Goal: Information Seeking & Learning: Learn about a topic

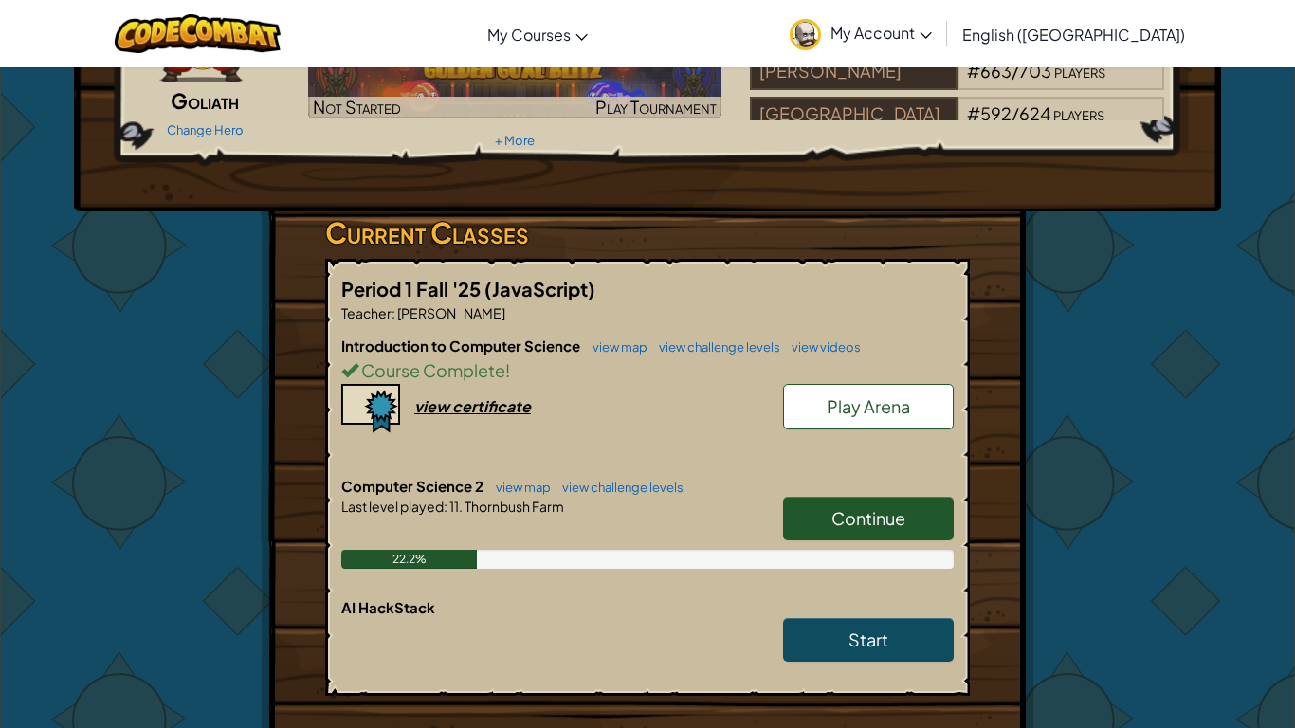
scroll to position [183, 0]
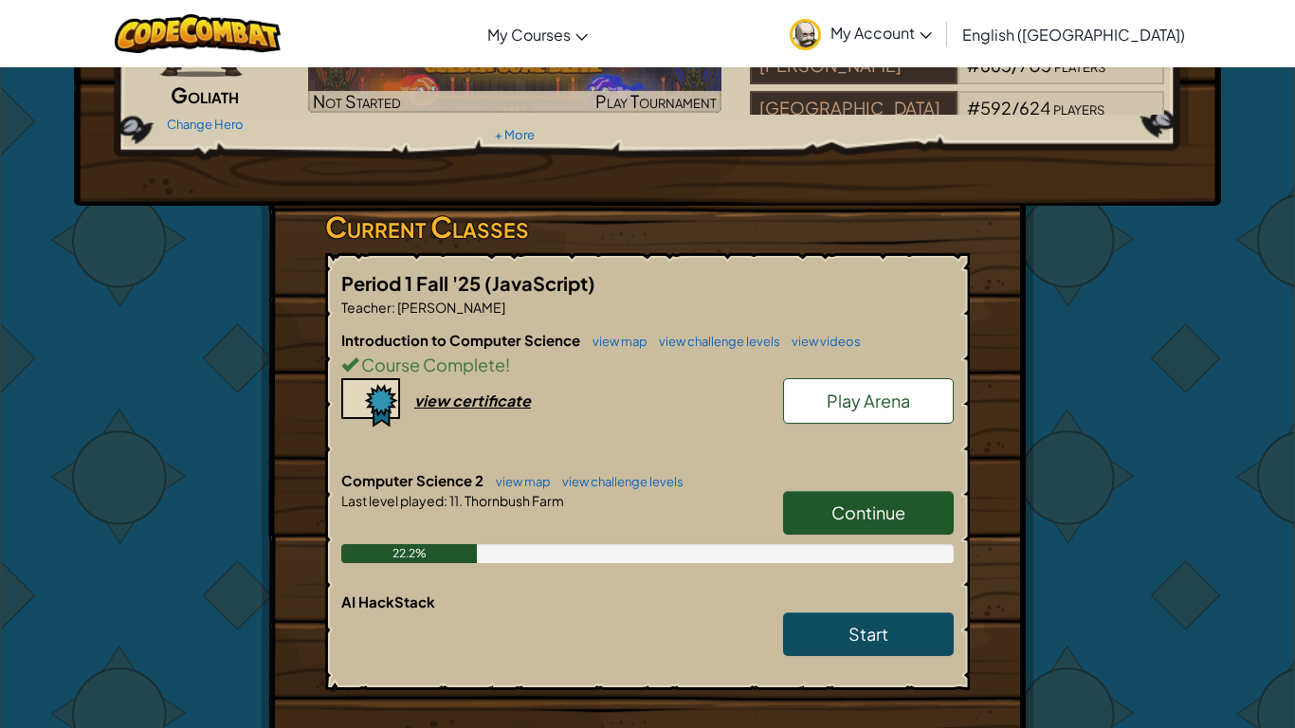
click at [816, 517] on link "Continue" at bounding box center [868, 513] width 171 height 44
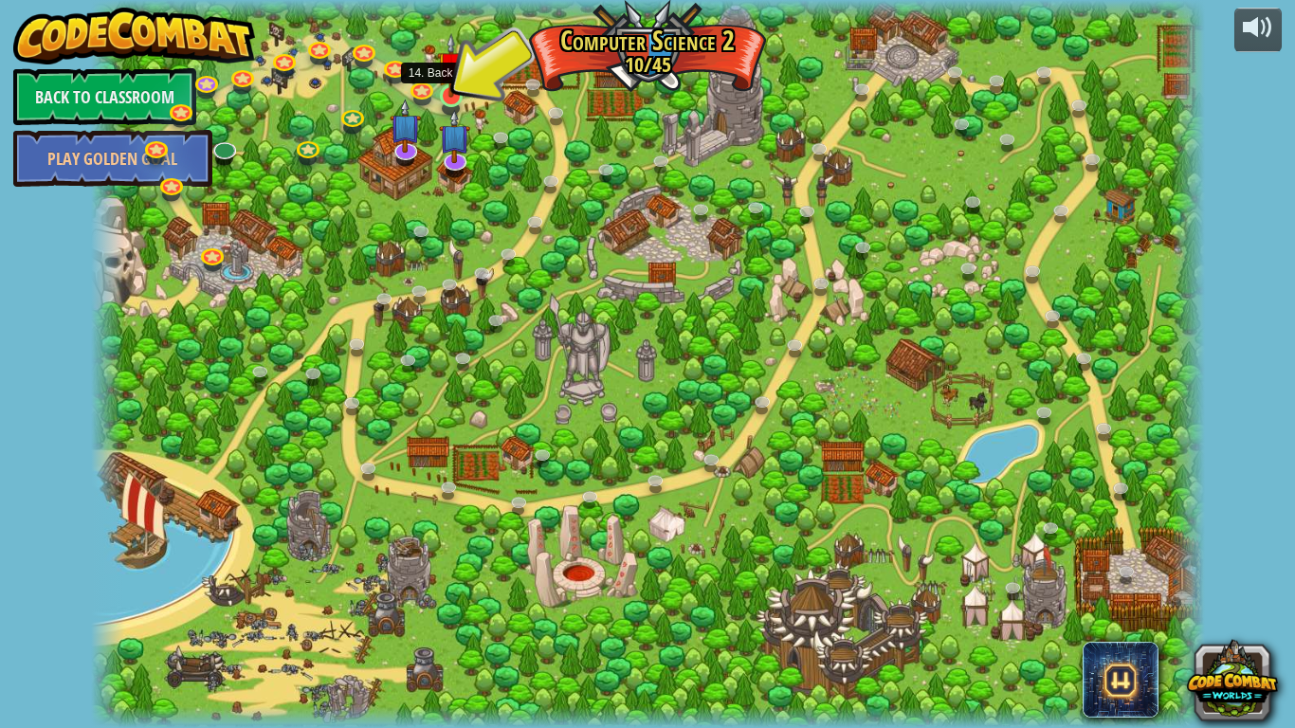
click at [448, 91] on img at bounding box center [451, 65] width 28 height 64
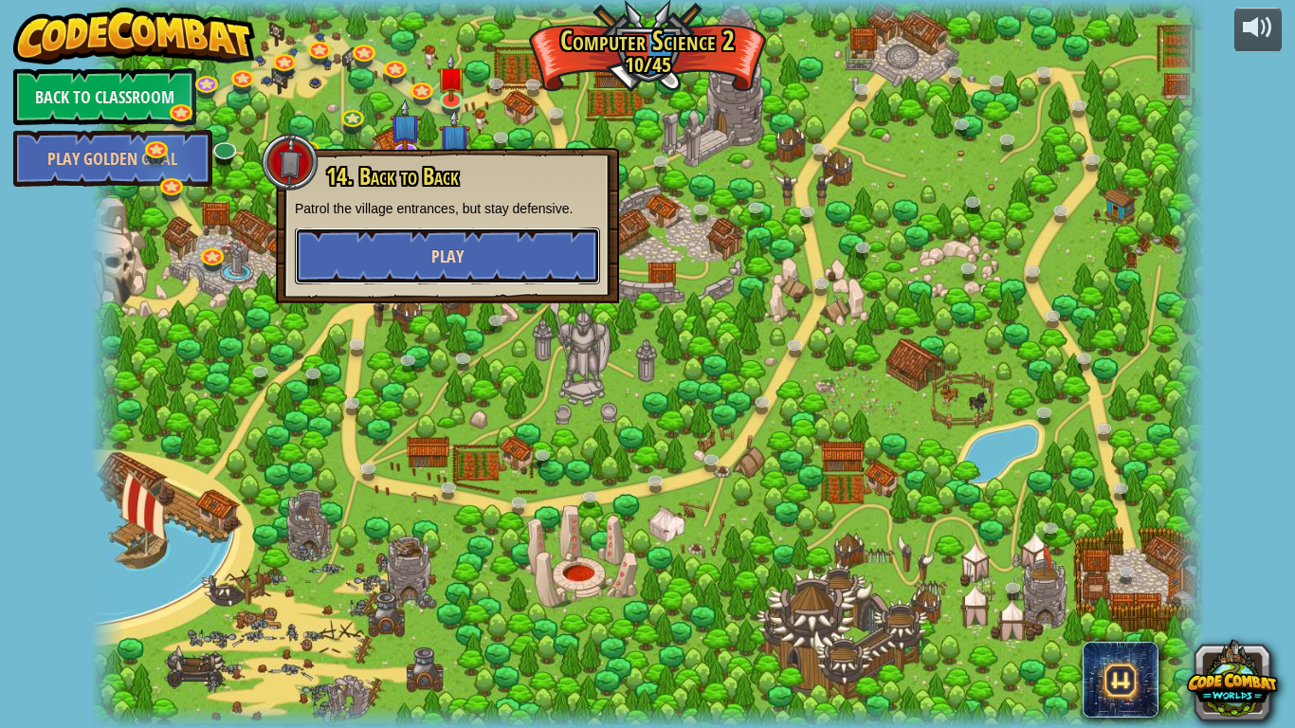
click at [391, 258] on button "Play" at bounding box center [447, 256] width 305 height 57
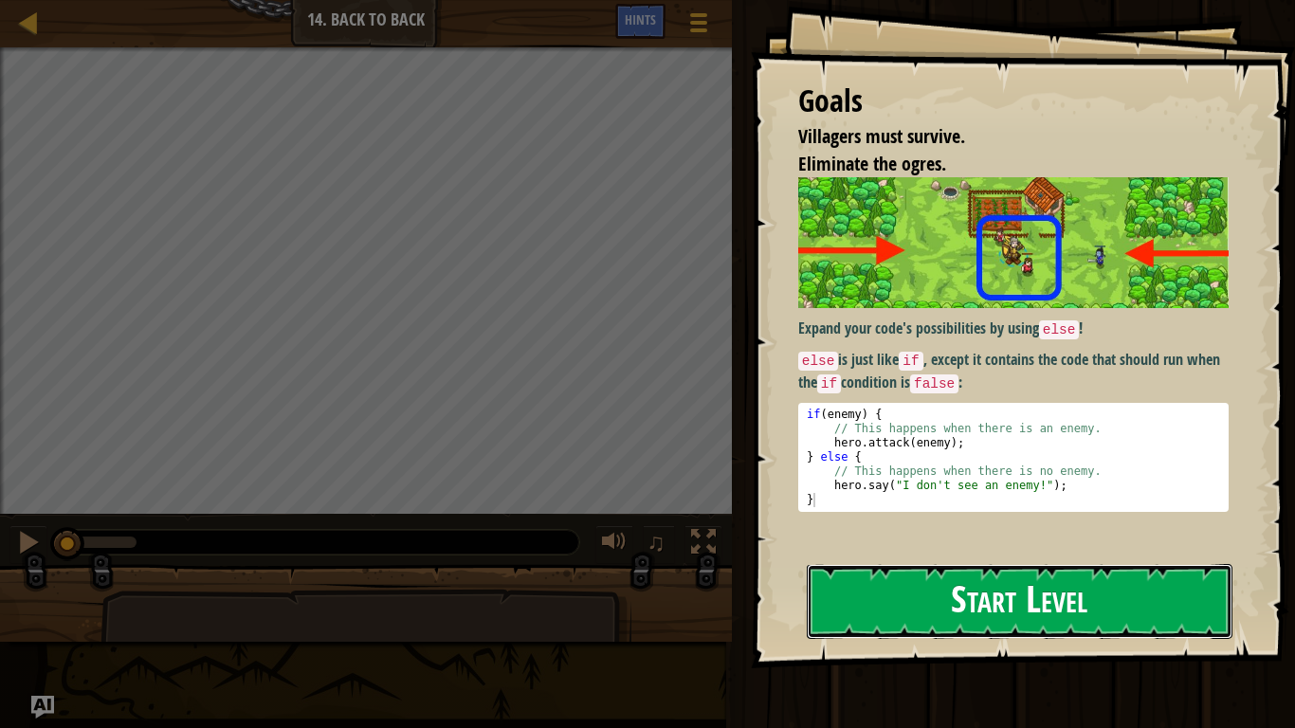
click at [862, 597] on button "Start Level" at bounding box center [1020, 601] width 426 height 75
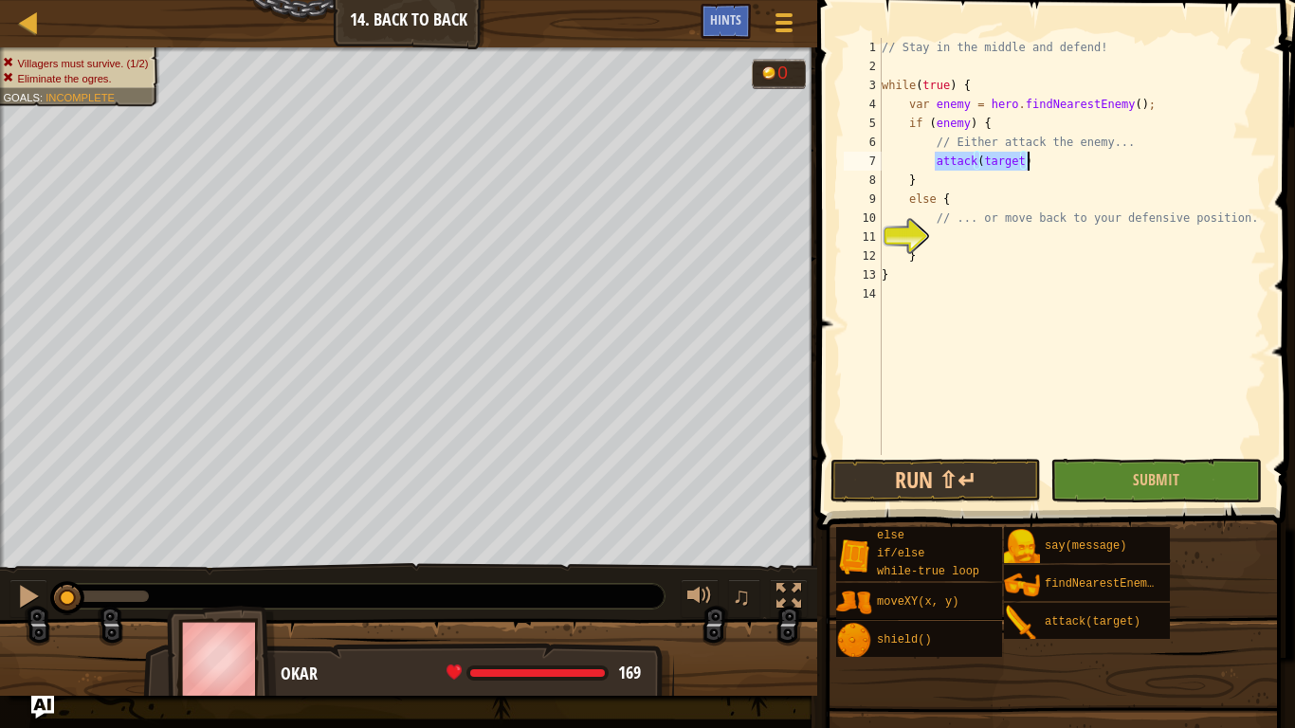
click at [944, 152] on div "// Stay in the middle and defend! while ( true ) { var enemy = hero . findNeare…" at bounding box center [1072, 246] width 389 height 417
click at [939, 153] on div "// Stay in the middle and defend! while ( true ) { var enemy = hero . findNeare…" at bounding box center [1072, 265] width 389 height 455
click at [936, 161] on div "// Stay in the middle and defend! while ( true ) { var enemy = hero . findNeare…" at bounding box center [1072, 265] width 389 height 455
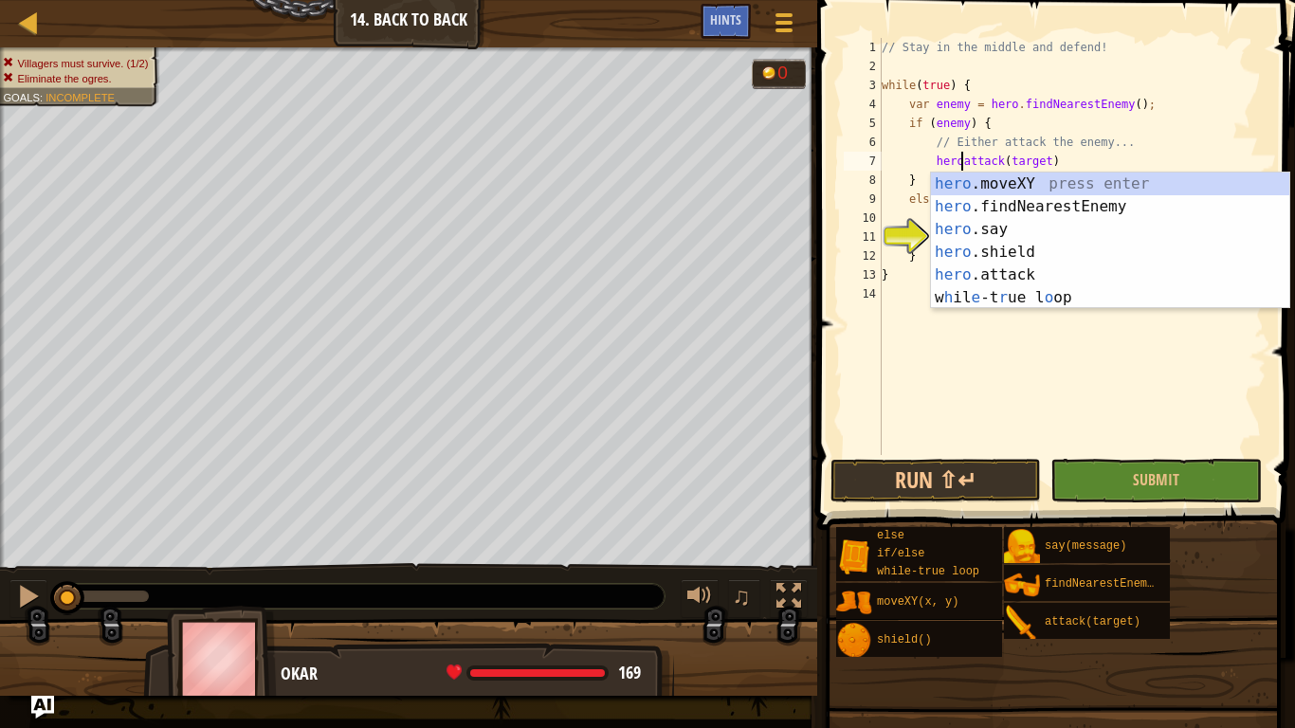
scroll to position [9, 12]
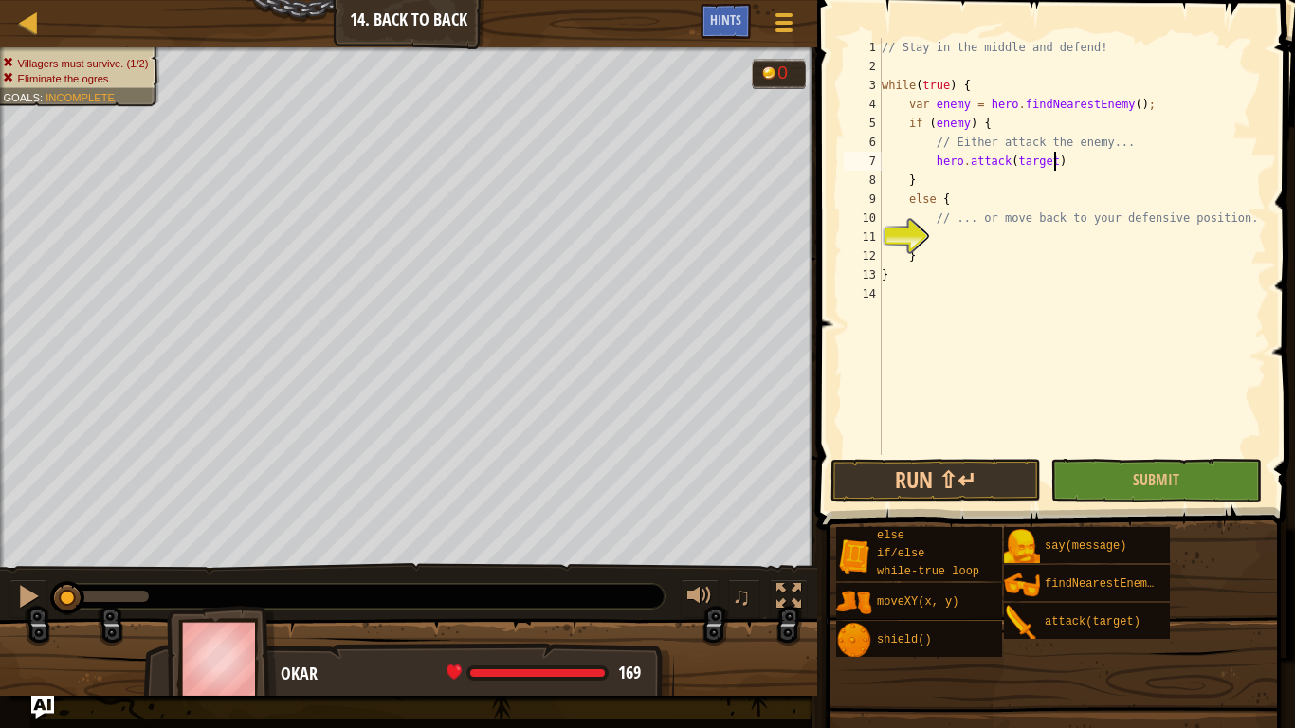
click at [1054, 158] on div "// Stay in the middle and defend! while ( true ) { var enemy = hero . findNeare…" at bounding box center [1072, 265] width 389 height 455
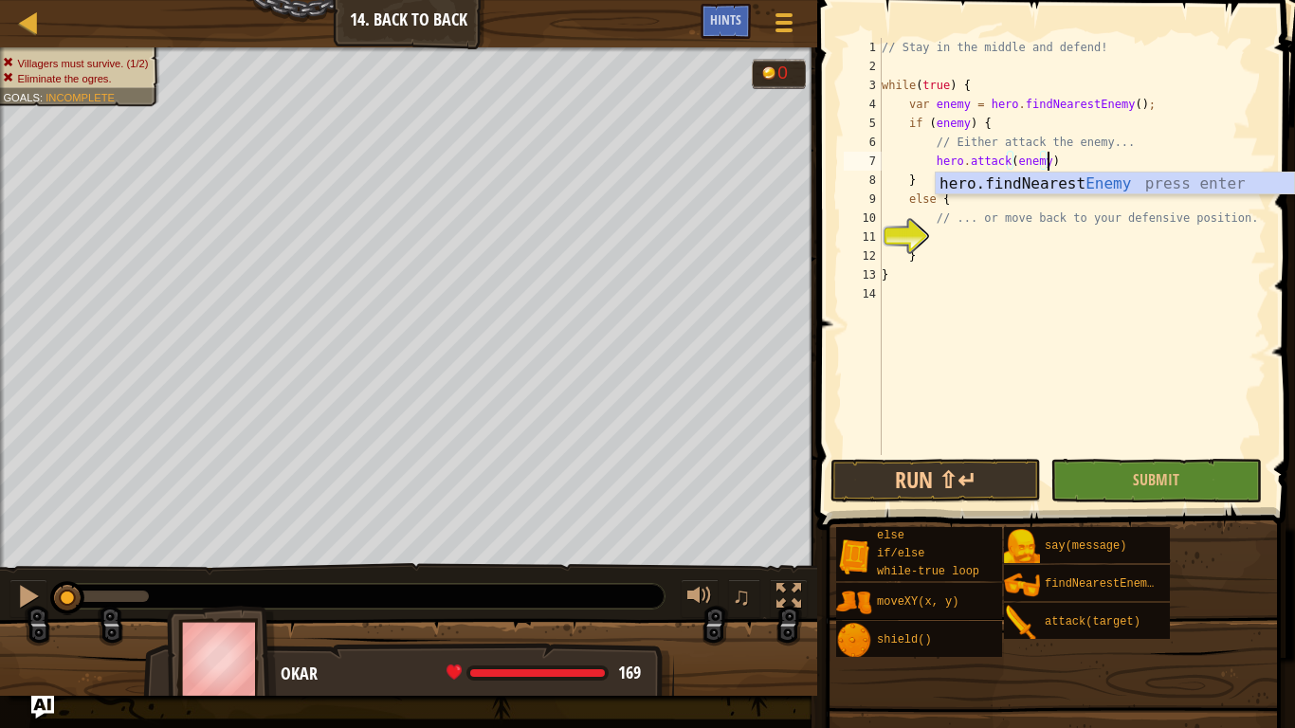
scroll to position [9, 24]
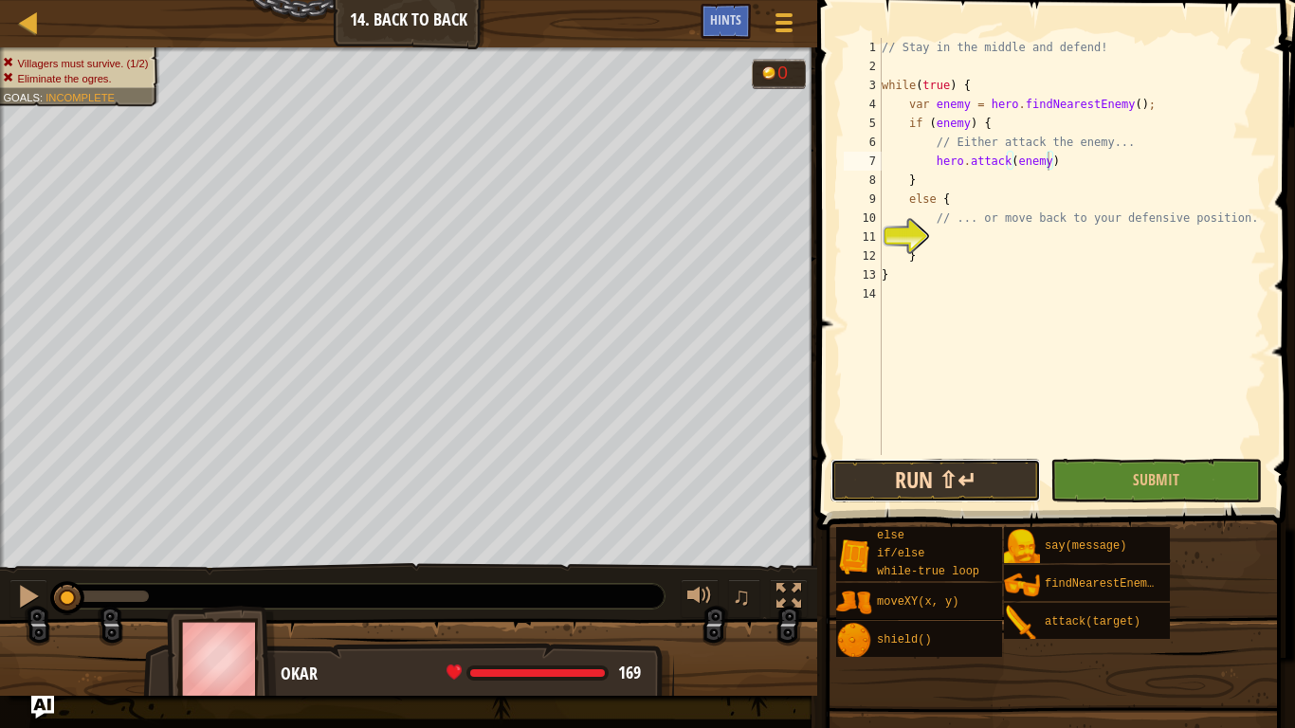
click at [987, 484] on button "Run ⇧↵" at bounding box center [936, 481] width 211 height 44
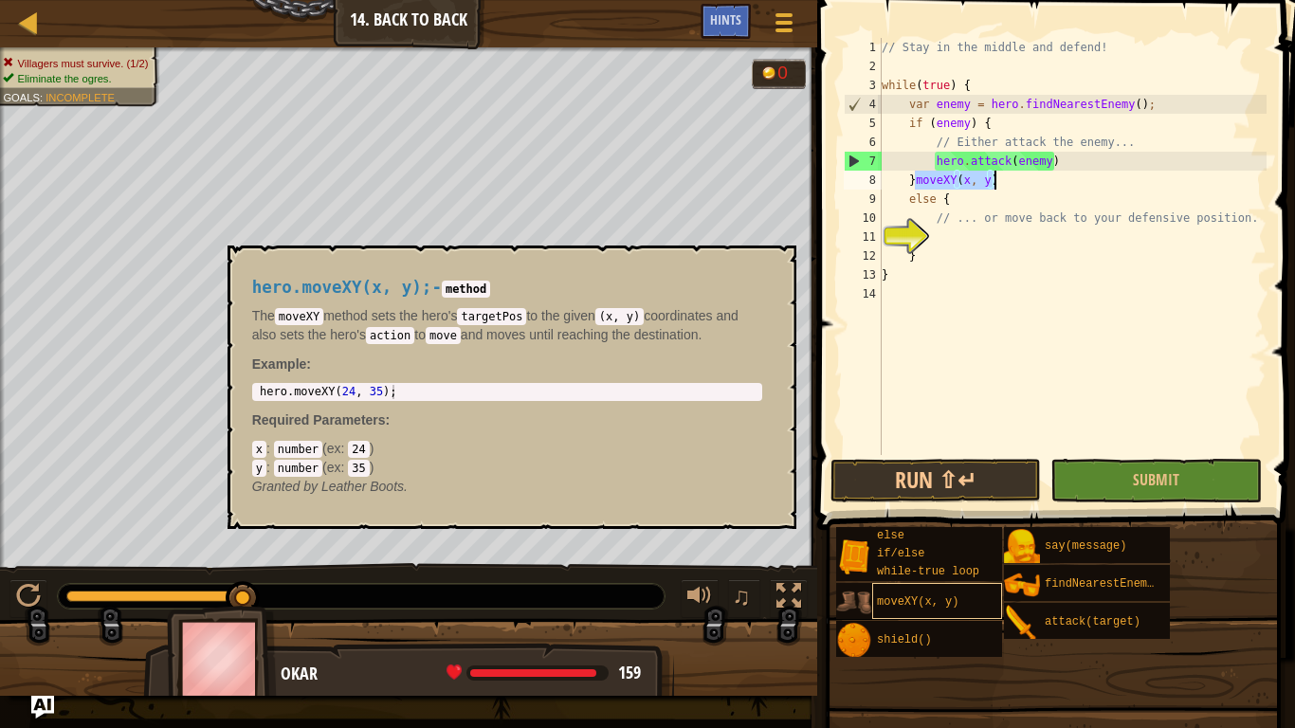
scroll to position [9, 15]
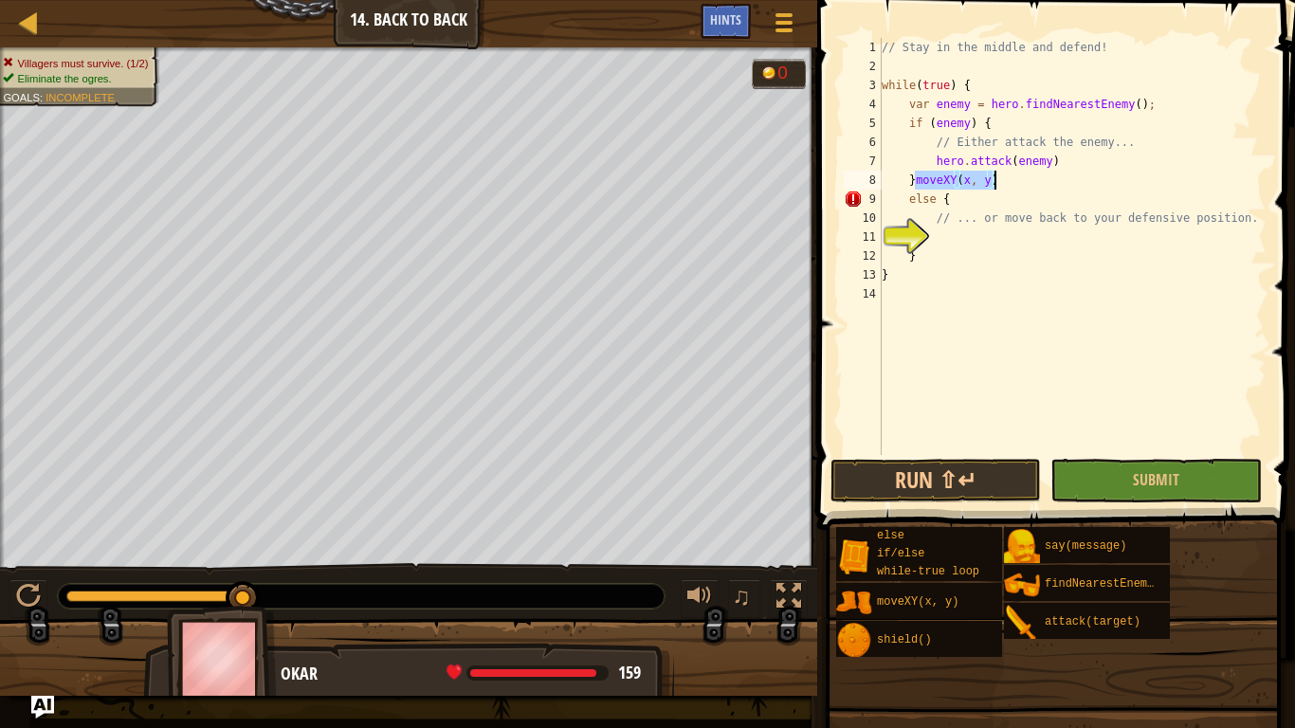
click at [913, 182] on div "// Stay in the middle and defend! while ( true ) { var enemy = hero . findNeare…" at bounding box center [1072, 246] width 389 height 417
click at [1030, 181] on div "// Stay in the middle and defend! while ( true ) { var enemy = hero . findNeare…" at bounding box center [1072, 265] width 389 height 455
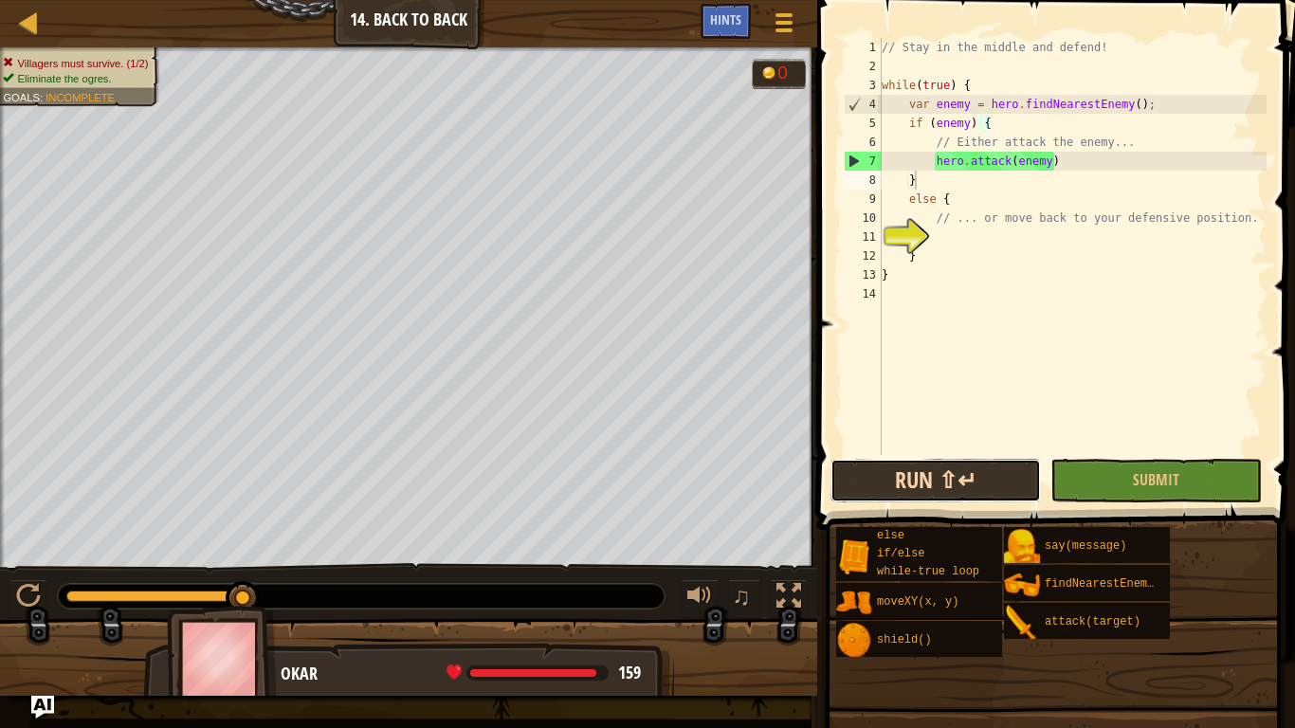
click at [955, 475] on button "Run ⇧↵" at bounding box center [936, 481] width 211 height 44
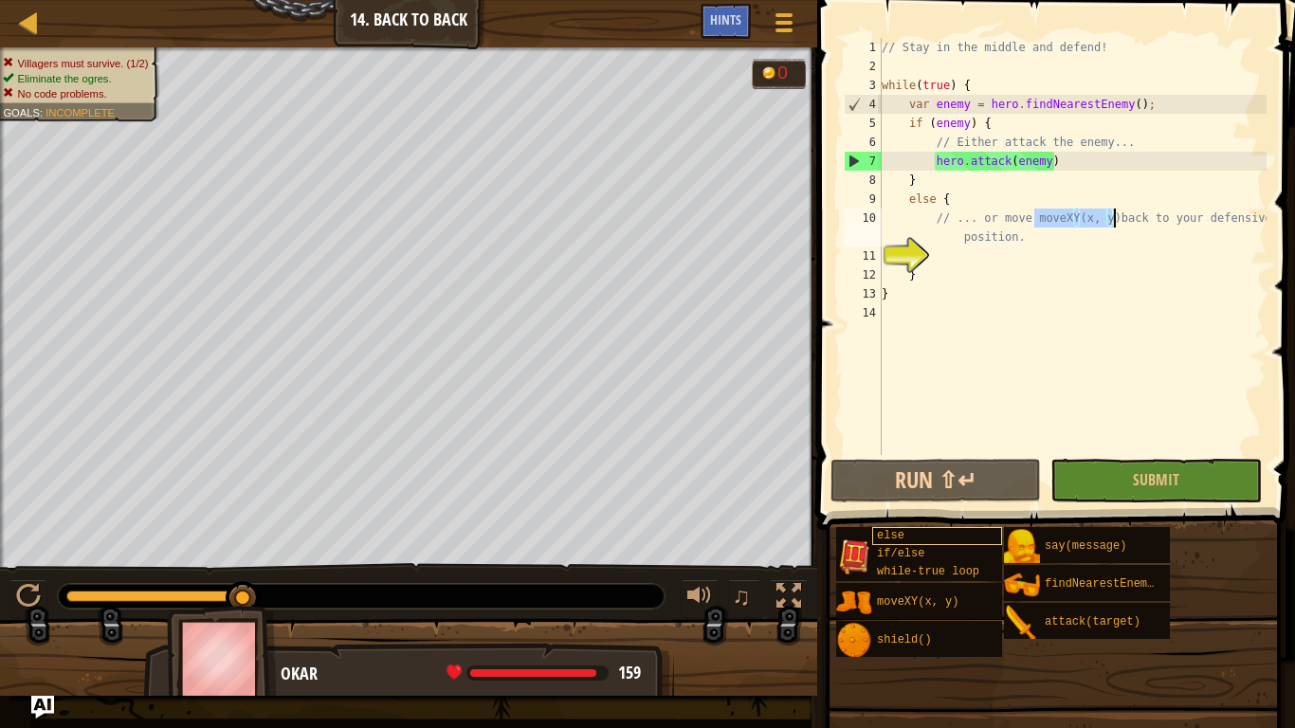
click at [1034, 226] on div "// Stay in the middle and defend! while ( true ) { var enemy = hero . findNeare…" at bounding box center [1072, 246] width 389 height 417
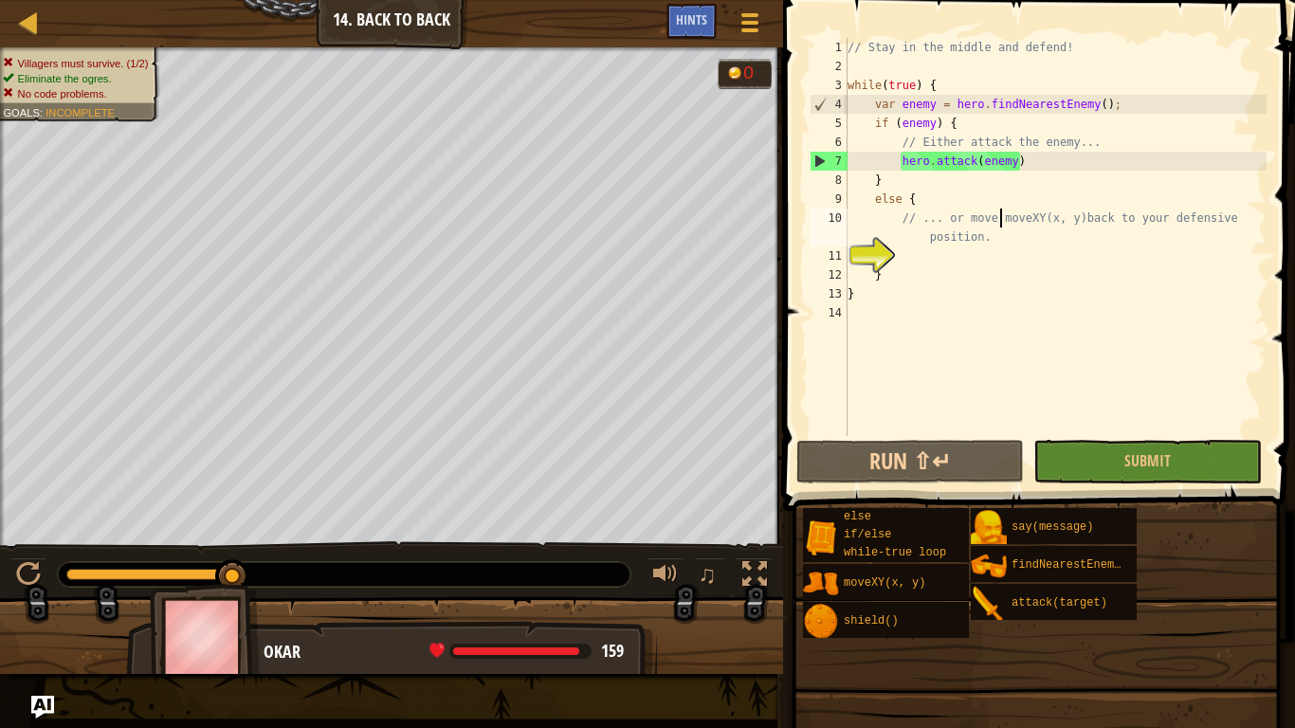
click at [1074, 218] on div "// Stay in the middle and defend! while ( true ) { var enemy = hero . findNeare…" at bounding box center [1055, 256] width 423 height 436
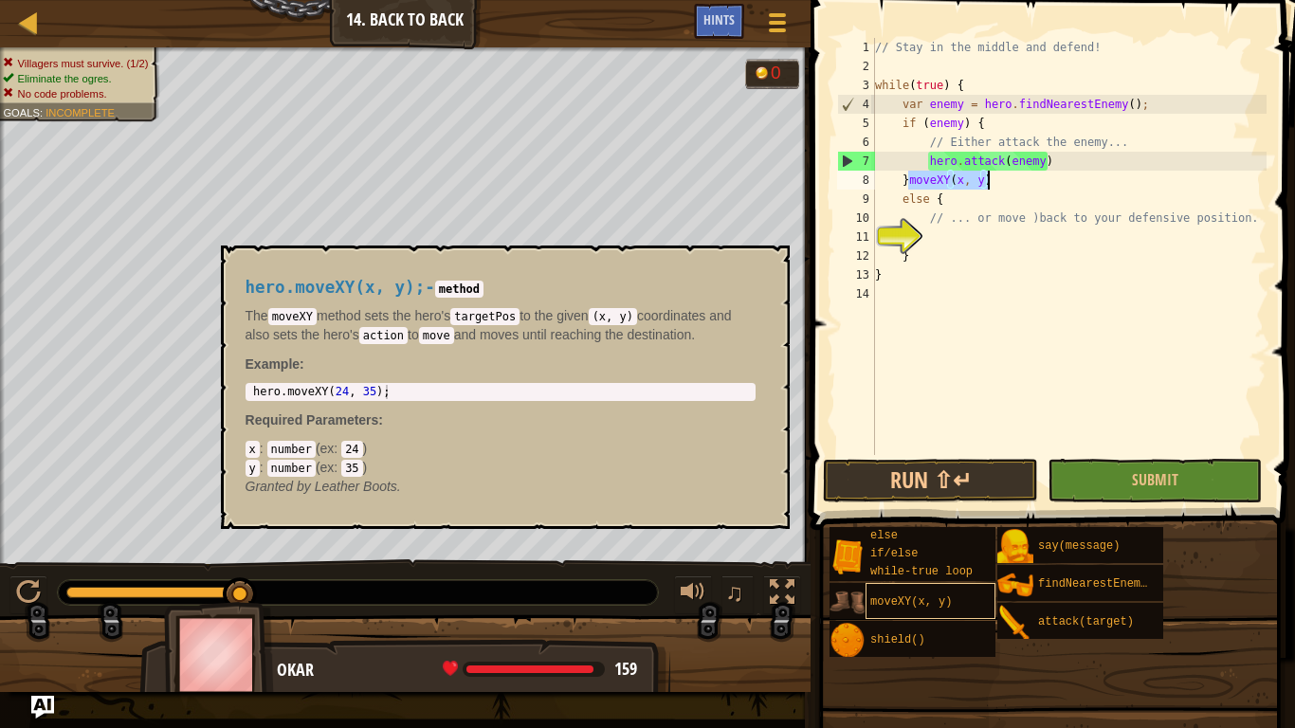
scroll to position [9, 15]
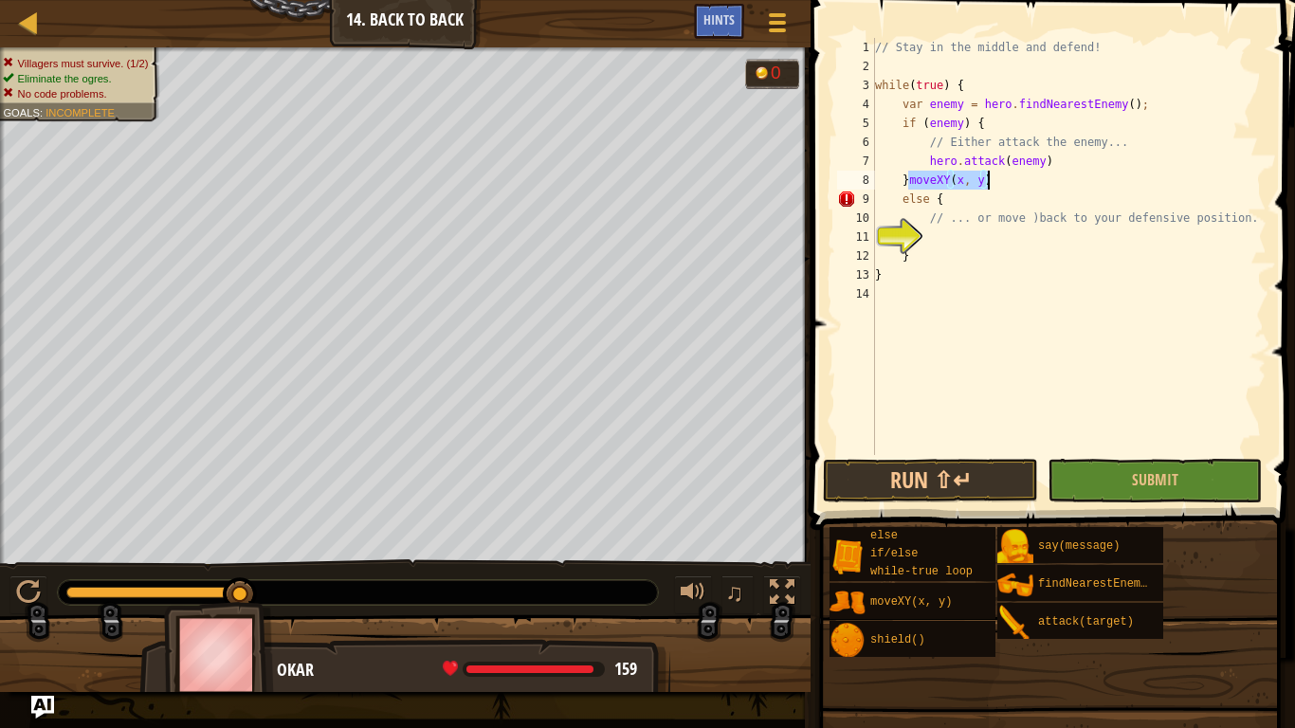
click at [907, 176] on div "// Stay in the middle and defend! while ( true ) { var enemy = hero . findNeare…" at bounding box center [1068, 246] width 395 height 417
type textarea "moveXY(x, y)"
click at [930, 241] on div "// Stay in the middle and defend! while ( true ) { var enemy = hero . findNeare…" at bounding box center [1068, 265] width 395 height 455
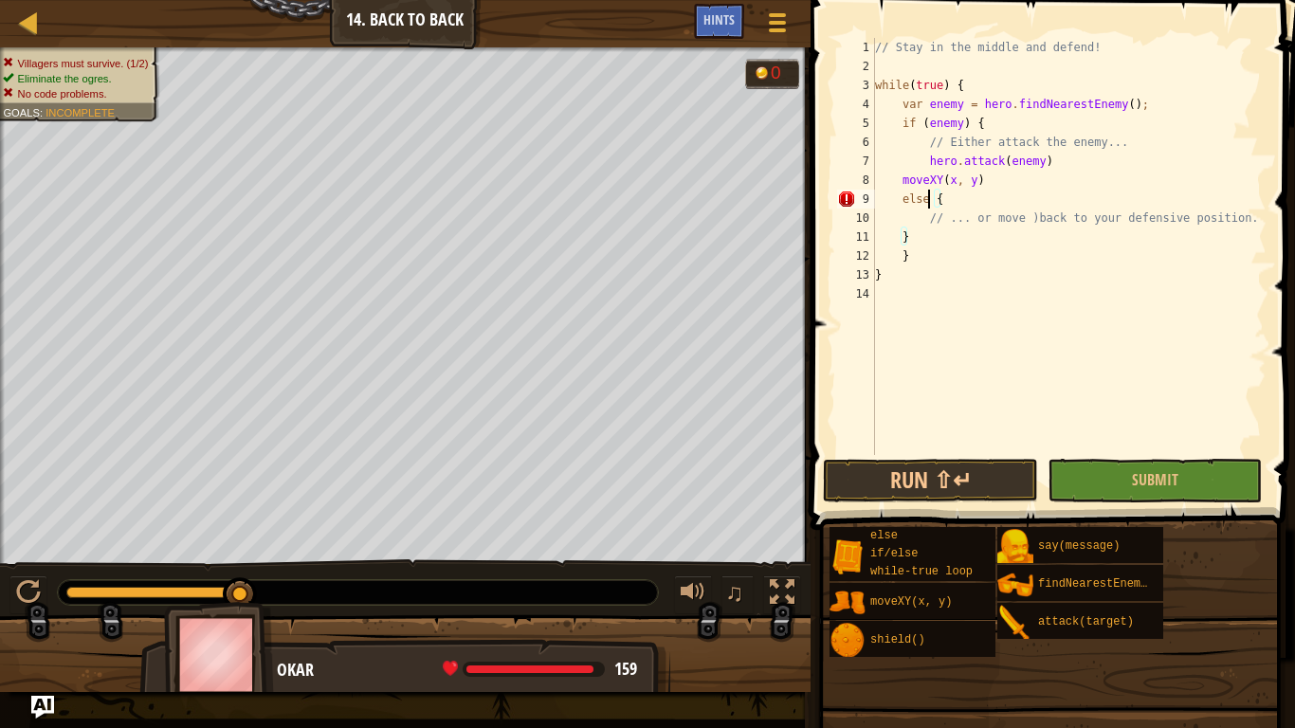
click at [925, 200] on div "// Stay in the middle and defend! while ( true ) { var enemy = hero . findNeare…" at bounding box center [1068, 265] width 395 height 455
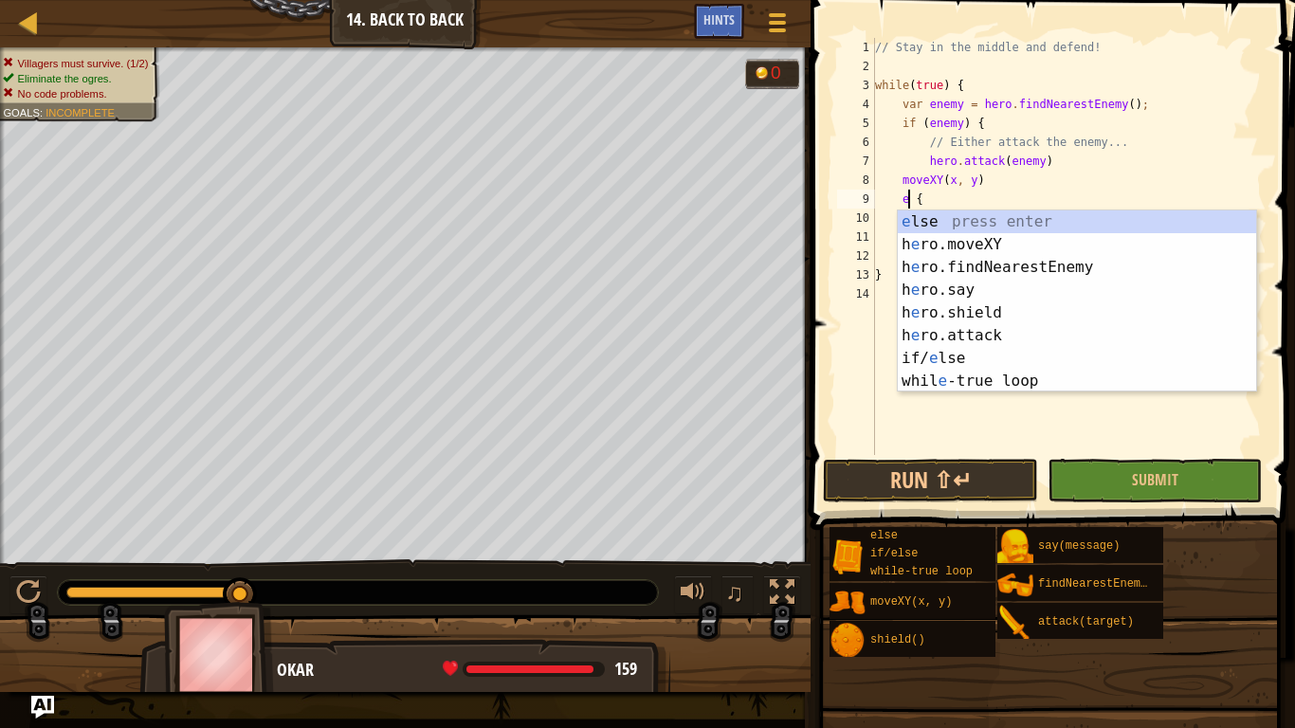
type textarea "{"
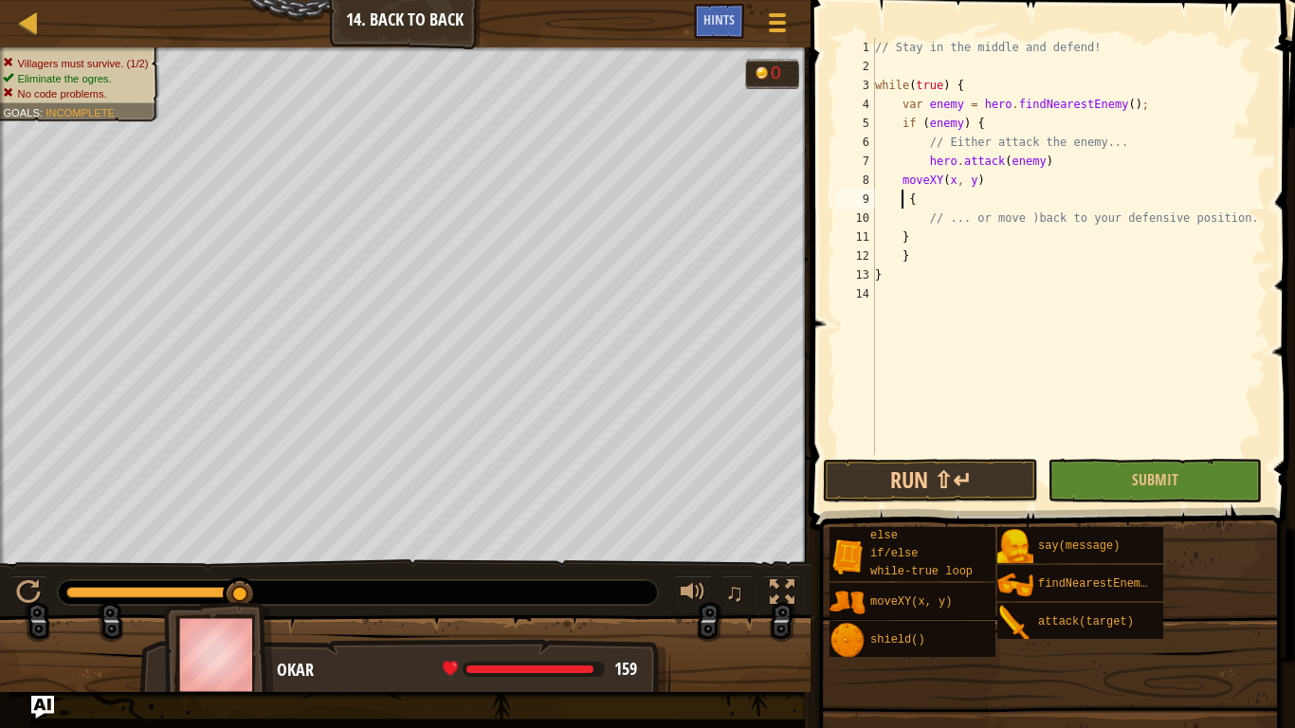
scroll to position [9, 5]
click at [937, 199] on div "// Stay in the middle and defend! while ( true ) { var enemy = hero . findNeare…" at bounding box center [1068, 265] width 395 height 455
click at [916, 463] on button "Run ⇧↵" at bounding box center [930, 481] width 214 height 44
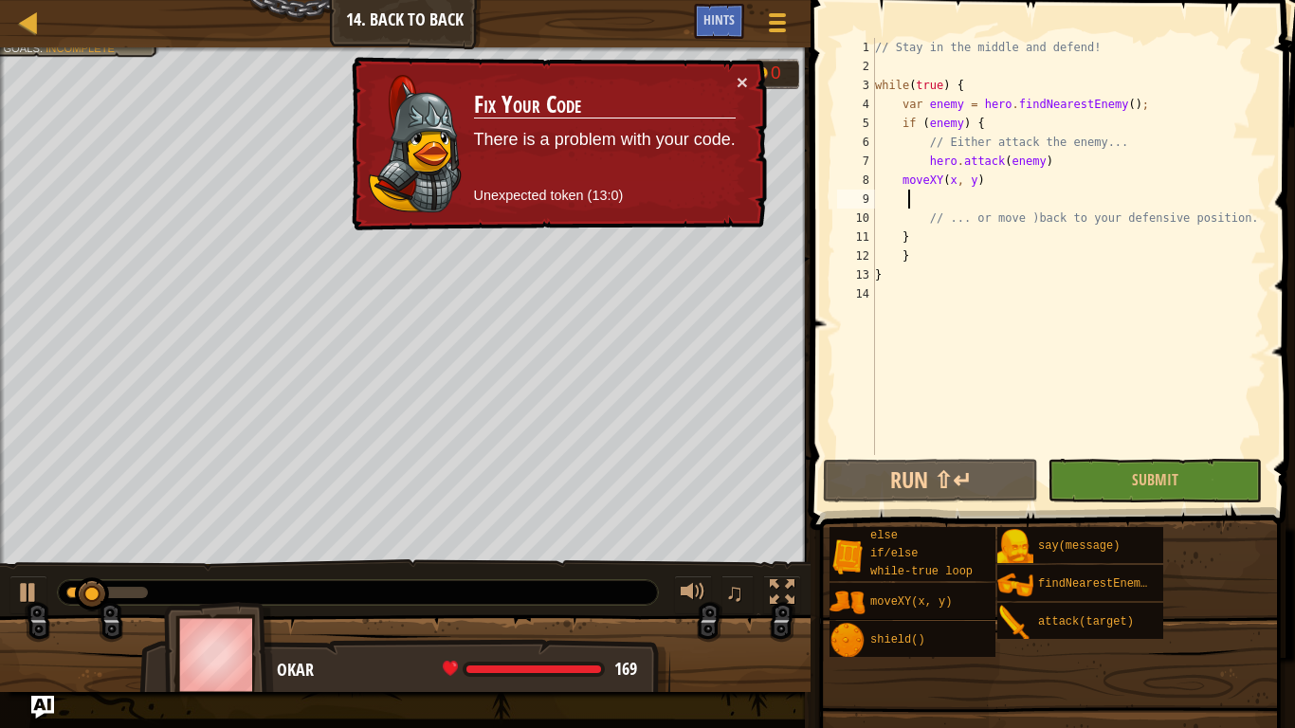
click at [900, 183] on div "// Stay in the middle and defend! while ( true ) { var enemy = hero . findNeare…" at bounding box center [1068, 265] width 395 height 455
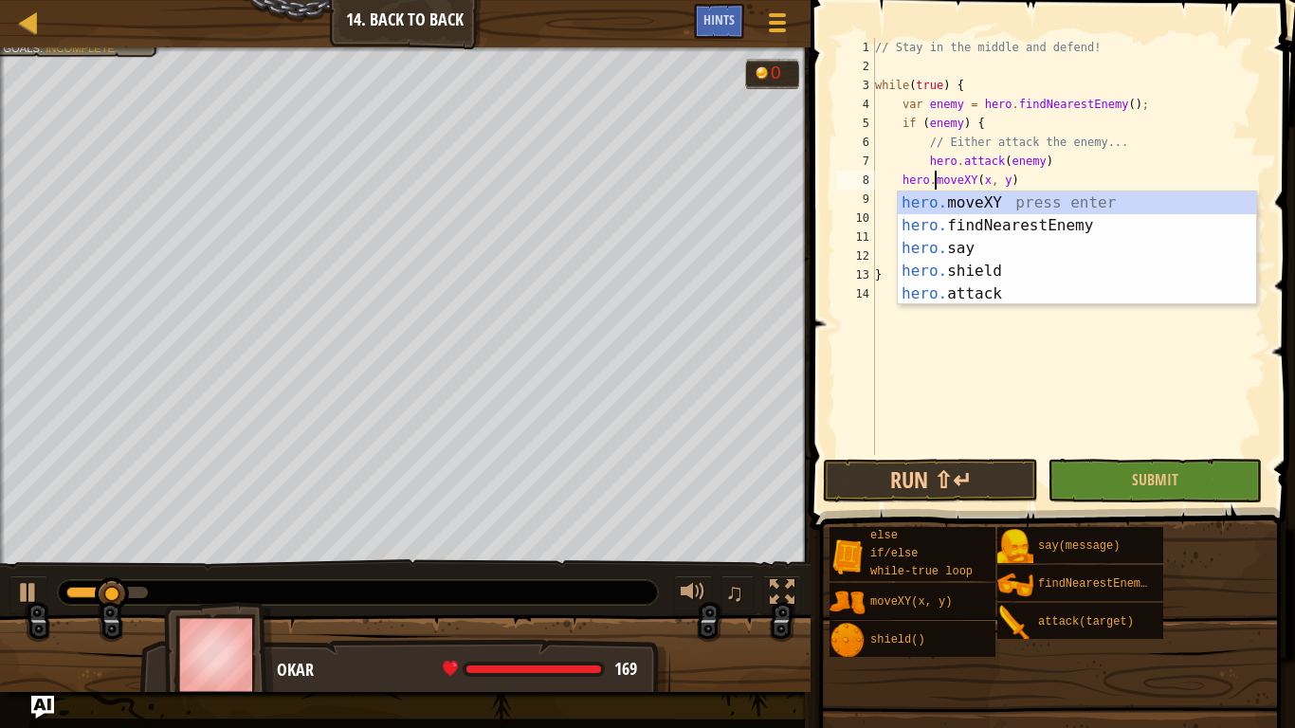
scroll to position [9, 9]
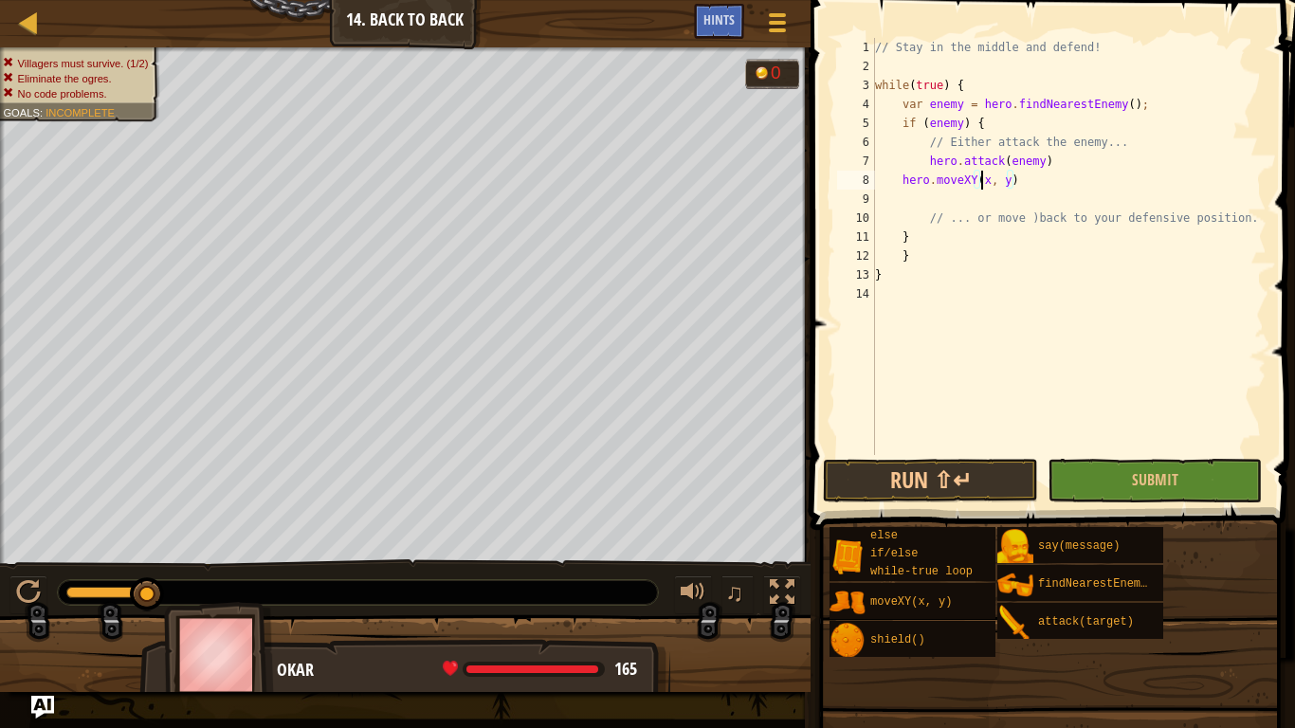
click at [984, 181] on div "// Stay in the middle and defend! while ( true ) { var enemy = hero . findNeare…" at bounding box center [1068, 265] width 395 height 455
click at [987, 181] on div "// Stay in the middle and defend! while ( true ) { var enemy = hero . findNeare…" at bounding box center [1068, 265] width 395 height 455
click at [1019, 181] on div "// Stay in the middle and defend! while ( true ) { var enemy = hero . findNeare…" at bounding box center [1068, 265] width 395 height 455
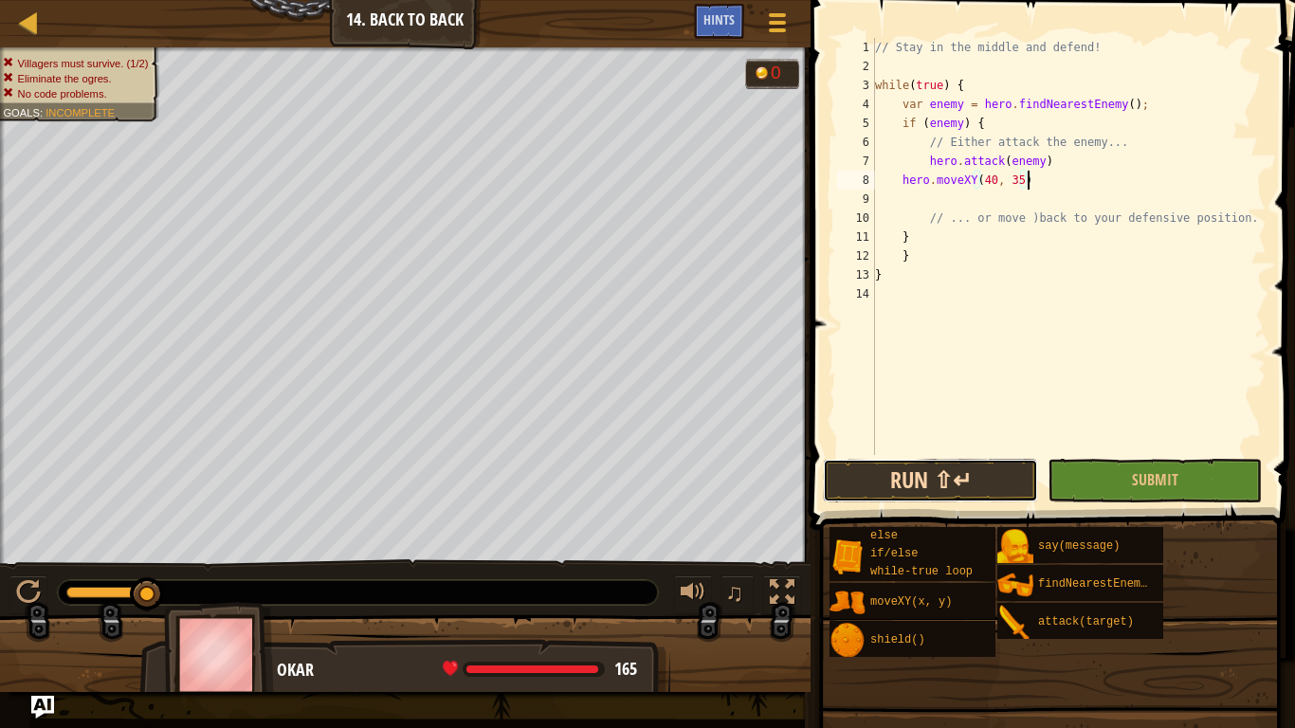
click at [956, 466] on button "Run ⇧↵" at bounding box center [930, 481] width 214 height 44
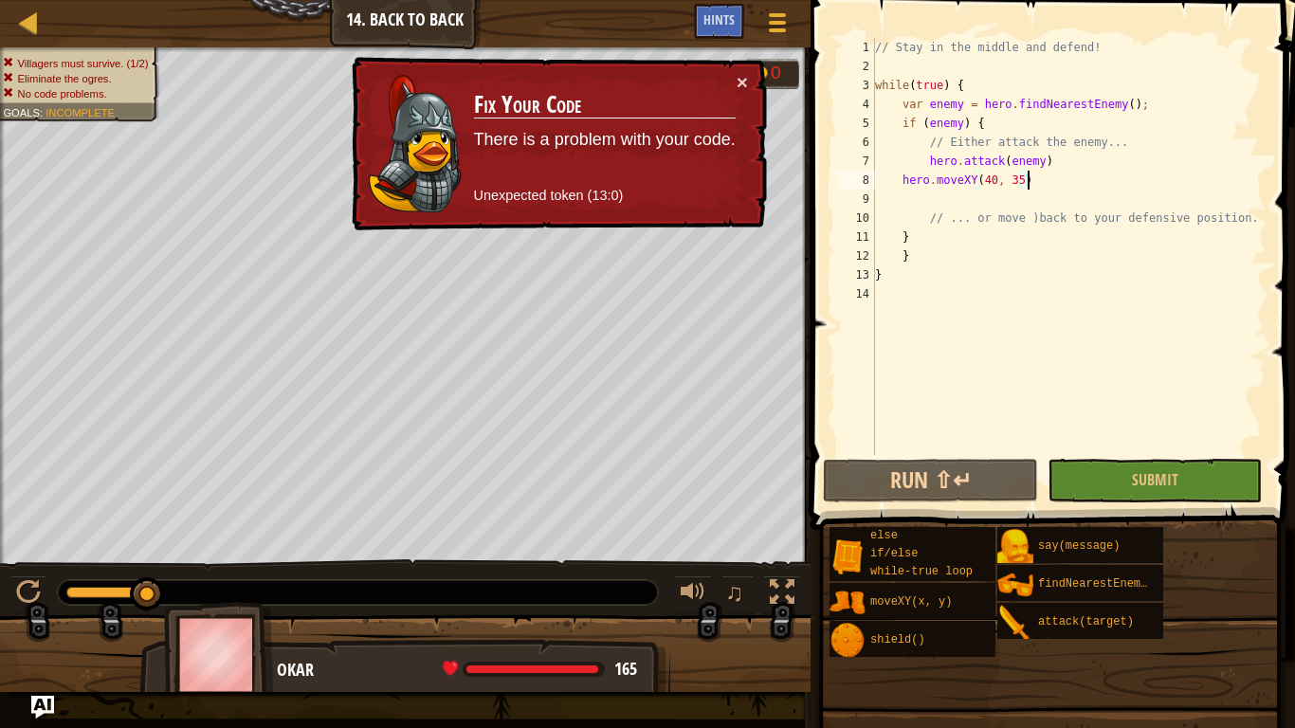
click at [1024, 177] on div "// Stay in the middle and defend! while ( true ) { var enemy = hero . findNeare…" at bounding box center [1068, 265] width 395 height 455
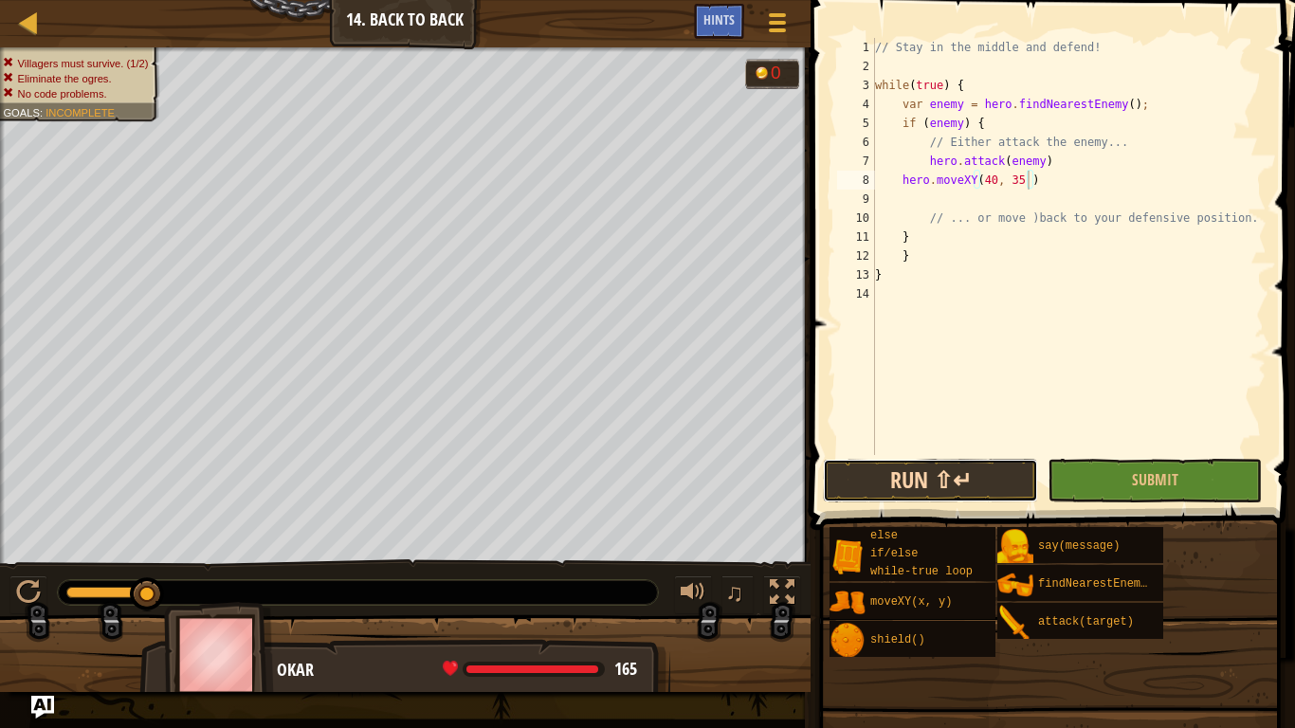
click at [894, 464] on button "Run ⇧↵" at bounding box center [930, 481] width 214 height 44
type textarea "hero.moveXY(40, 35)"
click at [960, 495] on button "Run ⇧↵" at bounding box center [930, 481] width 214 height 44
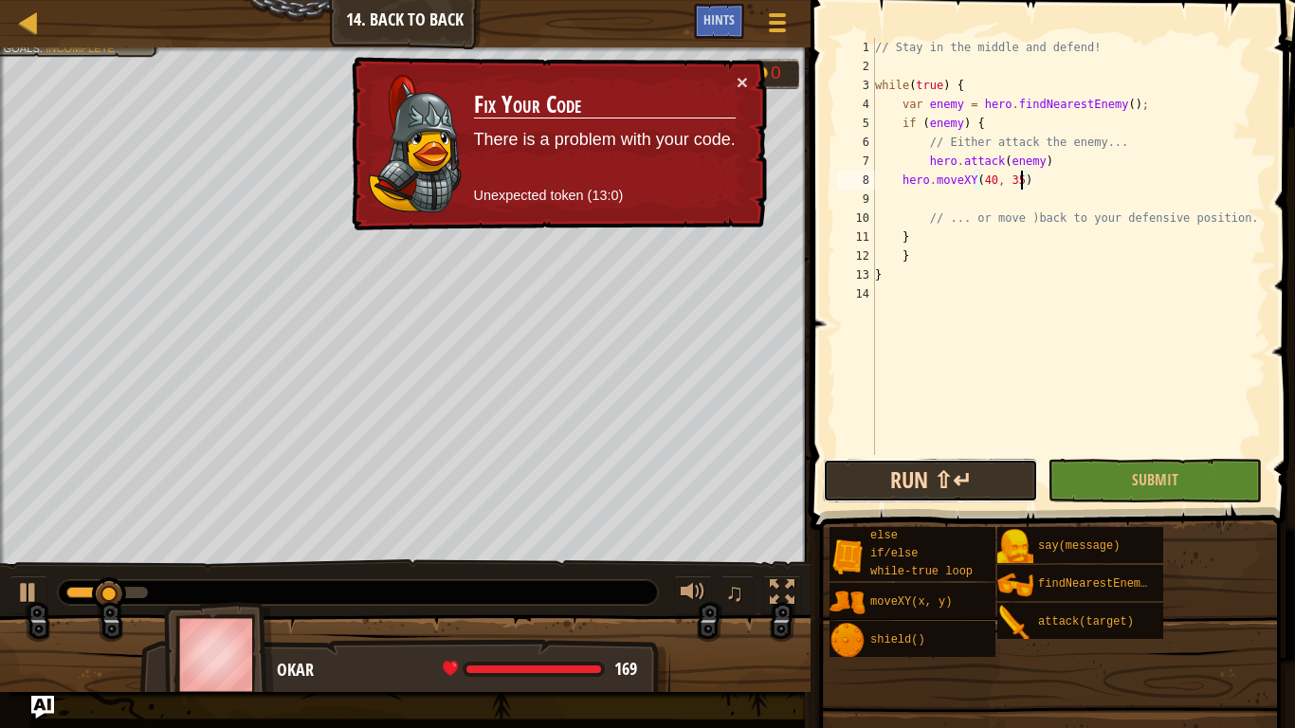
click at [959, 495] on button "Run ⇧↵" at bounding box center [930, 481] width 214 height 44
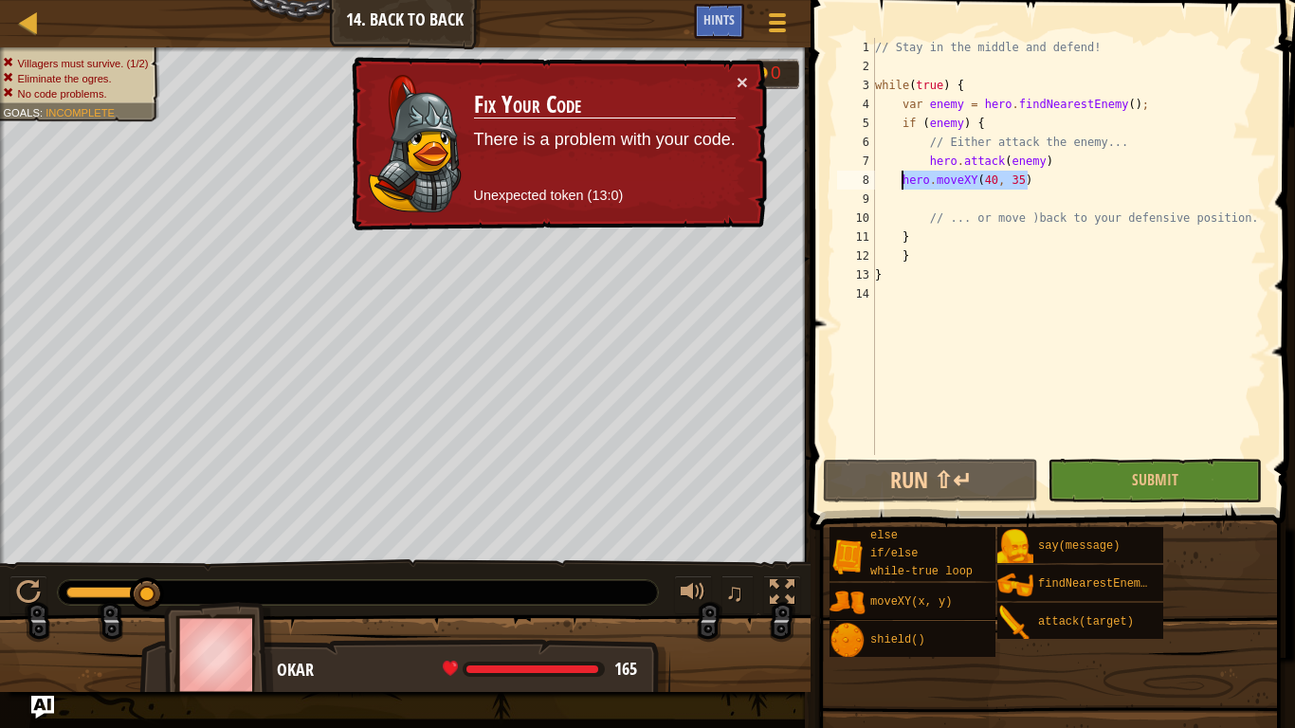
drag, startPoint x: 1137, startPoint y: 176, endPoint x: 903, endPoint y: 178, distance: 234.2
click at [903, 178] on div "// Stay in the middle and defend! while ( true ) { var enemy = hero . findNeare…" at bounding box center [1068, 265] width 395 height 455
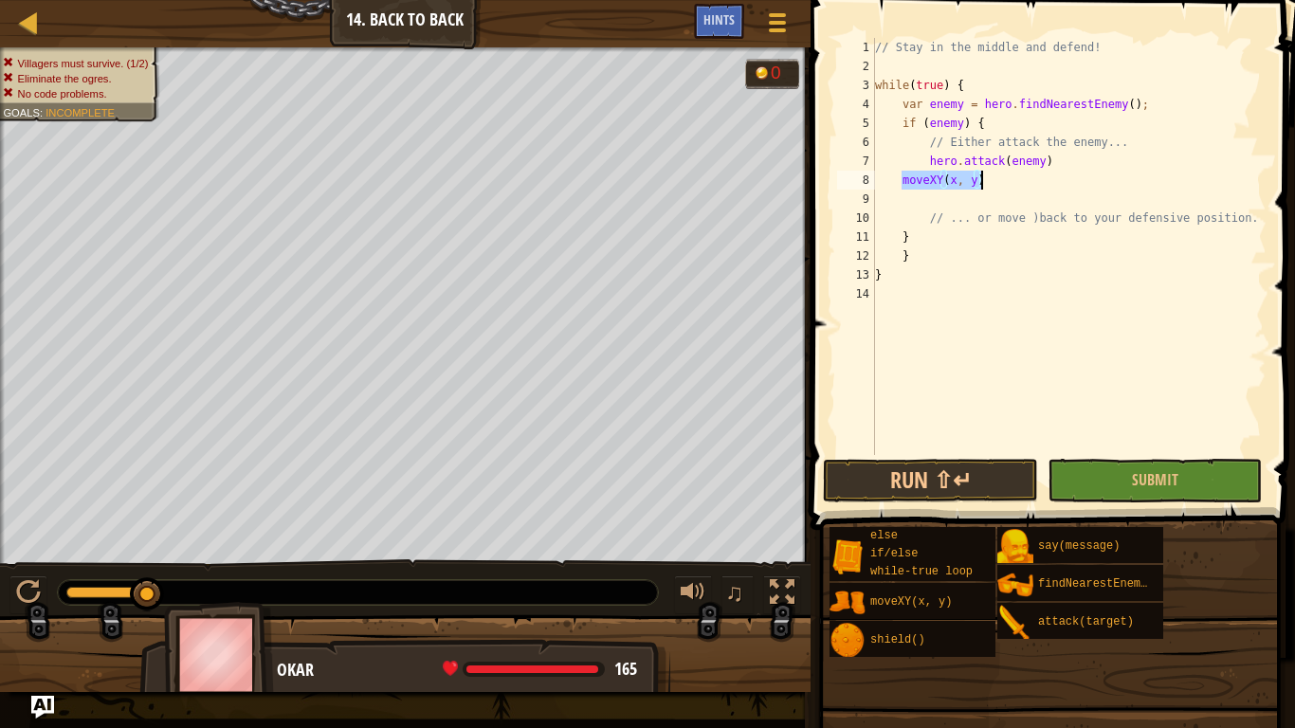
click at [903, 176] on div "// Stay in the middle and defend! while ( true ) { var enemy = hero . findNeare…" at bounding box center [1068, 246] width 395 height 417
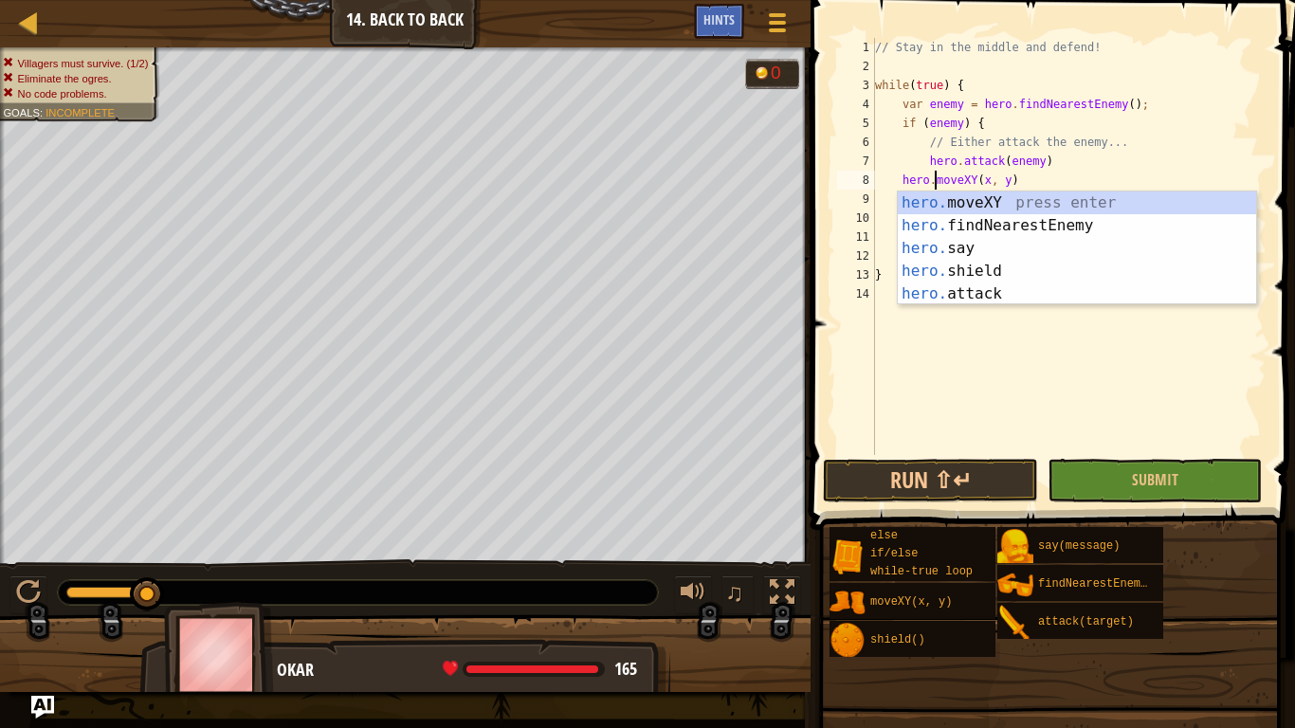
scroll to position [9, 9]
click at [993, 188] on div "// Stay in the middle and defend! while ( true ) { var enemy = hero . findNeare…" at bounding box center [1068, 265] width 395 height 455
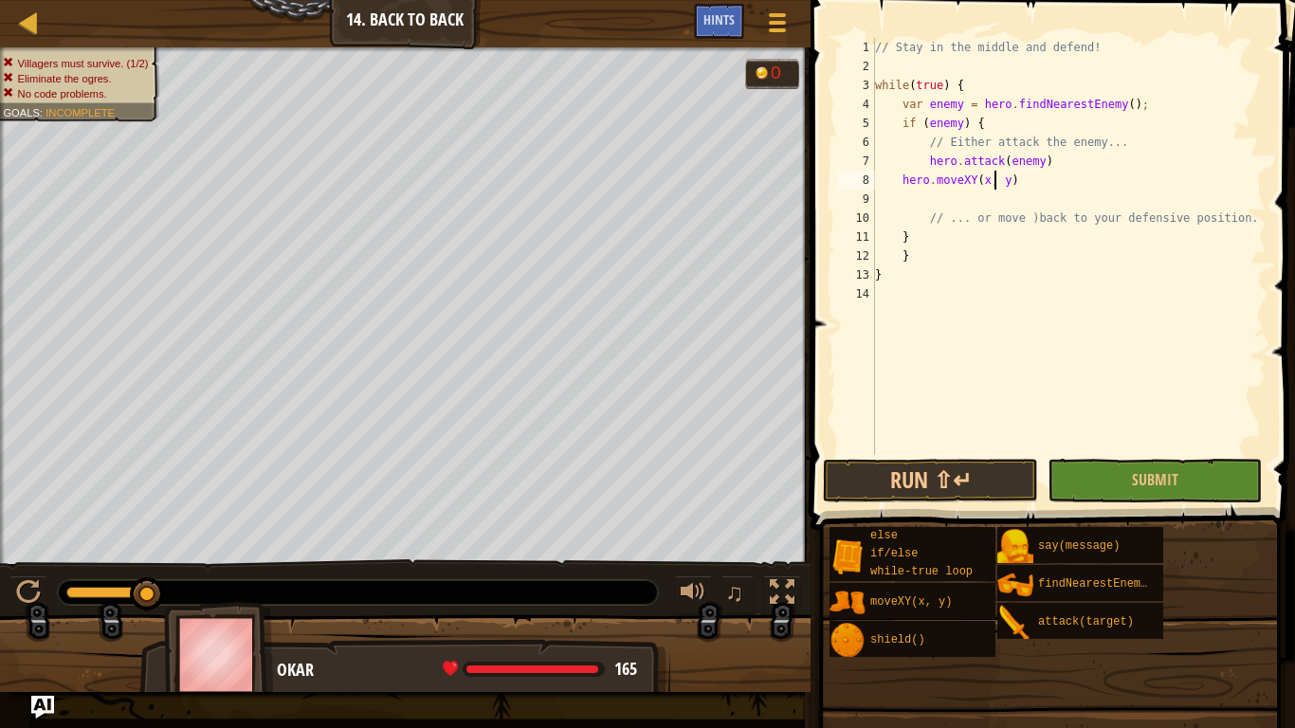
click at [987, 182] on div "// Stay in the middle and defend! while ( true ) { var enemy = hero . findNeare…" at bounding box center [1068, 265] width 395 height 455
click at [1014, 181] on div "// Stay in the middle and defend! while ( true ) { var enemy = hero . findNeare…" at bounding box center [1068, 265] width 395 height 455
click at [872, 495] on button "Run ⇧↵" at bounding box center [930, 481] width 214 height 44
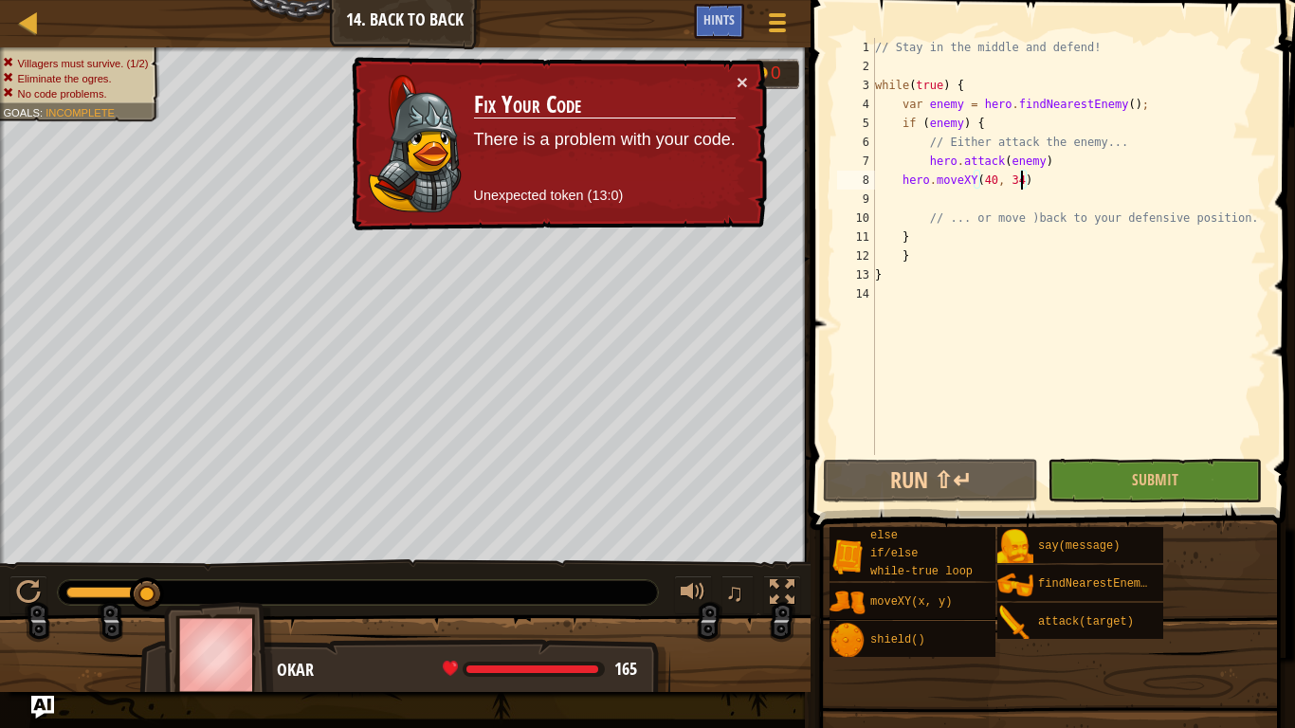
click at [975, 180] on div "// Stay in the middle and defend! while ( true ) { var enemy = hero . findNeare…" at bounding box center [1068, 265] width 395 height 455
click at [982, 181] on div "// Stay in the middle and defend! while ( true ) { var enemy = hero . findNeare…" at bounding box center [1068, 265] width 395 height 455
click at [1026, 183] on div "// Stay in the middle and defend! while ( true ) { var enemy = hero . findNeare…" at bounding box center [1068, 265] width 395 height 455
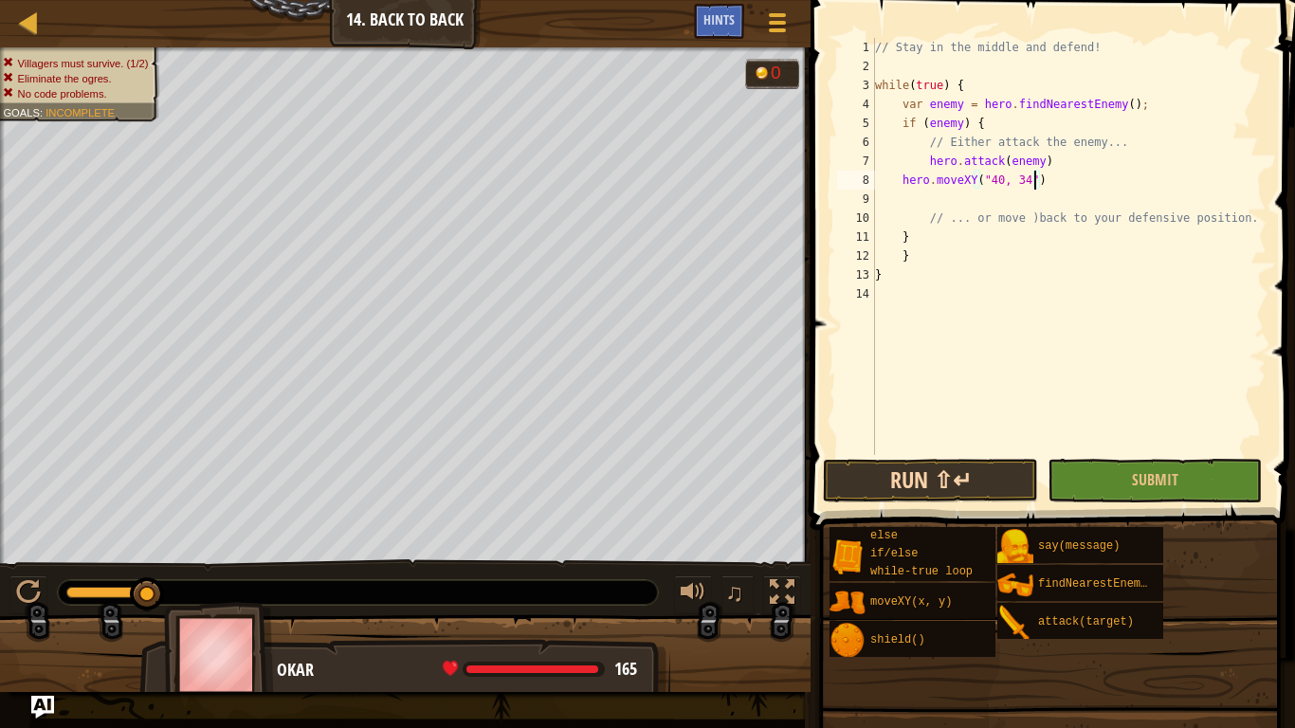
type textarea "hero.moveXY("40, 34")"
click at [869, 470] on button "Run ⇧↵" at bounding box center [930, 481] width 214 height 44
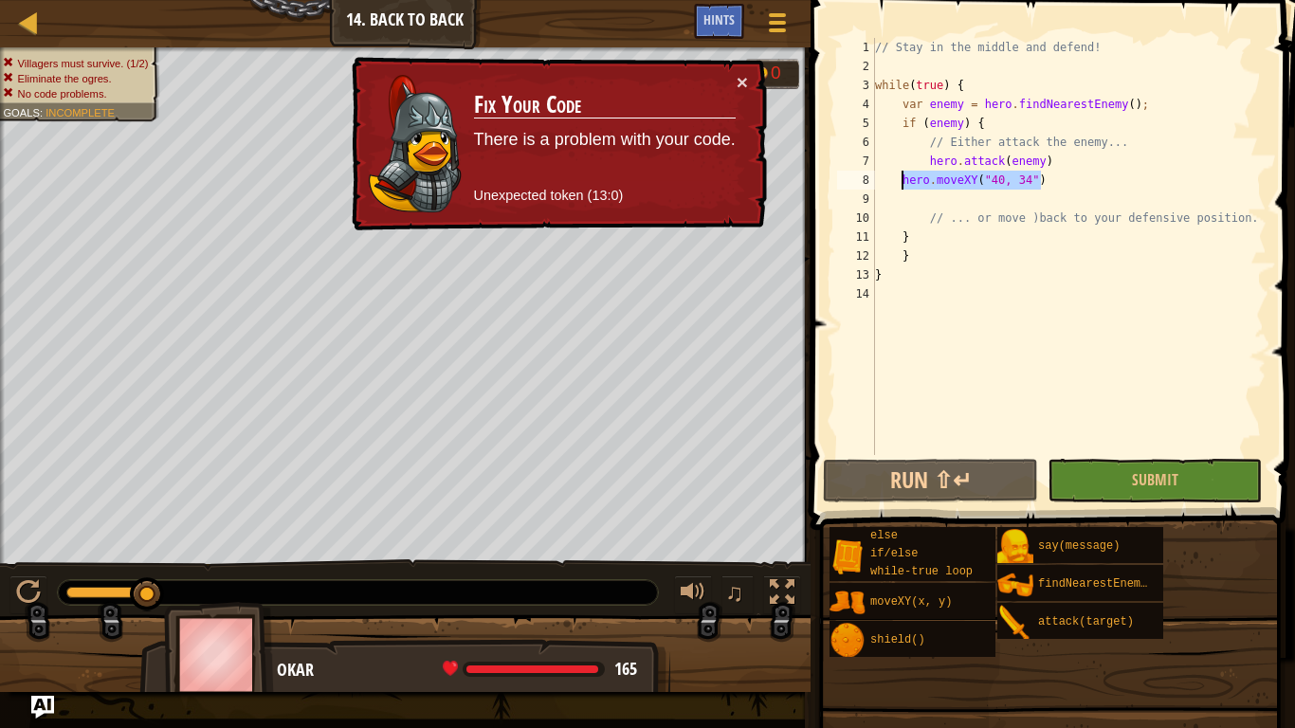
drag, startPoint x: 1093, startPoint y: 172, endPoint x: 903, endPoint y: 174, distance: 190.6
click at [903, 174] on div "// Stay in the middle and defend! while ( true ) { var enemy = hero . findNeare…" at bounding box center [1068, 265] width 395 height 455
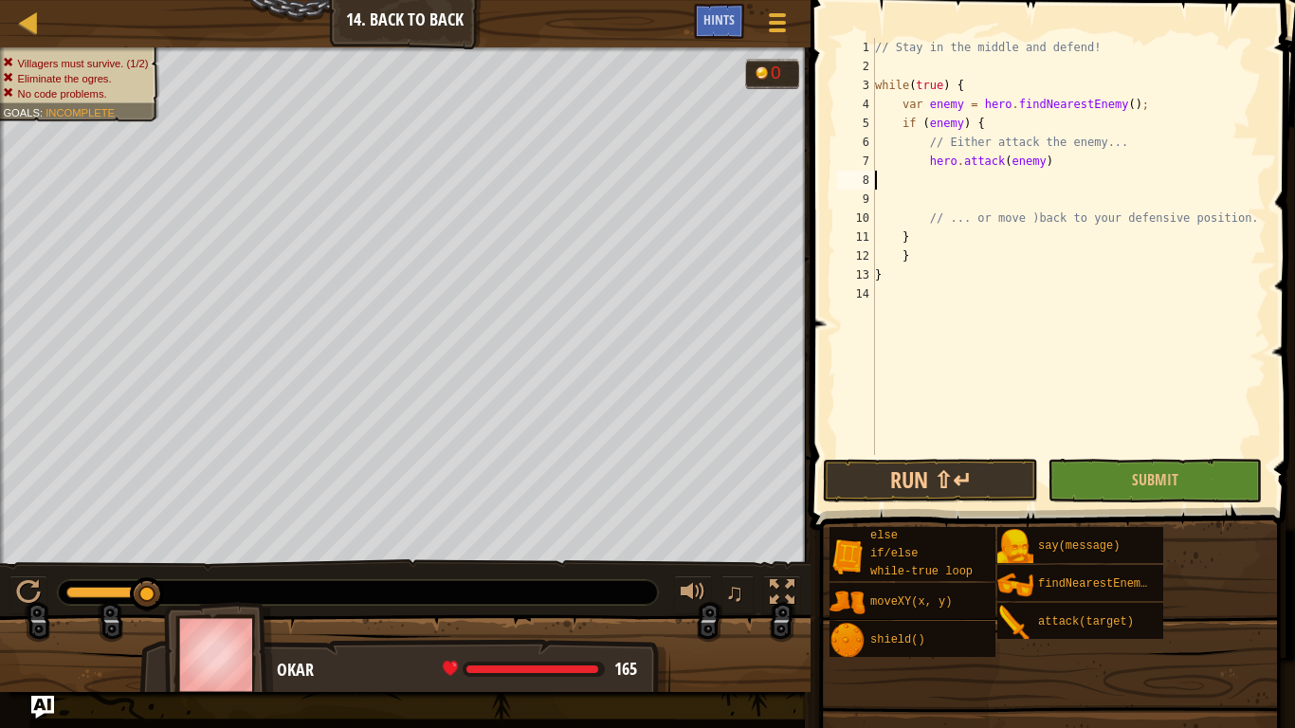
scroll to position [9, 0]
click at [979, 489] on button "Run ⇧↵" at bounding box center [930, 481] width 214 height 44
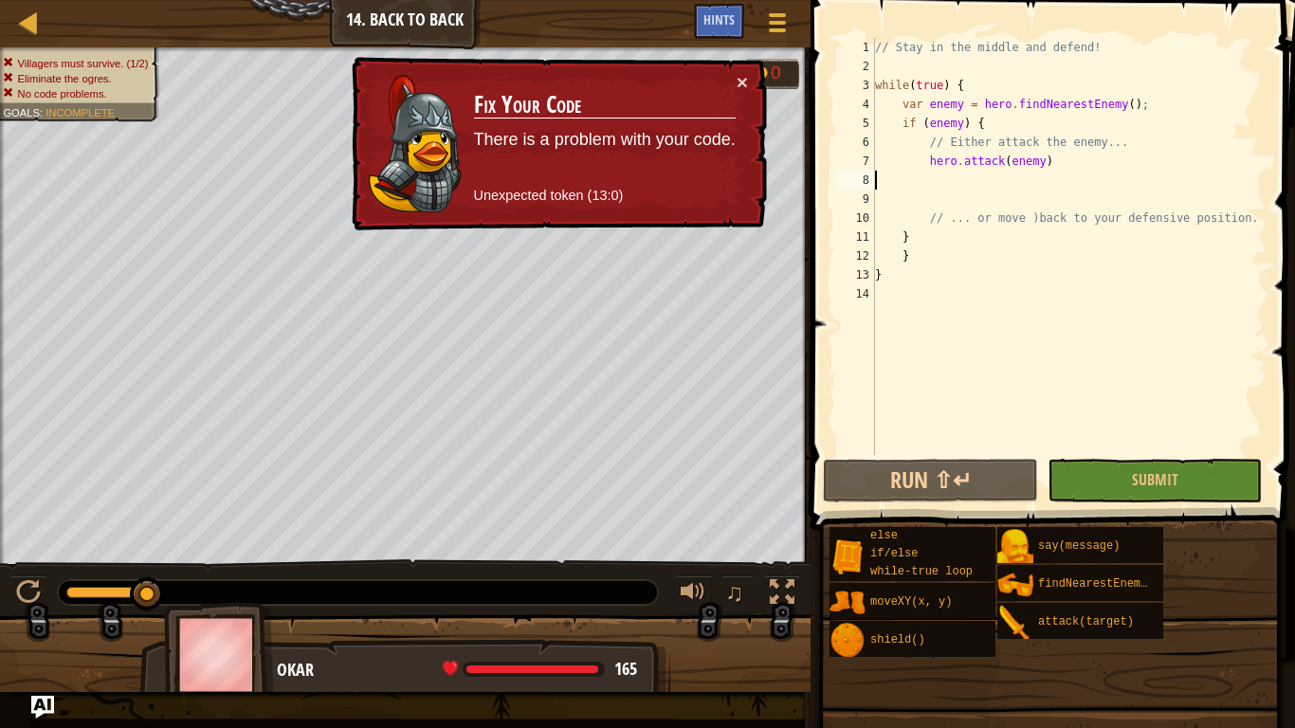
click at [889, 274] on div "// Stay in the middle and defend! while ( true ) { var enemy = hero . findNeare…" at bounding box center [1068, 265] width 395 height 455
type textarea "}"
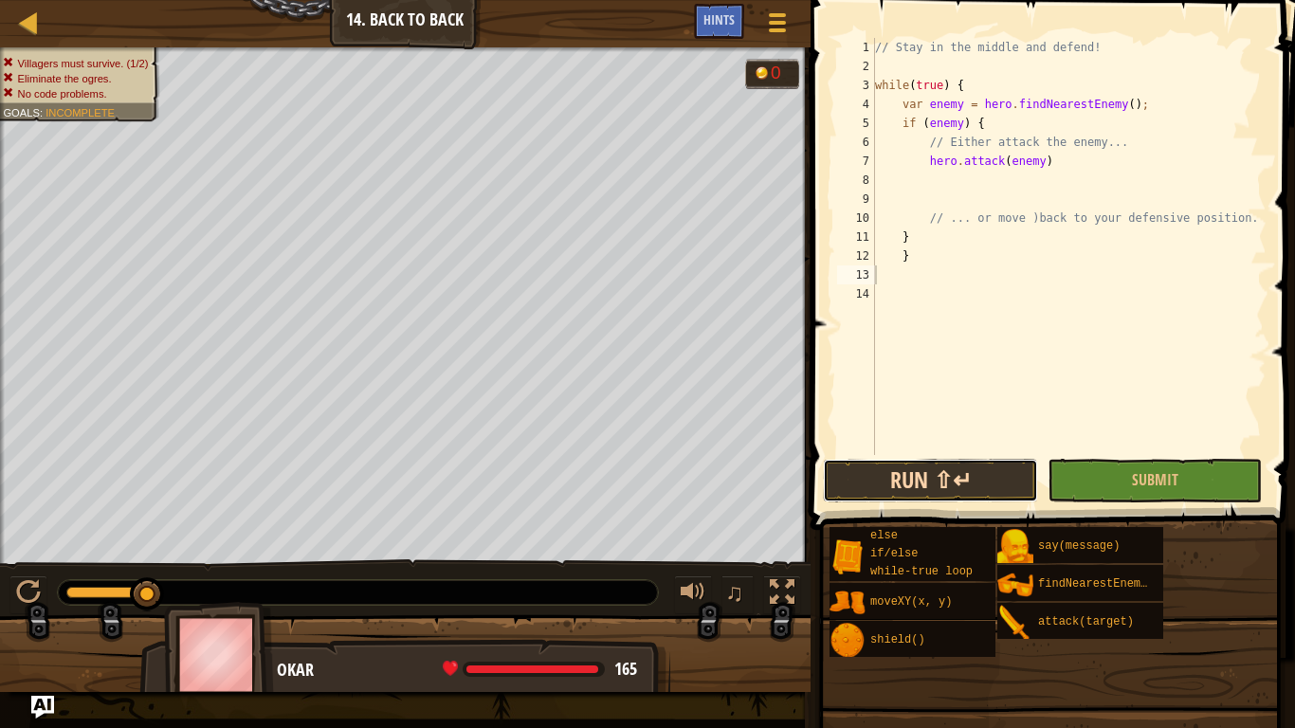
click at [877, 492] on button "Run ⇧↵" at bounding box center [930, 481] width 214 height 44
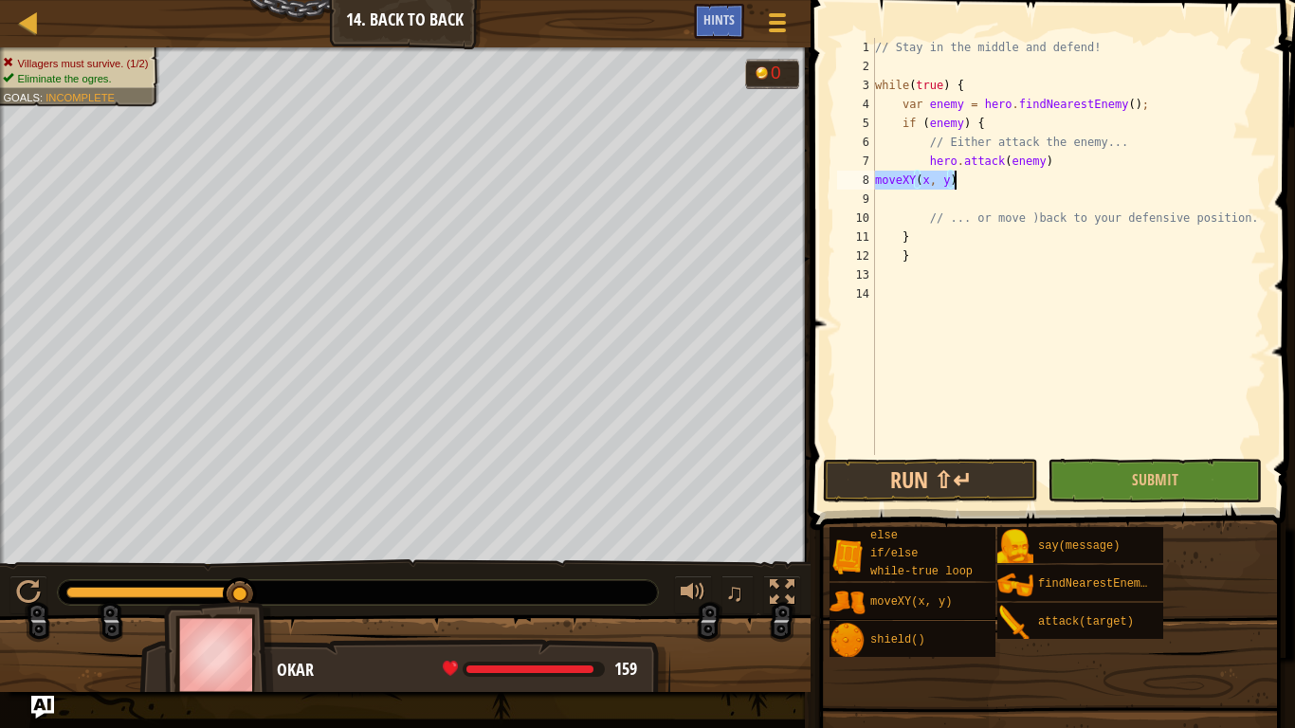
click at [882, 177] on div "// Stay in the middle and defend! while ( true ) { var enemy = hero . findNeare…" at bounding box center [1068, 246] width 395 height 417
click at [878, 177] on div "// Stay in the middle and defend! while ( true ) { var enemy = hero . findNeare…" at bounding box center [1068, 265] width 395 height 455
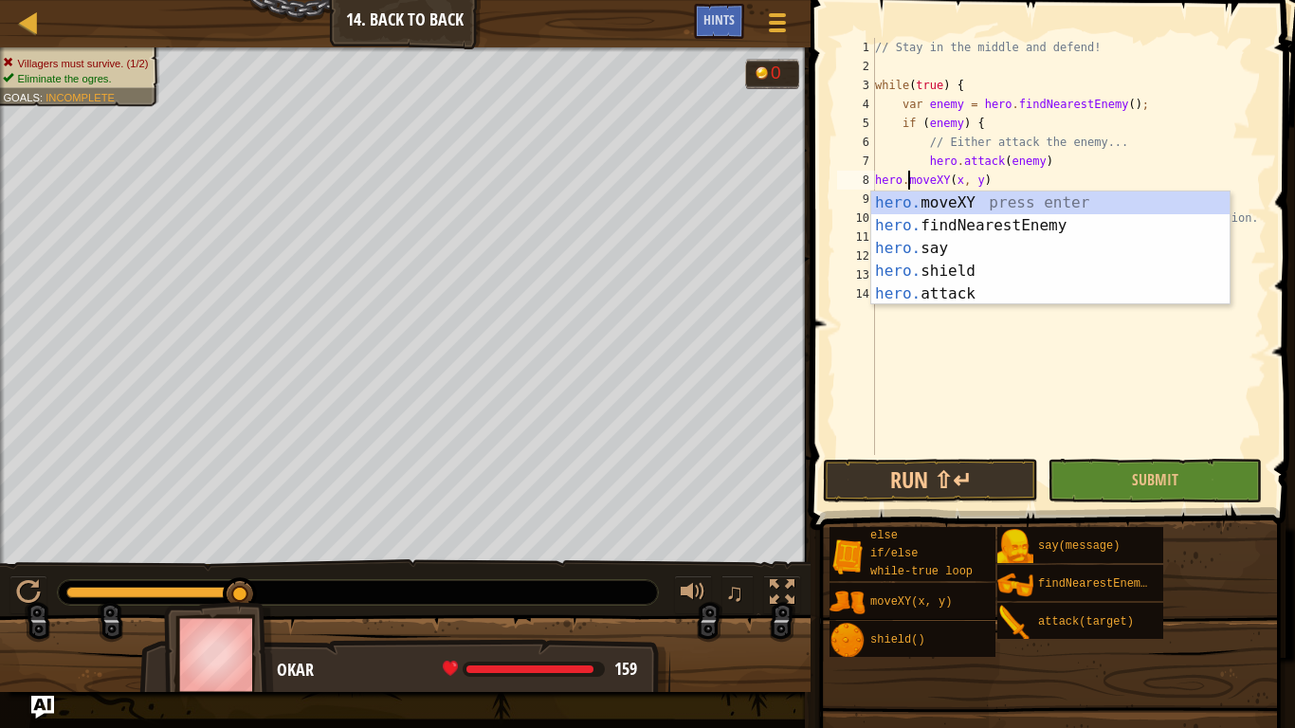
scroll to position [9, 5]
click at [959, 183] on div "// Stay in the middle and defend! while ( true ) { var enemy = hero . findNeare…" at bounding box center [1068, 265] width 395 height 455
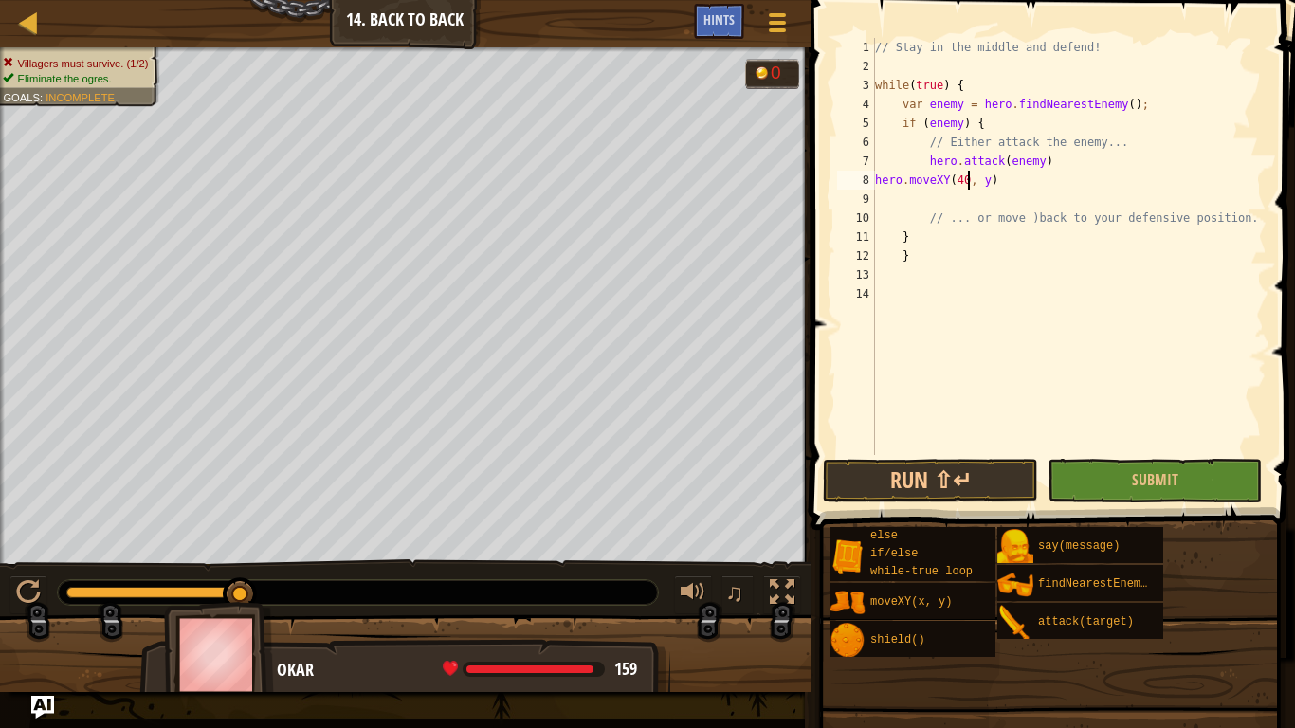
scroll to position [9, 13]
click at [989, 180] on div "// Stay in the middle and defend! while ( true ) { var enemy = hero . findNeare…" at bounding box center [1068, 265] width 395 height 455
type textarea "hero.moveXY(40, 35)"
click at [895, 467] on button "Run ⇧↵" at bounding box center [930, 481] width 214 height 44
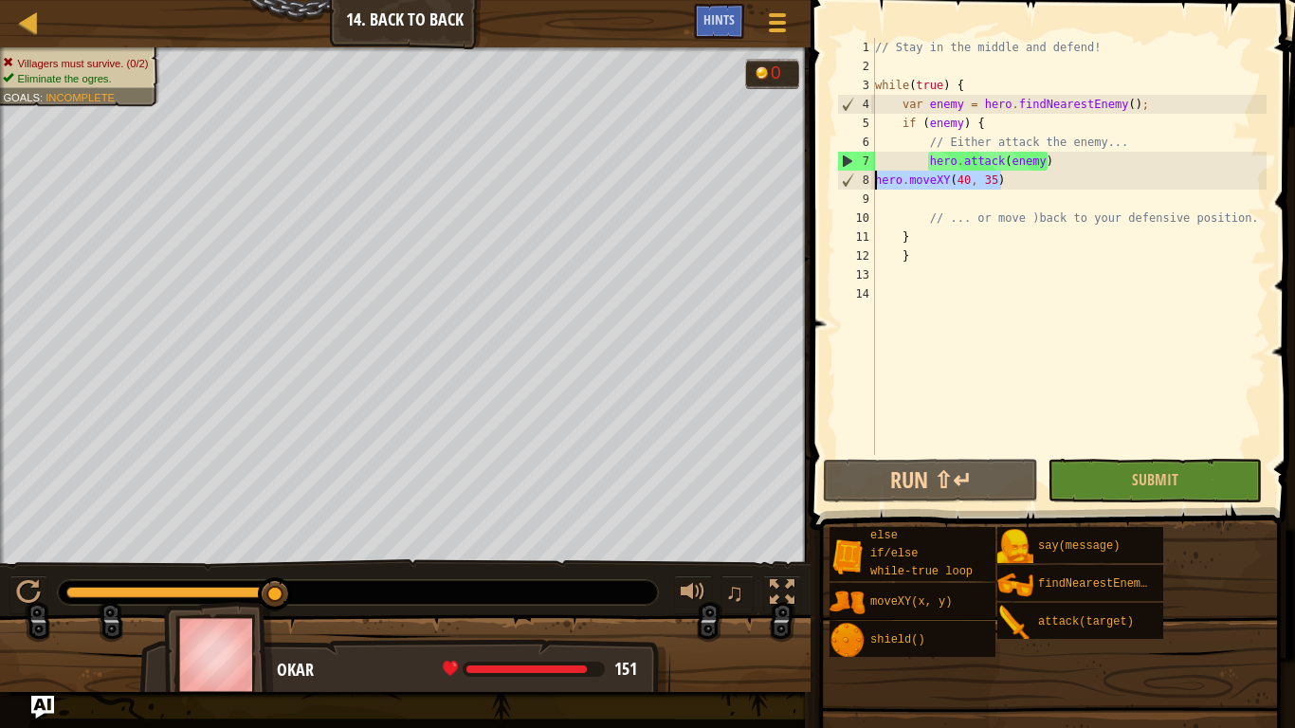
drag, startPoint x: 1112, startPoint y: 174, endPoint x: 878, endPoint y: 183, distance: 234.4
click at [878, 183] on div "// Stay in the middle and defend! while ( true ) { var enemy = hero . findNeare…" at bounding box center [1068, 265] width 395 height 455
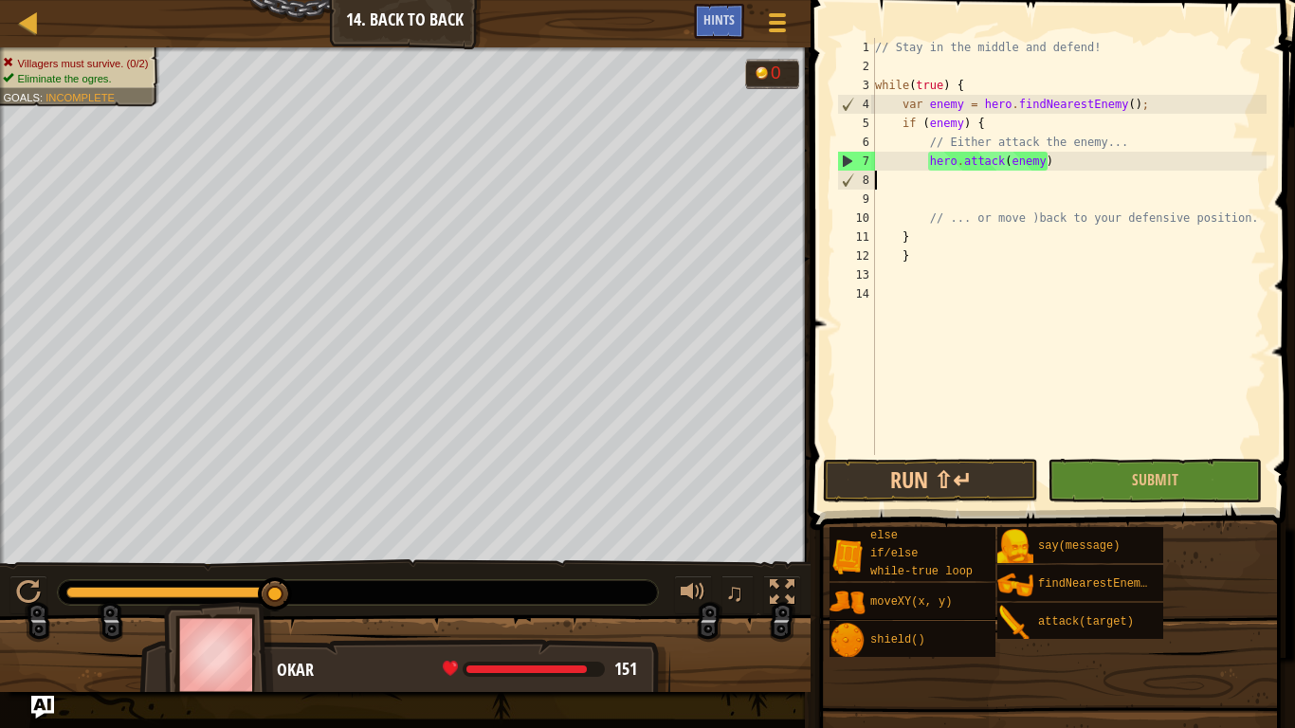
scroll to position [9, 0]
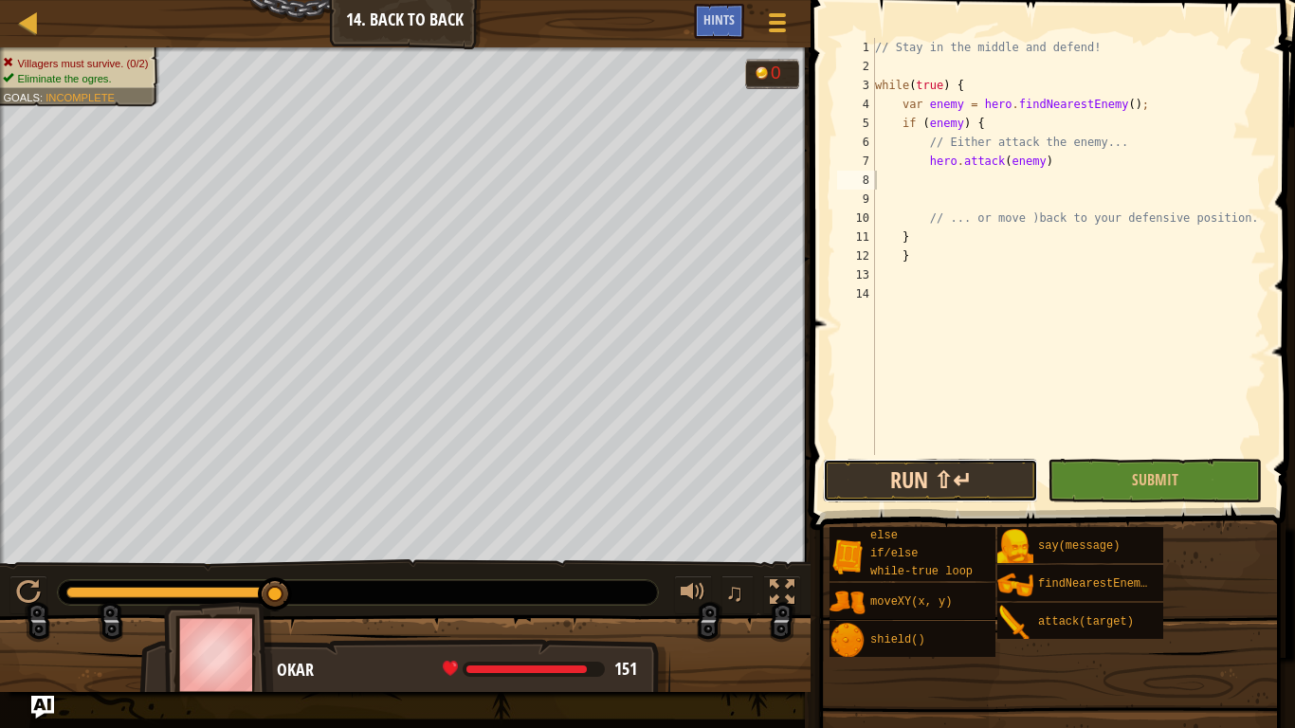
click at [993, 486] on button "Run ⇧↵" at bounding box center [930, 481] width 214 height 44
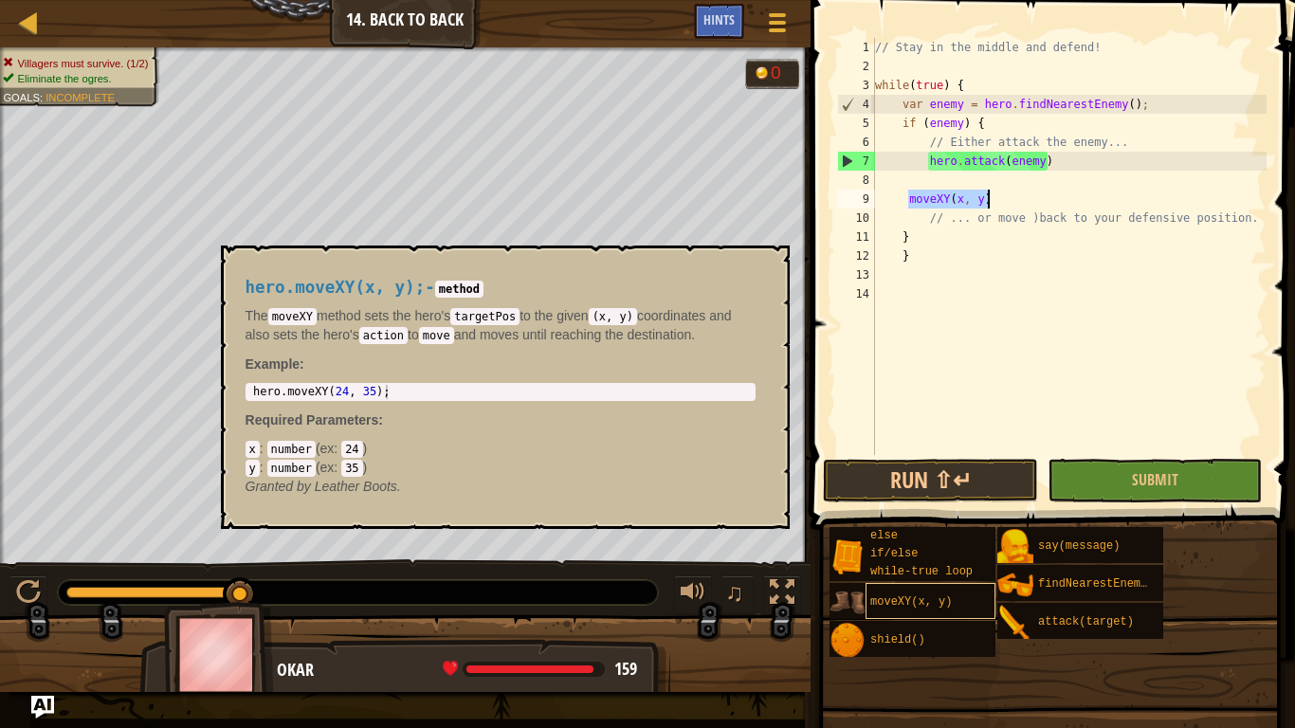
click at [938, 194] on div "// Stay in the middle and defend! while ( true ) { var enemy = hero . findNeare…" at bounding box center [1068, 246] width 395 height 417
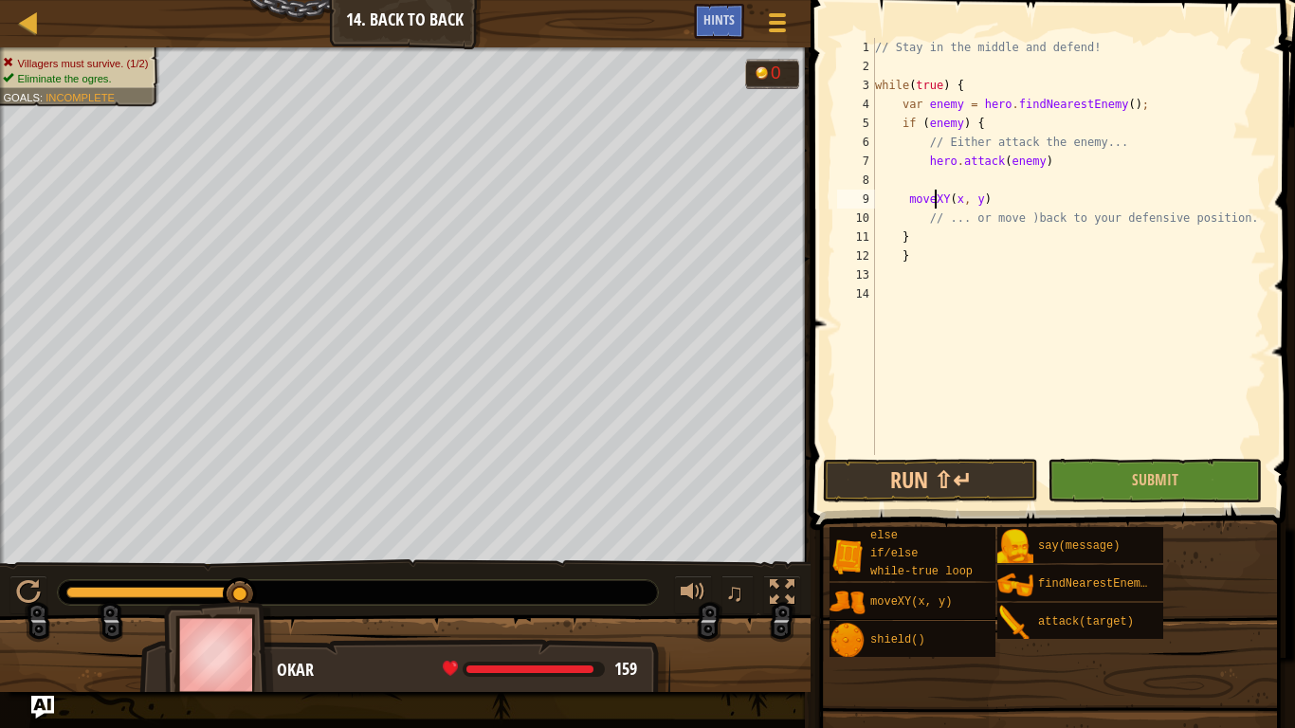
click at [904, 198] on div "// Stay in the middle and defend! while ( true ) { var enemy = hero . findNeare…" at bounding box center [1068, 265] width 395 height 455
click at [906, 198] on div "// Stay in the middle and defend! while ( true ) { var enemy = hero . findNeare…" at bounding box center [1068, 265] width 395 height 455
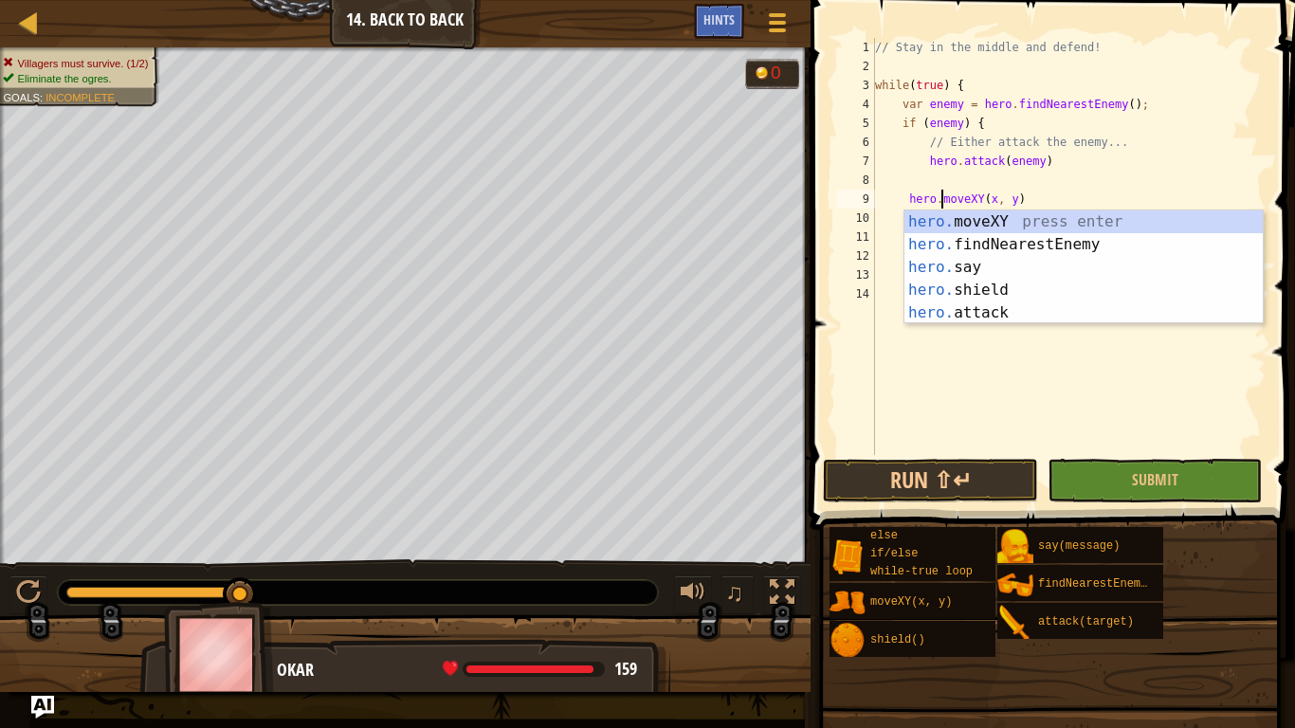
scroll to position [9, 9]
click at [995, 203] on div "// Stay in the middle and defend! while ( true ) { var enemy = hero . findNeare…" at bounding box center [1068, 265] width 395 height 455
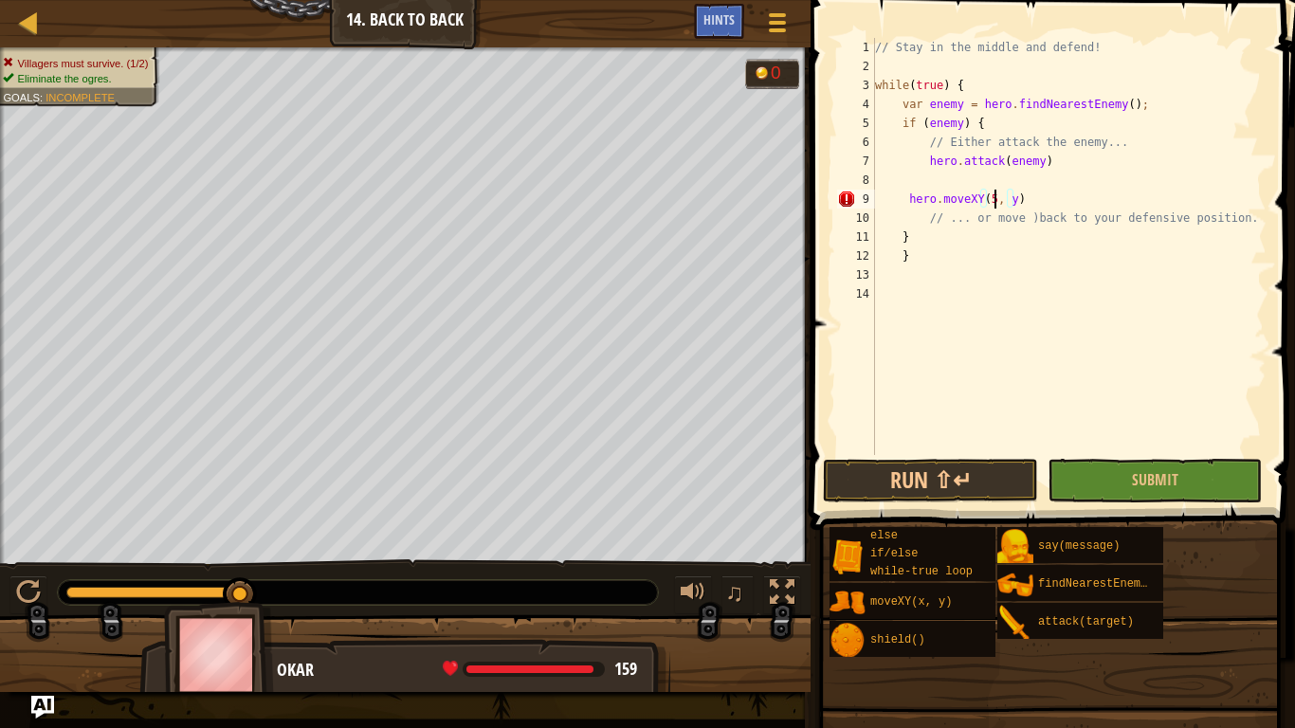
scroll to position [9, 18]
click at [1021, 200] on div "// Stay in the middle and defend! while ( true ) { var enemy = hero . findNeare…" at bounding box center [1068, 265] width 395 height 455
click at [908, 499] on button "Run ⇧↵" at bounding box center [930, 481] width 214 height 44
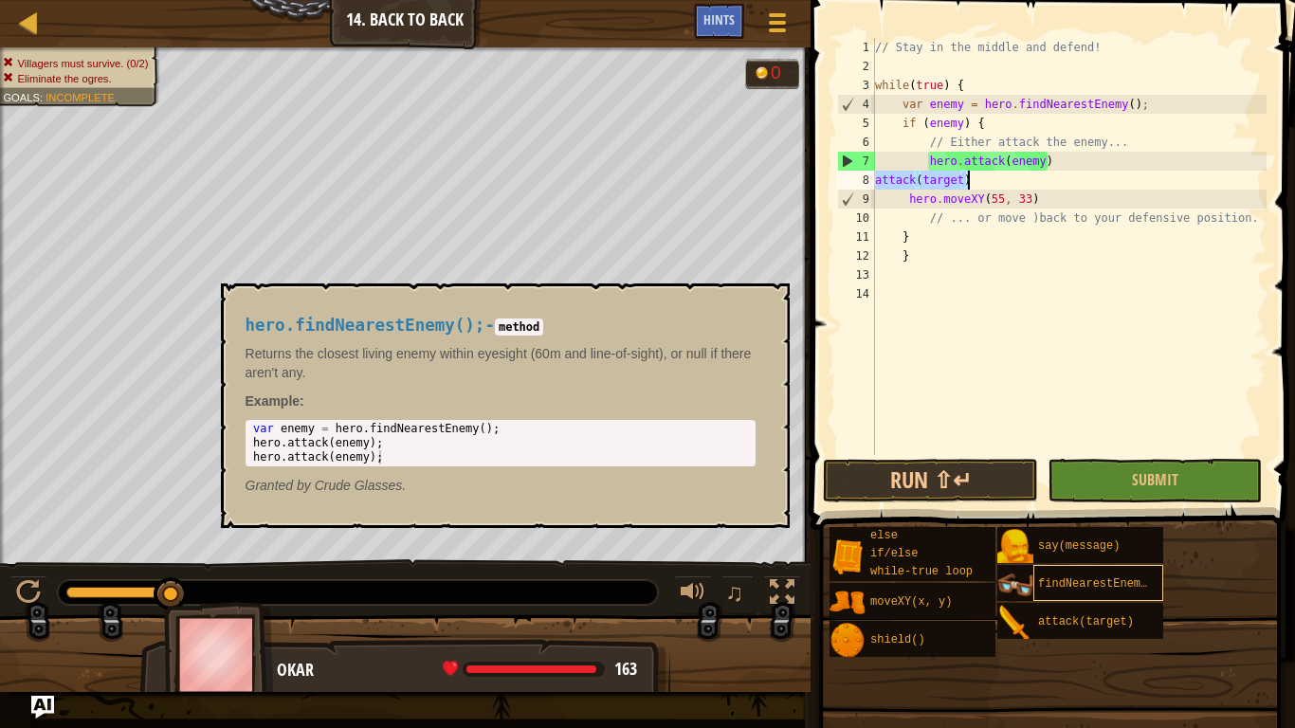
scroll to position [9, 12]
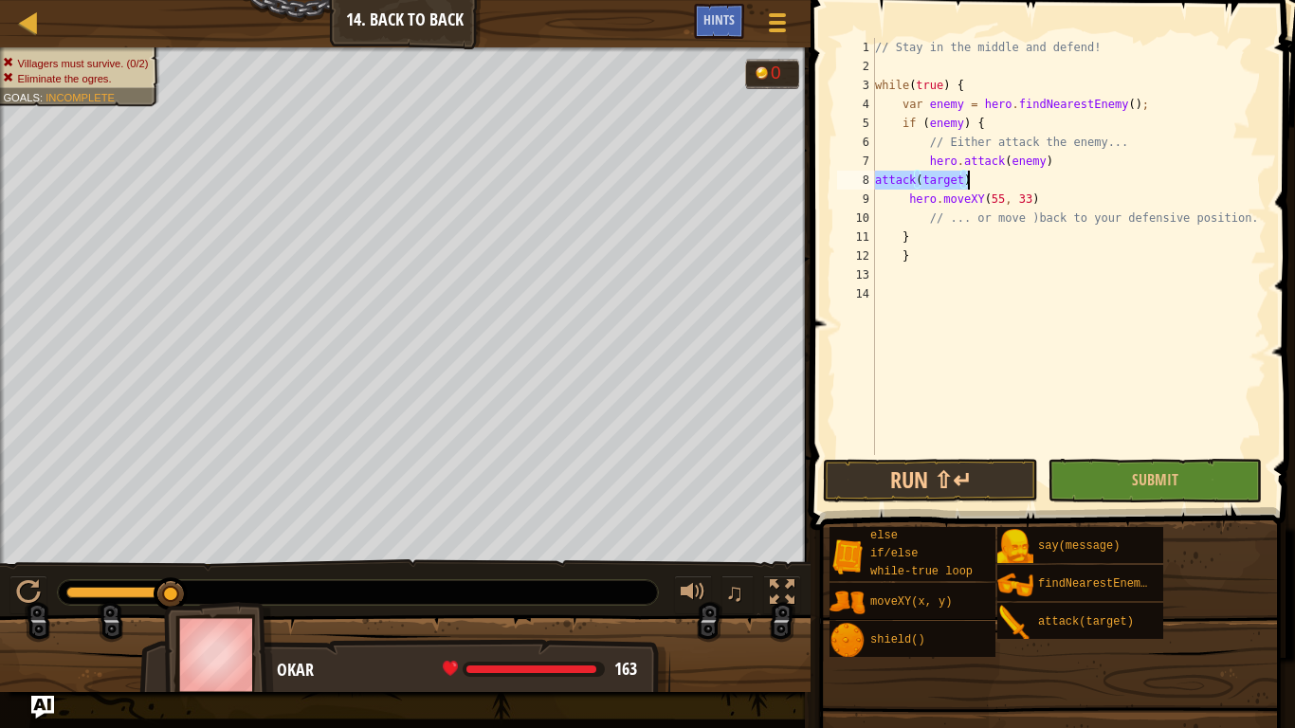
click at [879, 177] on div "// Stay in the middle and defend! while ( true ) { var enemy = hero . findNeare…" at bounding box center [1068, 246] width 395 height 417
click at [877, 178] on div "// Stay in the middle and defend! while ( true ) { var enemy = hero . findNeare…" at bounding box center [1068, 265] width 395 height 455
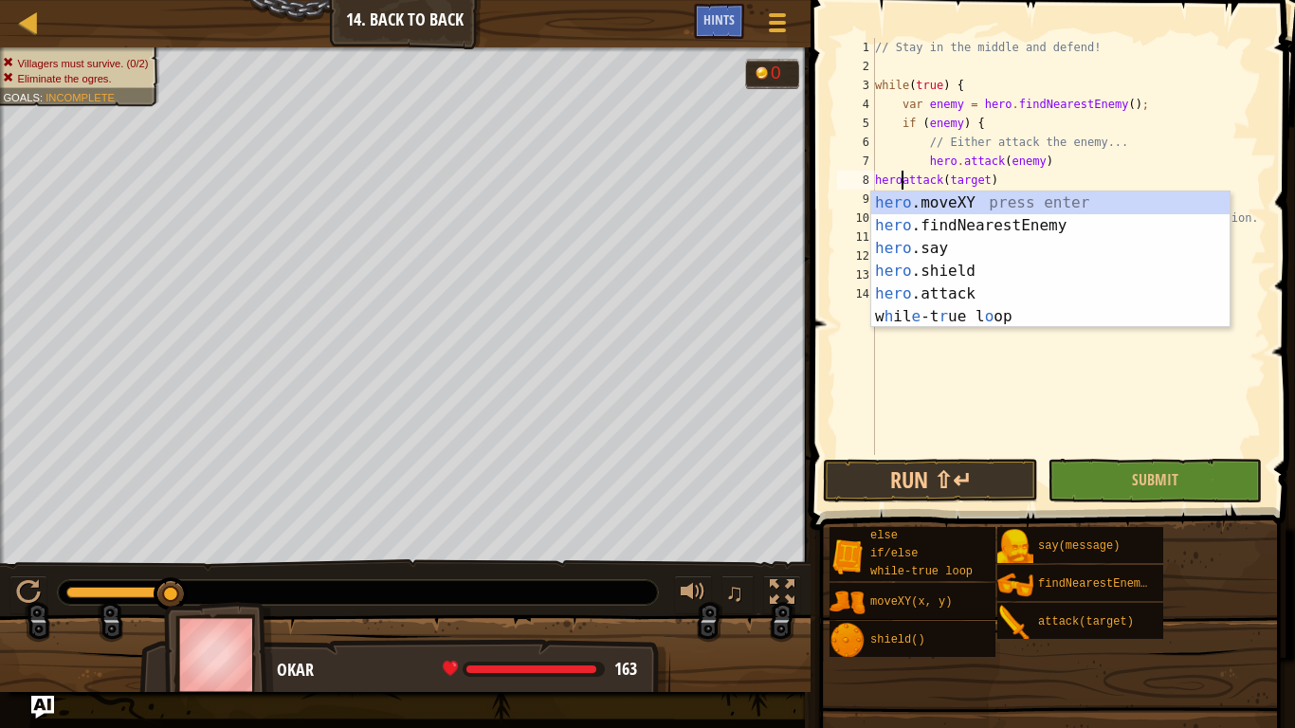
scroll to position [9, 5]
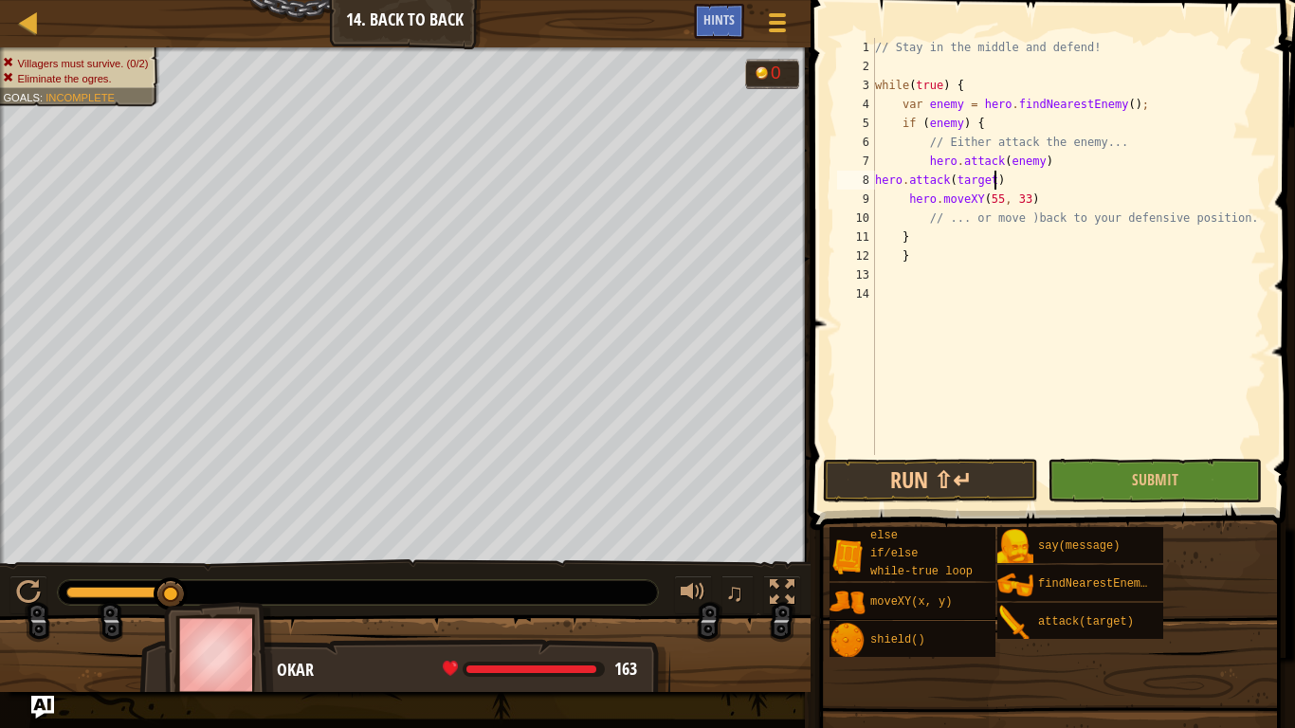
click at [993, 185] on div "// Stay in the middle and defend! while ( true ) { var enemy = hero . findNeare…" at bounding box center [1068, 265] width 395 height 455
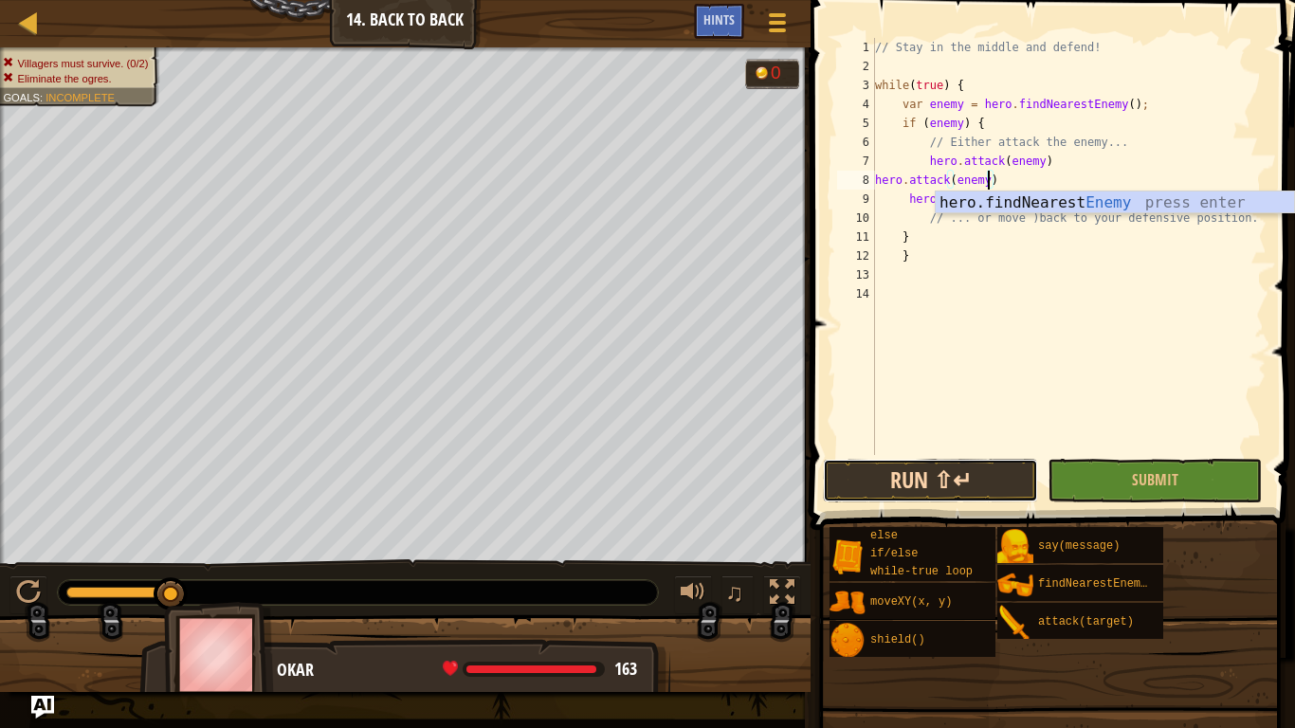
click at [942, 481] on button "Run ⇧↵" at bounding box center [930, 481] width 214 height 44
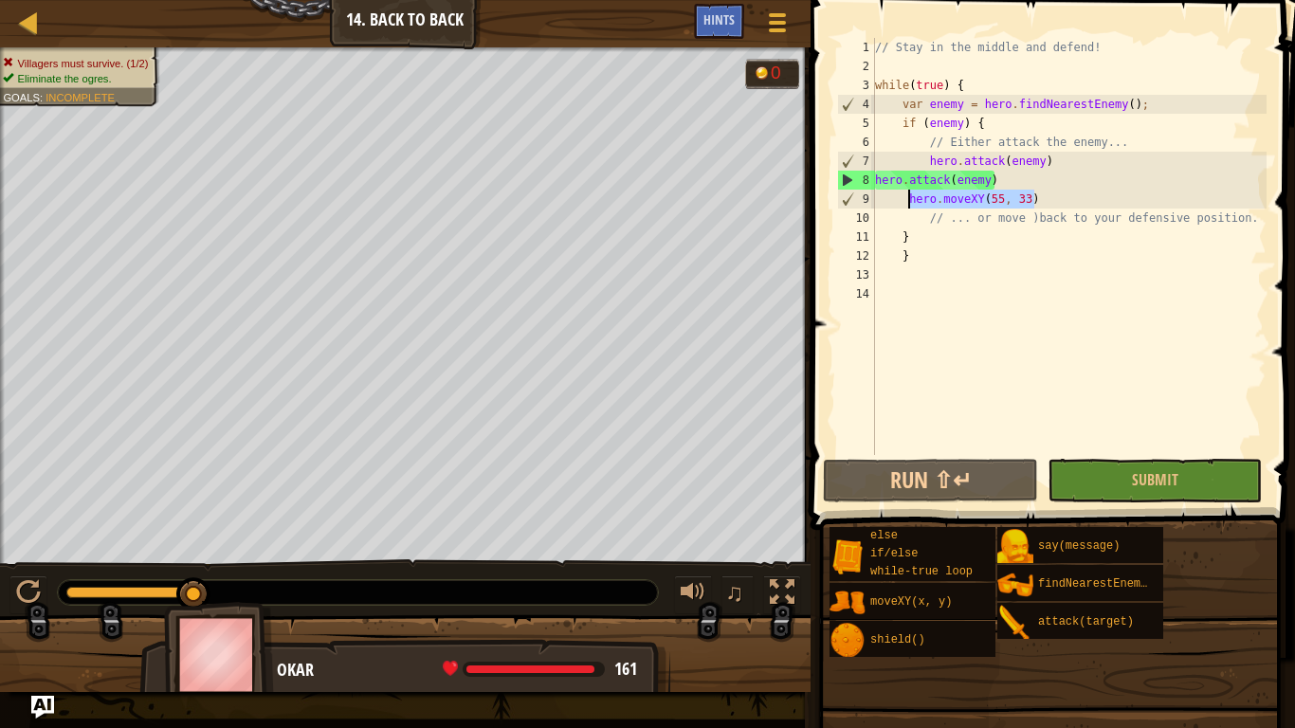
drag, startPoint x: 1069, startPoint y: 195, endPoint x: 905, endPoint y: 201, distance: 164.1
click at [905, 201] on div "// Stay in the middle and defend! while ( true ) { var enemy = hero . findNeare…" at bounding box center [1068, 265] width 395 height 455
type textarea "hero.moveXY(55, 33)"
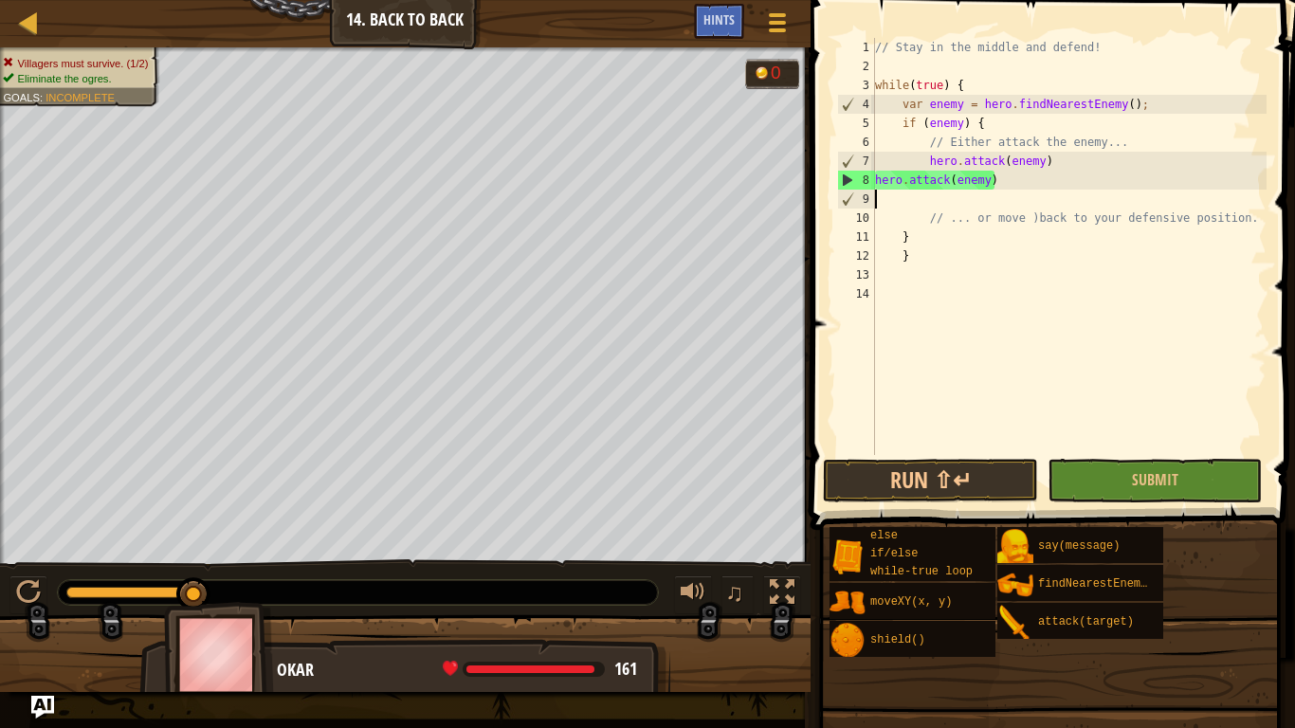
scroll to position [9, 0]
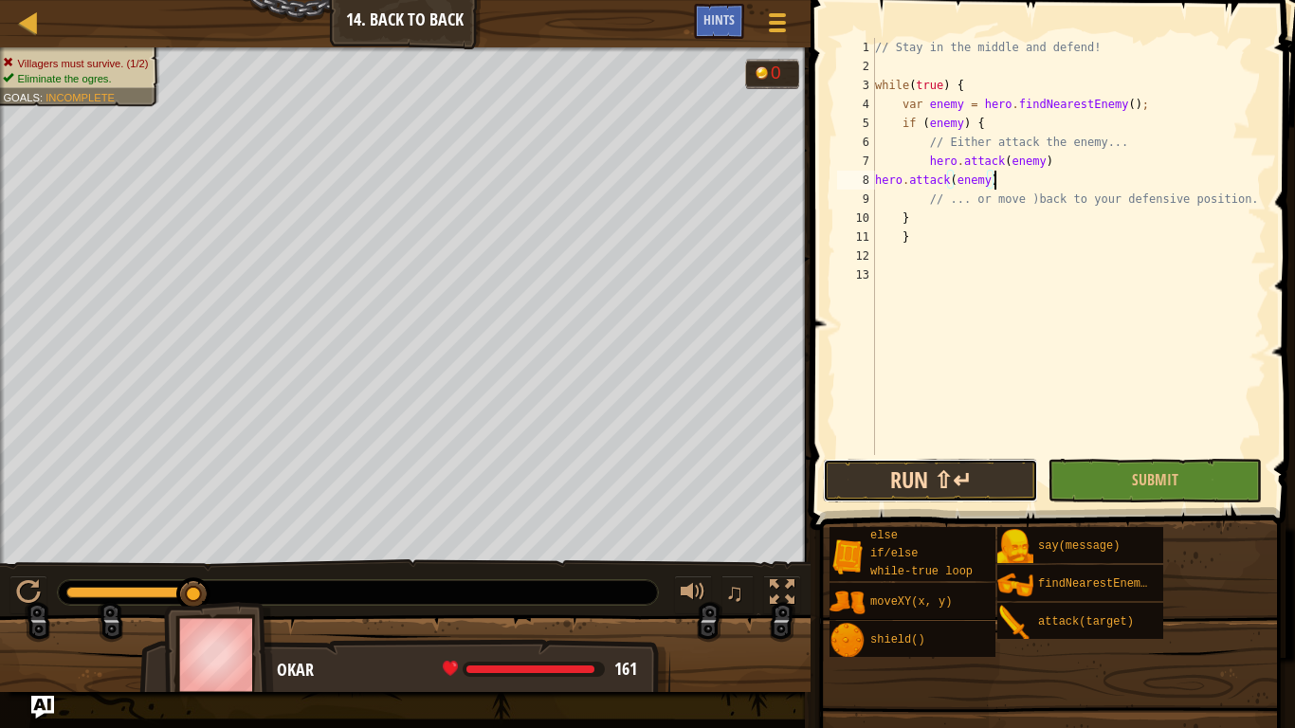
click at [906, 472] on button "Run ⇧↵" at bounding box center [930, 481] width 214 height 44
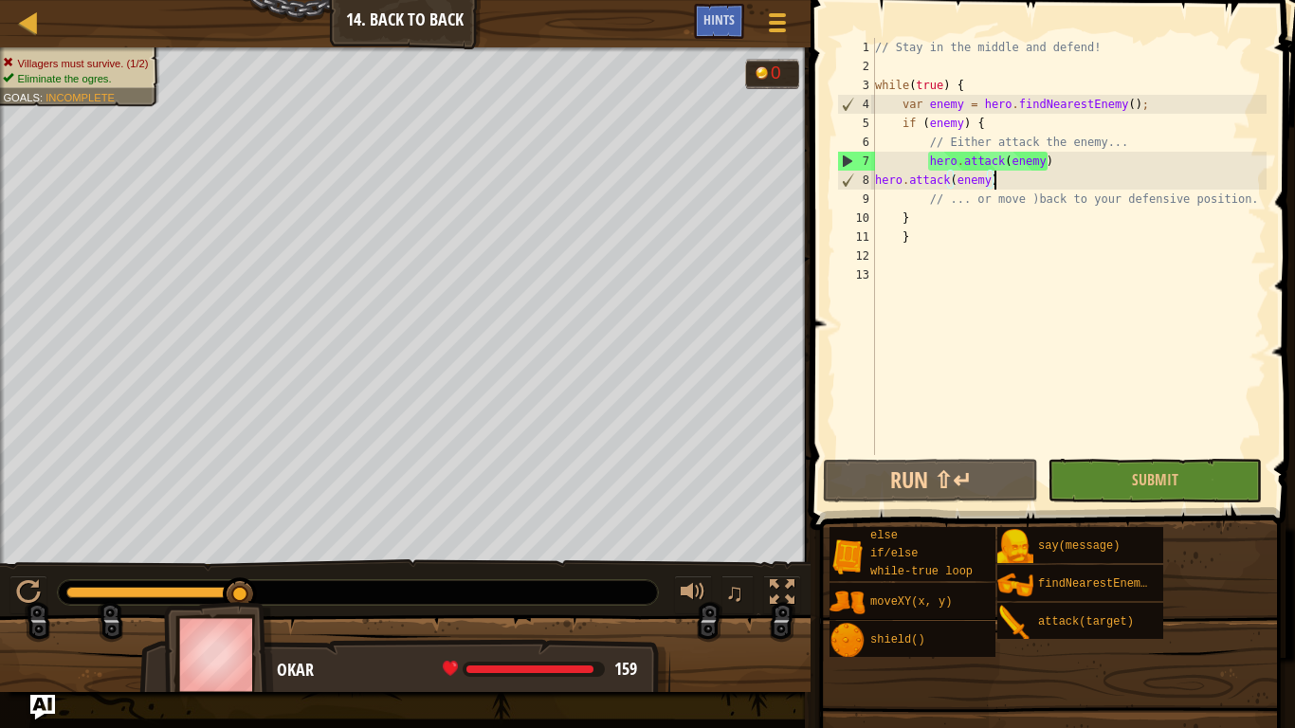
click at [40, 709] on img "Ask AI" at bounding box center [42, 707] width 25 height 25
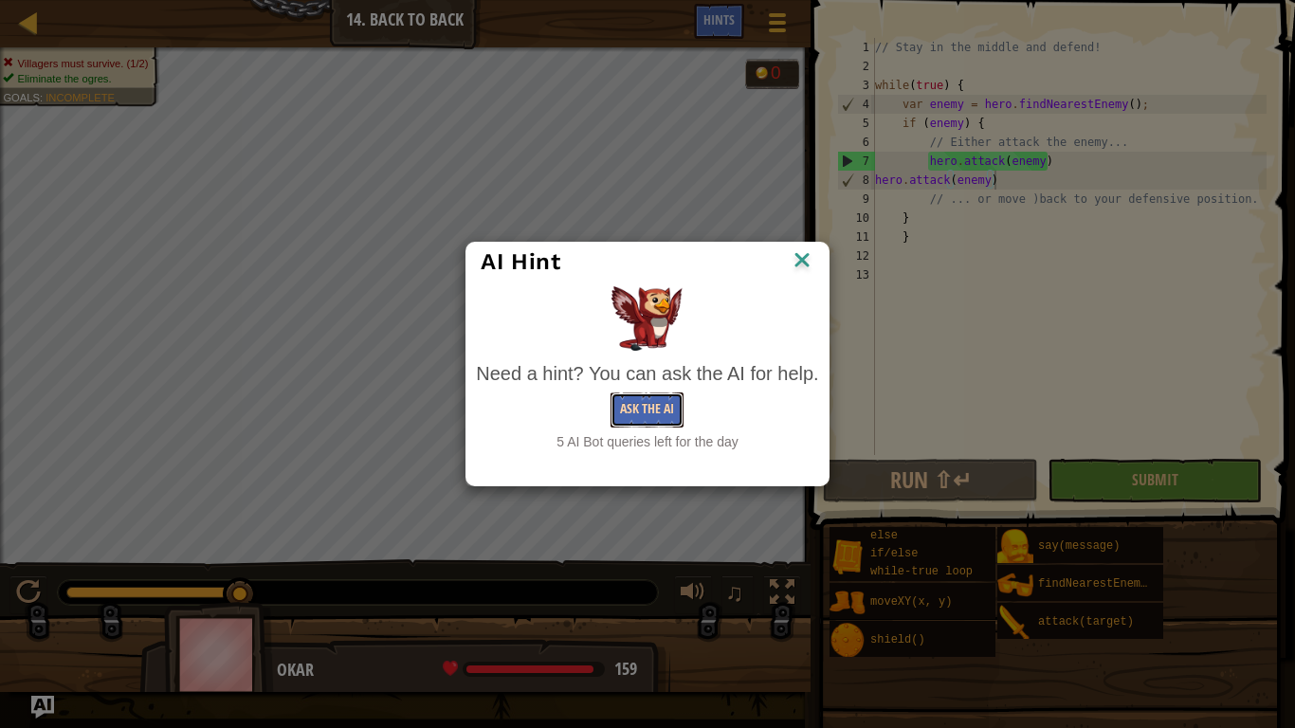
click at [634, 416] on button "Ask the AI" at bounding box center [647, 410] width 73 height 35
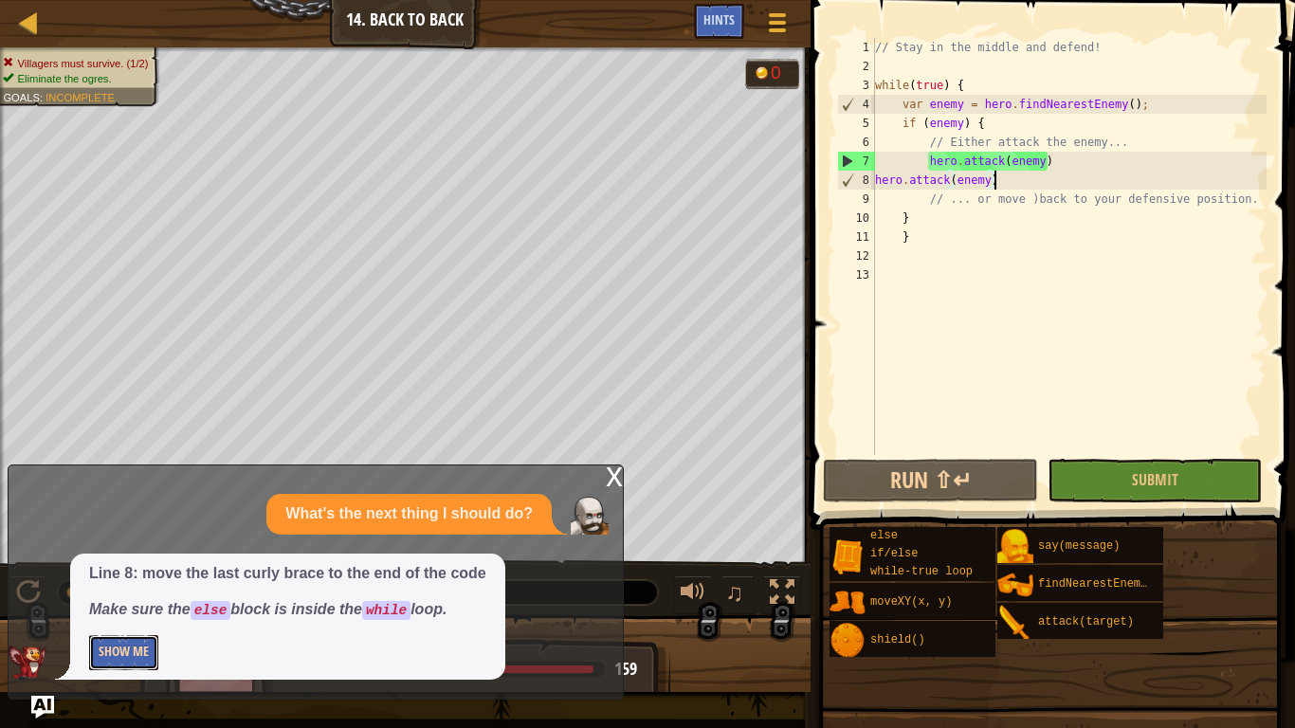
click at [132, 660] on button "Show Me" at bounding box center [123, 652] width 69 height 35
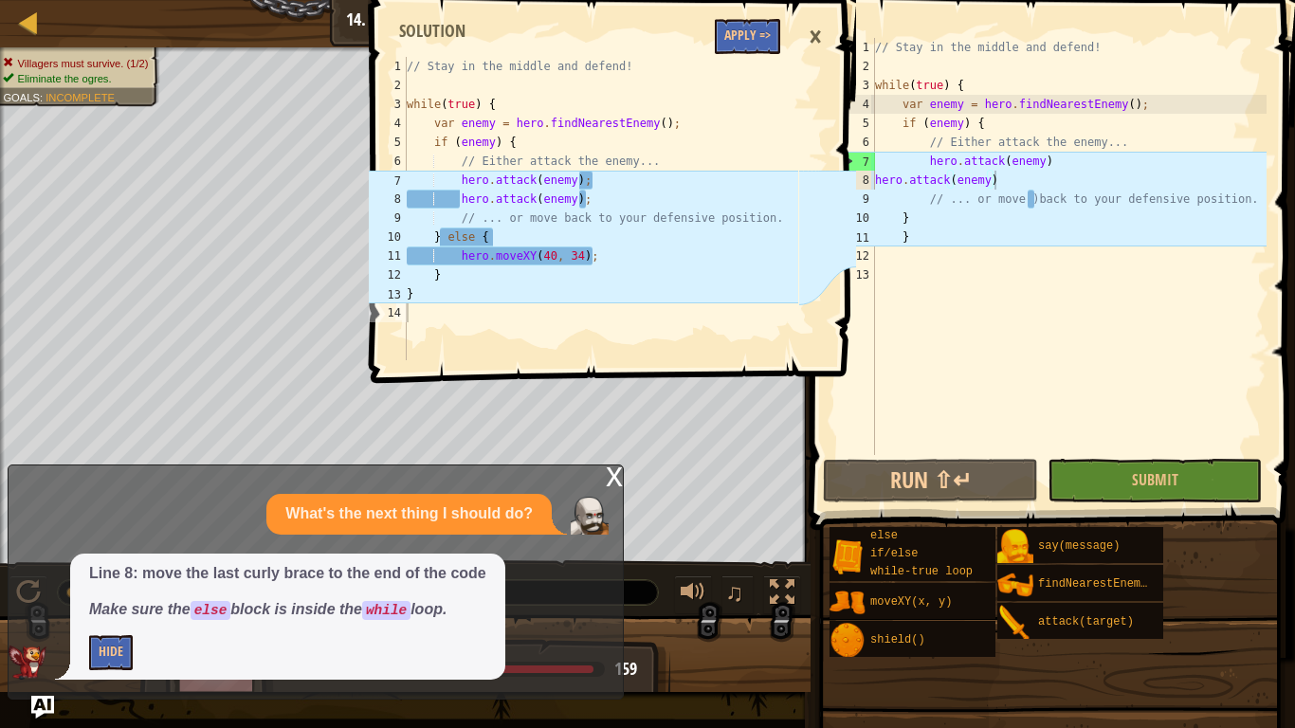
click at [875, 181] on div "// Stay in the middle and defend! while ( true ) { var enemy = hero . findNeare…" at bounding box center [1068, 265] width 395 height 455
click at [1058, 163] on div "// Stay in the middle and defend! while ( true ) { var enemy = hero . findNeare…" at bounding box center [1068, 265] width 395 height 455
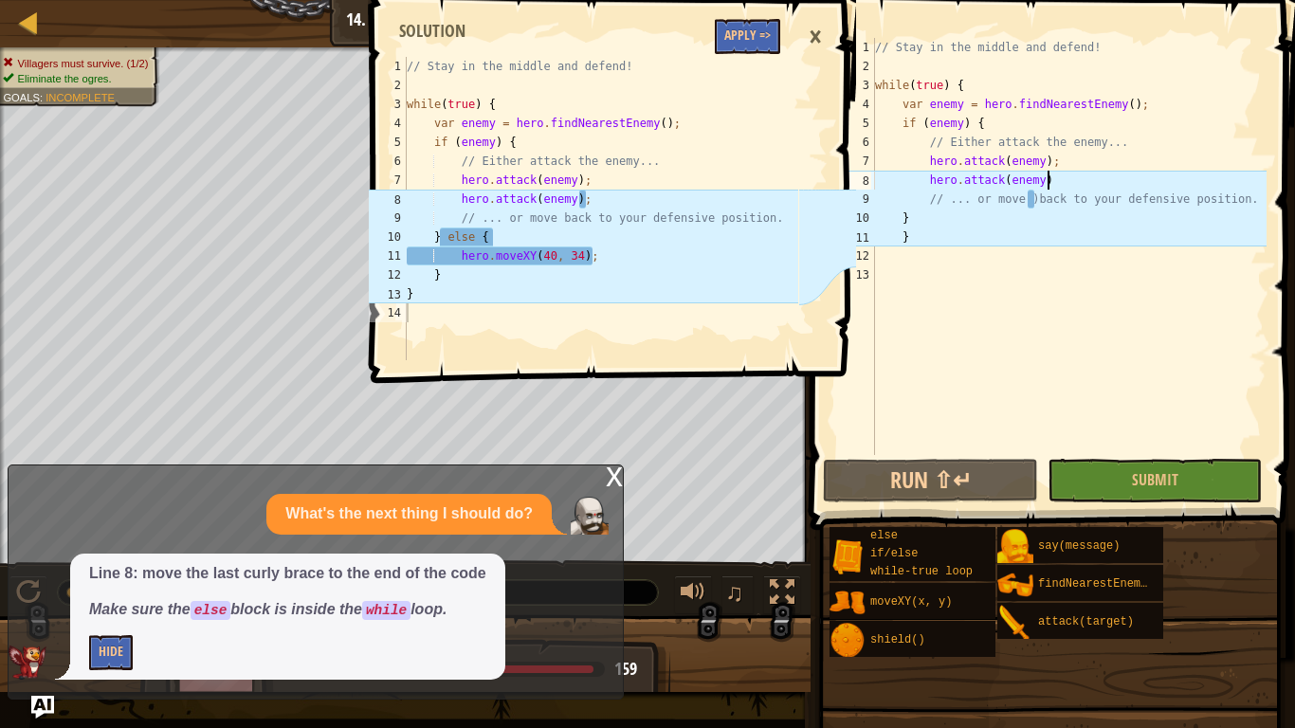
click at [1052, 175] on div "// Stay in the middle and defend! while ( true ) { var enemy = hero . findNeare…" at bounding box center [1068, 265] width 395 height 455
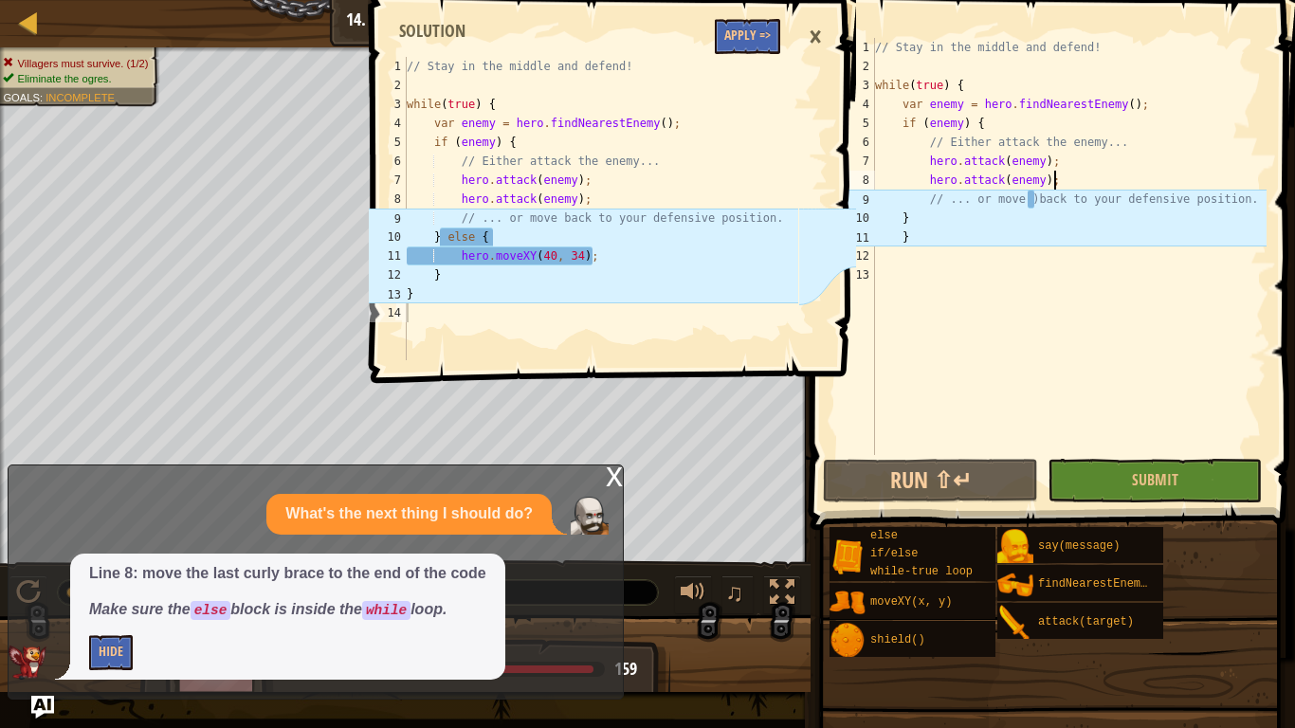
click at [928, 212] on div "// Stay in the middle and defend! while ( true ) { var enemy = hero . findNeare…" at bounding box center [1068, 265] width 395 height 455
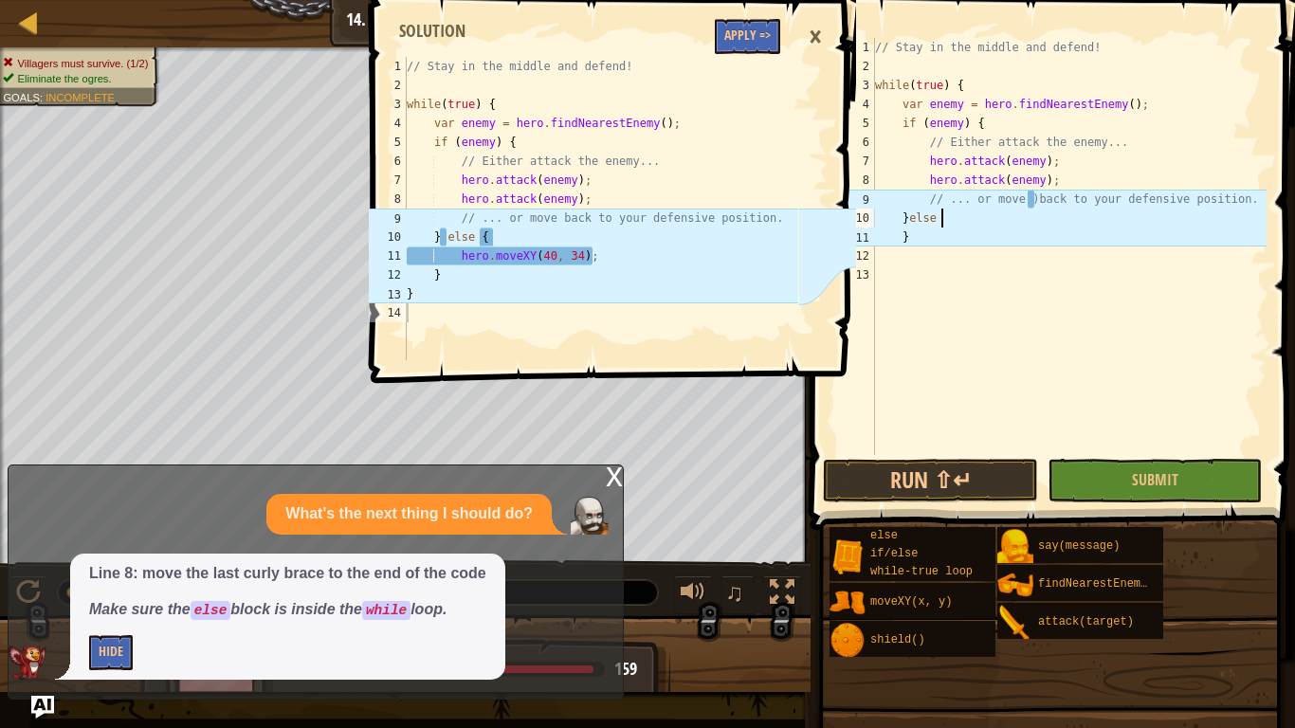
scroll to position [9, 9]
click at [1034, 203] on div "// Stay in the middle and defend! while ( true ) { var enemy = hero . findNeare…" at bounding box center [1068, 265] width 395 height 455
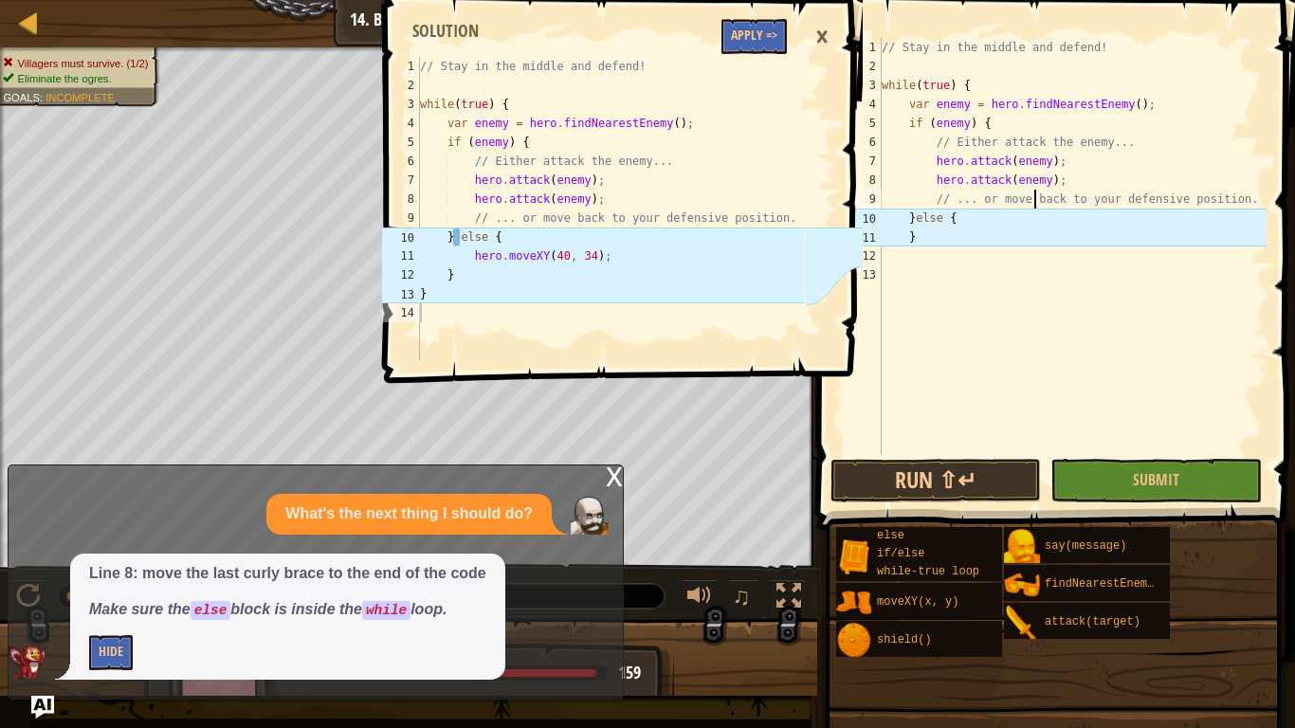
click at [915, 237] on div "// Stay in the middle and defend! while ( true ) { var enemy = hero . findNeare…" at bounding box center [1072, 265] width 389 height 455
type textarea "}"
click at [901, 265] on div "// Stay in the middle and defend! while ( true ) { var enemy = hero . findNeare…" at bounding box center [1072, 265] width 389 height 455
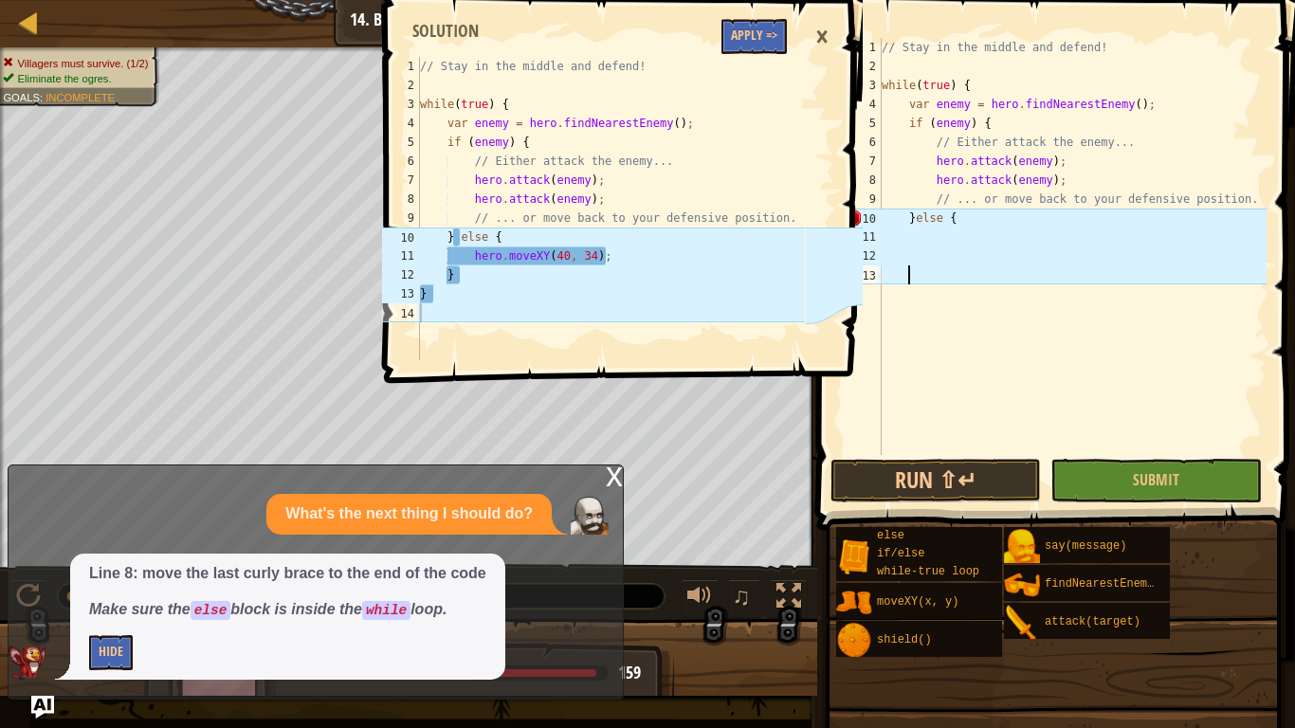
type textarea "}"
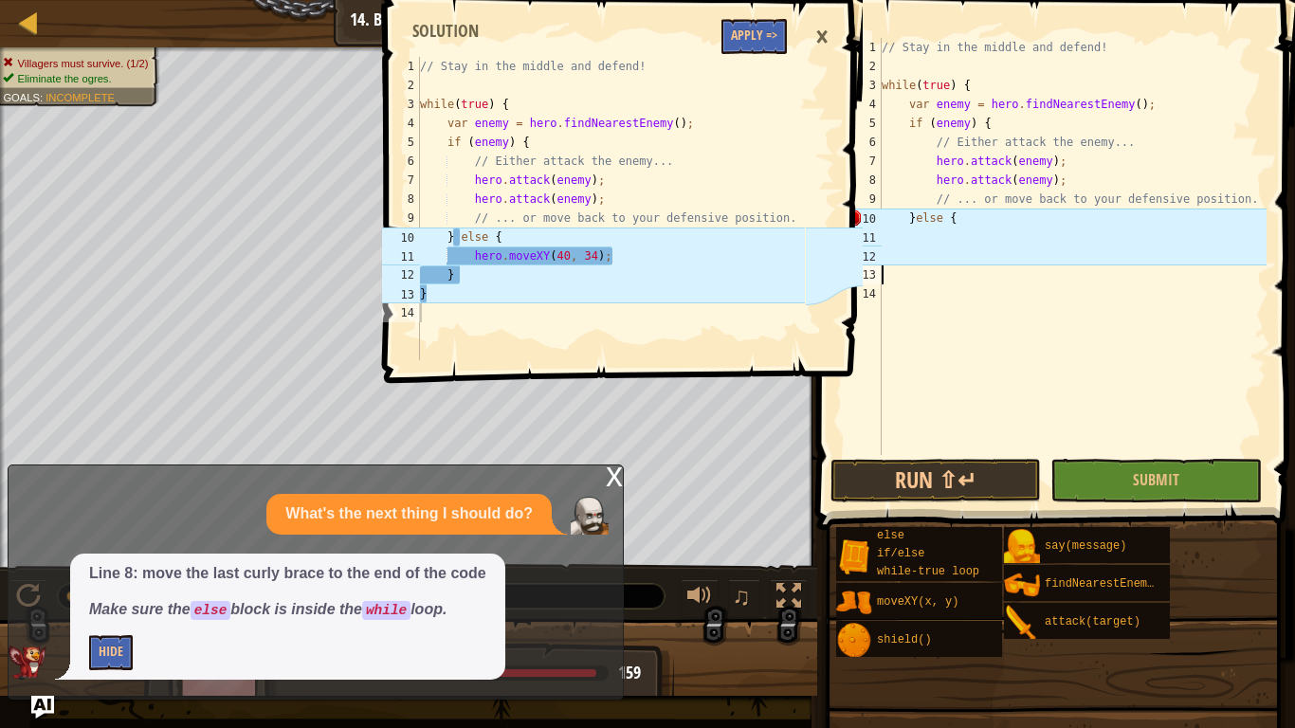
type textarea "}"
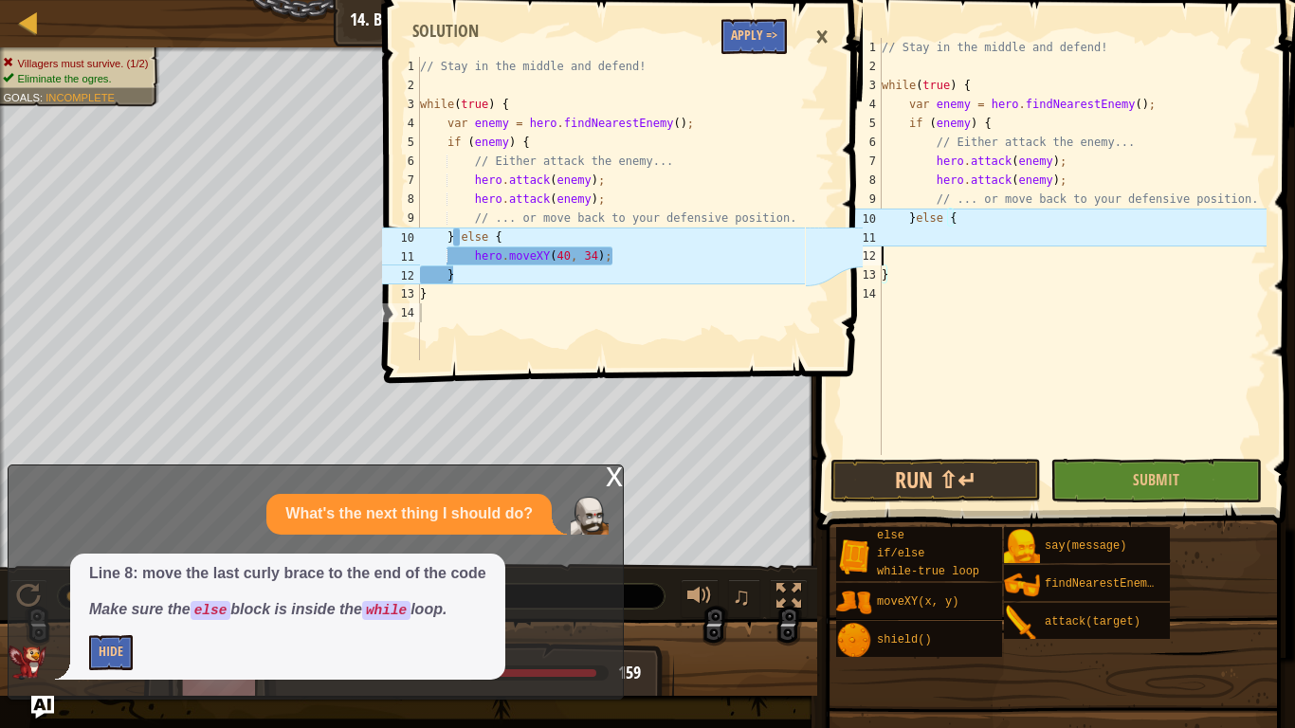
click at [886, 255] on div "// Stay in the middle and defend! while ( true ) { var enemy = hero . findNeare…" at bounding box center [1072, 265] width 389 height 455
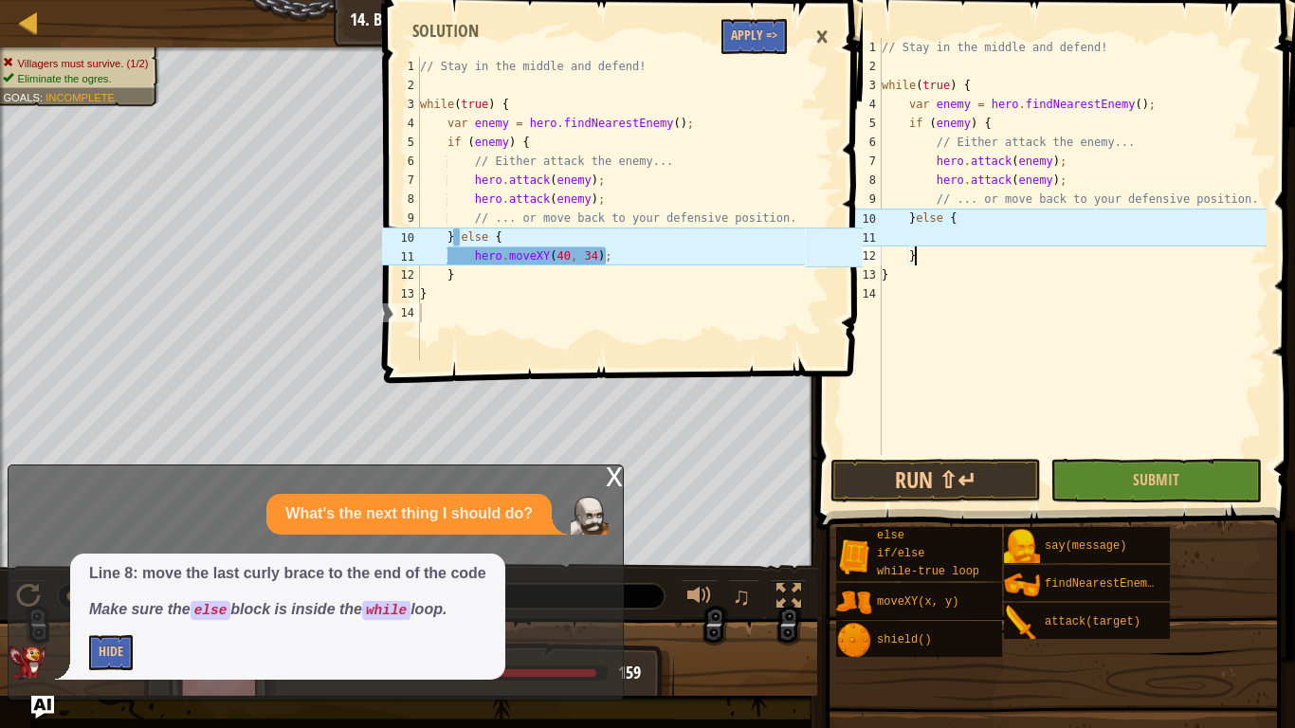
scroll to position [9, 1]
drag, startPoint x: 912, startPoint y: 574, endPoint x: 956, endPoint y: 226, distance: 350.7
click at [956, 226] on div "// Stay in the middle and defend! while ( true ) { var enemy = hero . findNeare…" at bounding box center [1072, 246] width 389 height 417
click at [1045, 216] on div "// Stay in the middle and defend! while ( true ) { var enemy = hero . findNeare…" at bounding box center [1072, 265] width 389 height 455
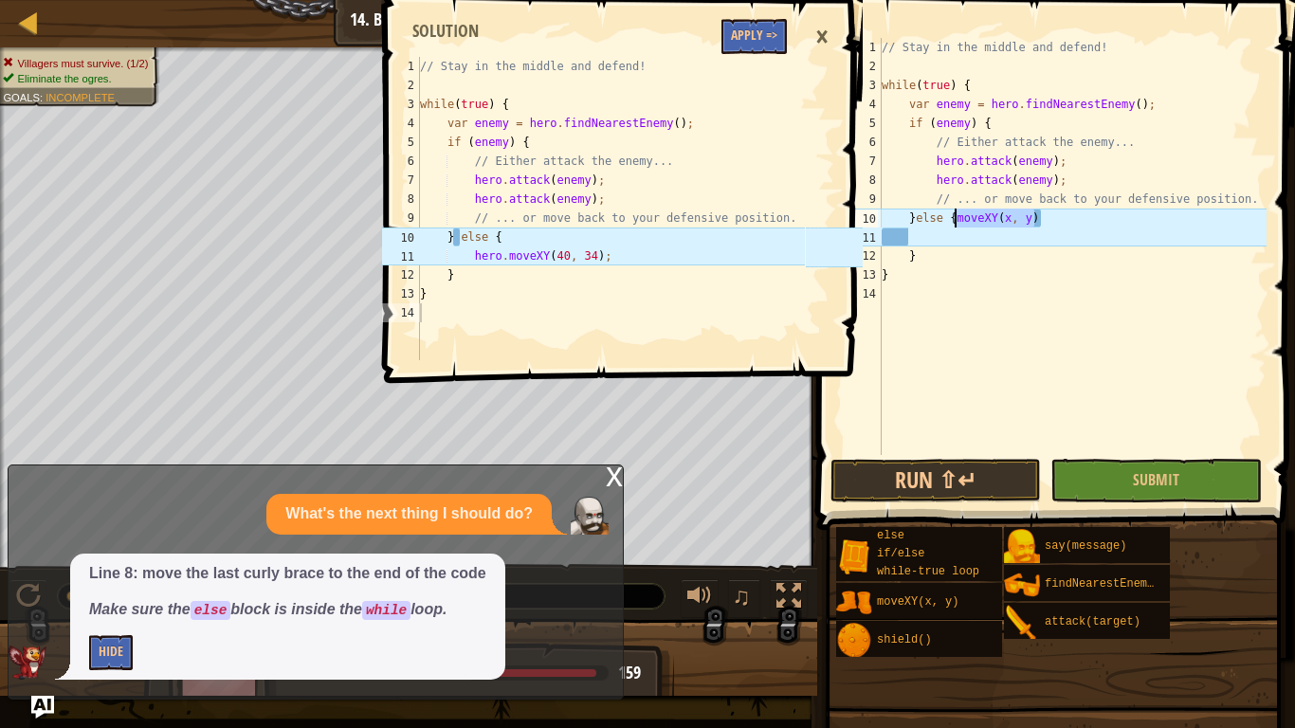
drag, startPoint x: 1045, startPoint y: 216, endPoint x: 957, endPoint y: 216, distance: 88.2
click at [957, 216] on div "// Stay in the middle and defend! while ( true ) { var enemy = hero . findNeare…" at bounding box center [1072, 265] width 389 height 455
click at [907, 228] on div "// Stay in the middle and defend! while ( true ) { var enemy = hero . findNeare…" at bounding box center [1072, 246] width 389 height 417
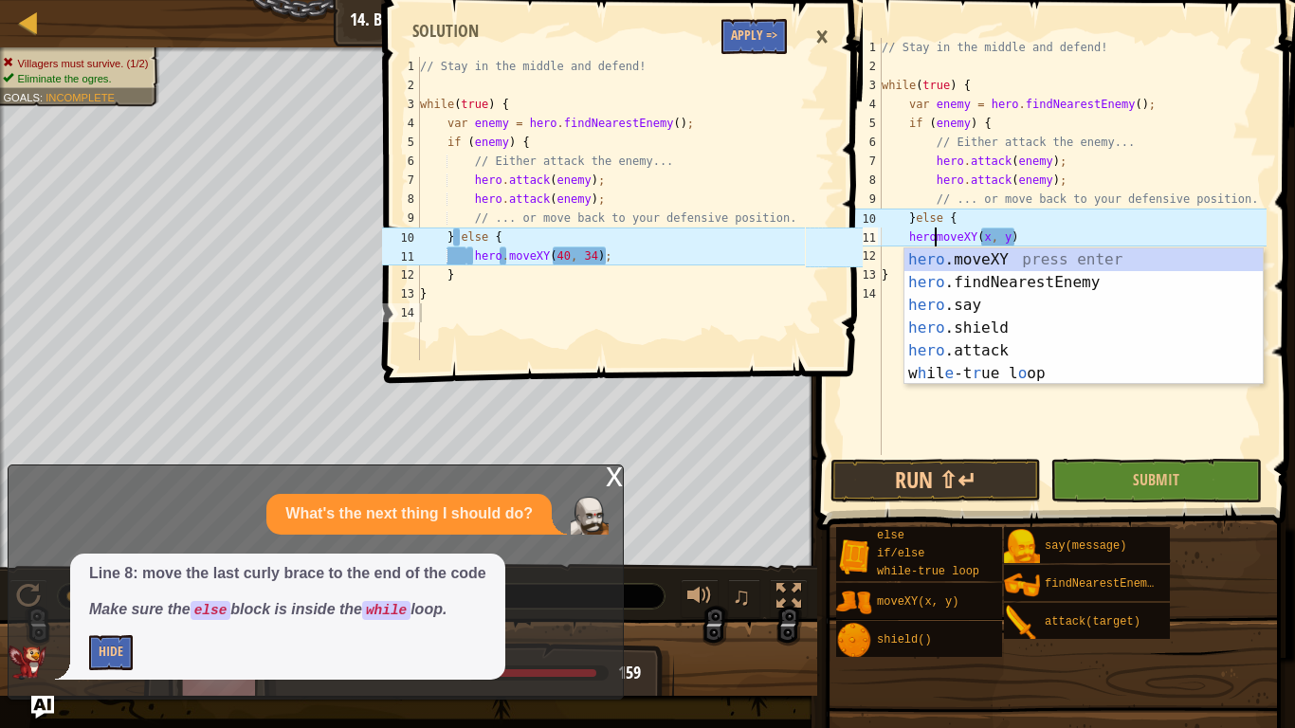
scroll to position [9, 9]
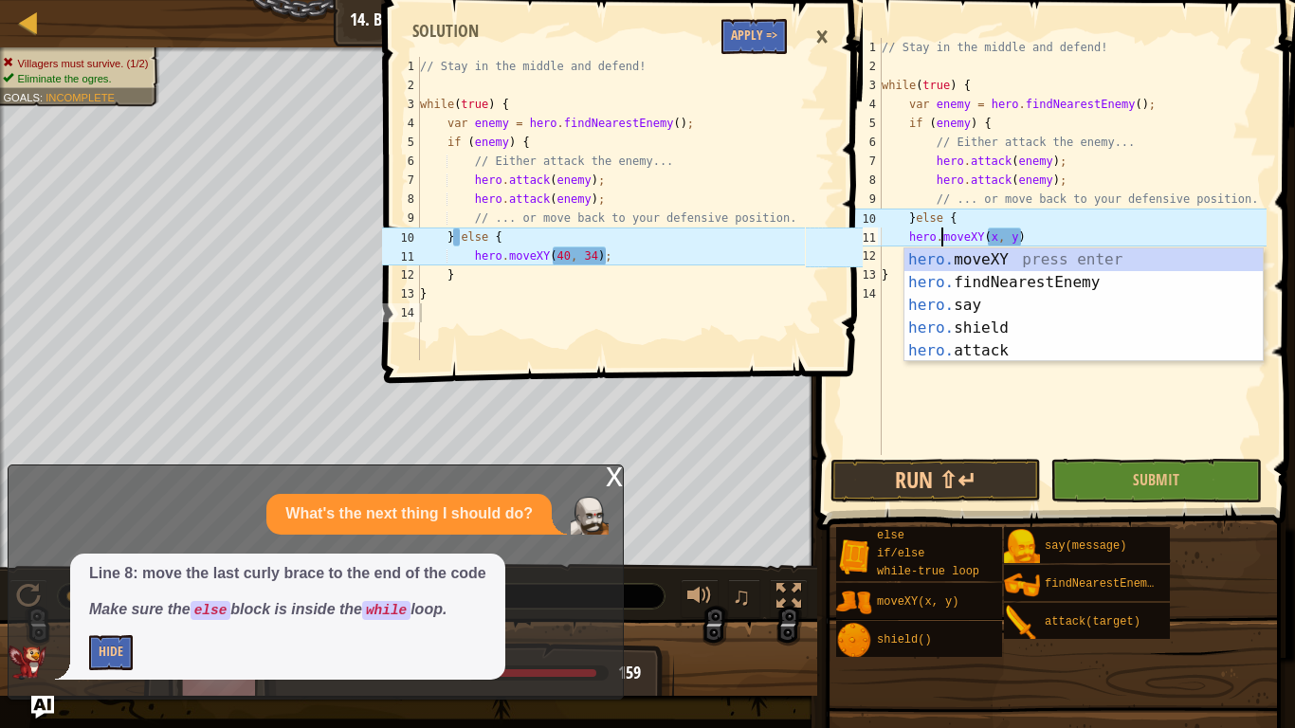
click at [998, 234] on div "// Stay in the middle and defend! while ( true ) { var enemy = hero . findNeare…" at bounding box center [1072, 265] width 389 height 455
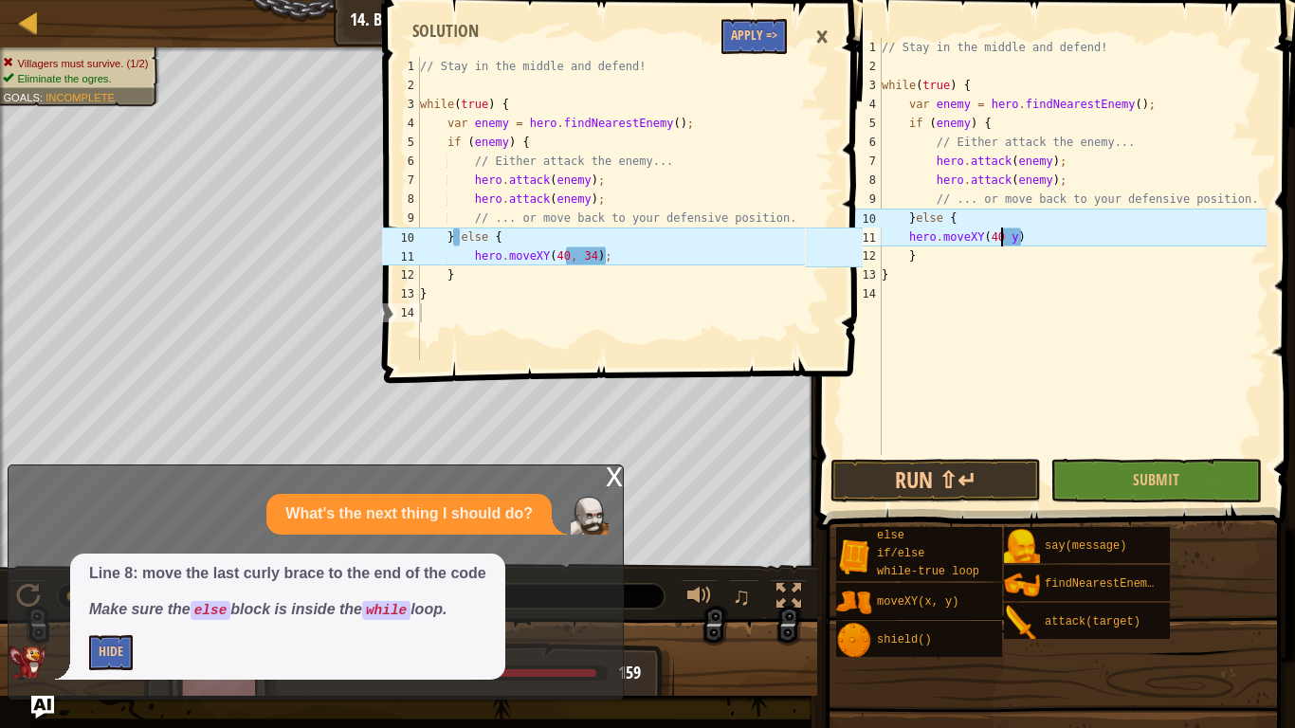
scroll to position [9, 18]
click at [1022, 239] on div "// Stay in the middle and defend! while ( true ) { var enemy = hero . findNeare…" at bounding box center [1072, 265] width 389 height 455
type textarea "hero.moveXY(40, 34)"
click at [972, 483] on button "Run ⇧↵" at bounding box center [936, 481] width 211 height 44
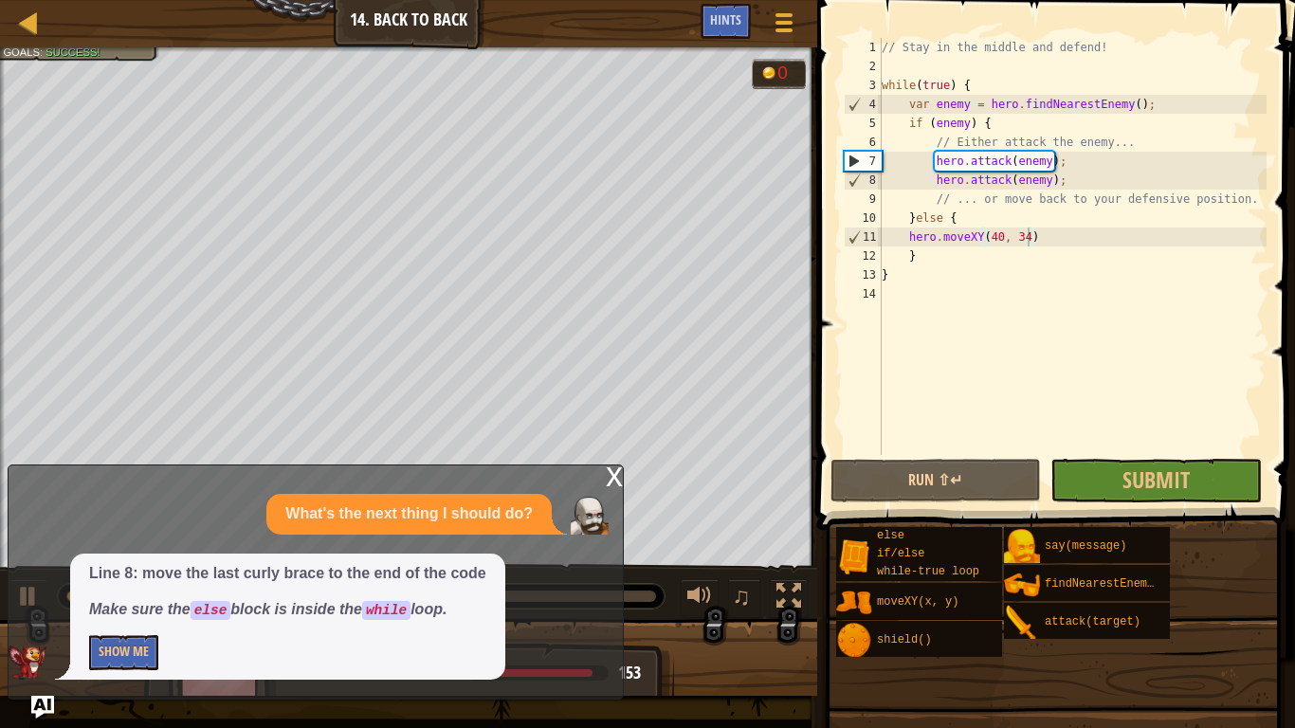
click at [612, 479] on div "x" at bounding box center [614, 475] width 17 height 19
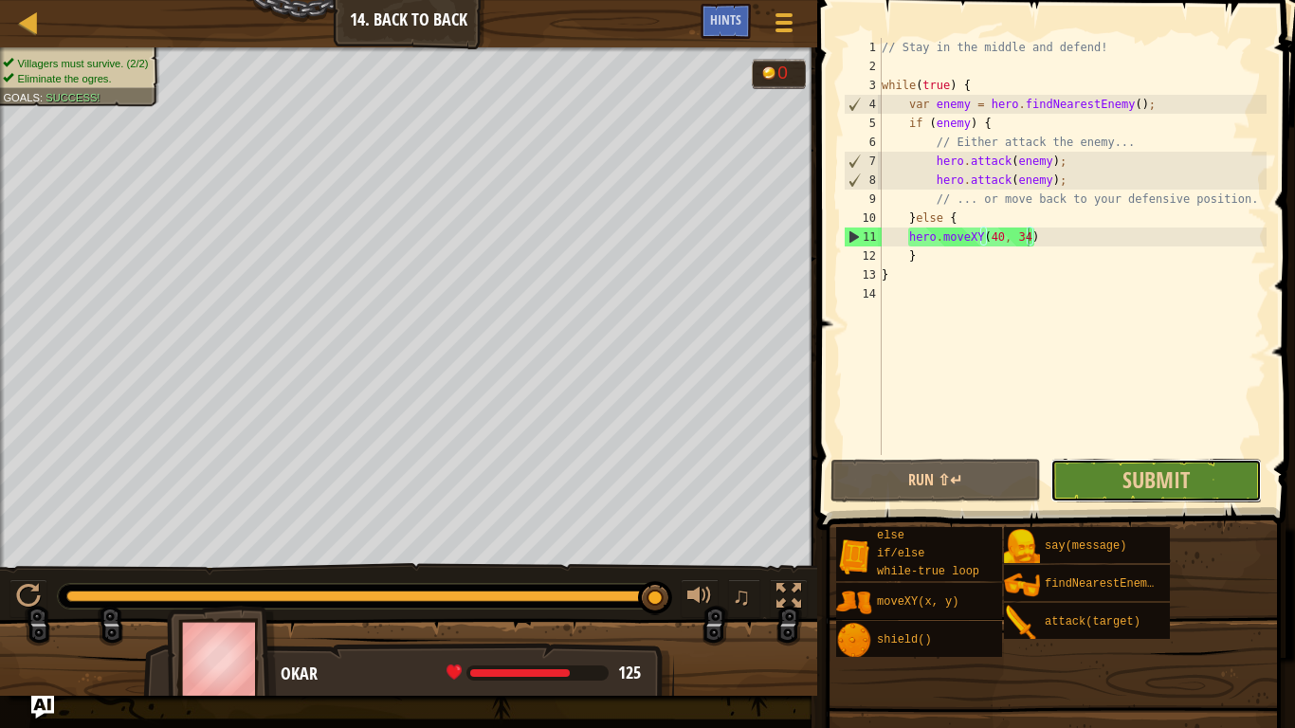
click at [1074, 468] on button "Submit" at bounding box center [1155, 481] width 211 height 44
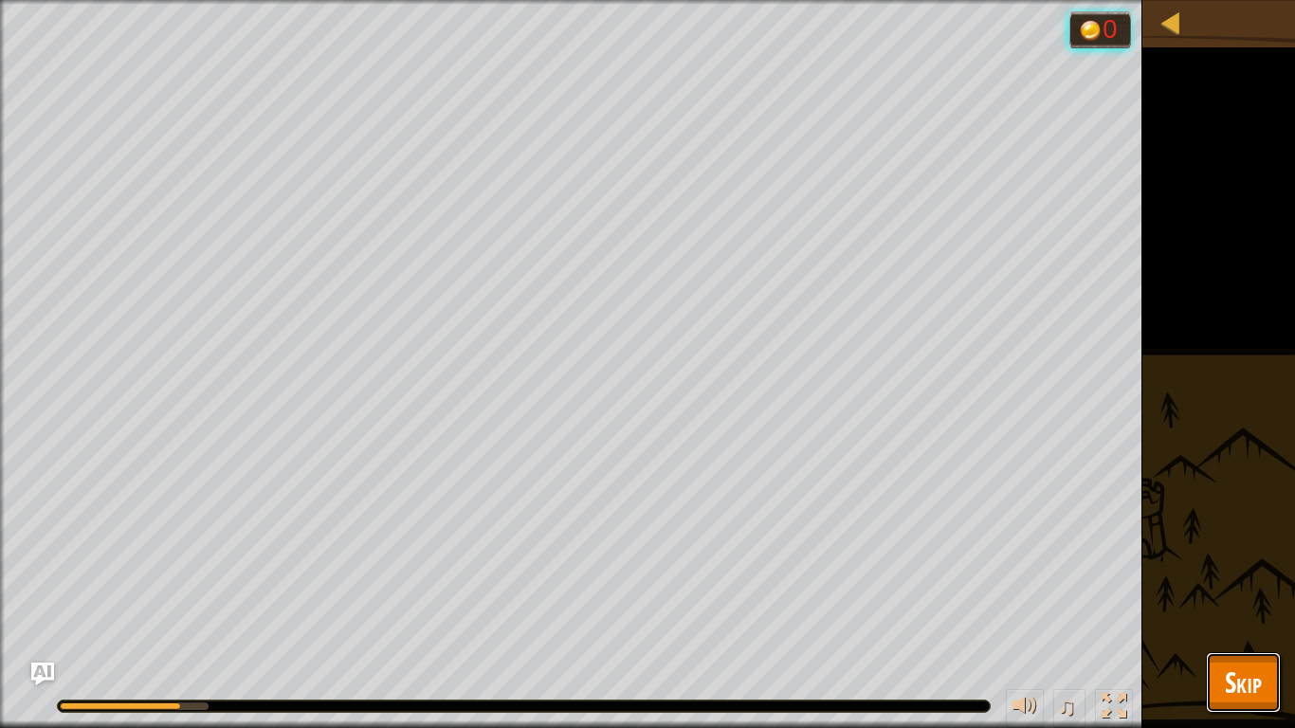
click at [1252, 676] on span "Skip" at bounding box center [1243, 682] width 37 height 39
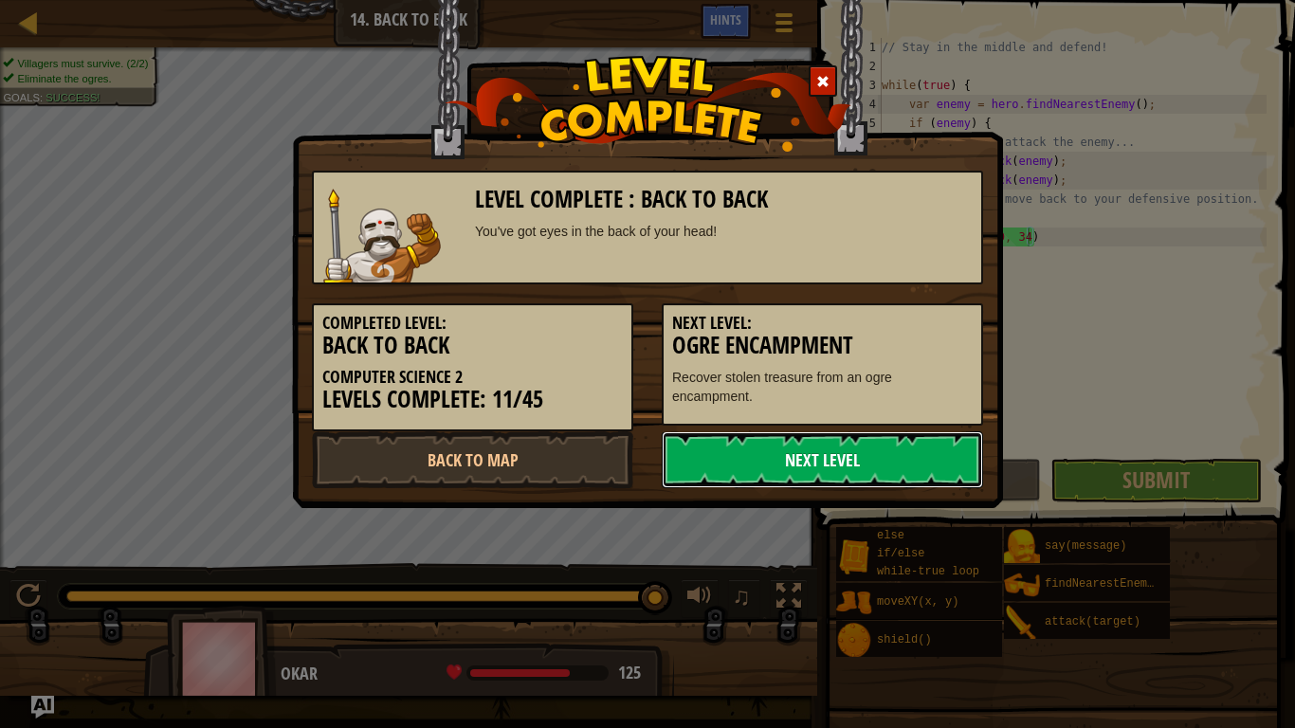
click at [811, 466] on link "Next Level" at bounding box center [822, 459] width 321 height 57
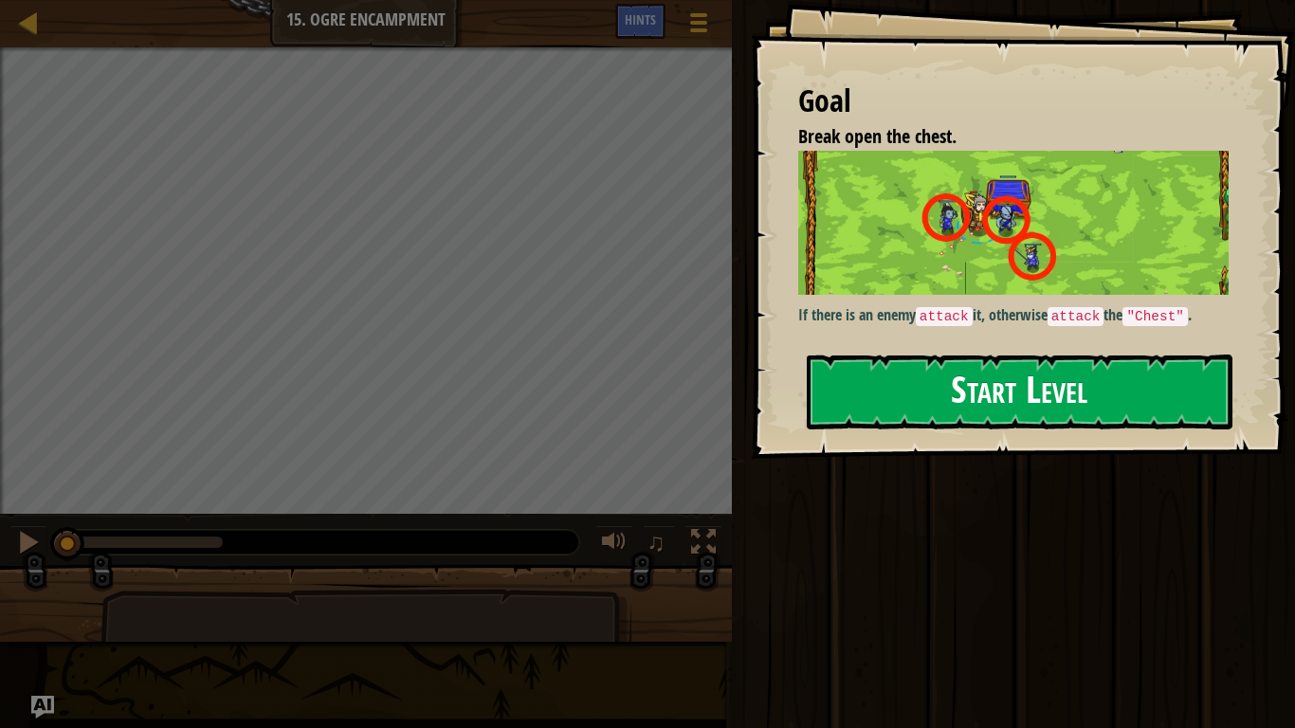
click at [936, 374] on button "Start Level" at bounding box center [1020, 392] width 426 height 75
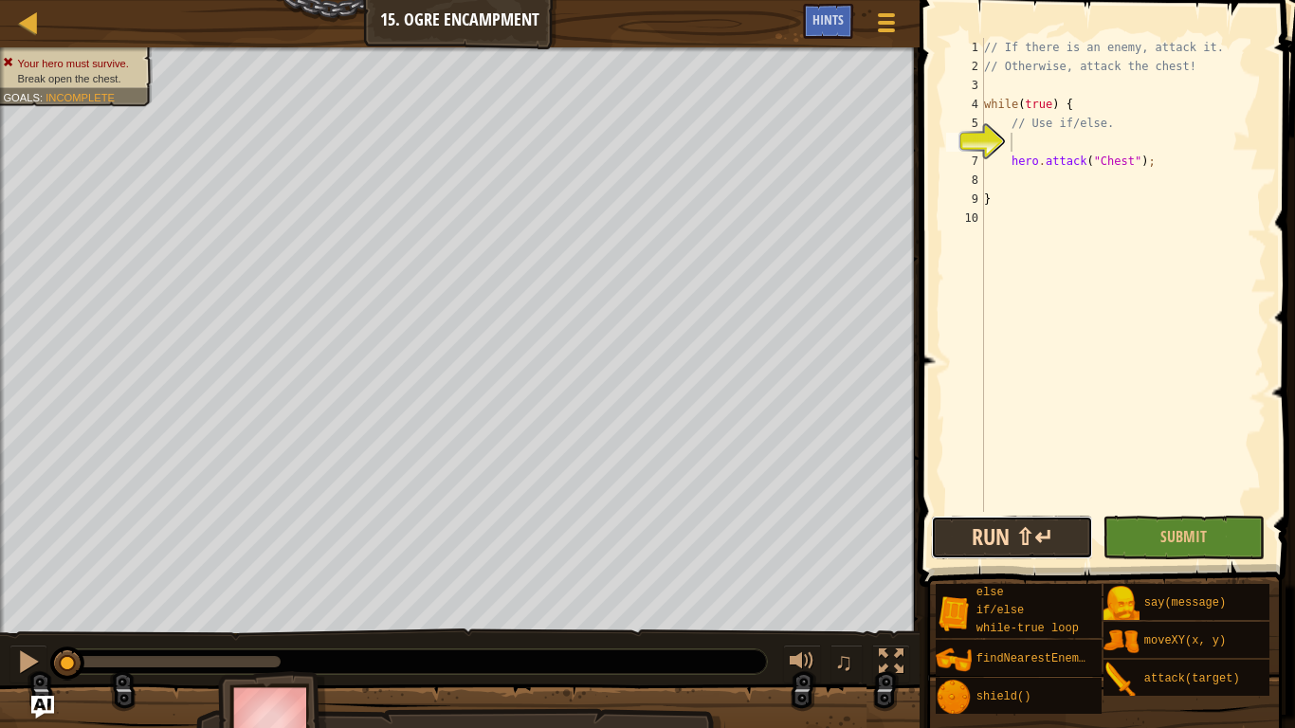
click at [1054, 552] on button "Run ⇧↵" at bounding box center [1012, 538] width 162 height 44
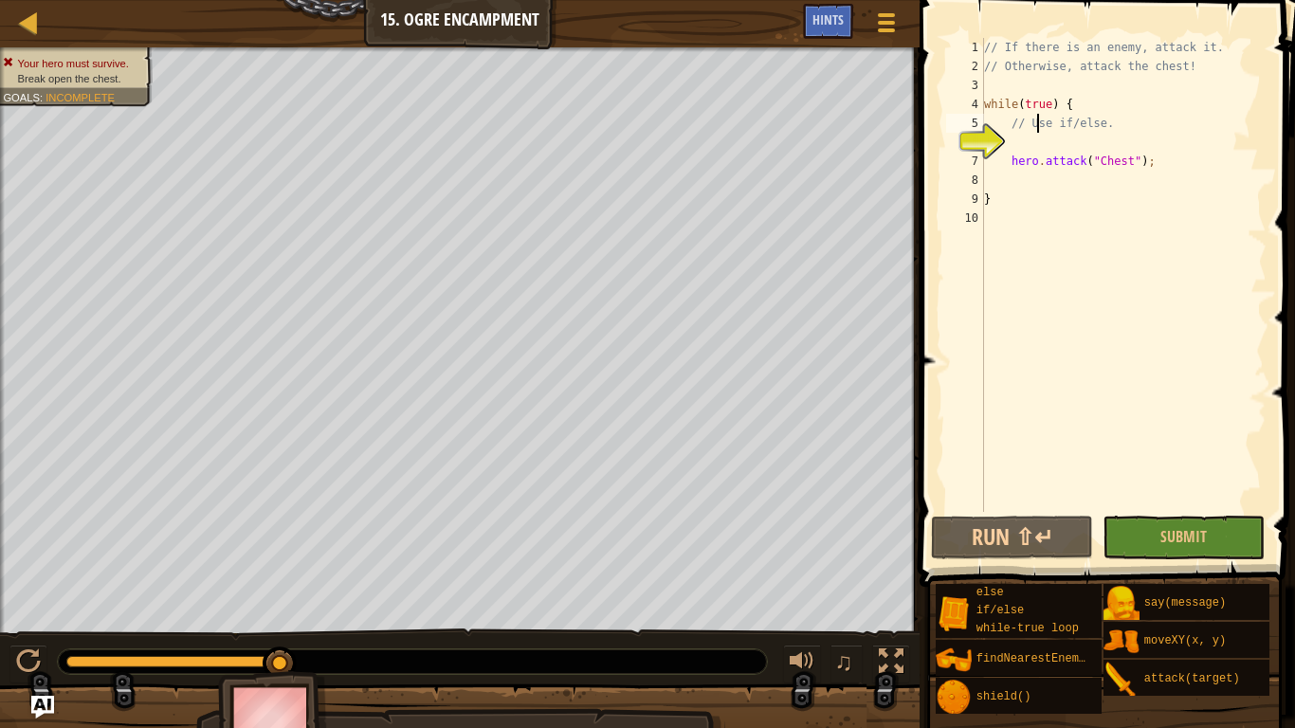
scroll to position [9, 9]
click at [1206, 694] on div "attack(target)" at bounding box center [1205, 678] width 130 height 36
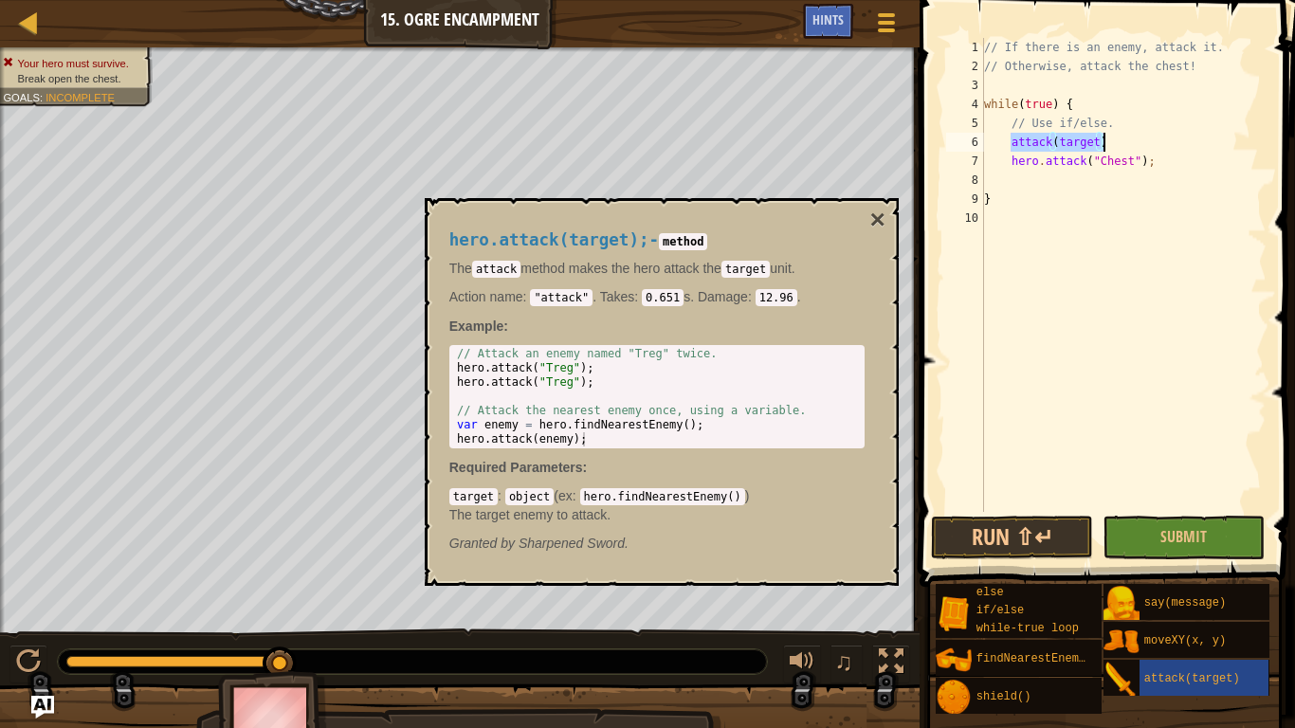
click at [1015, 138] on div "// If there is an enemy, attack it. // Otherwise, attack the chest! while ( tru…" at bounding box center [1123, 275] width 286 height 474
click at [1013, 138] on div "// If there is an enemy, attack it. // Otherwise, attack the chest! while ( tru…" at bounding box center [1123, 294] width 286 height 512
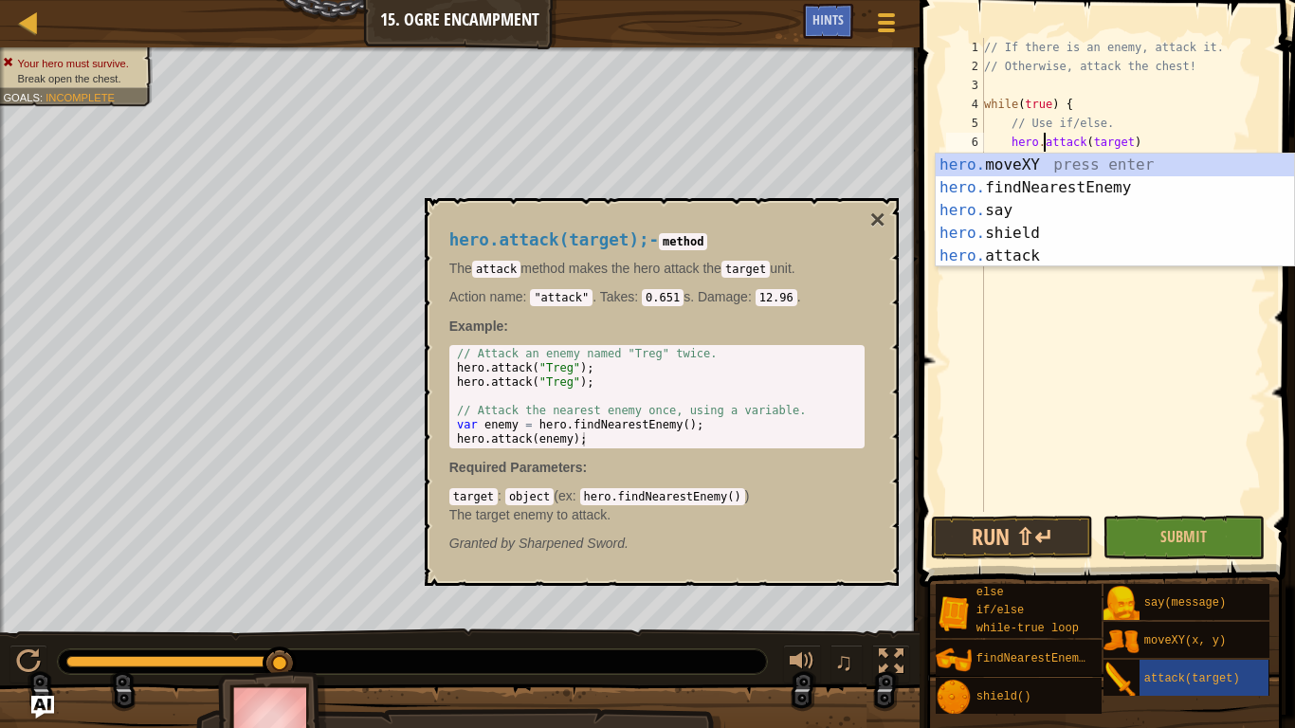
click at [1129, 141] on div "// If there is an enemy, attack it. // Otherwise, attack the chest! while ( tru…" at bounding box center [1123, 294] width 286 height 512
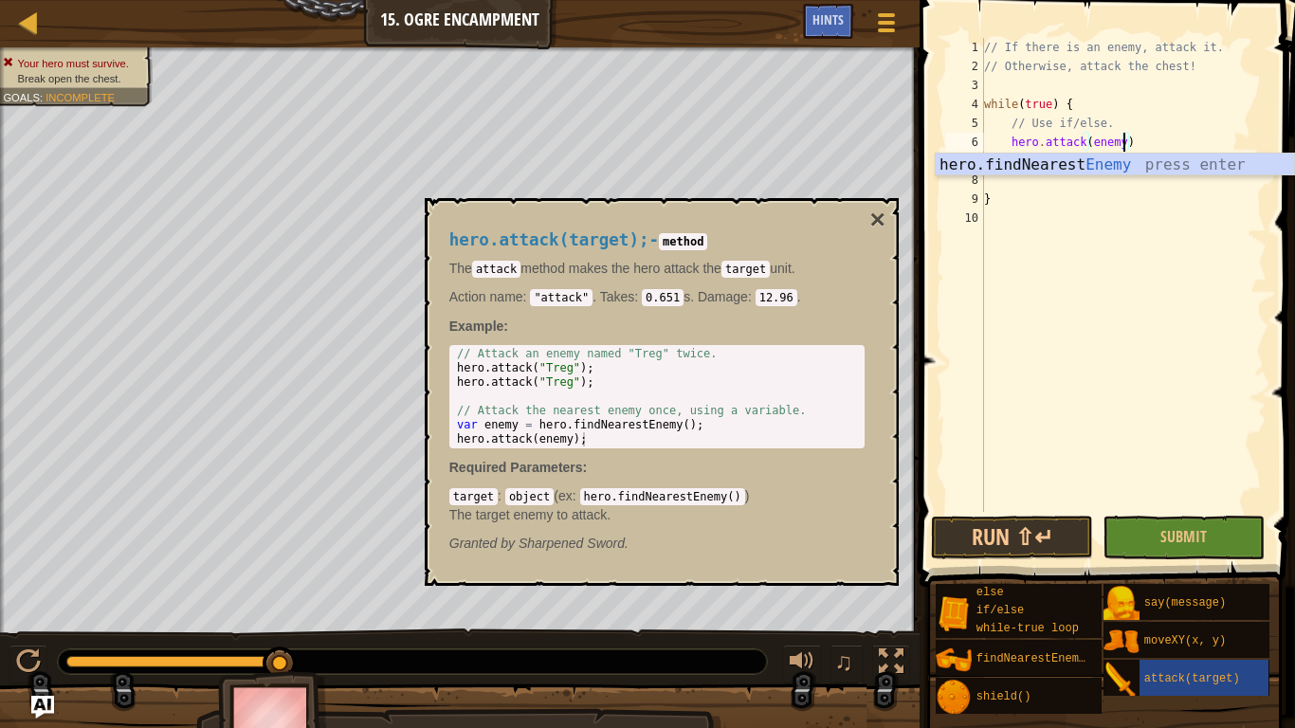
scroll to position [9, 20]
type textarea "hero.attack(enemy)"
click at [968, 540] on button "Run ⇧↵" at bounding box center [1012, 538] width 162 height 44
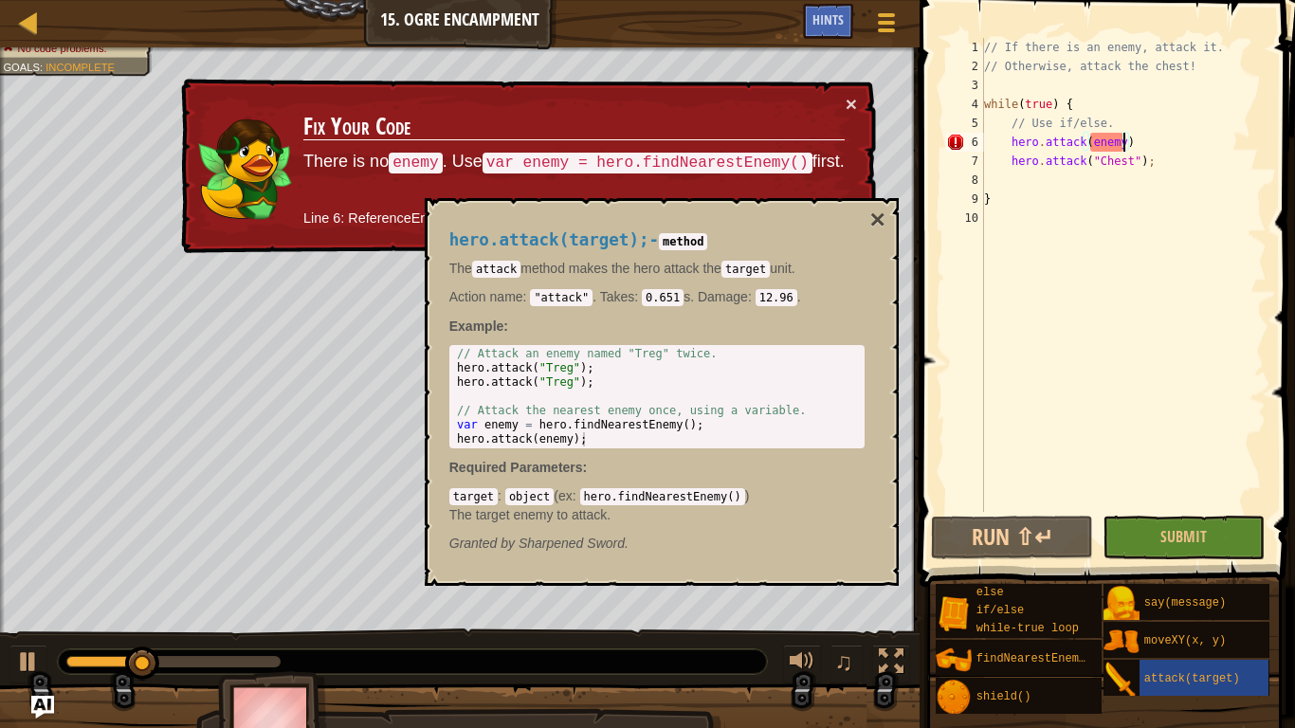
click at [1134, 144] on div "// If there is an enemy, attack it. // Otherwise, attack the chest! while ( tru…" at bounding box center [1123, 294] width 286 height 512
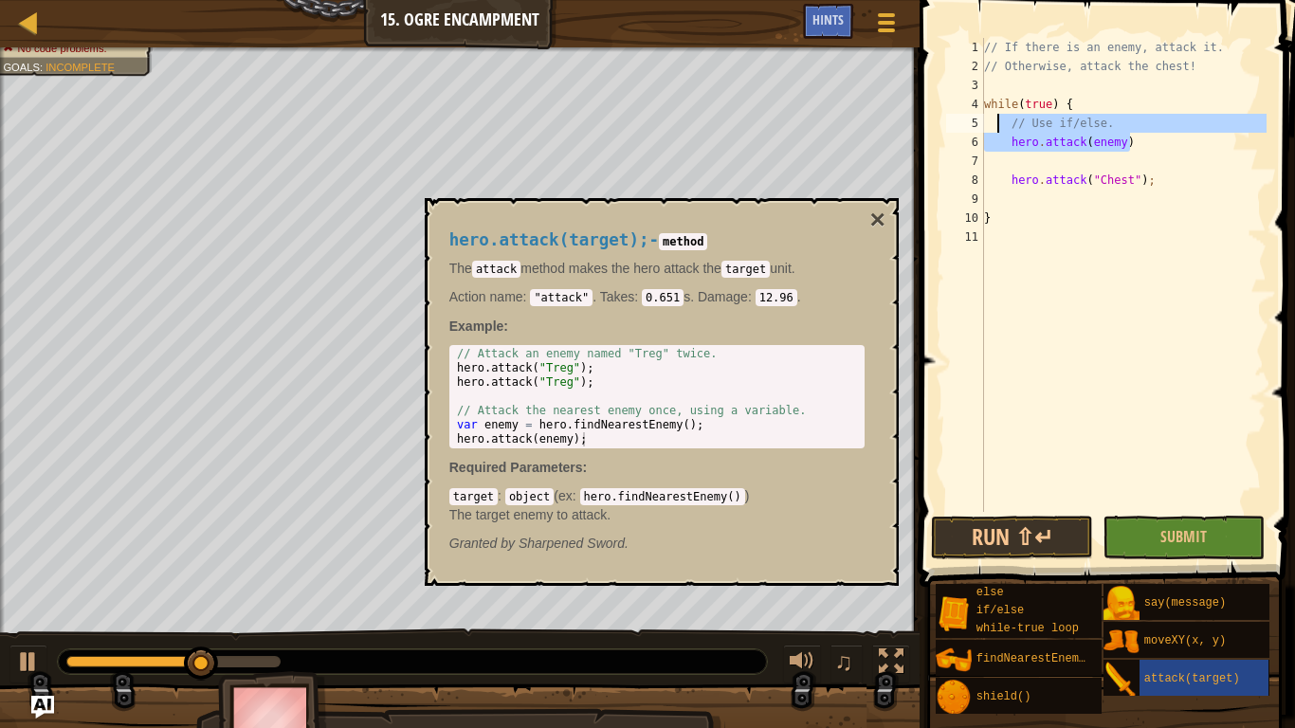
drag, startPoint x: 1134, startPoint y: 144, endPoint x: 997, endPoint y: 132, distance: 137.1
click at [997, 132] on div "// If there is an enemy, attack it. // Otherwise, attack the chest! while ( tru…" at bounding box center [1123, 294] width 286 height 512
click at [1010, 136] on div "// If there is an enemy, attack it. // Otherwise, attack the chest! while ( tru…" at bounding box center [1123, 275] width 286 height 474
type textarea "hero.attack(enemy)"
drag, startPoint x: 1010, startPoint y: 136, endPoint x: 1142, endPoint y: 144, distance: 133.0
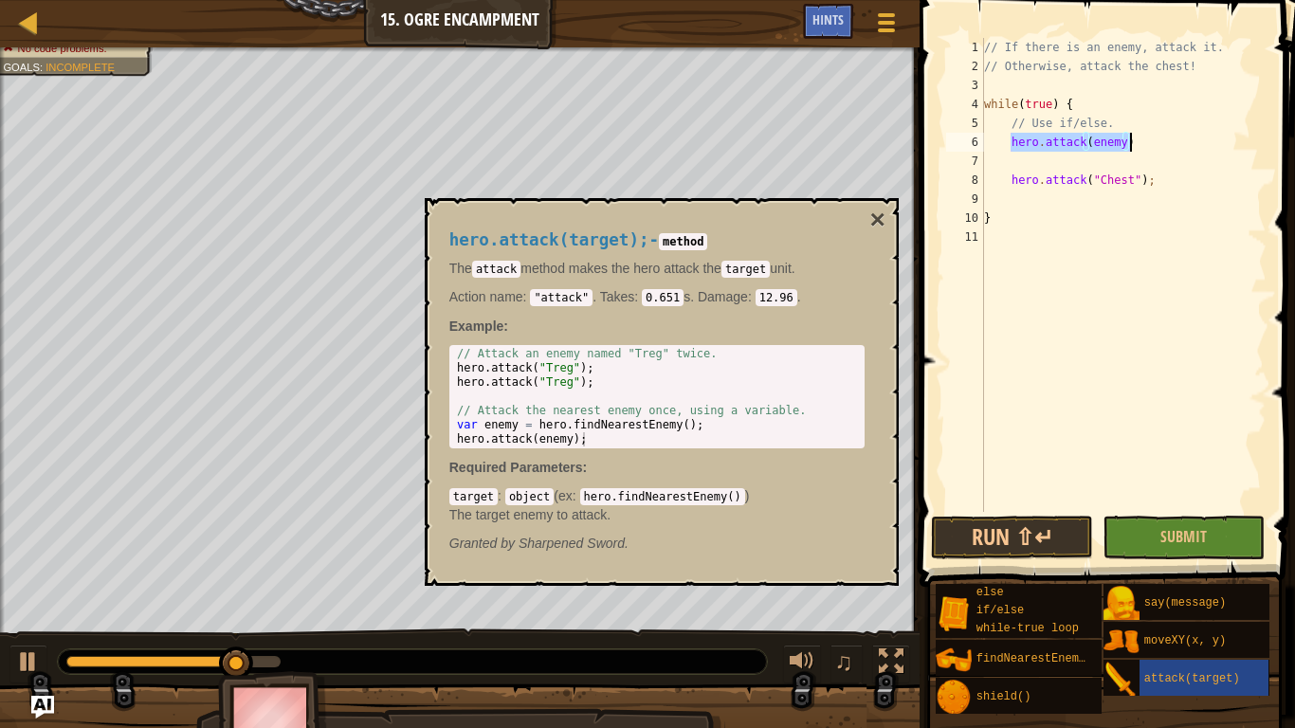
click at [1142, 144] on div "// If there is an enemy, attack it. // Otherwise, attack the chest! while ( tru…" at bounding box center [1123, 294] width 286 height 512
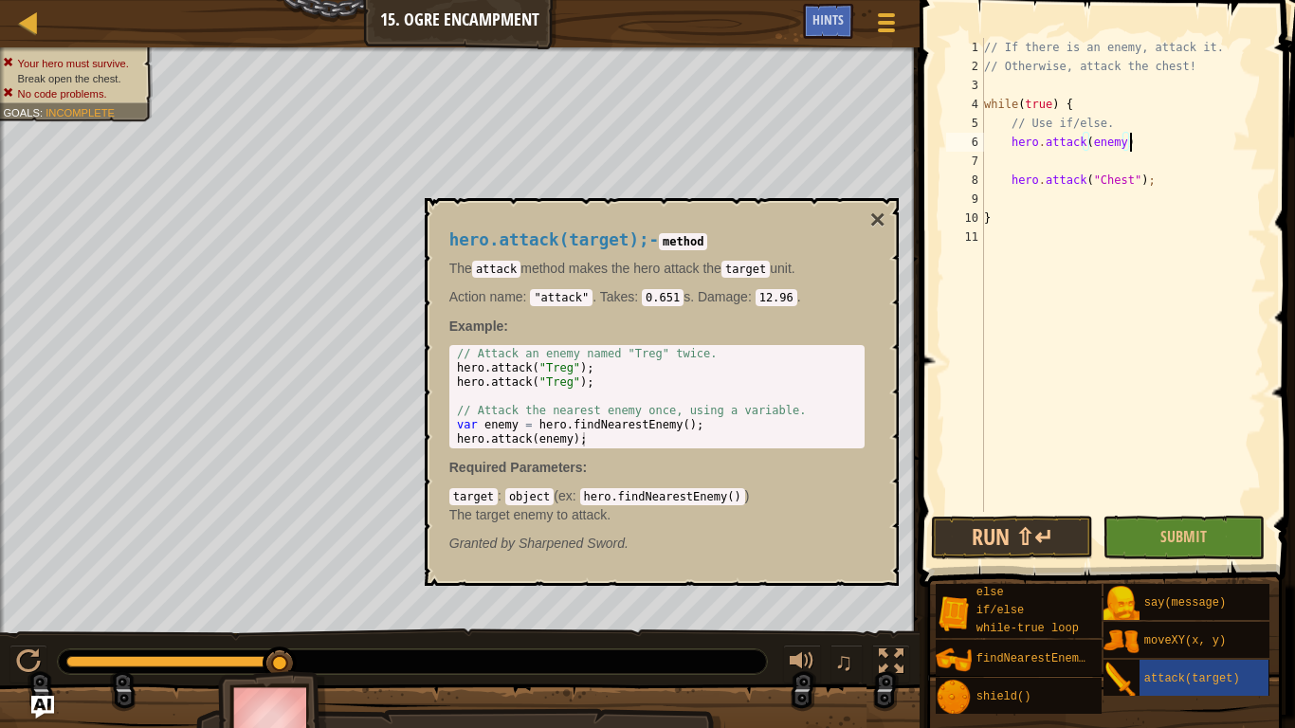
click at [1157, 137] on div "// If there is an enemy, attack it. // Otherwise, attack the chest! while ( tru…" at bounding box center [1123, 294] width 286 height 512
drag, startPoint x: 1157, startPoint y: 137, endPoint x: 1128, endPoint y: 144, distance: 29.2
click at [1128, 144] on div "// If there is an enemy, attack it. // Otherwise, attack the chest! while ( tru…" at bounding box center [1123, 294] width 286 height 512
click at [1128, 144] on div "// If there is an enemy, attack it. // Otherwise, attack the chest! while ( tru…" at bounding box center [1123, 275] width 286 height 474
drag, startPoint x: 1133, startPoint y: 141, endPoint x: 1001, endPoint y: 141, distance: 131.8
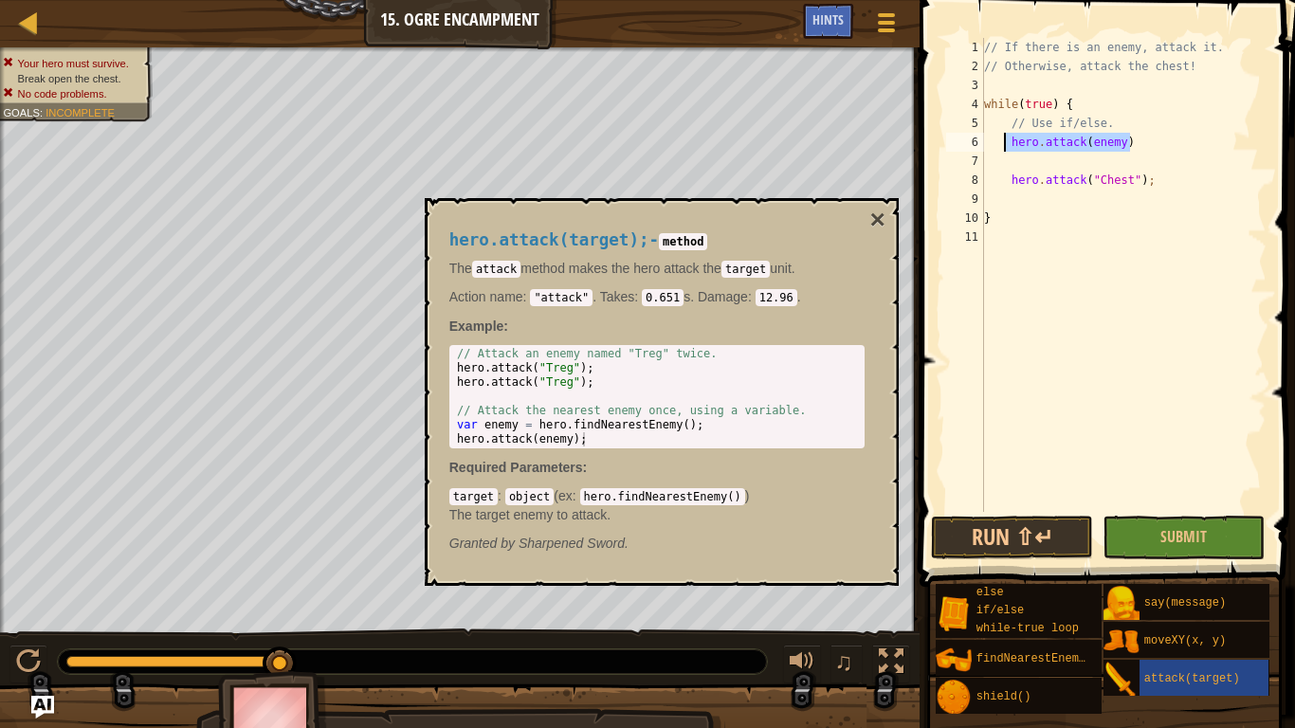
click at [1001, 141] on div "// If there is an enemy, attack it. // Otherwise, attack the chest! while ( tru…" at bounding box center [1123, 294] width 286 height 512
click at [1002, 141] on div "// If there is an enemy, attack it. // Otherwise, attack the chest! while ( tru…" at bounding box center [1123, 275] width 286 height 474
drag, startPoint x: 1008, startPoint y: 144, endPoint x: 1131, endPoint y: 147, distance: 123.3
click at [1131, 147] on div "// If there is an enemy, attack it. // Otherwise, attack the chest! while ( tru…" at bounding box center [1123, 294] width 286 height 512
click at [1096, 167] on div "// If there is an enemy, attack it. // Otherwise, attack the chest! while ( tru…" at bounding box center [1123, 294] width 286 height 512
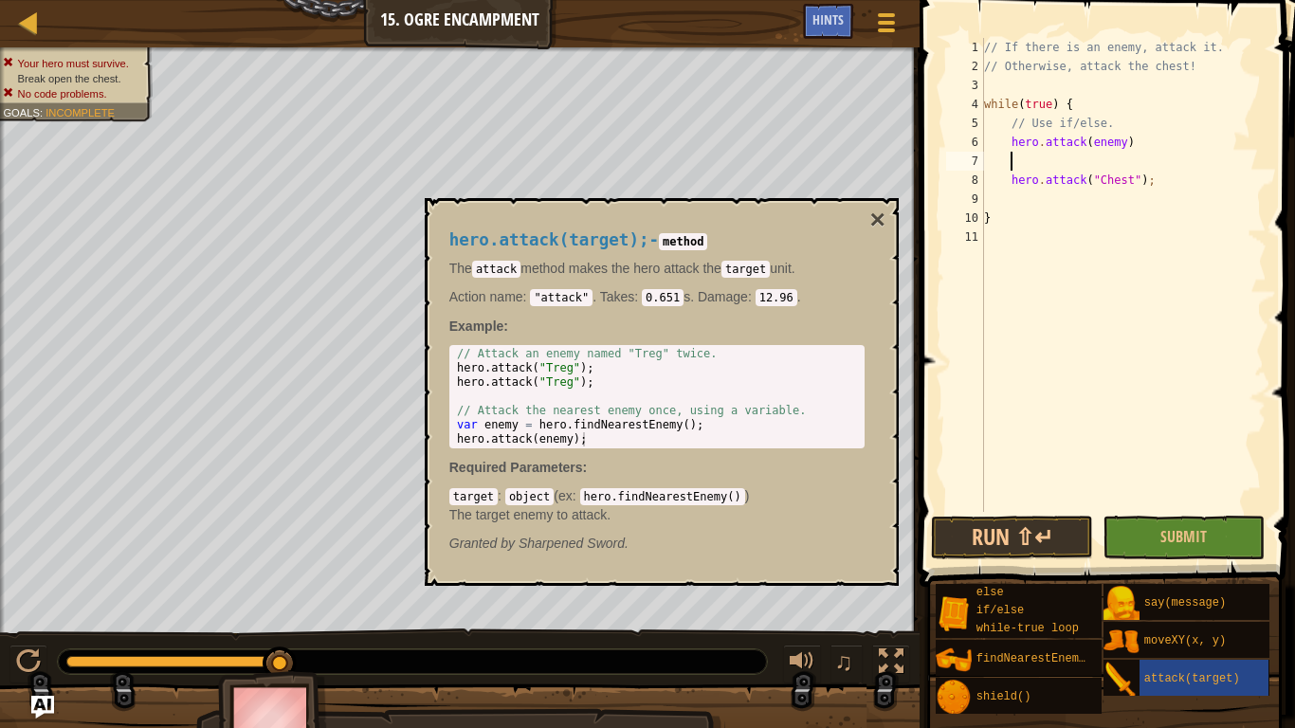
paste textarea "hero.attack(enemy)"
click at [1134, 139] on div "// If there is an enemy, attack it. // Otherwise, attack the chest! while ( tru…" at bounding box center [1123, 294] width 286 height 512
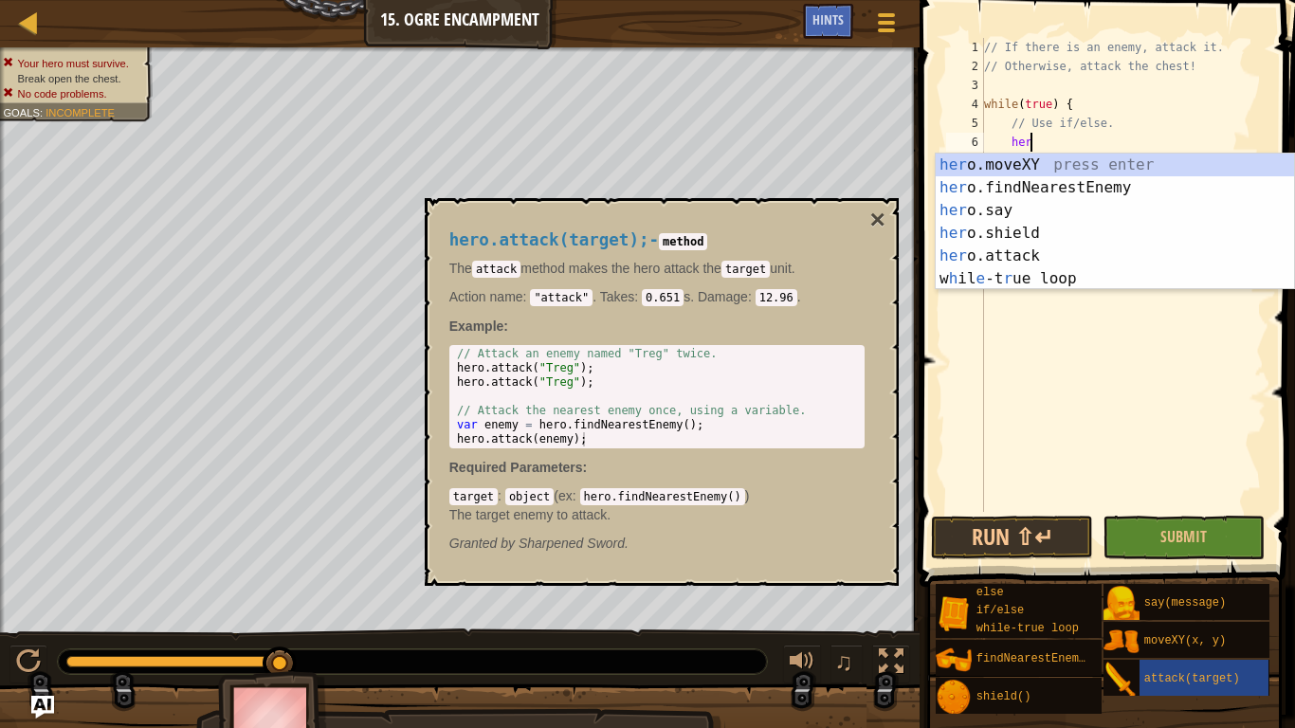
type textarea "h"
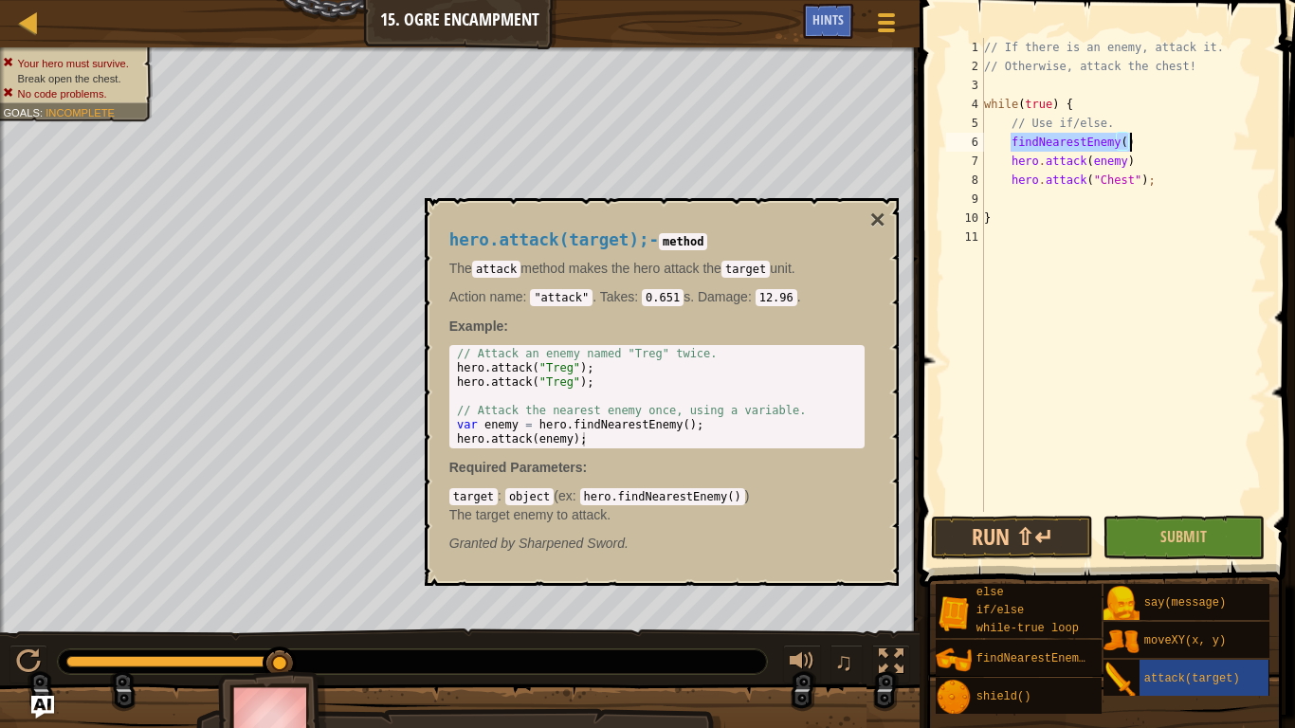
click at [1012, 139] on div "// If there is an enemy, attack it. // Otherwise, attack the chest! while ( tru…" at bounding box center [1123, 275] width 286 height 474
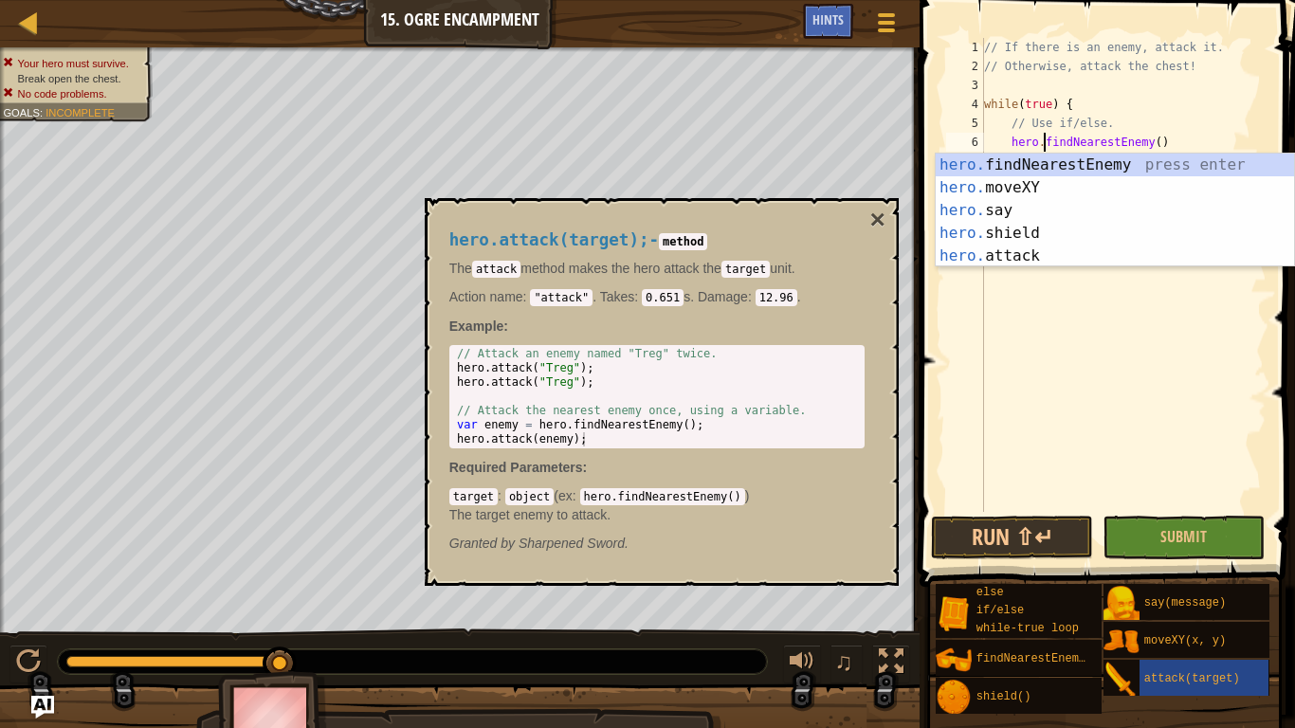
scroll to position [9, 9]
click at [1012, 141] on div "// If there is an enemy, attack it. // Otherwise, attack the chest! while ( tru…" at bounding box center [1123, 294] width 286 height 512
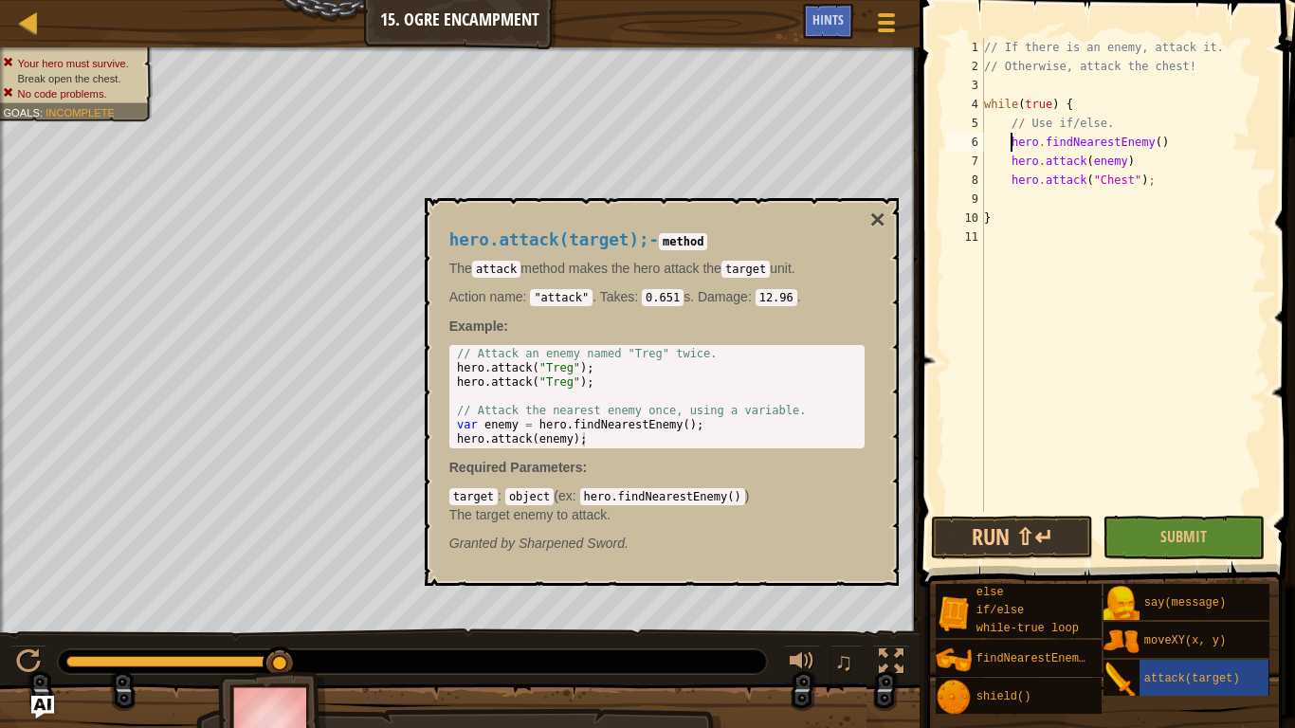
scroll to position [9, 5]
click at [1002, 140] on div "// If there is an enemy, attack it. // Otherwise, attack the chest! while ( tru…" at bounding box center [1123, 294] width 286 height 512
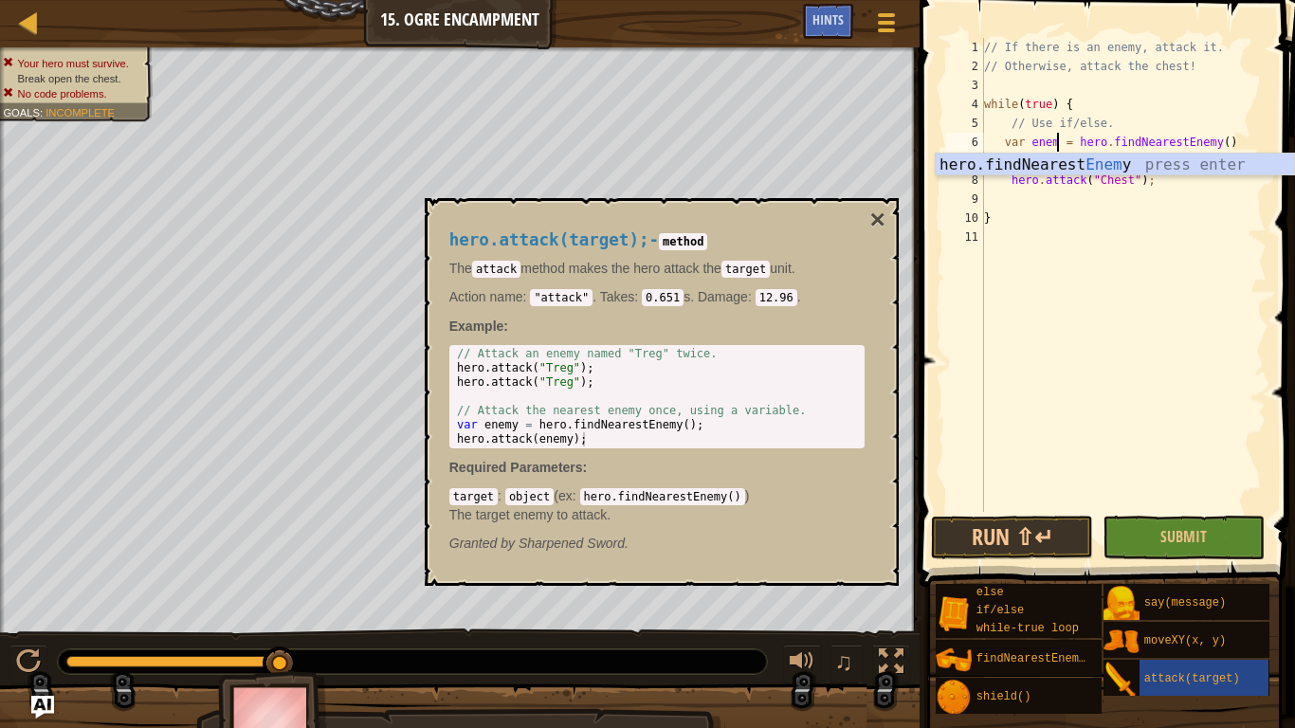
scroll to position [9, 11]
type textarea "var enemy = hero.findNearestEnemy()"
click at [1002, 537] on button "Run ⇧↵" at bounding box center [1012, 538] width 162 height 44
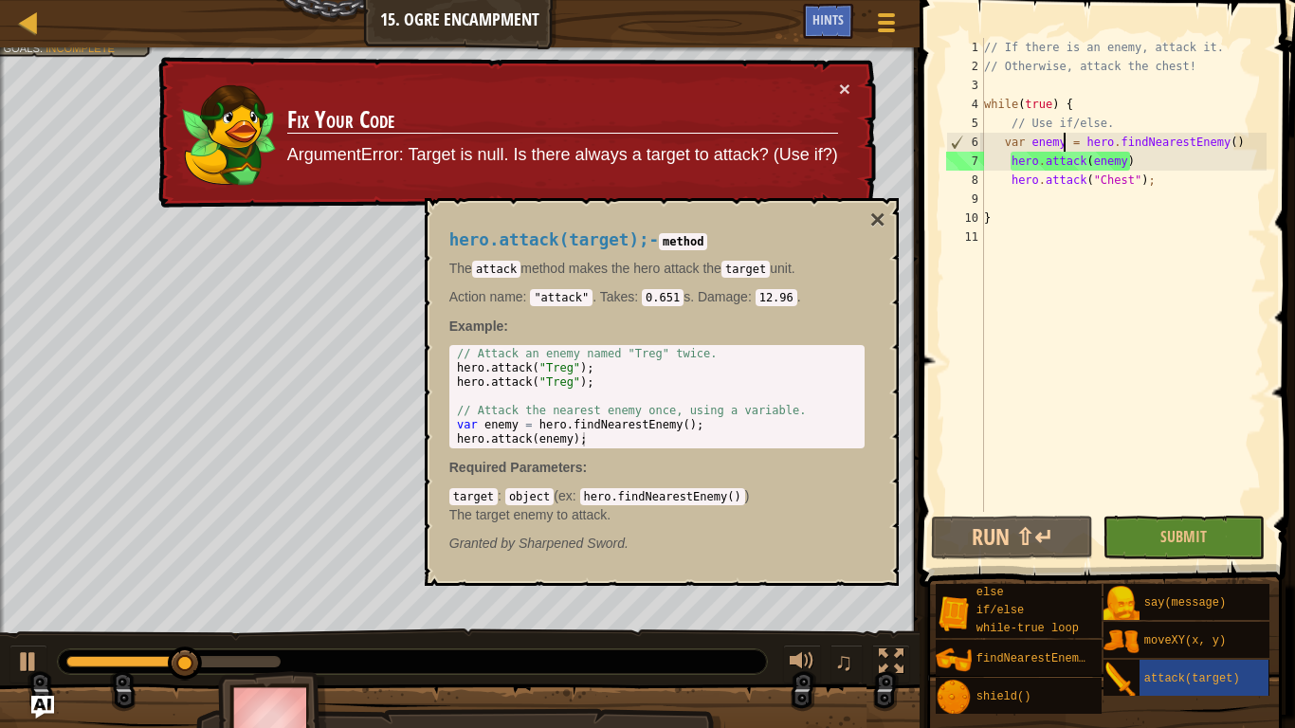
click at [1250, 140] on div "// If there is an enemy, attack it. // Otherwise, attack the chest! while ( tru…" at bounding box center [1123, 294] width 286 height 512
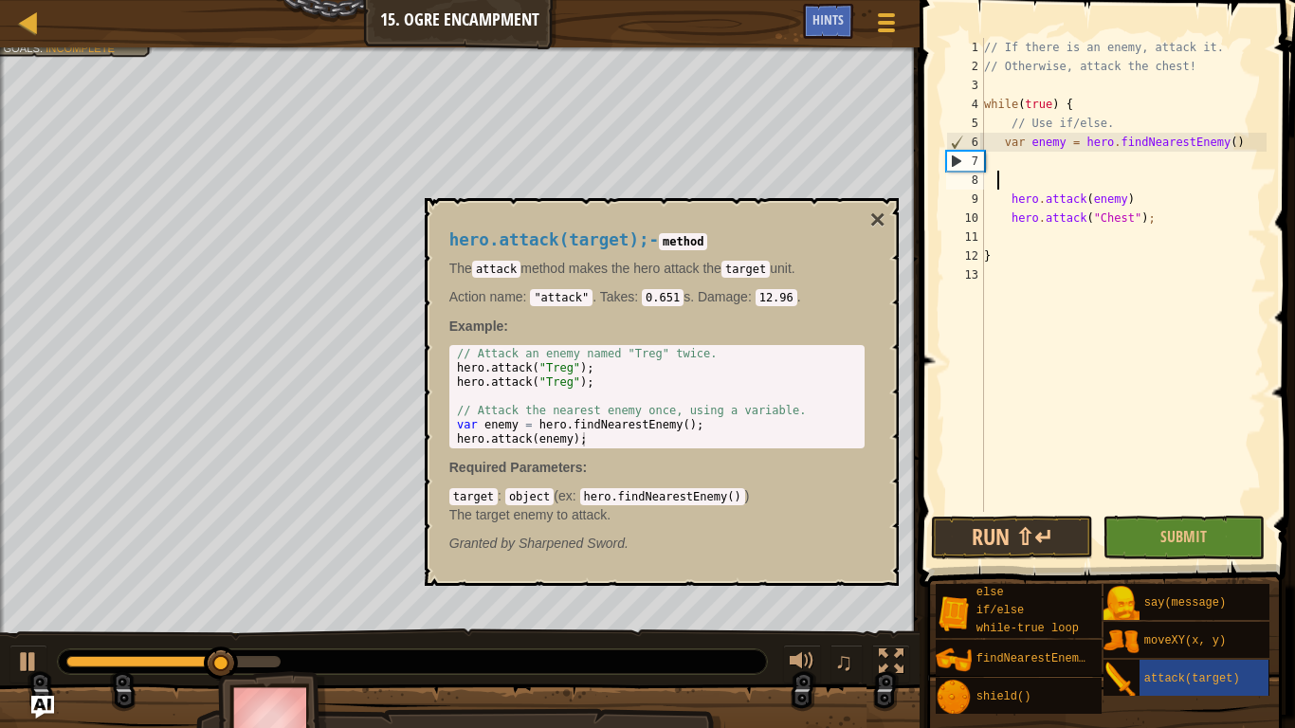
scroll to position [9, 1]
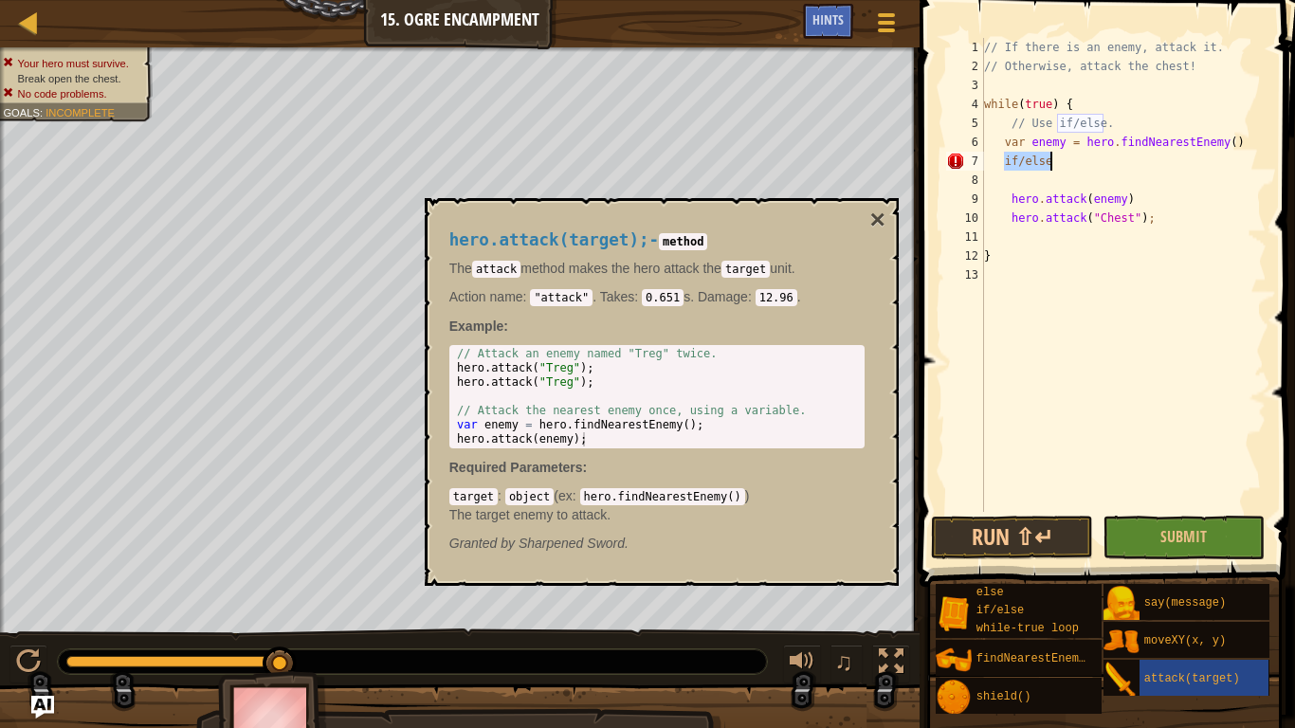
click at [1050, 160] on div "// If there is an enemy, attack it. // Otherwise, attack the chest! while ( tru…" at bounding box center [1123, 275] width 286 height 474
click at [1050, 160] on div "// If there is an enemy, attack it. // Otherwise, attack the chest! while ( tru…" at bounding box center [1123, 294] width 286 height 512
type textarea "if(enemy){"
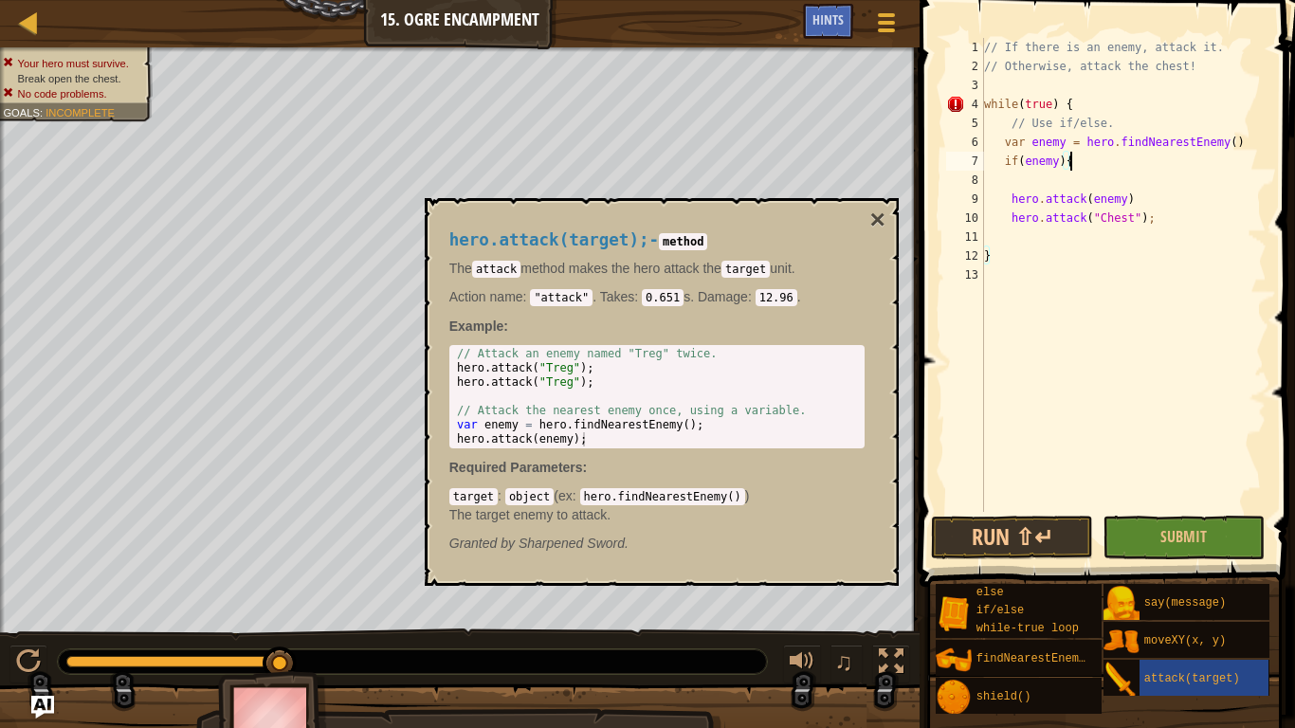
click at [1004, 269] on div "// If there is an enemy, attack it. // Otherwise, attack the chest! while ( tru…" at bounding box center [1123, 294] width 286 height 512
type textarea "}"
click at [1025, 555] on button "Run ⇧↵" at bounding box center [1012, 538] width 162 height 44
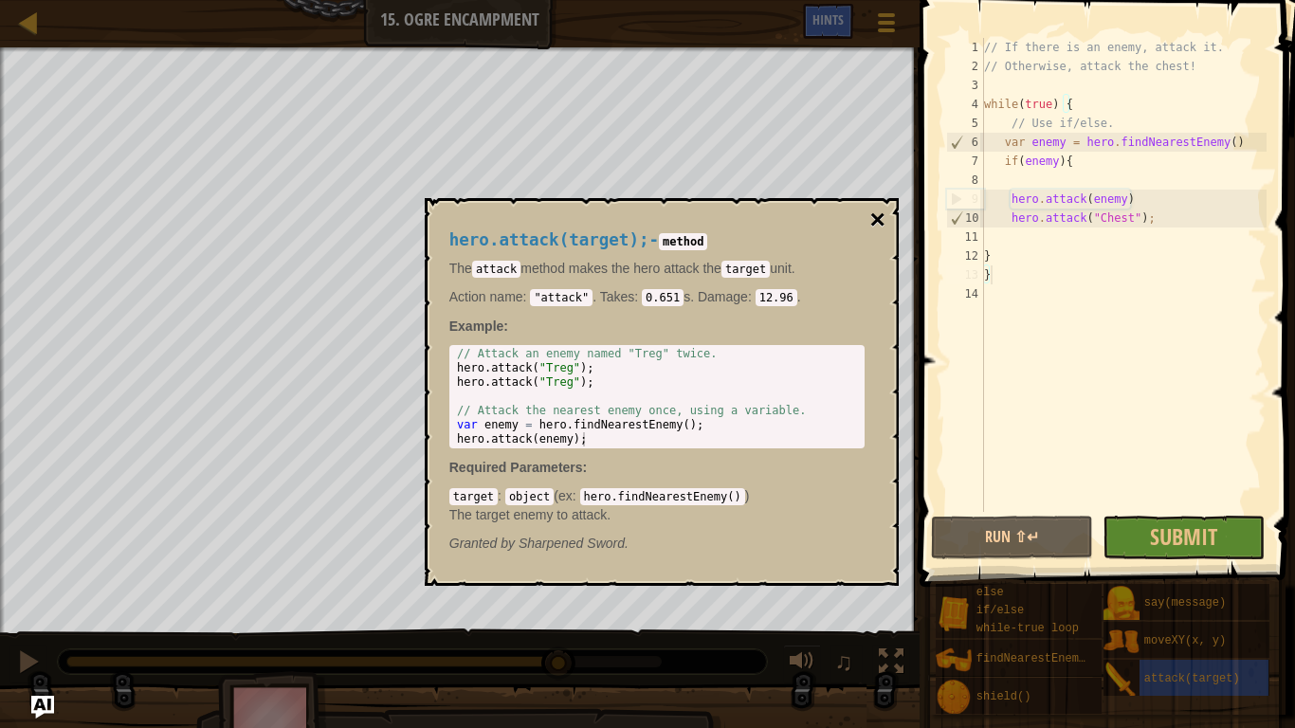
click at [877, 222] on button "×" at bounding box center [876, 220] width 15 height 27
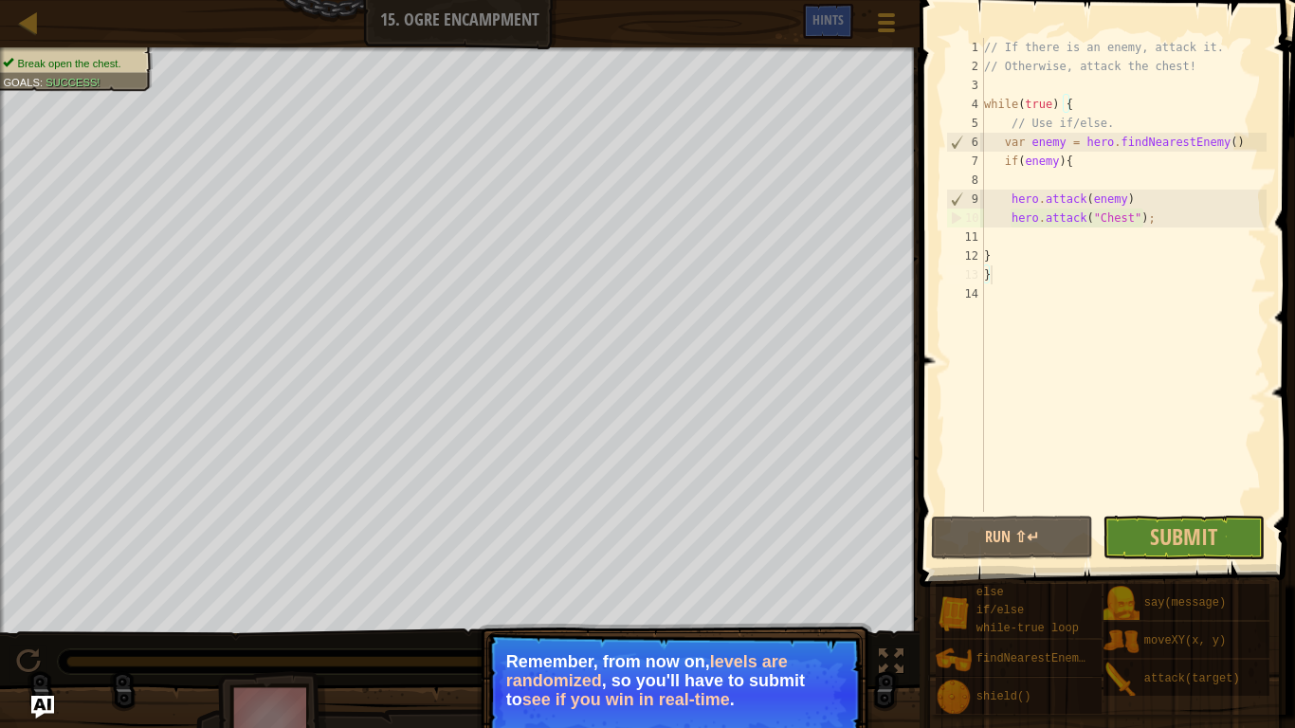
click at [767, 652] on strong "levels are randomized" at bounding box center [647, 671] width 282 height 38
click at [796, 713] on button "Continue" at bounding box center [808, 725] width 79 height 25
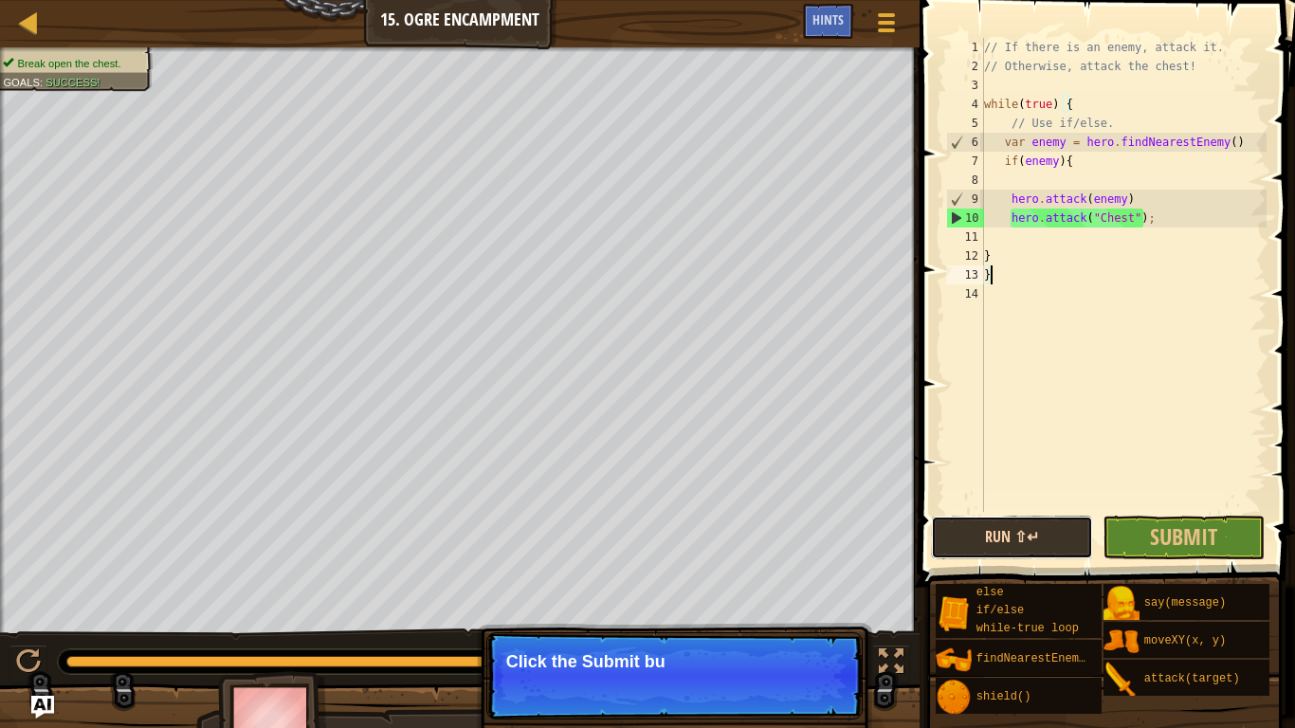
click at [982, 521] on button "Run ⇧↵" at bounding box center [1012, 538] width 162 height 44
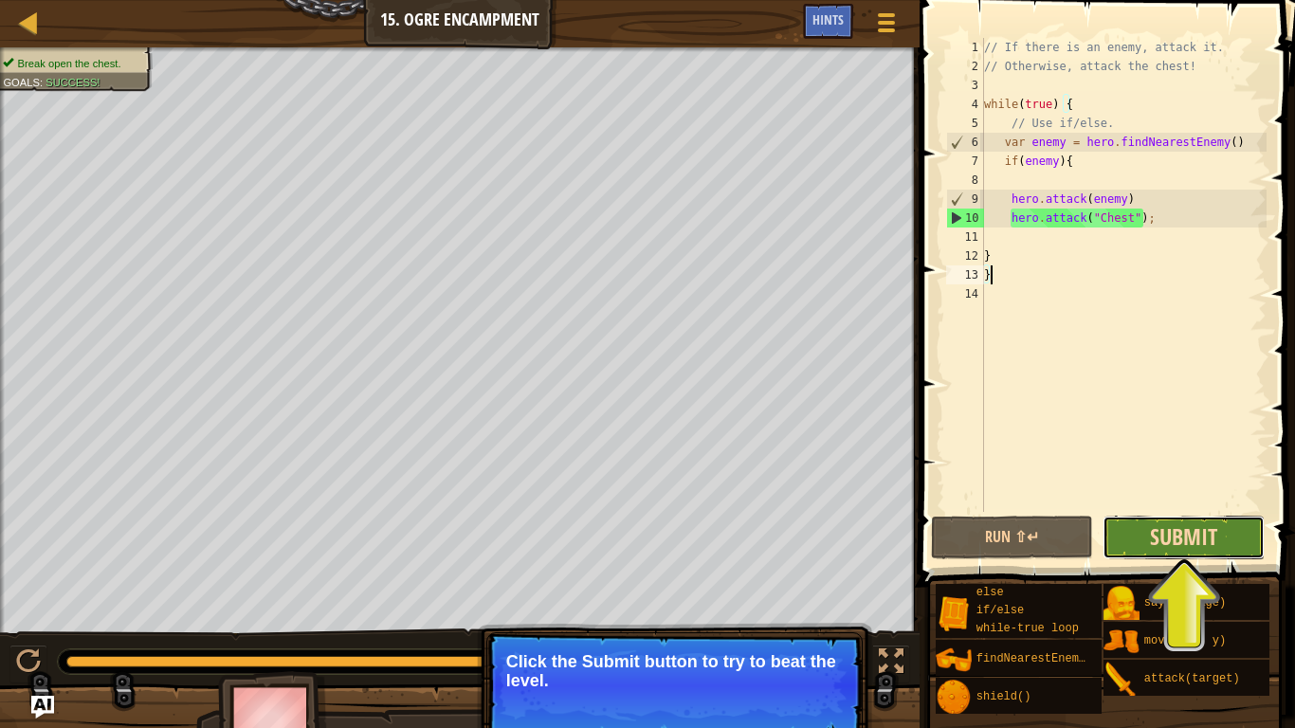
click at [1160, 528] on span "Submit" at bounding box center [1183, 536] width 67 height 30
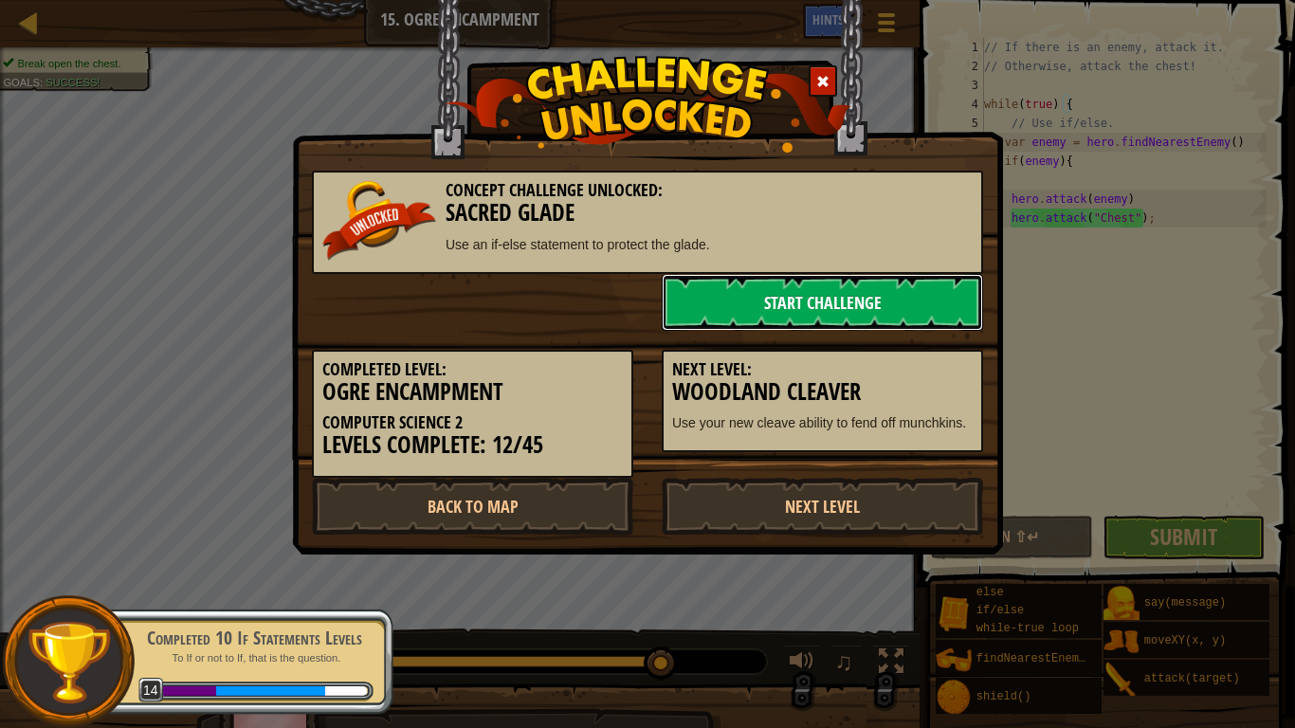
click at [905, 299] on link "Start Challenge" at bounding box center [822, 302] width 321 height 57
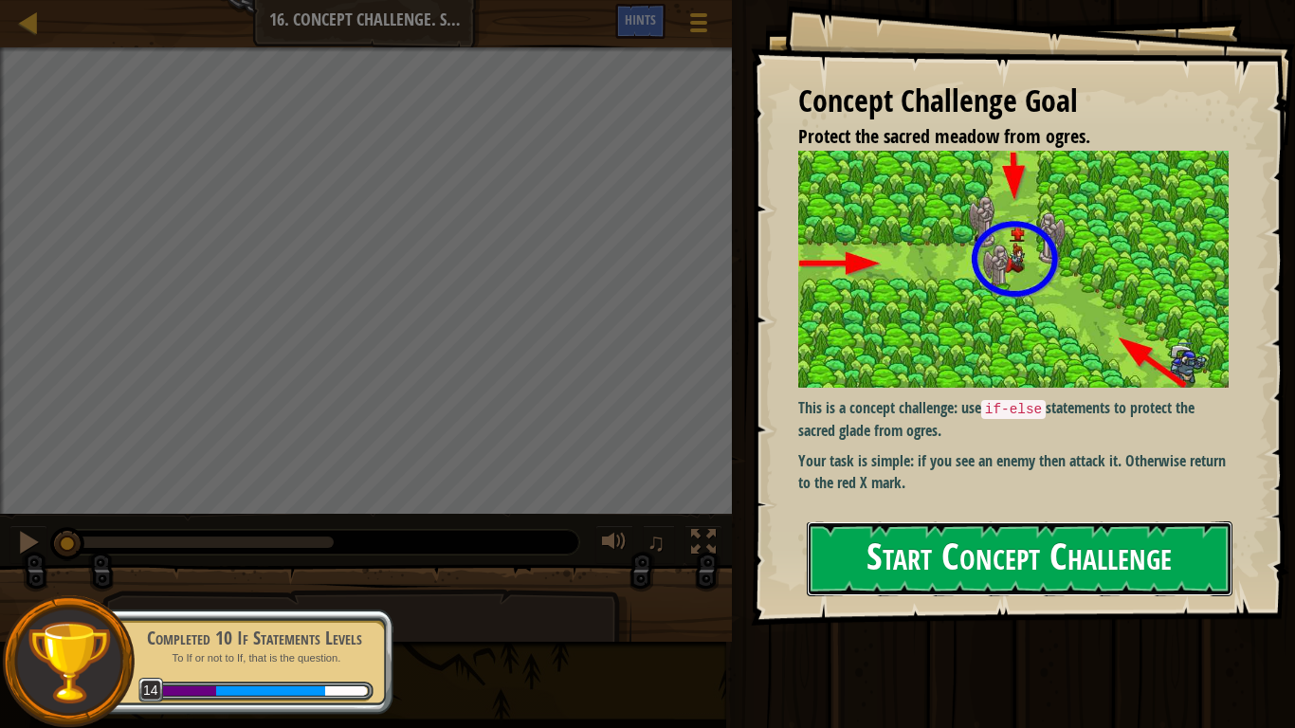
click at [975, 521] on button "Start Concept Challenge" at bounding box center [1020, 558] width 426 height 75
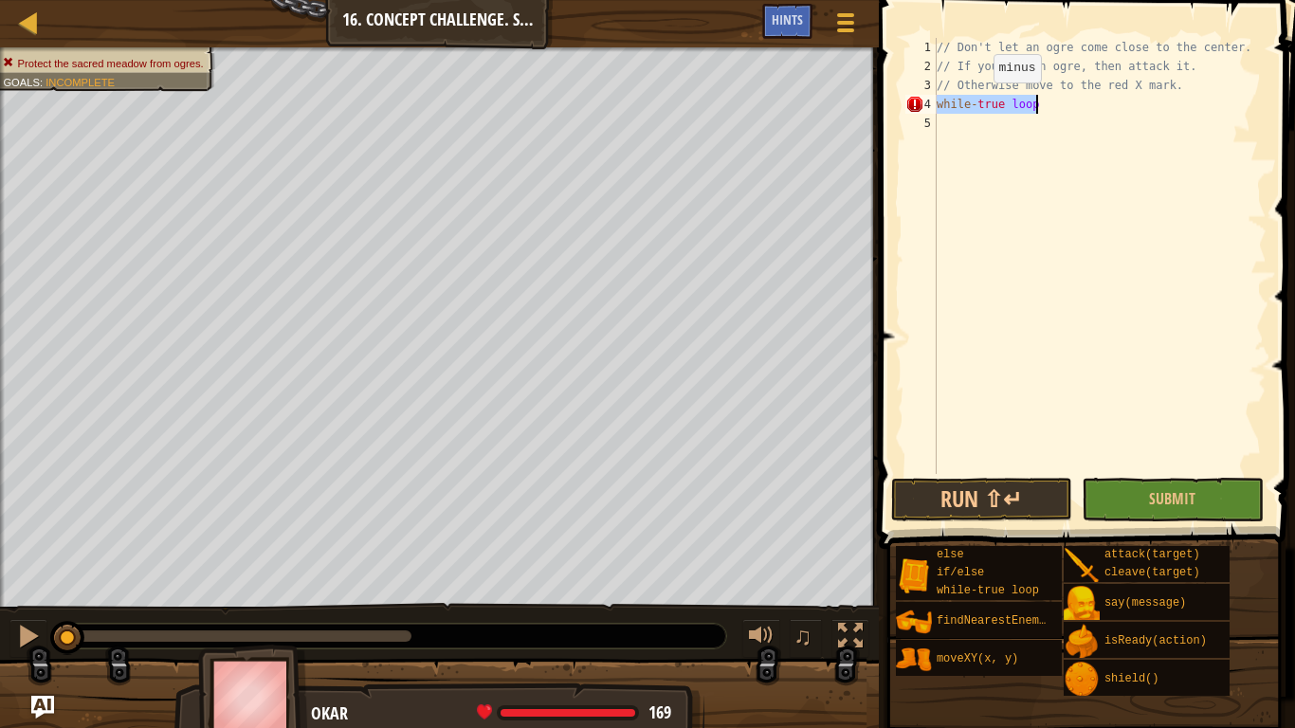
click at [977, 101] on div "// Don't let an ogre come close to the center. // If you see an ogre, then atta…" at bounding box center [1100, 256] width 334 height 436
click at [977, 101] on div "// Don't let an ogre come close to the center. // If you see an ogre, then atta…" at bounding box center [1100, 275] width 334 height 474
click at [1010, 103] on div "// Don't let an ogre come close to the center. // If you see an ogre, then atta…" at bounding box center [1100, 275] width 334 height 474
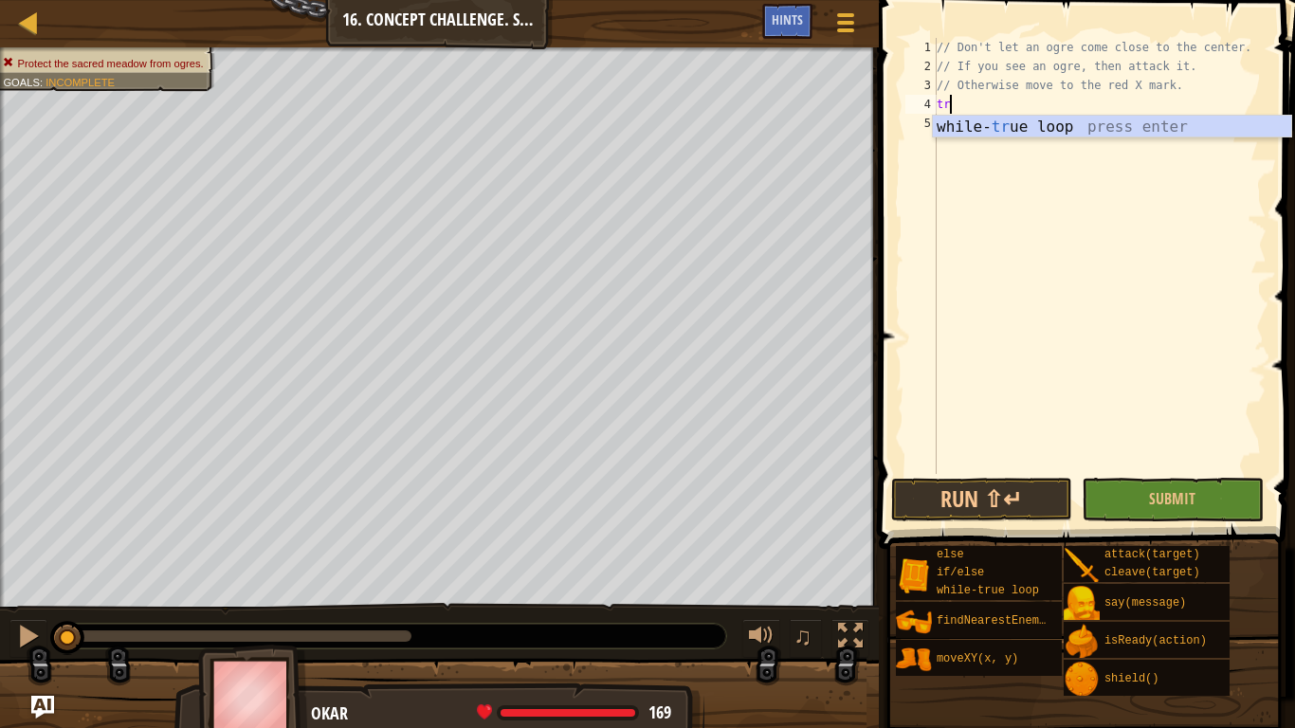
type textarea "t"
type textarea "while-true{"
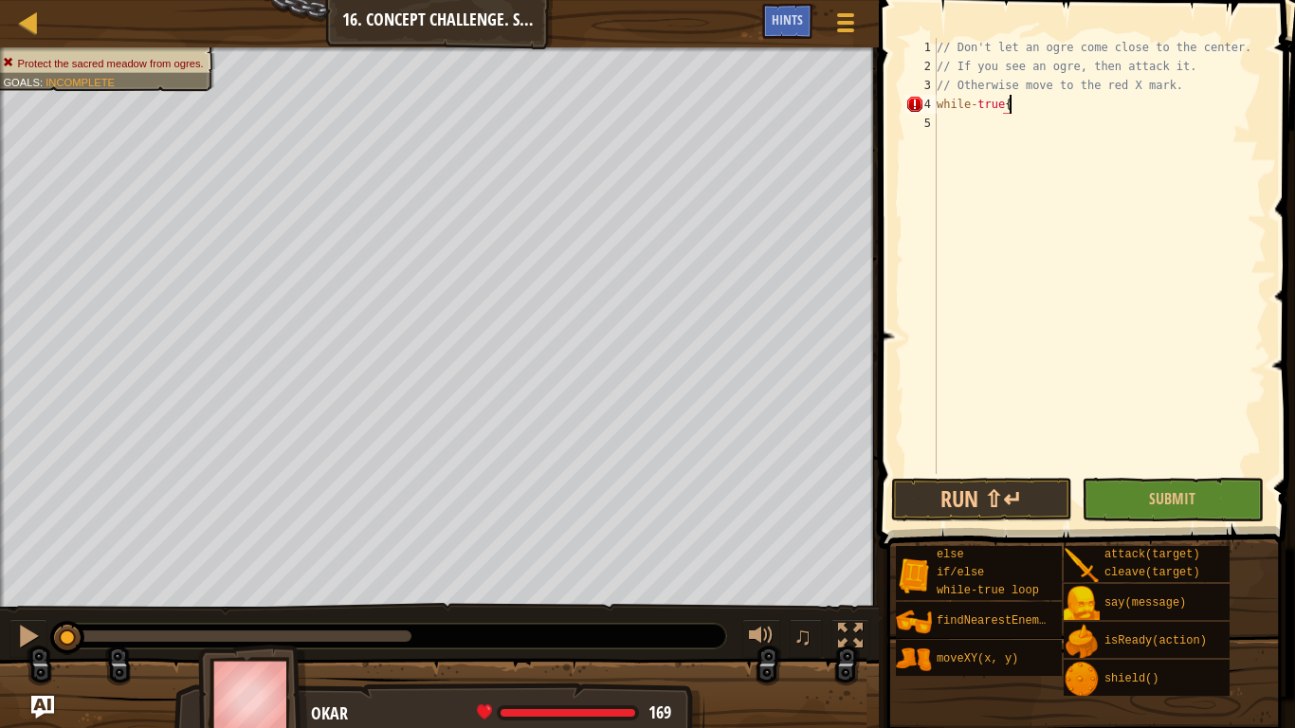
scroll to position [9, 3]
click at [963, 112] on div "// Don't let an ogre come close to the center. // If you see an ogre, then atta…" at bounding box center [1100, 275] width 334 height 474
click at [962, 116] on div "// Don't let an ogre come close to the center. // If you see an ogre, then atta…" at bounding box center [1100, 275] width 334 height 474
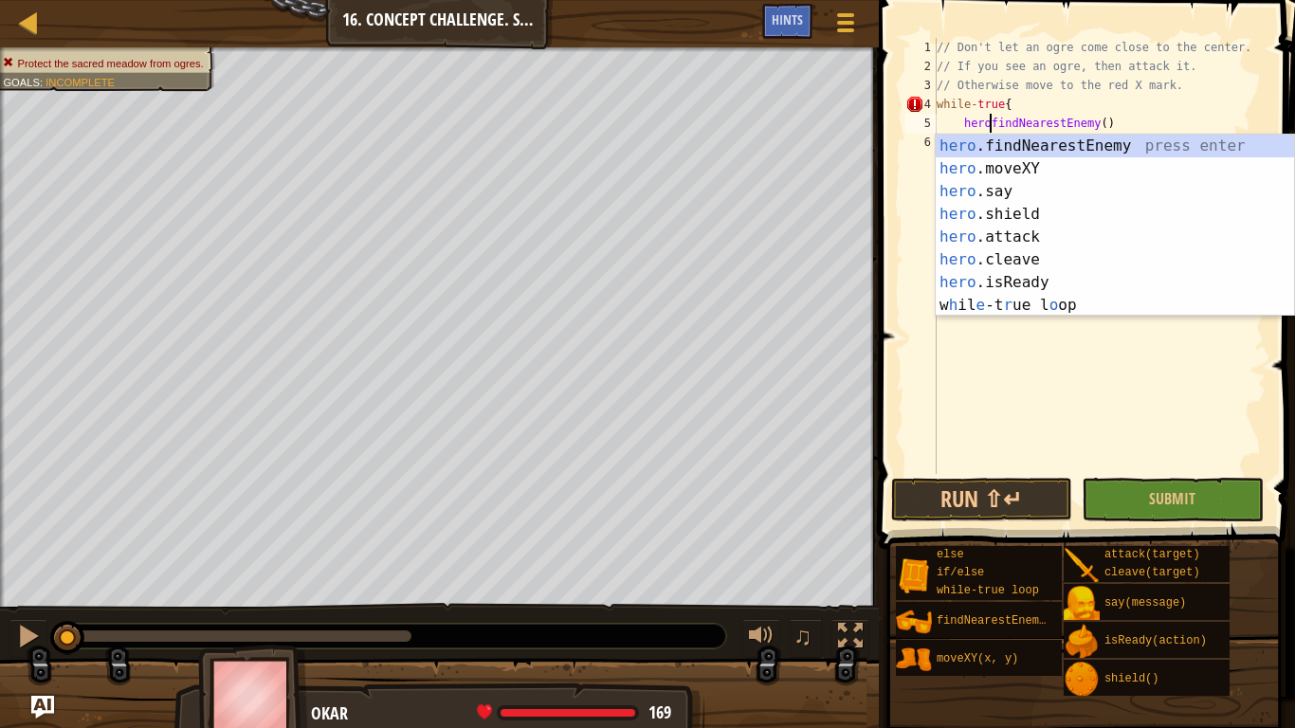
scroll to position [9, 9]
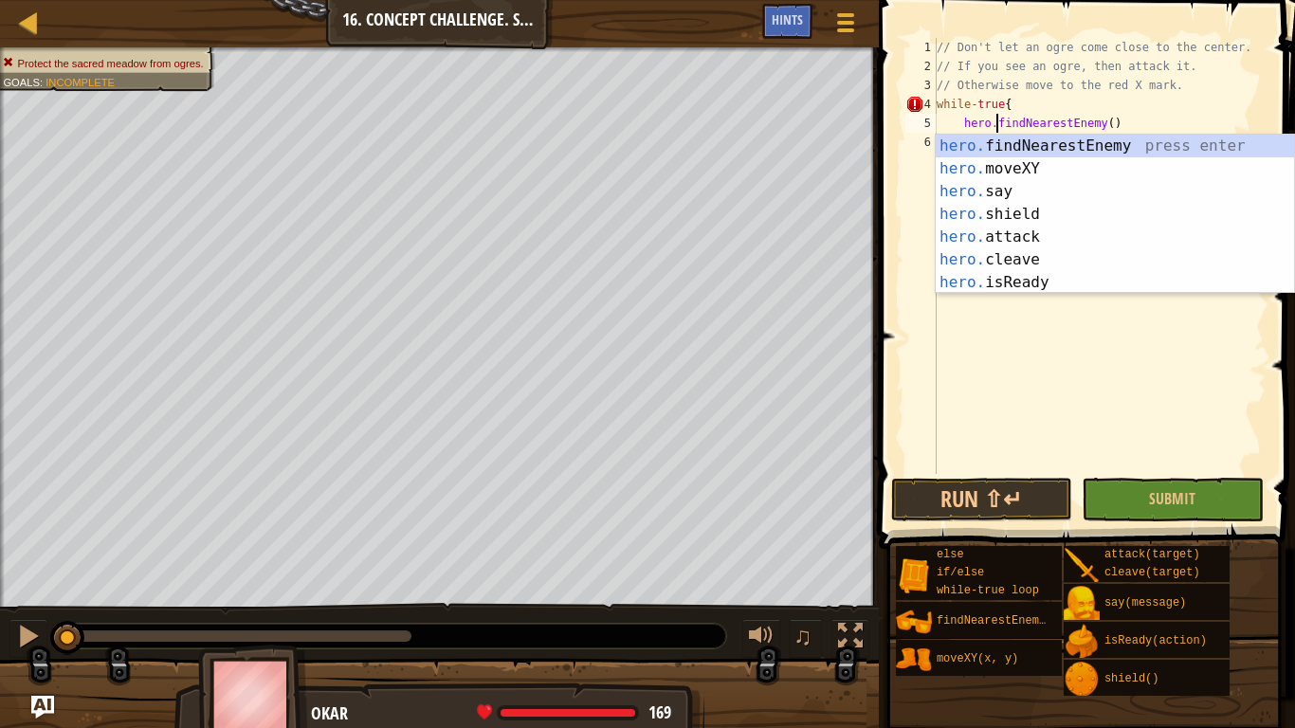
click at [959, 120] on div "// Don't let an ogre come close to the center. // If you see an ogre, then atta…" at bounding box center [1100, 275] width 334 height 474
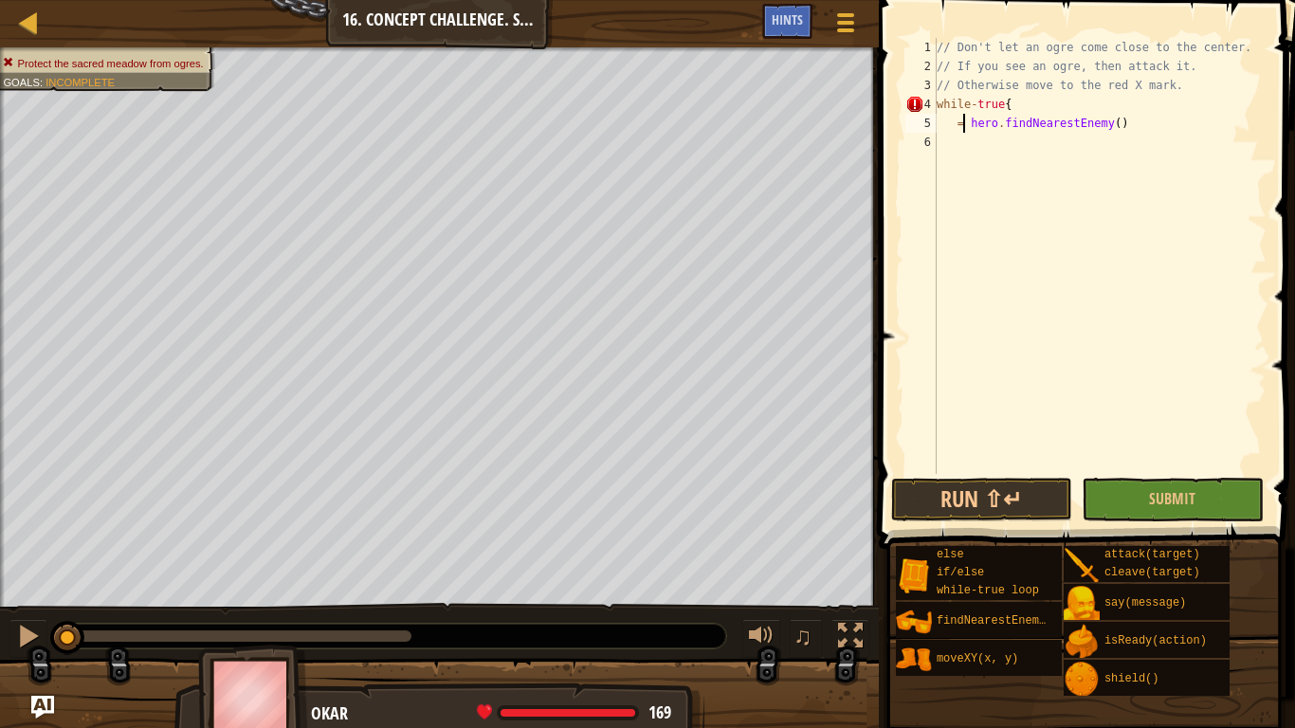
scroll to position [9, 4]
click at [943, 123] on div "// Don't let an ogre come close to the center. // If you see an ogre, then atta…" at bounding box center [1100, 275] width 334 height 474
click at [948, 124] on div "// Don't let an ogre come close to the center. // If you see an ogre, then atta…" at bounding box center [1100, 275] width 334 height 474
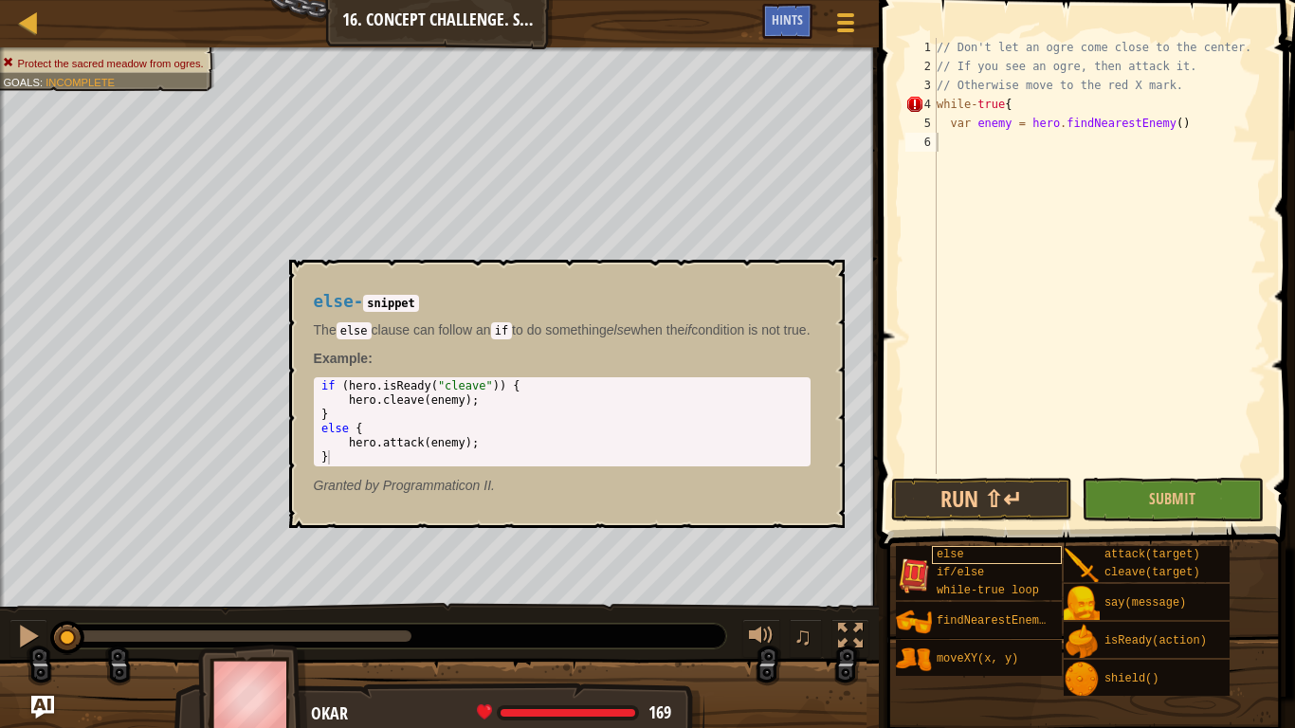
scroll to position [9, 6]
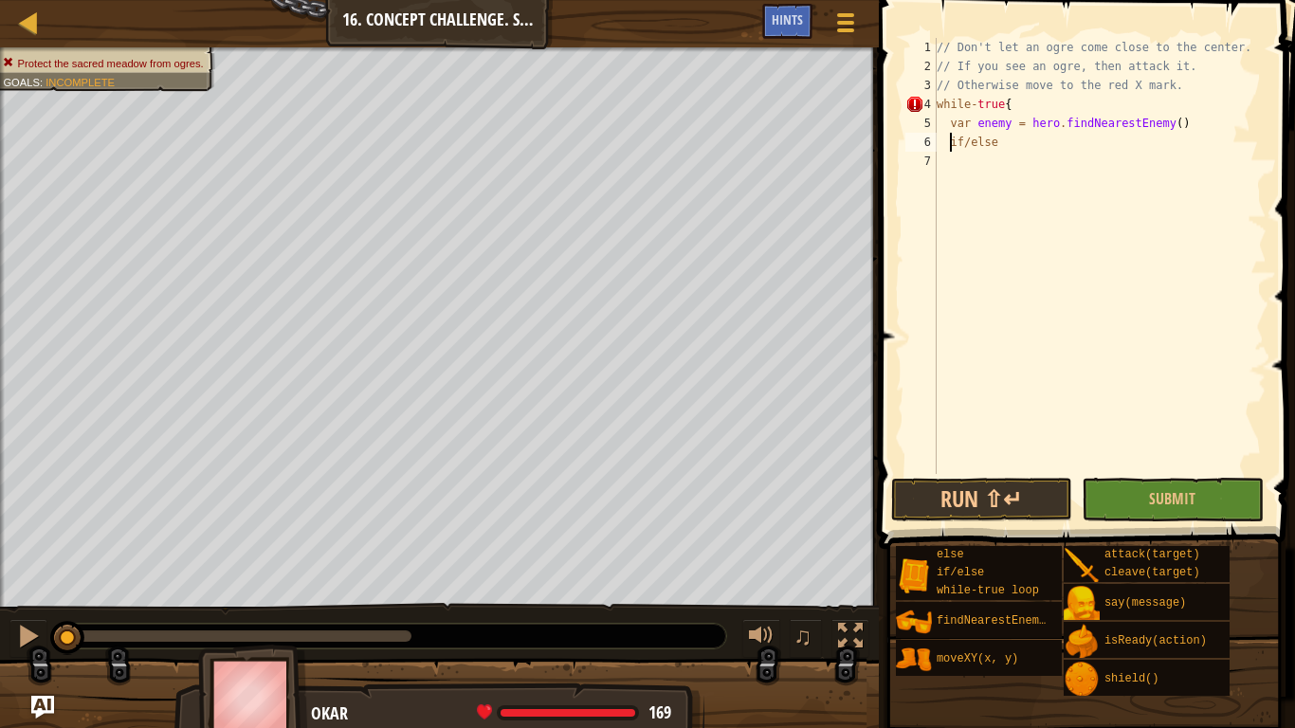
click at [1000, 139] on div "// Don't let an ogre come close to the center. // If you see an ogre, then atta…" at bounding box center [1100, 275] width 334 height 474
click at [940, 162] on div "// Don't let an ogre come close to the center. // If you see an ogre, then atta…" at bounding box center [1100, 275] width 334 height 474
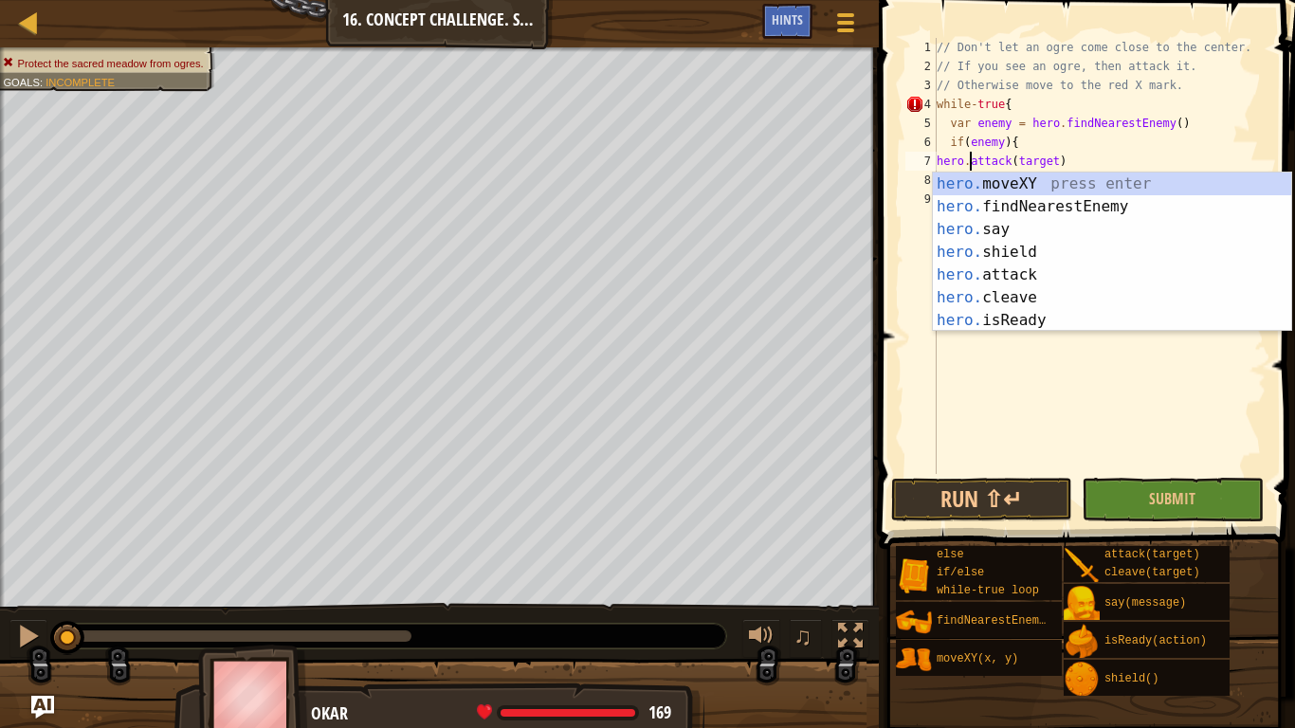
scroll to position [9, 5]
click at [927, 182] on div "8" at bounding box center [920, 180] width 31 height 19
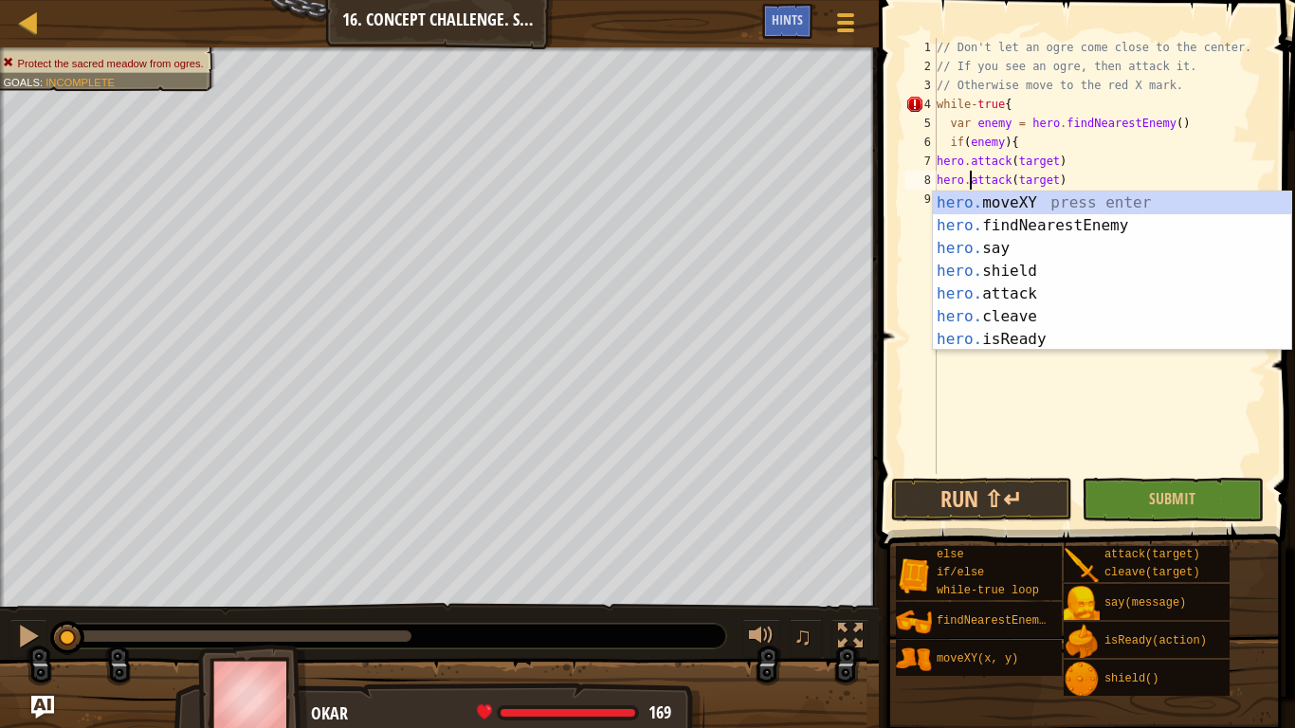
click at [1053, 163] on div "// Don't let an ogre come close to the center. // If you see an ogre, then atta…" at bounding box center [1100, 275] width 334 height 474
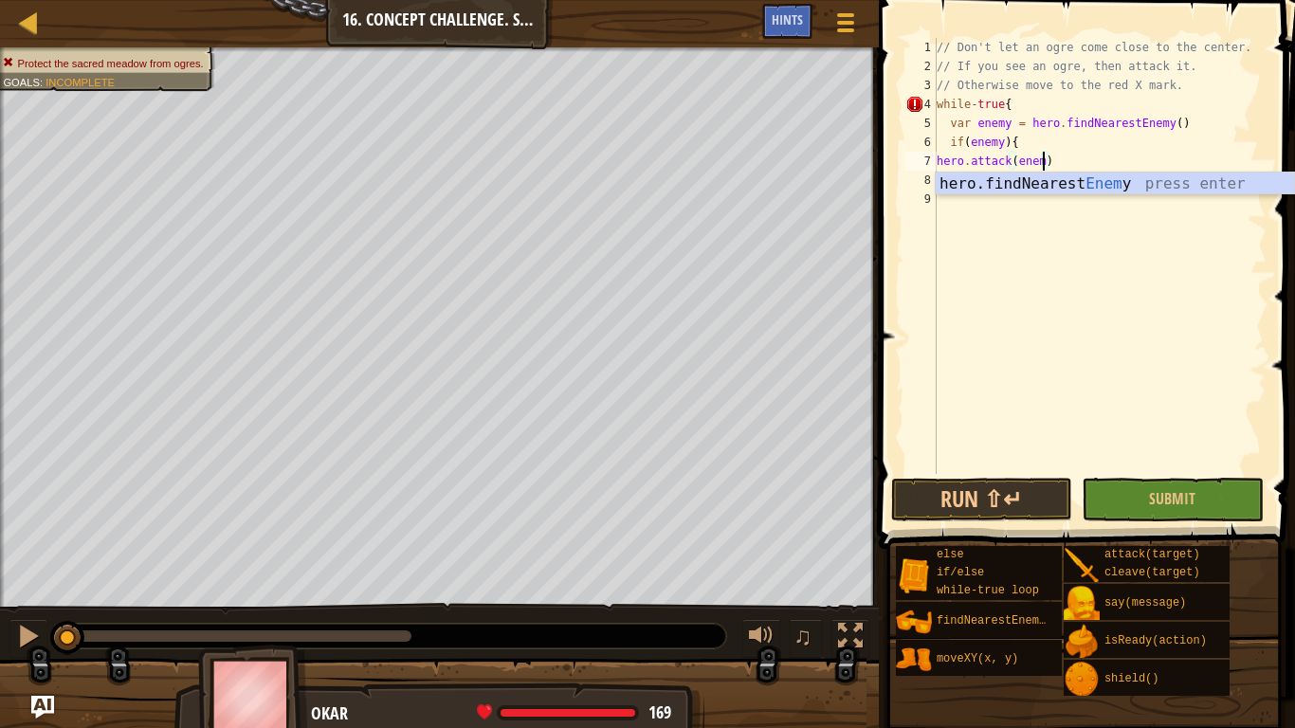
scroll to position [9, 16]
click at [1120, 162] on div "// Don't let an ogre come close to the center. // If you see an ogre, then atta…" at bounding box center [1100, 275] width 334 height 474
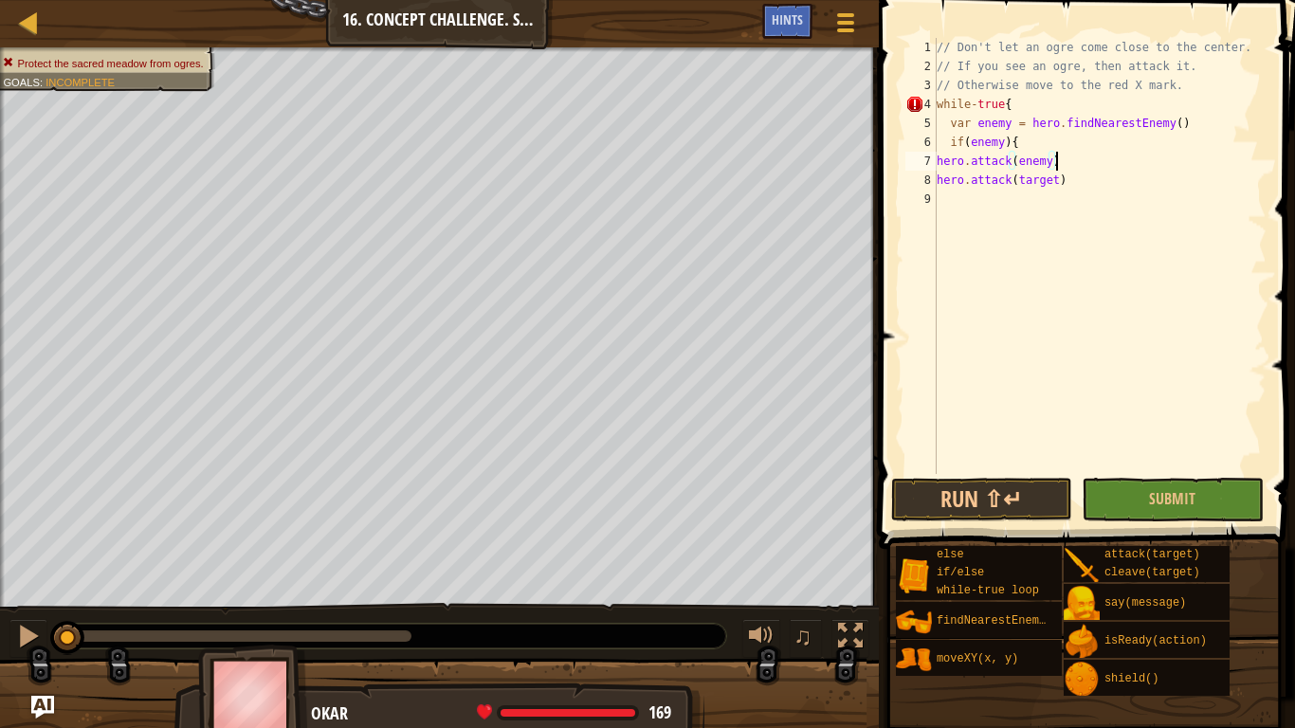
click at [1054, 180] on div "// Don't let an ogre come close to the center. // If you see an ogre, then atta…" at bounding box center [1100, 275] width 334 height 474
type textarea "hero.attack(enemy)"
click at [1021, 228] on div "// Don't let an ogre come close to the center. // If you see an ogre, then atta…" at bounding box center [1100, 275] width 334 height 474
type textarea "}"
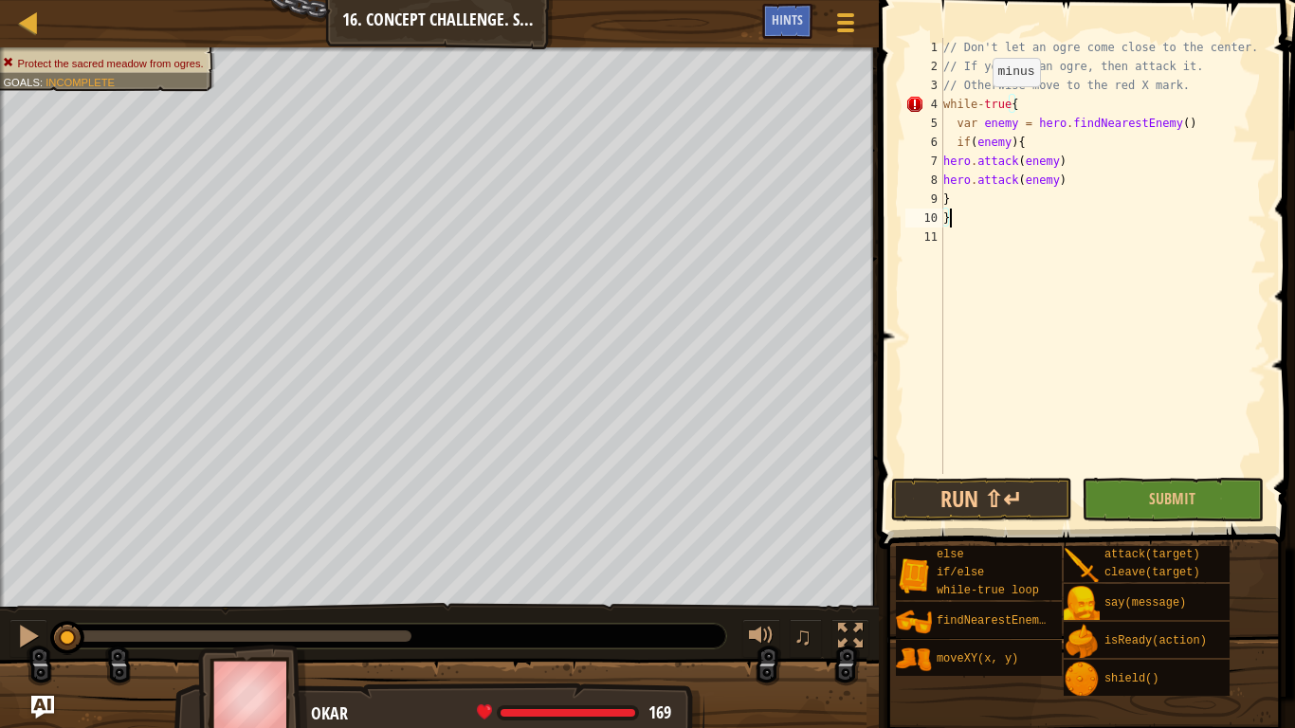
click at [982, 104] on div "// Don't let an ogre come close to the center. // If you see an ogre, then atta…" at bounding box center [1103, 275] width 327 height 474
click at [934, 514] on button "Run ⇧↵" at bounding box center [981, 500] width 181 height 44
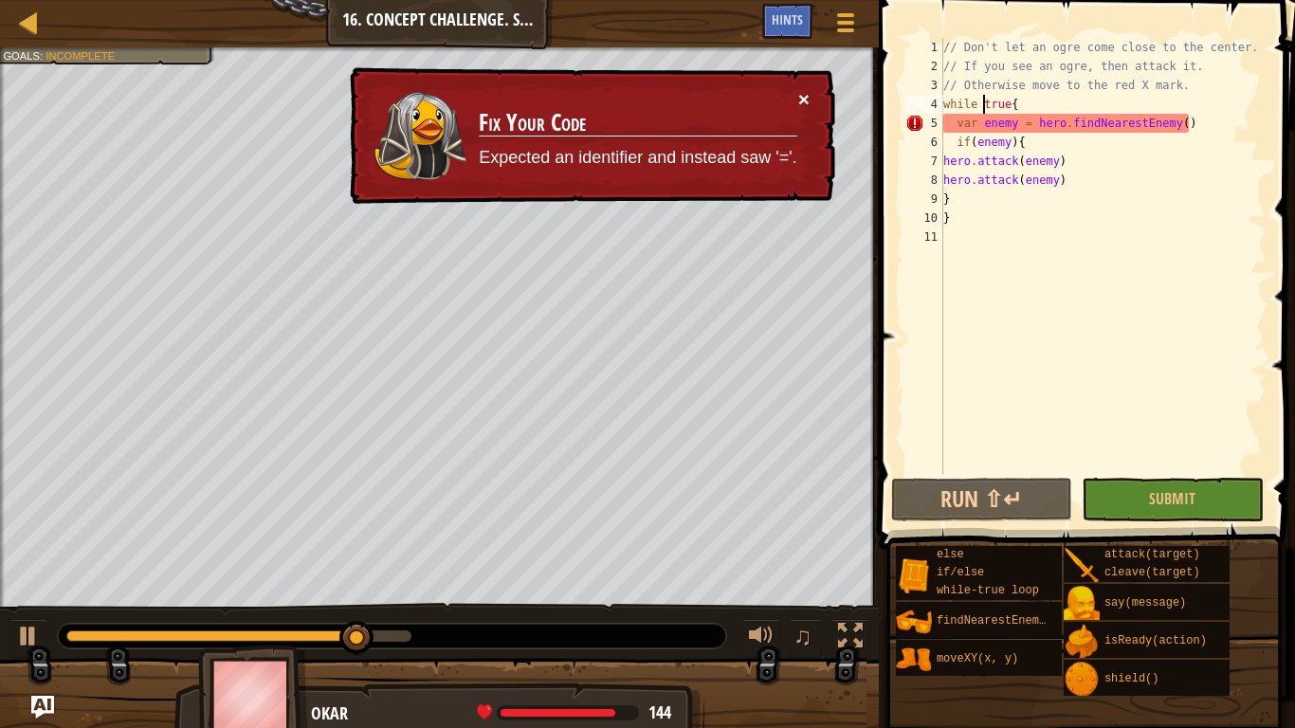
click at [803, 90] on button "×" at bounding box center [803, 99] width 11 height 20
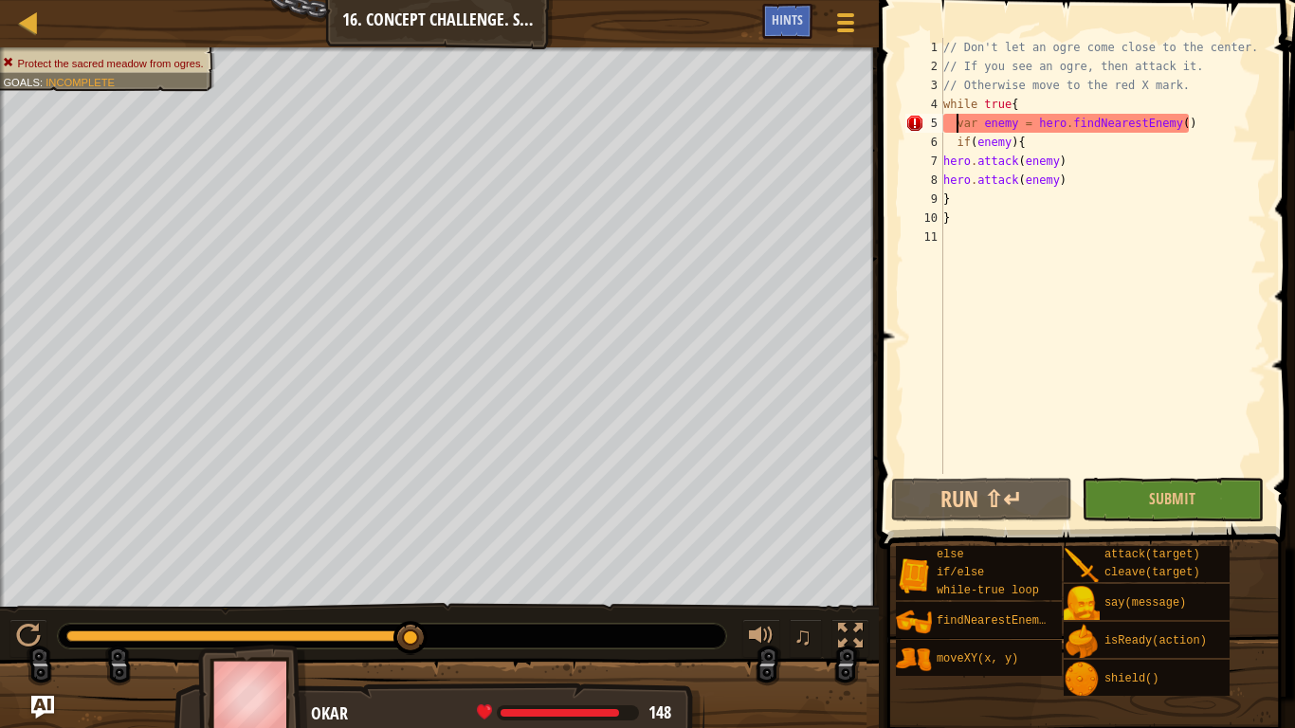
click at [955, 120] on div "// Don't let an ogre come close to the center. // If you see an ogre, then atta…" at bounding box center [1103, 275] width 327 height 474
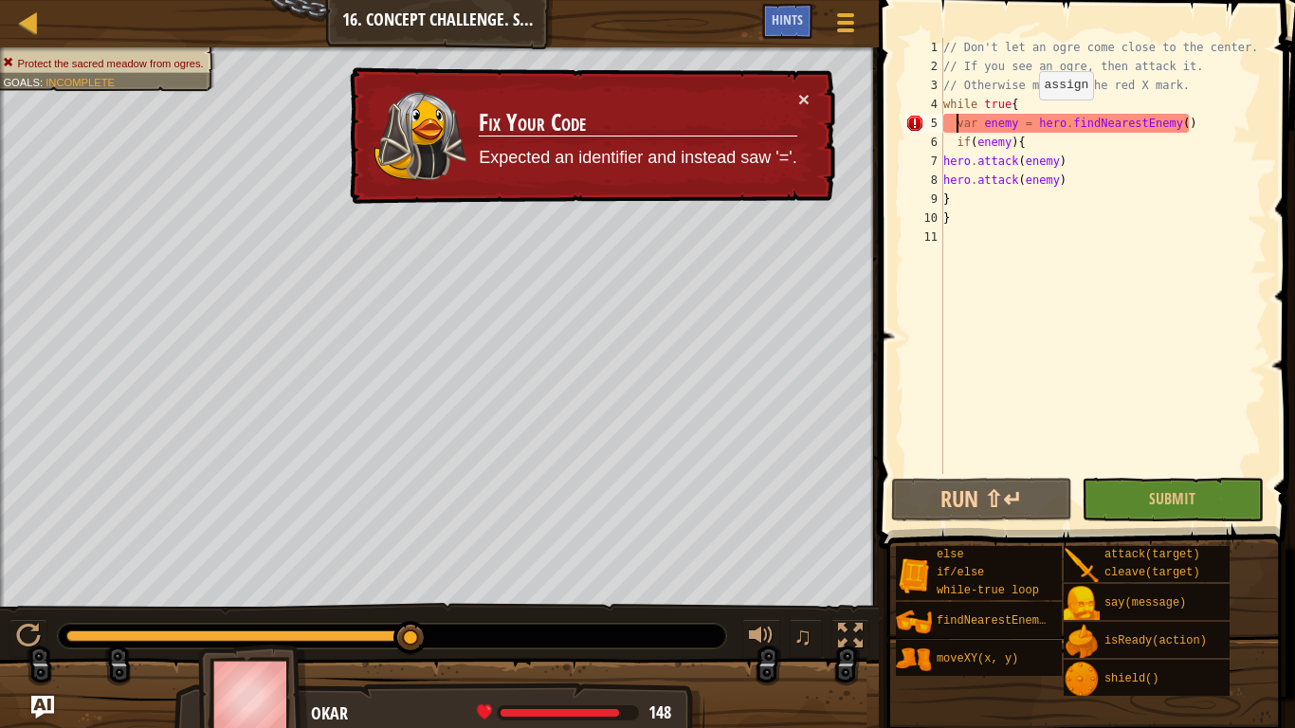
click at [1029, 118] on div "// Don't let an ogre come close to the center. // If you see an ogre, then atta…" at bounding box center [1103, 275] width 327 height 474
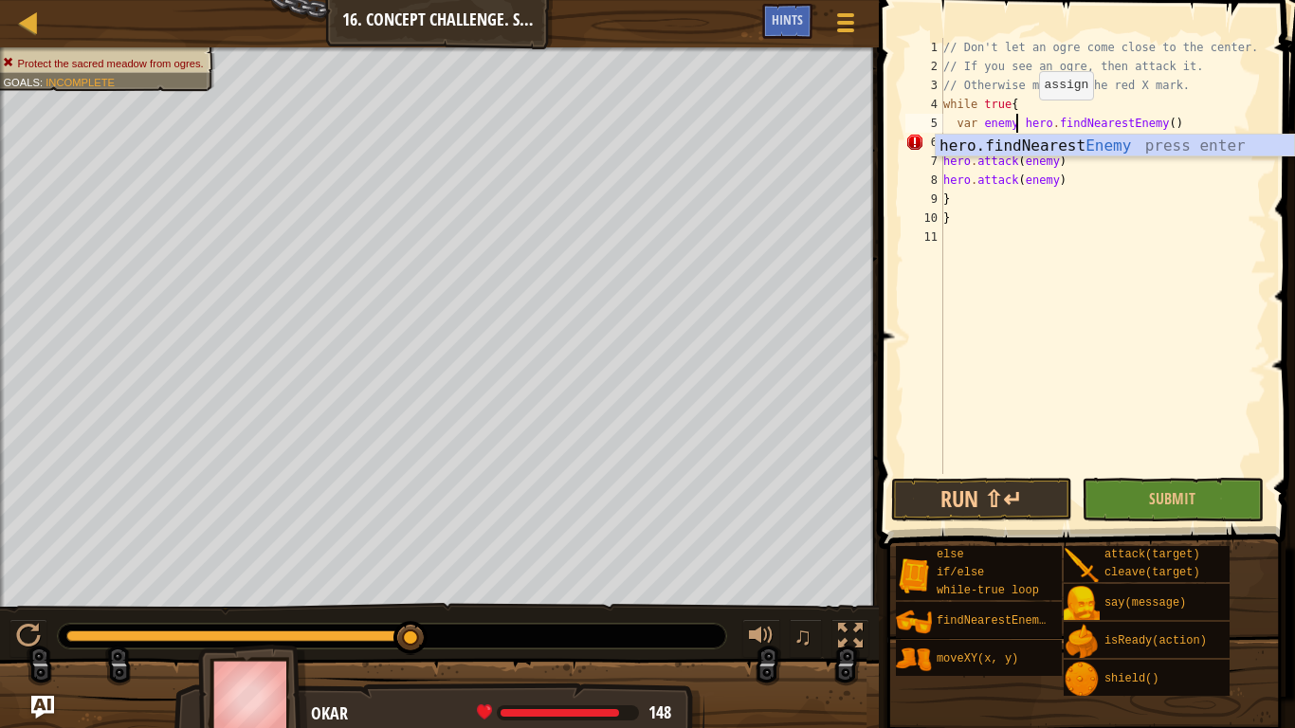
scroll to position [9, 11]
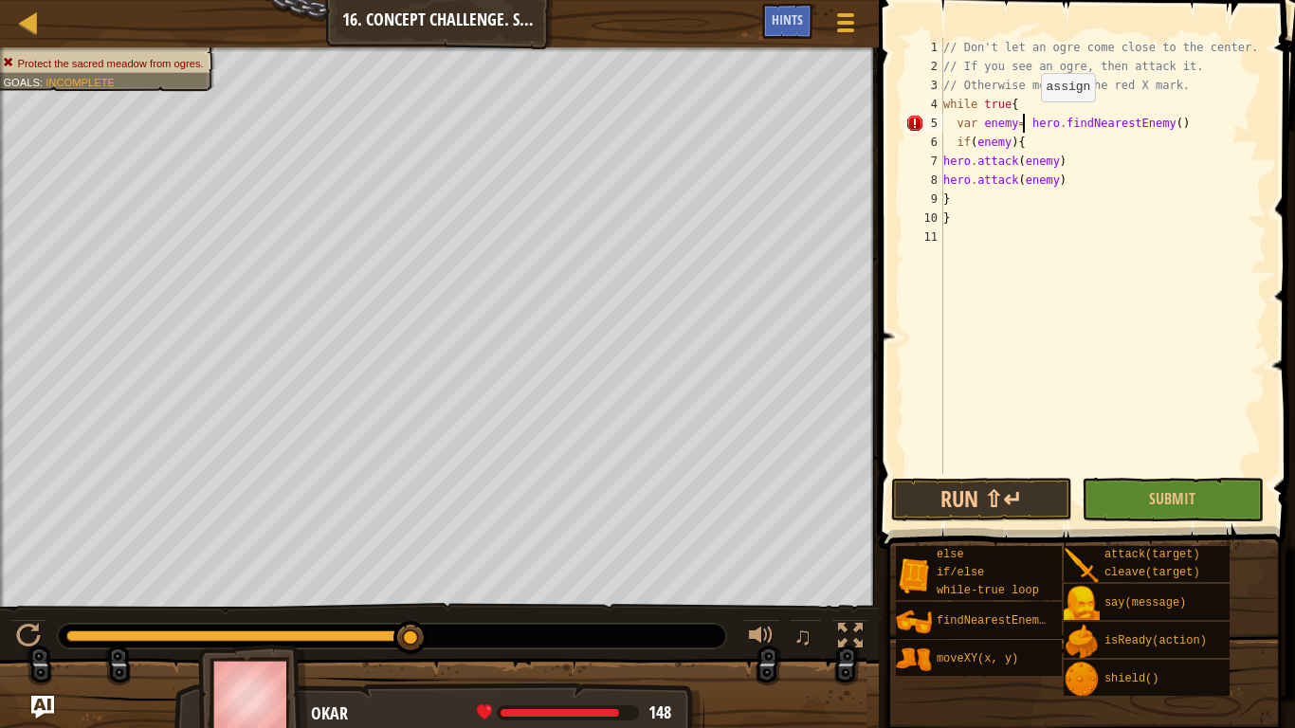
click at [1031, 120] on div "// Don't let an ogre come close to the center. // If you see an ogre, then atta…" at bounding box center [1103, 275] width 327 height 474
click at [1014, 123] on div "// Don't let an ogre come close to the center. // If you see an ogre, then atta…" at bounding box center [1103, 275] width 327 height 474
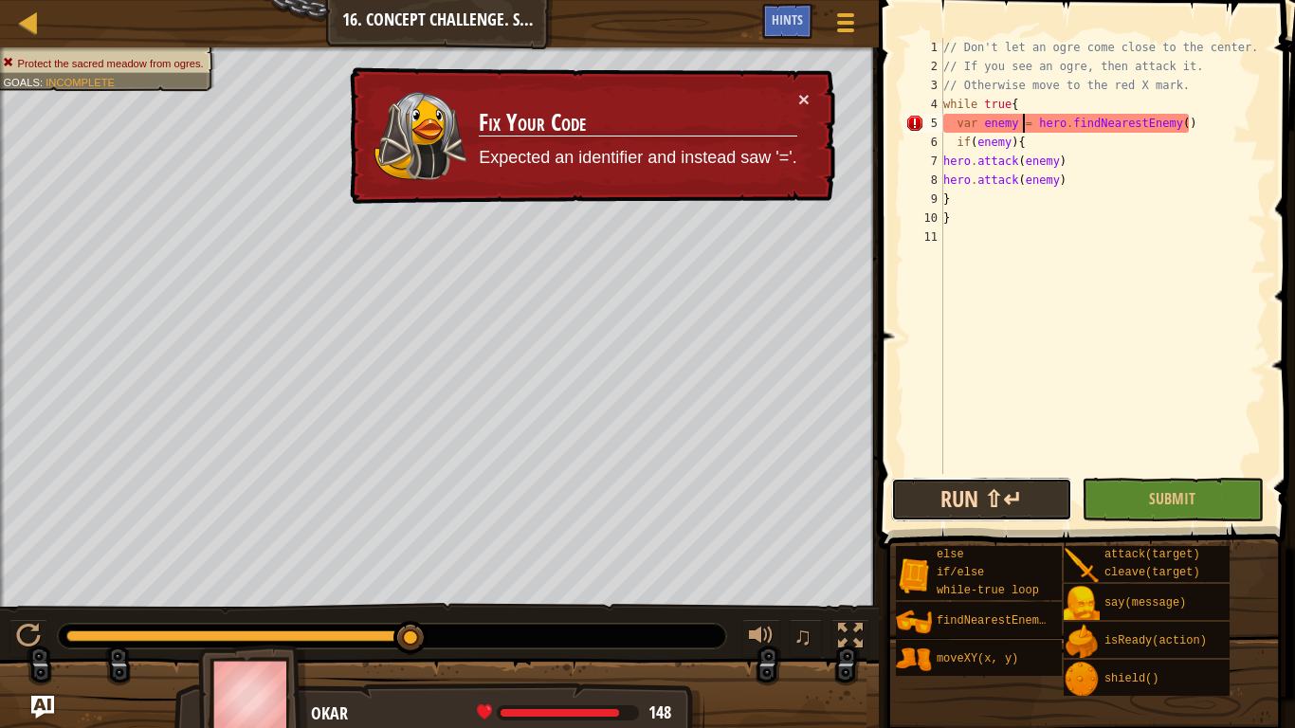
click at [984, 495] on button "Run ⇧↵" at bounding box center [981, 500] width 181 height 44
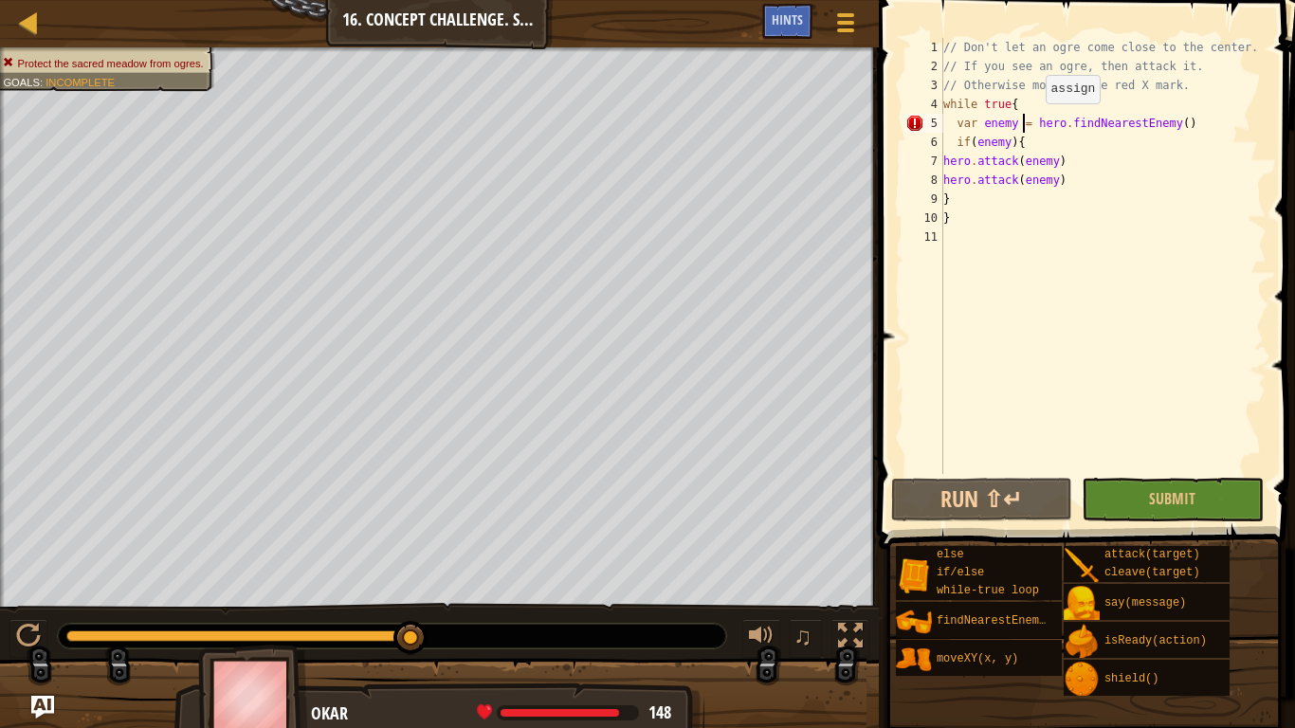
click at [1034, 122] on div "// Don't let an ogre come close to the center. // If you see an ogre, then atta…" at bounding box center [1103, 275] width 327 height 474
click at [44, 698] on img "Ask AI" at bounding box center [42, 707] width 25 height 25
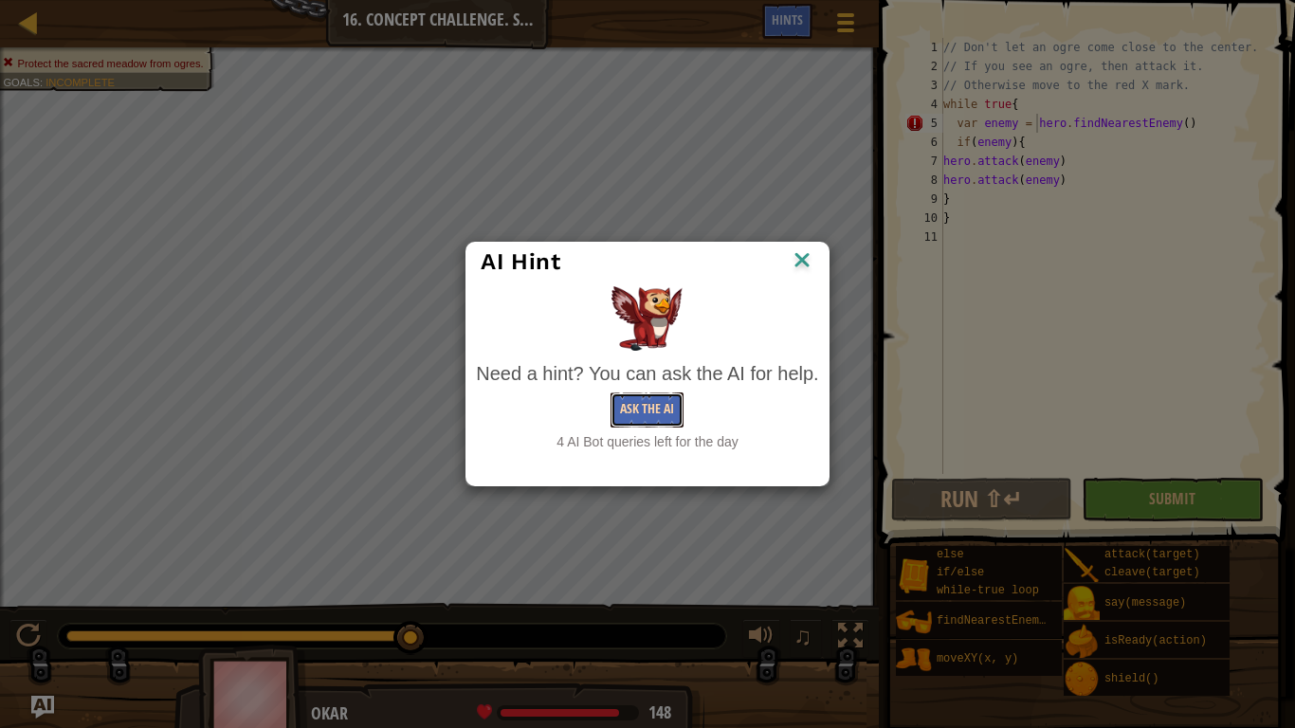
click at [630, 407] on button "Ask the AI" at bounding box center [647, 410] width 73 height 35
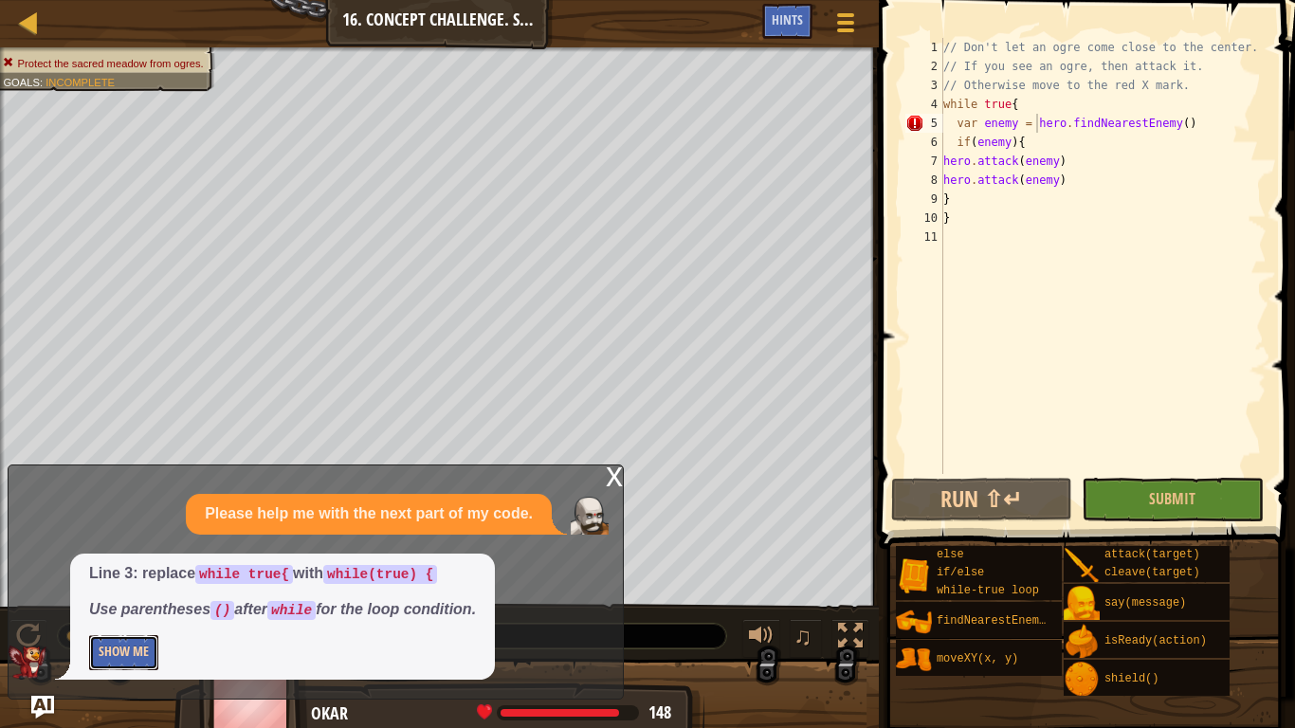
click at [133, 645] on button "Show Me" at bounding box center [123, 652] width 69 height 35
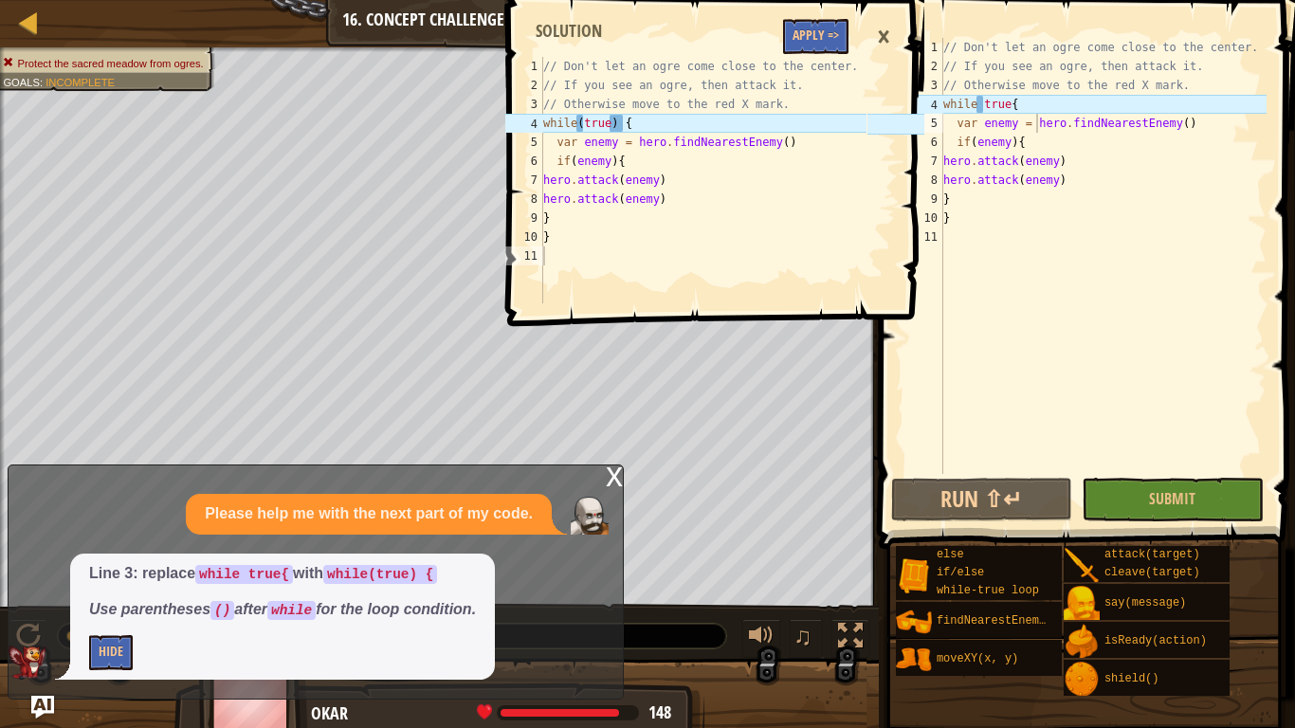
click at [984, 102] on div "// Don't let an ogre come close to the center. // If you see an ogre, then atta…" at bounding box center [1103, 275] width 327 height 474
click at [983, 105] on div "// Don't let an ogre come close to the center. // If you see an ogre, then atta…" at bounding box center [1103, 275] width 327 height 474
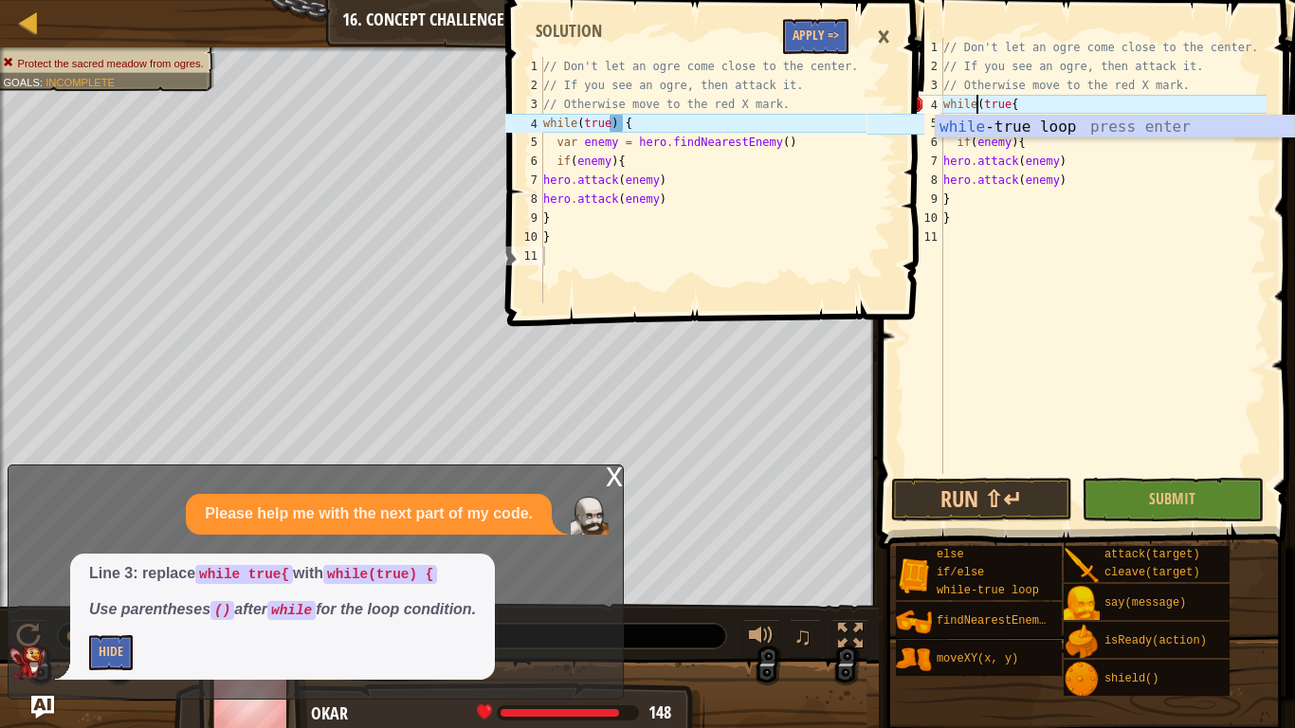
click at [1012, 103] on div "// Don't let an ogre come close to the center. // If you see an ogre, then atta…" at bounding box center [1103, 275] width 327 height 474
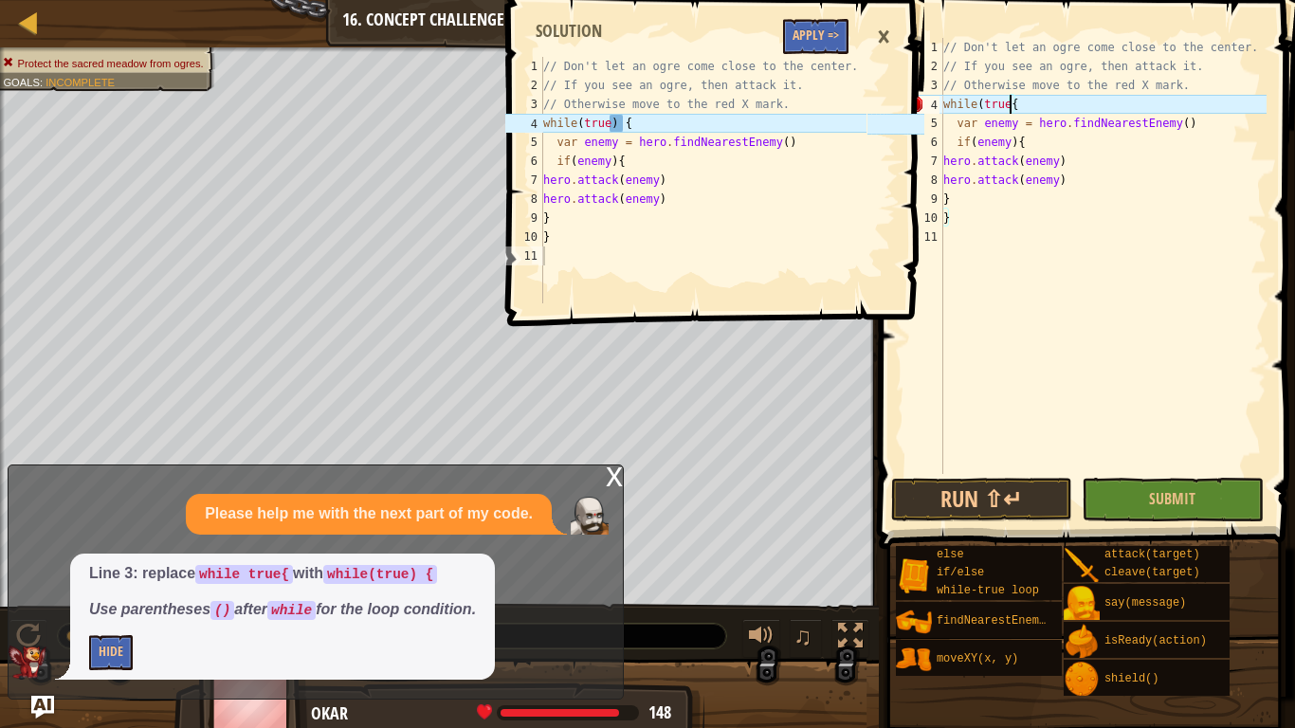
scroll to position [9, 10]
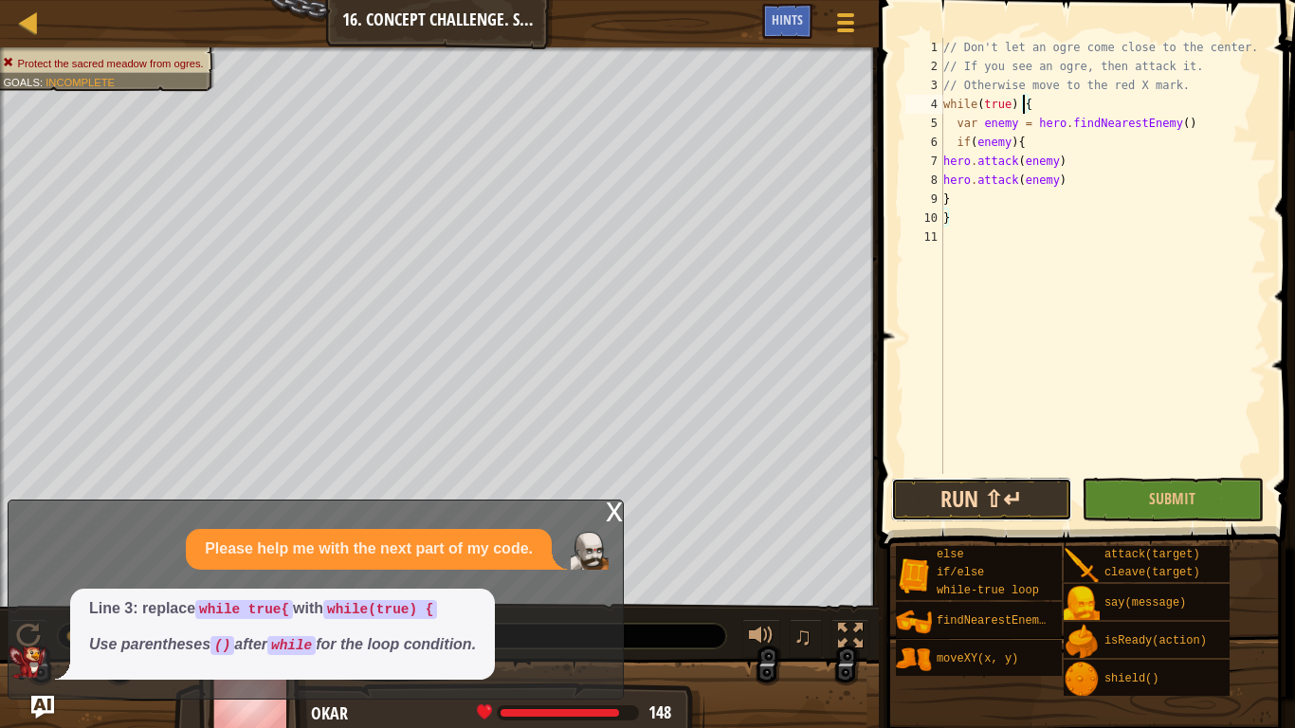
click at [993, 489] on button "Run ⇧↵" at bounding box center [981, 500] width 181 height 44
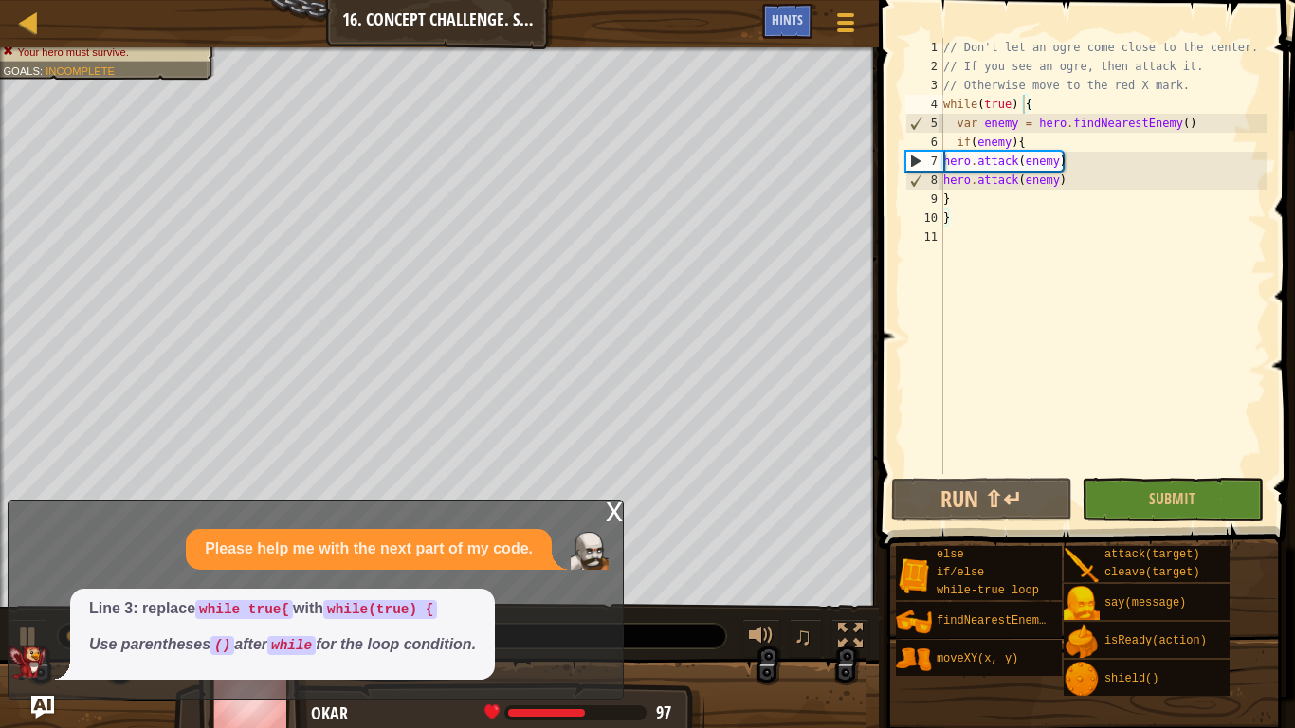
click at [602, 505] on div "x Please help me with the next part of my code. Line 3: replace while true{ wit…" at bounding box center [316, 600] width 616 height 200
click at [613, 512] on div "x" at bounding box center [614, 510] width 17 height 19
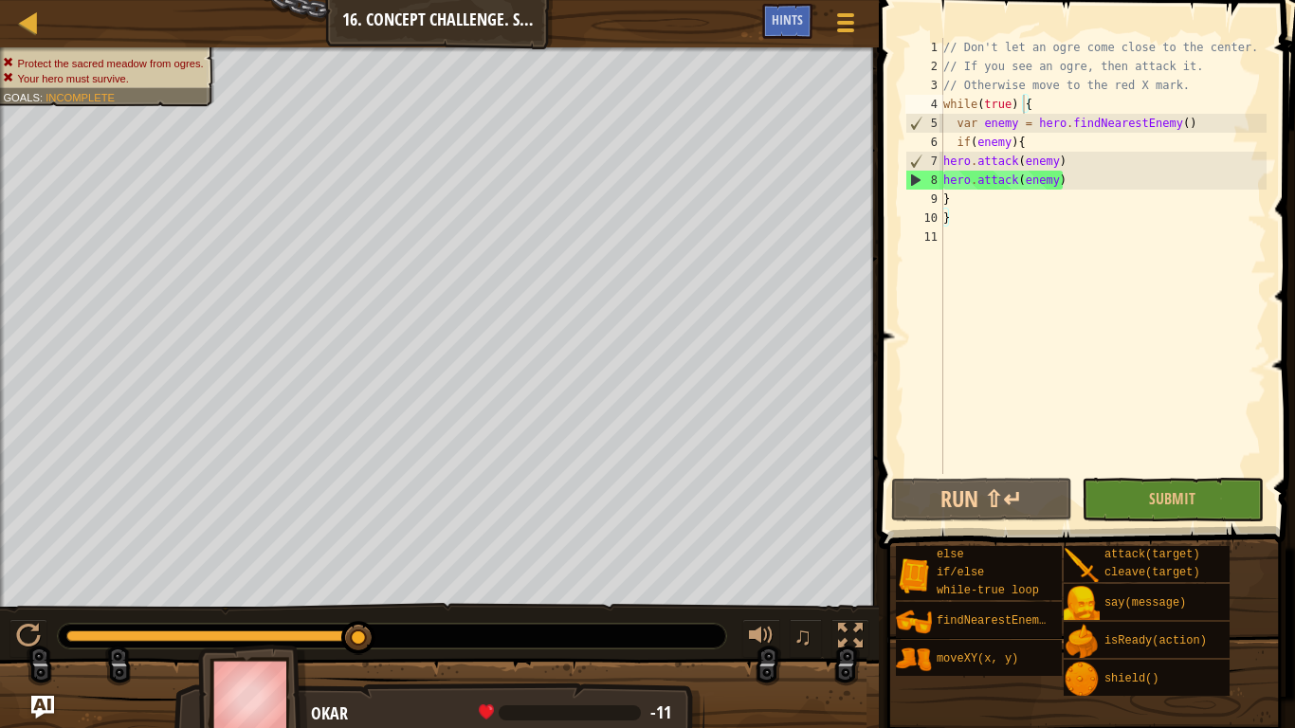
type textarea "}"
click at [1010, 206] on div "// Don't let an ogre come close to the center. // If you see an ogre, then atta…" at bounding box center [1103, 275] width 327 height 474
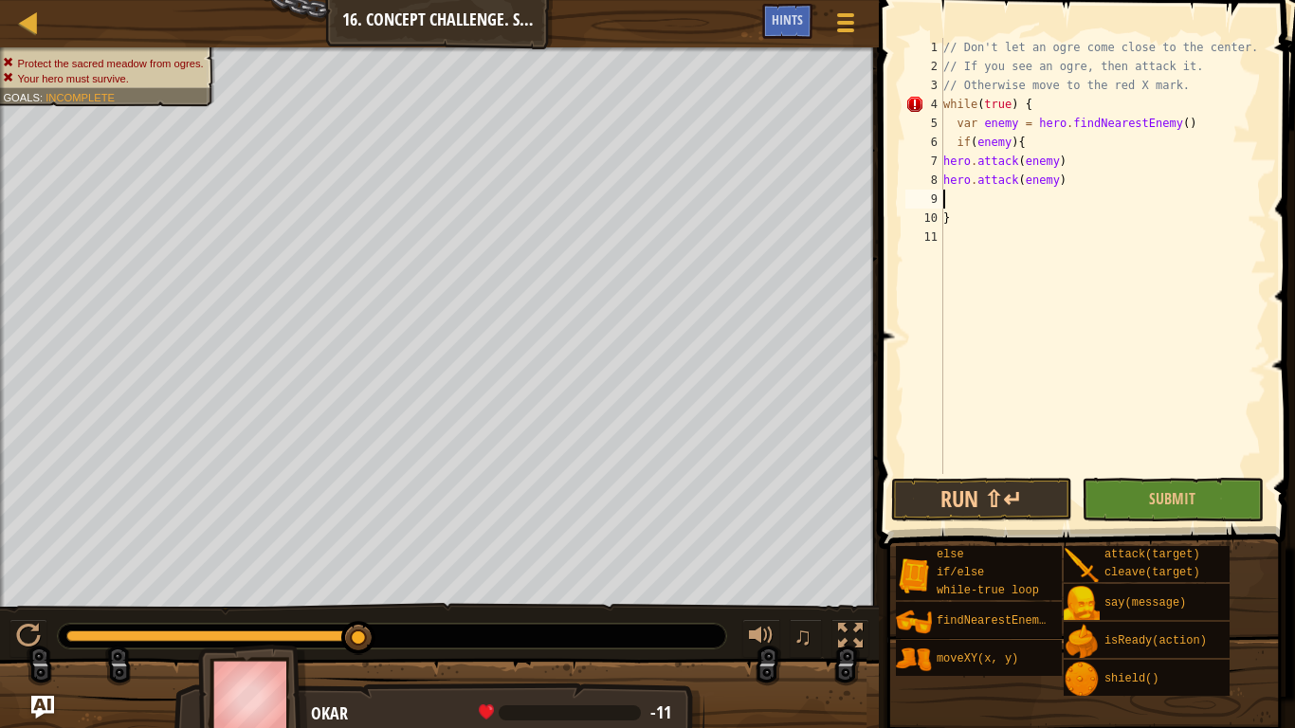
click at [1013, 240] on div "// Don't let an ogre come close to the center. // If you see an ogre, then atta…" at bounding box center [1103, 275] width 327 height 474
click at [1010, 221] on div "// Don't let an ogre come close to the center. // If you see an ogre, then atta…" at bounding box center [1103, 275] width 327 height 474
type textarea "}"
click at [945, 196] on div "// Don't let an ogre come close to the center. // If you see an ogre, then atta…" at bounding box center [1103, 256] width 327 height 436
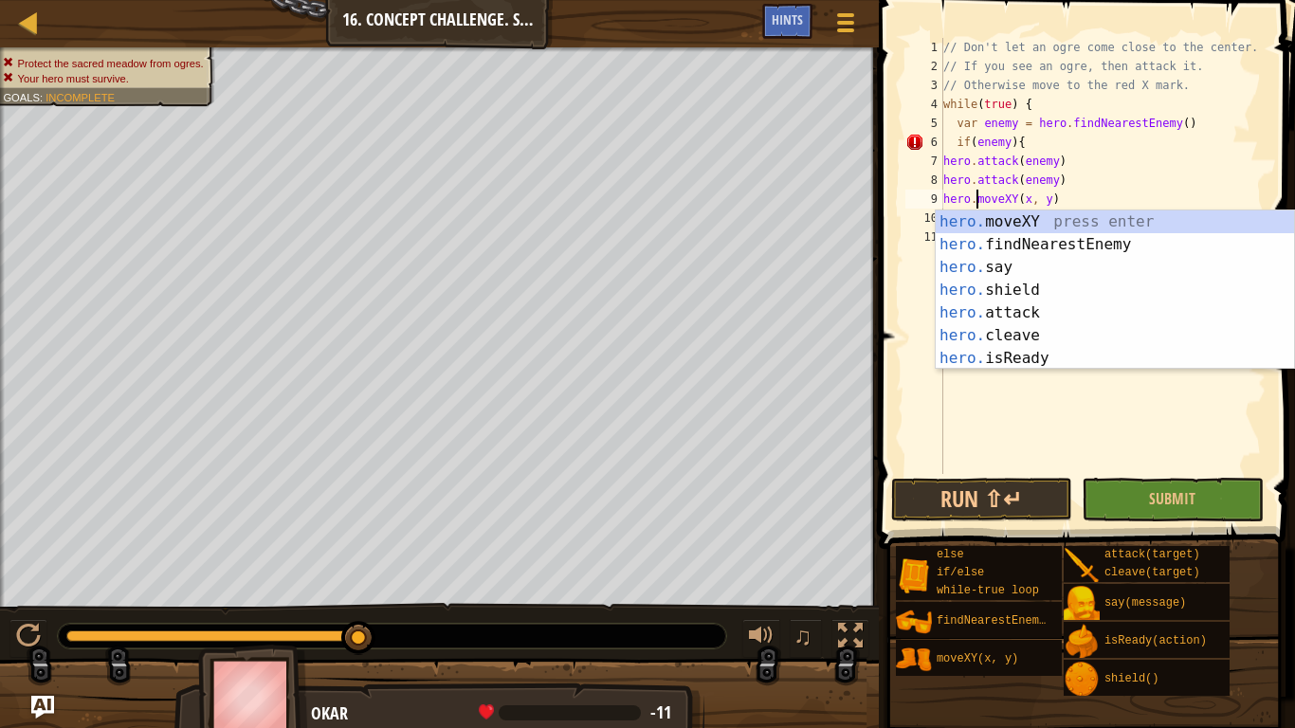
scroll to position [9, 5]
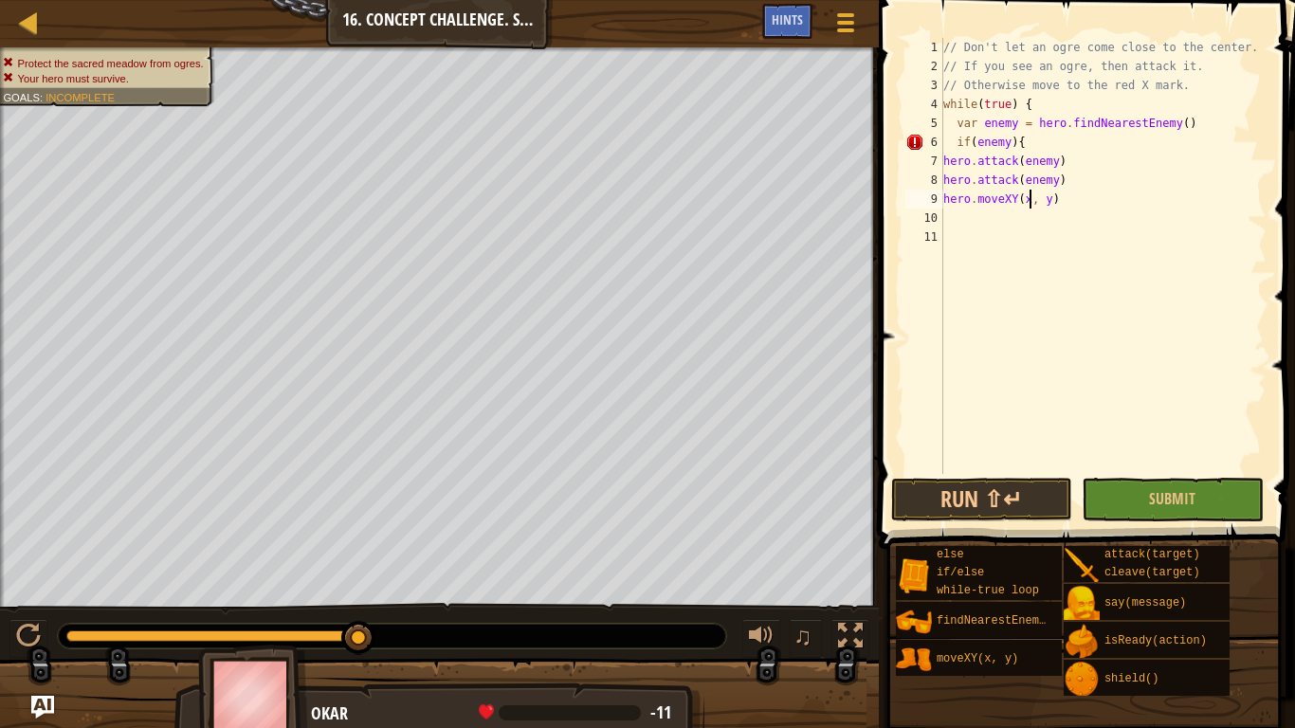
click at [1028, 200] on div "// Don't let an ogre come close to the center. // If you see an ogre, then atta…" at bounding box center [1103, 275] width 327 height 474
click at [1060, 199] on div "// Don't let an ogre come close to the center. // If you see an ogre, then atta…" at bounding box center [1103, 275] width 327 height 474
click at [1053, 197] on div "// Don't let an ogre come close to the center. // If you see an ogre, then atta…" at bounding box center [1103, 275] width 327 height 474
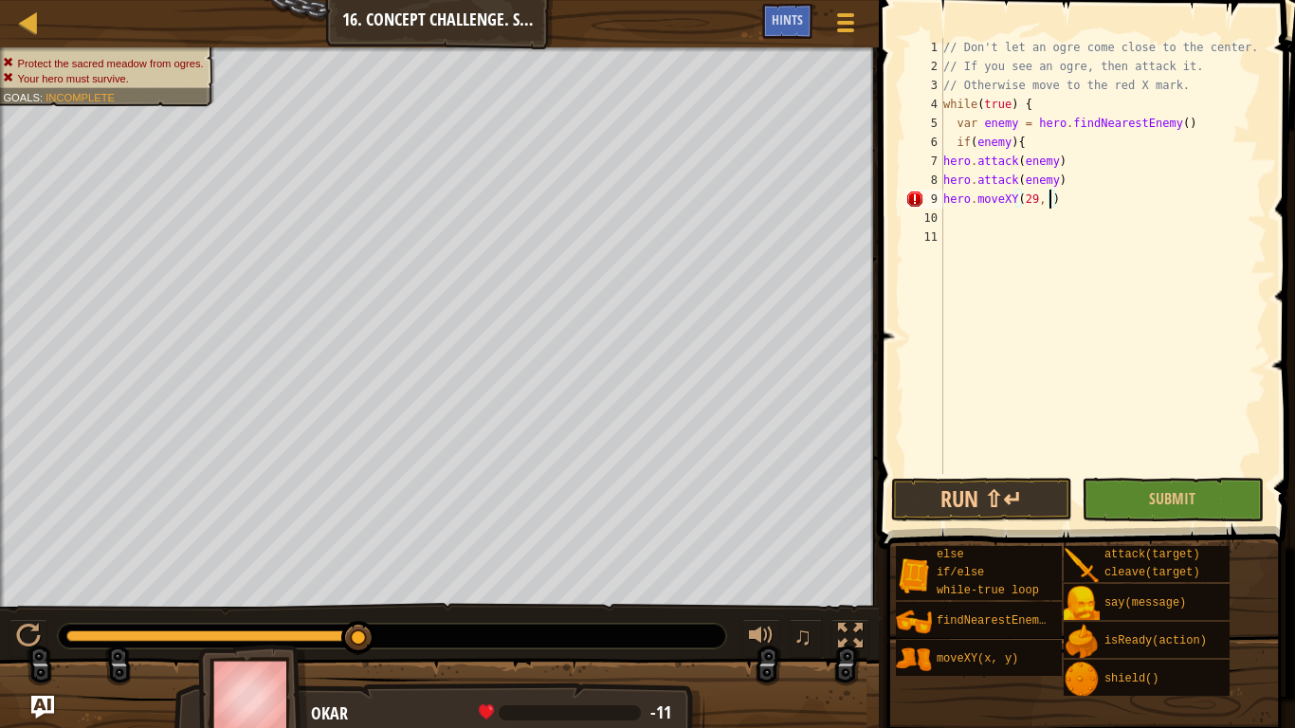
type textarea "hero.moveXY(29, 27)"
click at [986, 227] on div "// Don't let an ogre come close to the center. // If you see an ogre, then atta…" at bounding box center [1103, 275] width 327 height 474
type textarea "{"
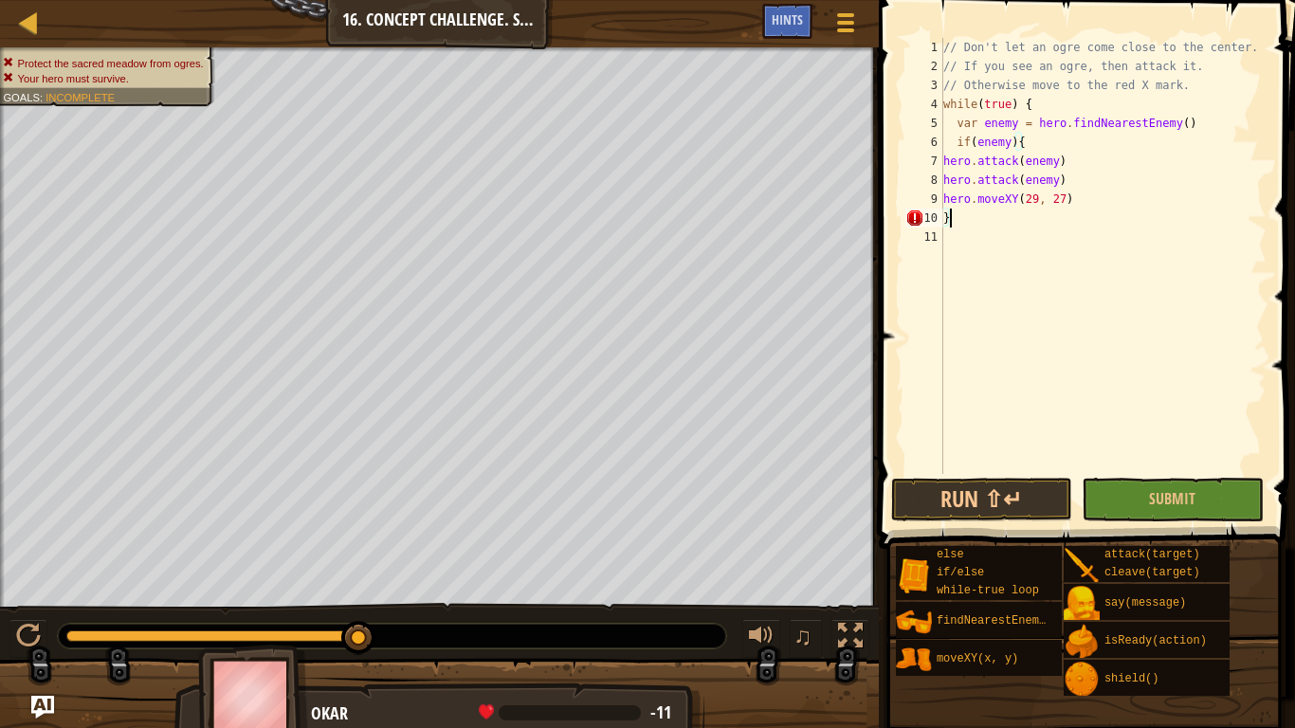
scroll to position [9, 1]
type textarea "}"
click at [975, 492] on button "Run ⇧↵" at bounding box center [981, 500] width 181 height 44
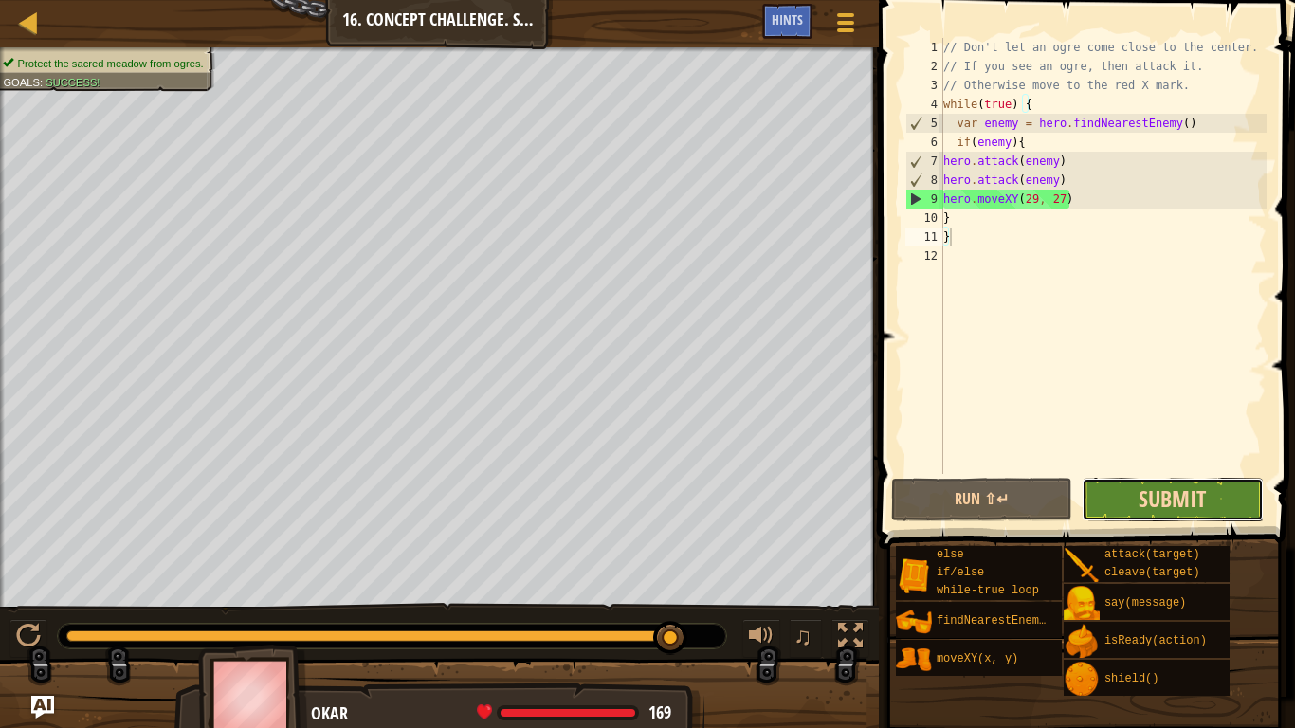
click at [1172, 511] on span "Submit" at bounding box center [1172, 499] width 67 height 30
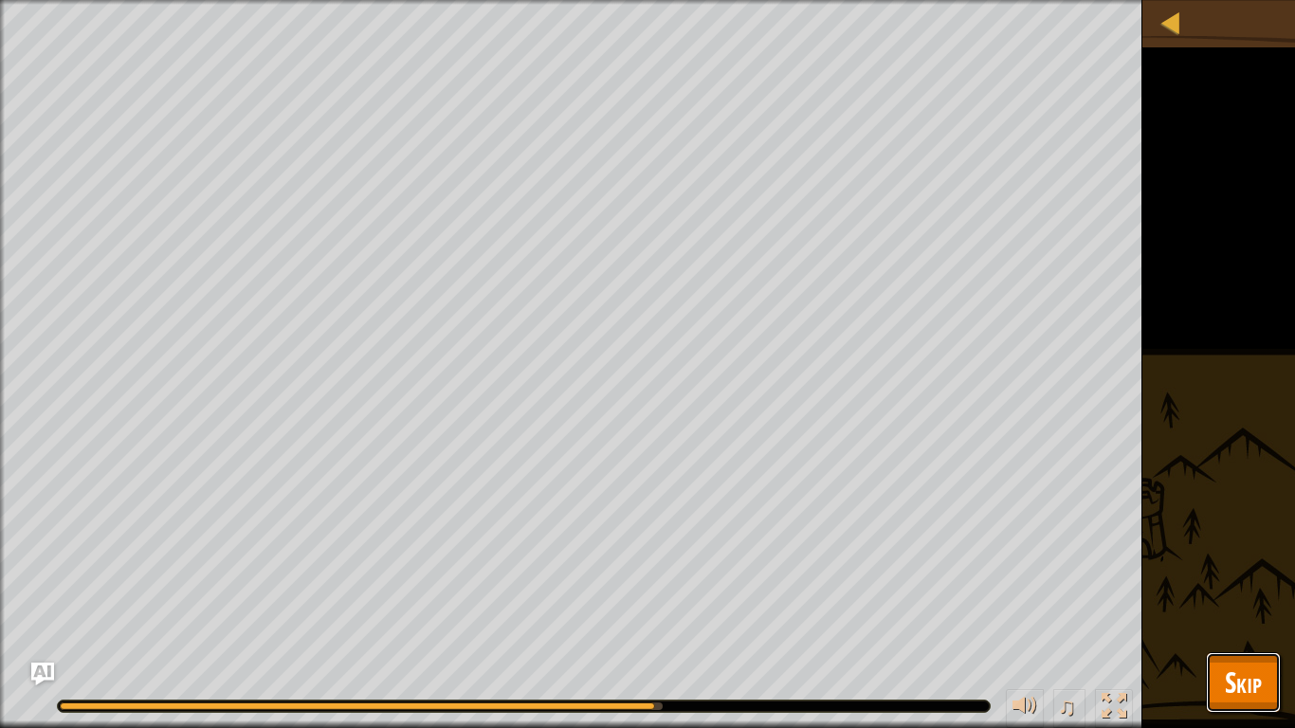
click at [1250, 699] on span "Skip" at bounding box center [1243, 682] width 37 height 39
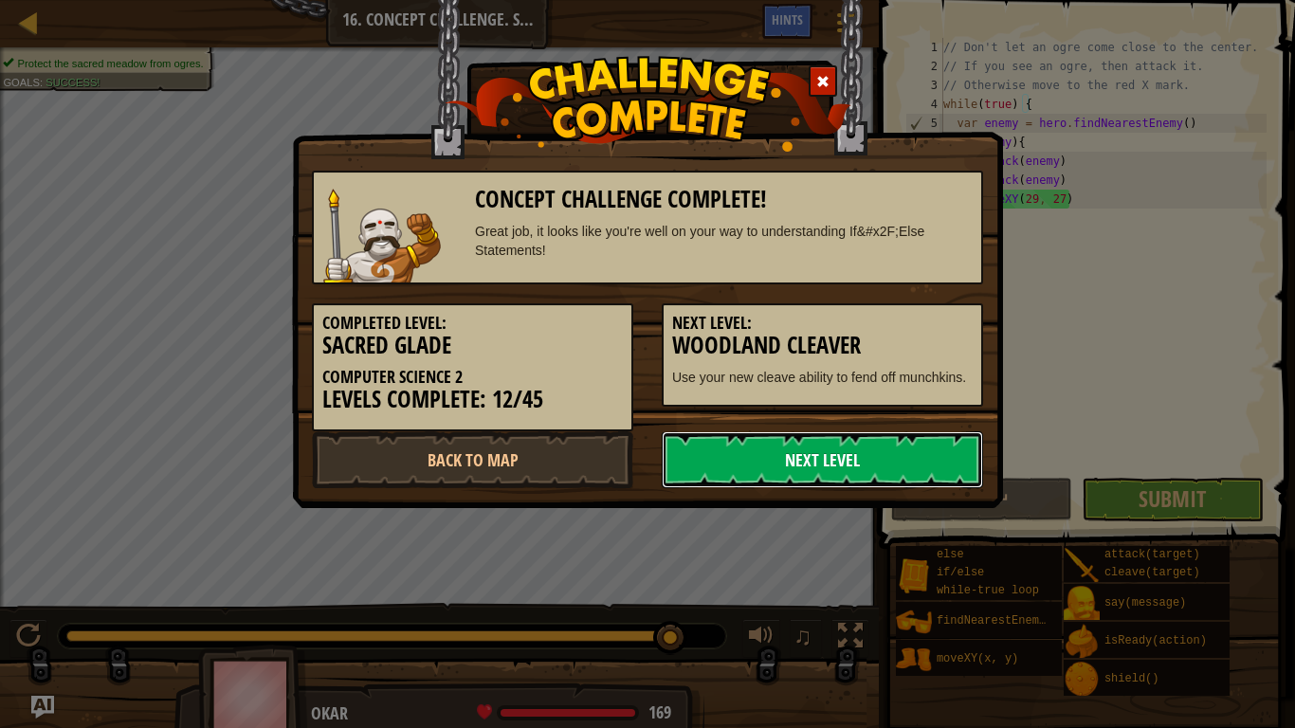
click at [904, 461] on link "Next Level" at bounding box center [822, 459] width 321 height 57
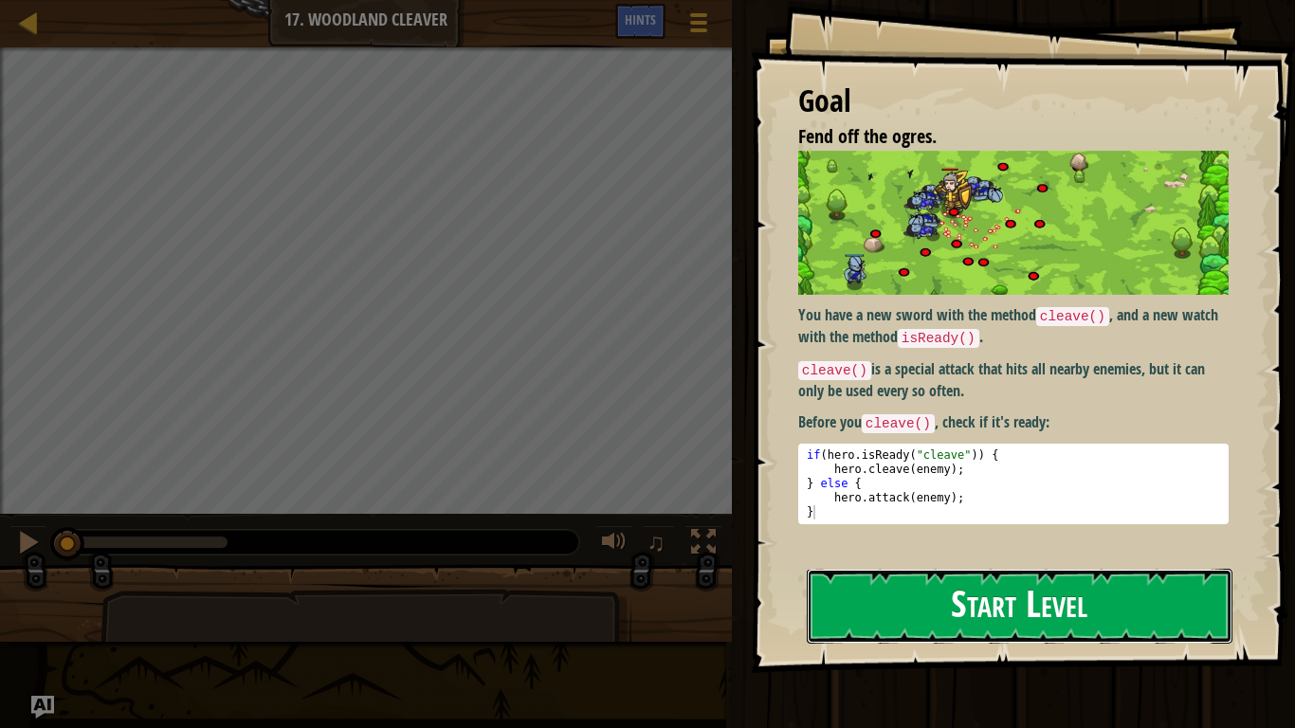
click at [894, 597] on button "Start Level" at bounding box center [1020, 606] width 426 height 75
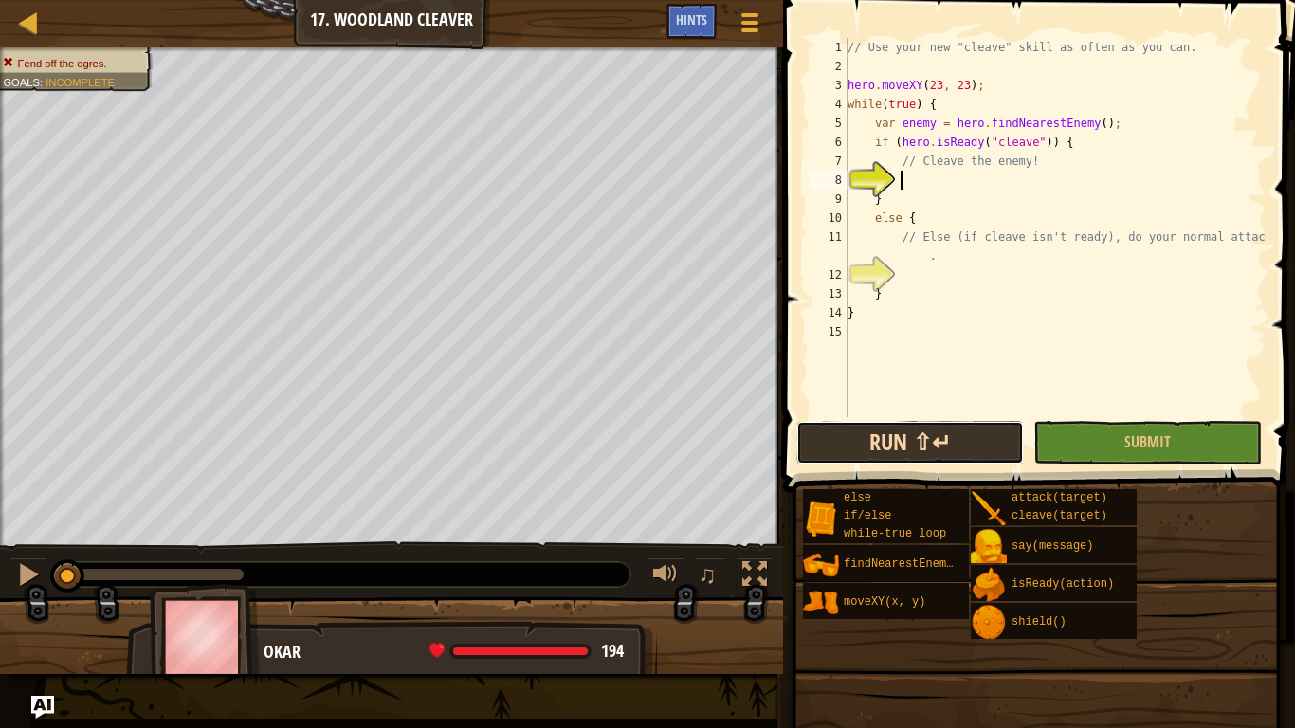
click at [918, 438] on button "Run ⇧↵" at bounding box center [910, 443] width 228 height 44
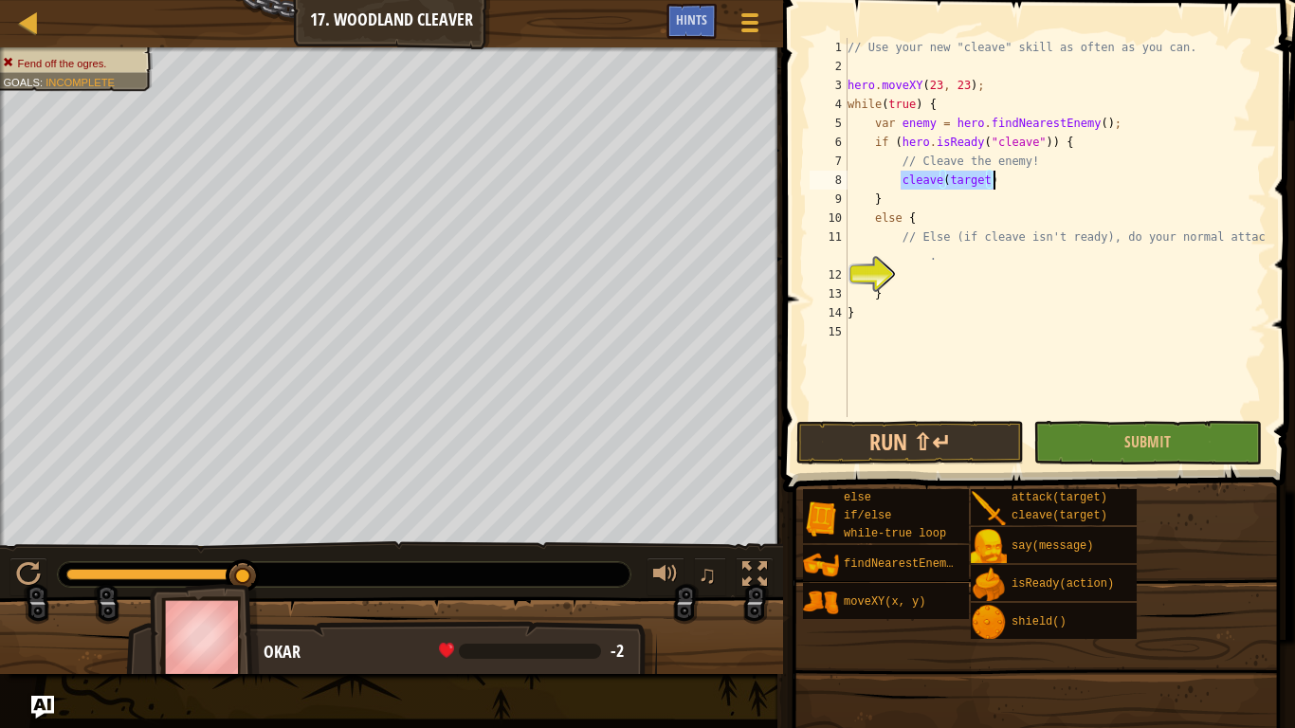
click at [902, 175] on div "// Use your new "cleave" skill as often as you can. hero . moveXY ( 23 , 23 ) ;…" at bounding box center [1055, 227] width 423 height 379
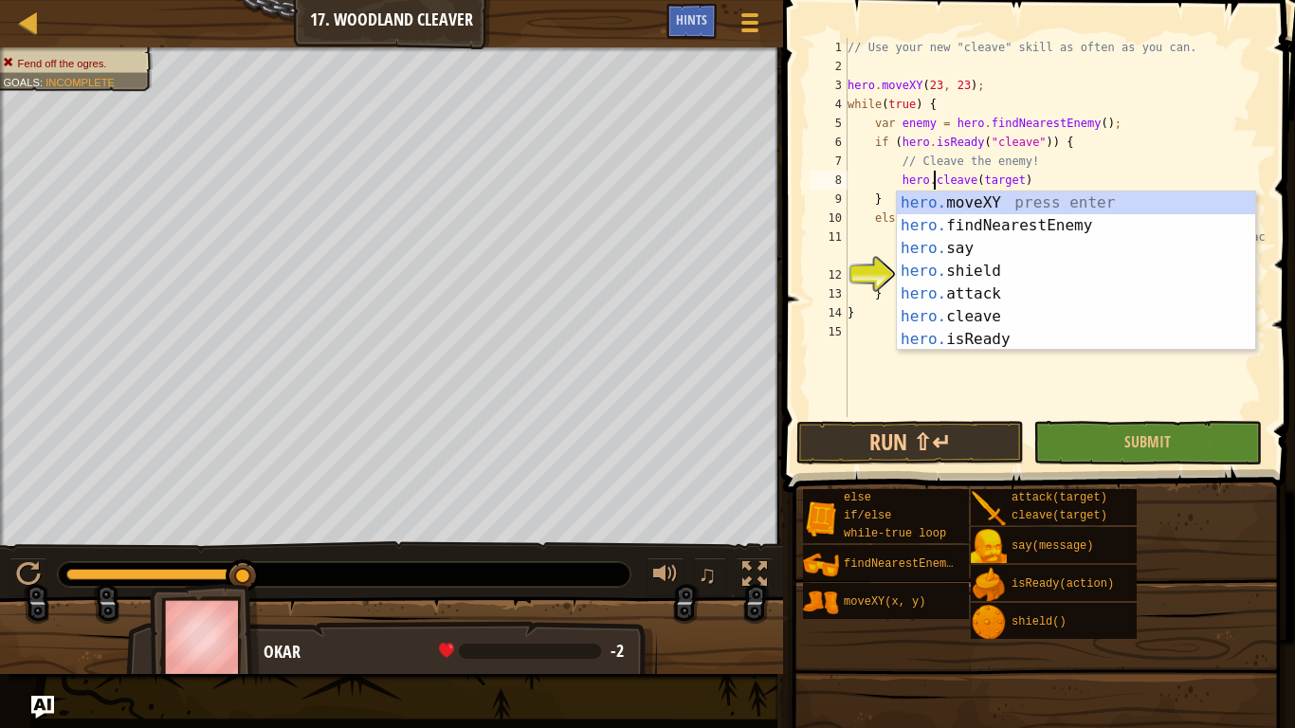
scroll to position [9, 12]
click at [1020, 176] on div "// Use your new "cleave" skill as often as you can. hero . moveXY ( 23 , 23 ) ;…" at bounding box center [1055, 246] width 423 height 417
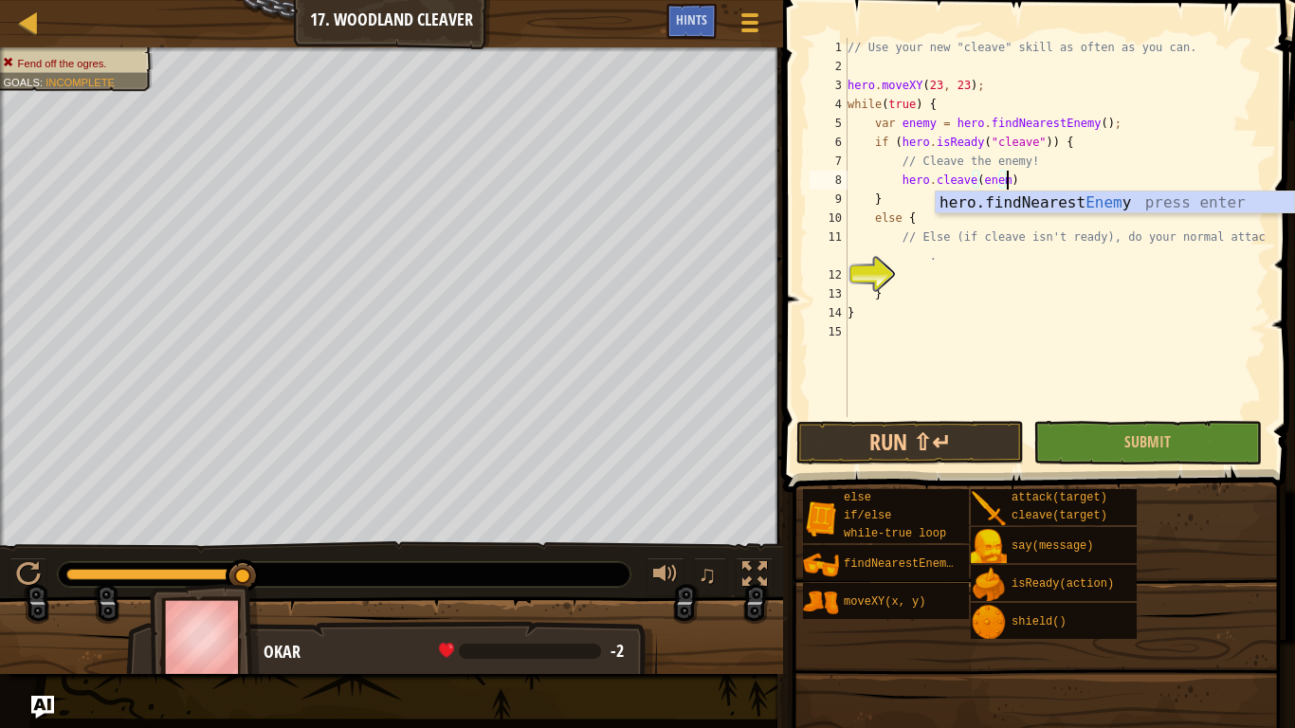
scroll to position [9, 24]
type textarea "hero.cleave(enemy)"
click at [929, 448] on button "Run ⇧↵" at bounding box center [910, 443] width 228 height 44
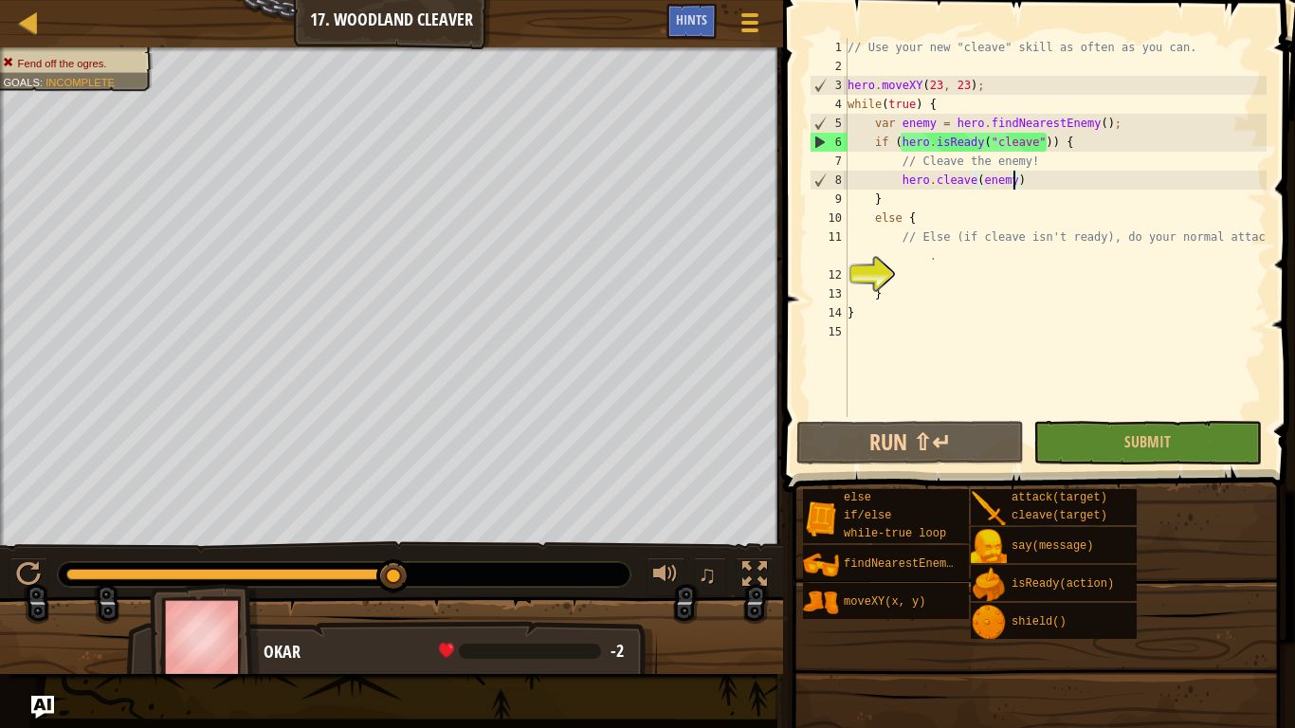
click at [1035, 186] on div "// Use your new "cleave" skill as often as you can. hero . moveXY ( 23 , 23 ) ;…" at bounding box center [1055, 246] width 423 height 417
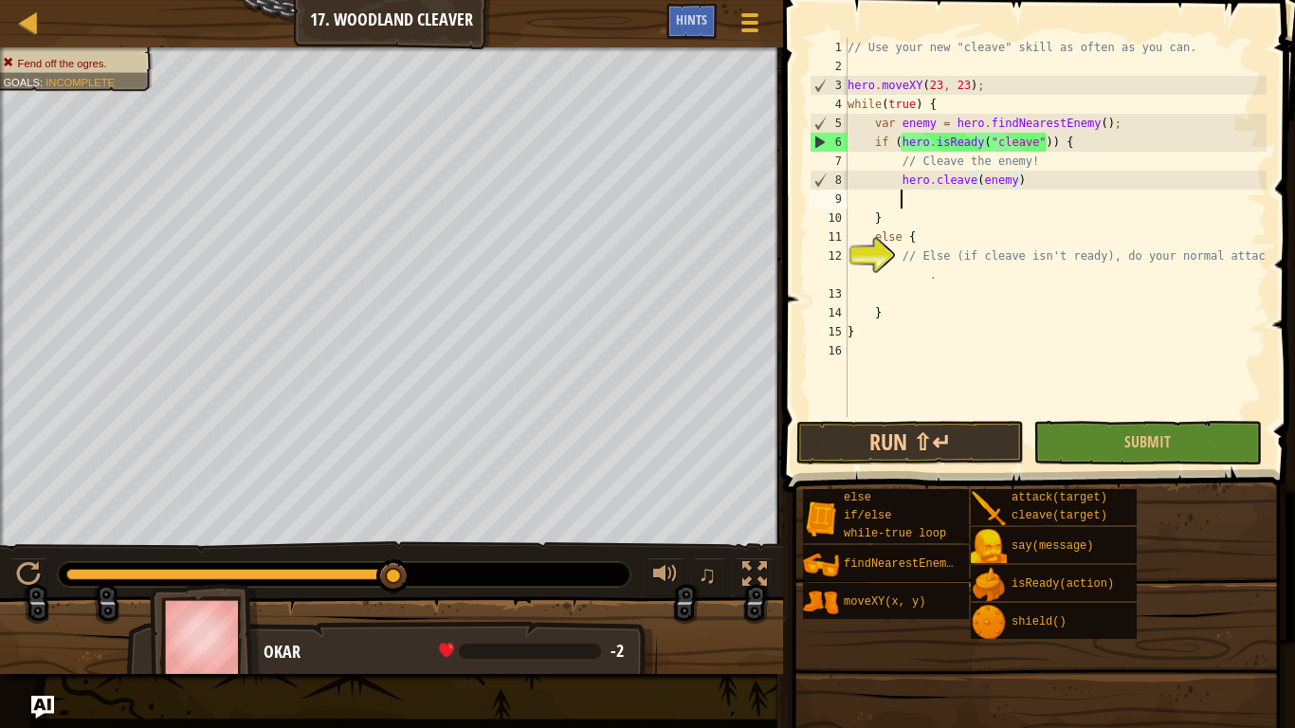
scroll to position [9, 7]
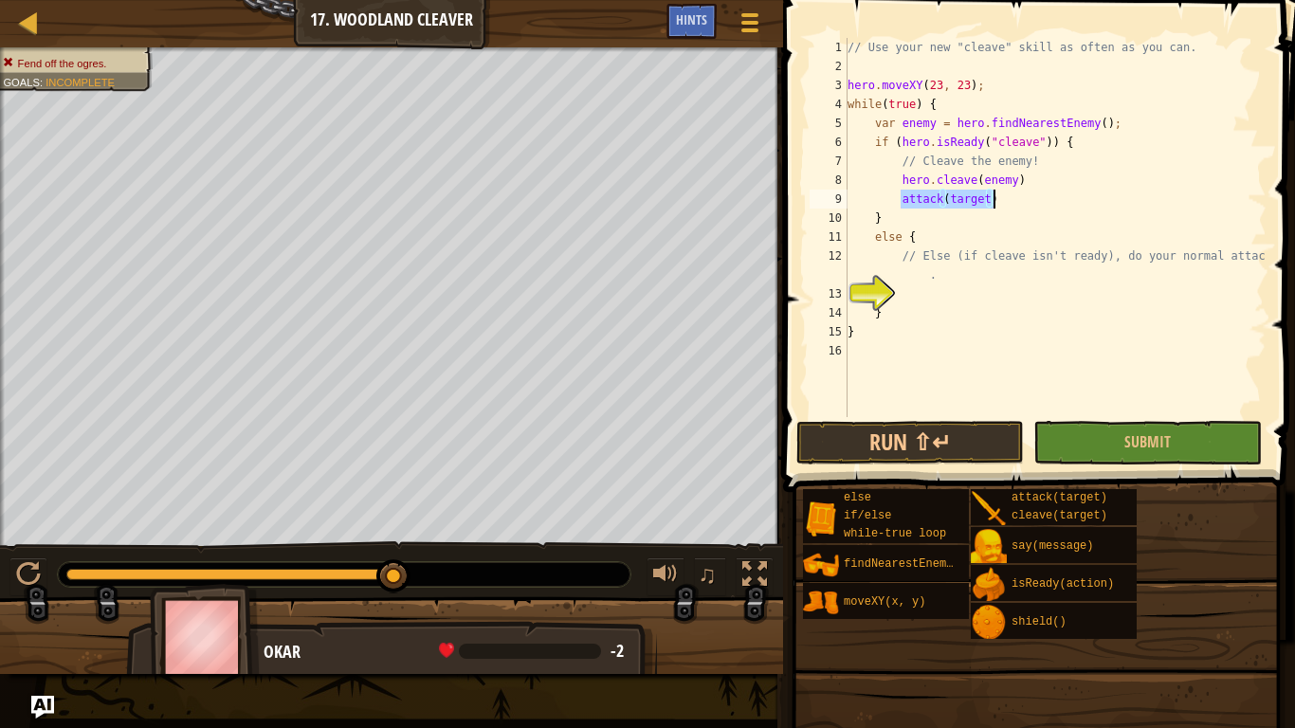
click at [900, 196] on div "// Use your new "cleave" skill as often as you can. hero . moveXY ( 23 , 23 ) ;…" at bounding box center [1055, 227] width 423 height 379
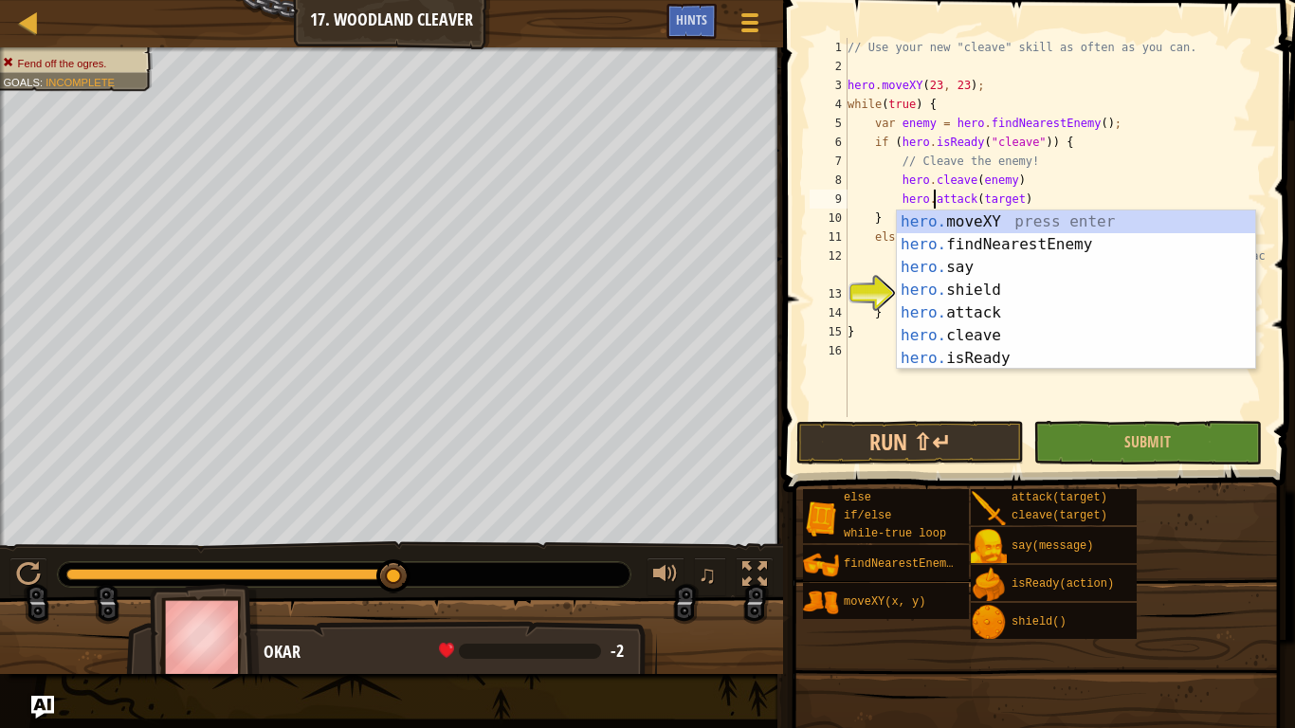
scroll to position [9, 12]
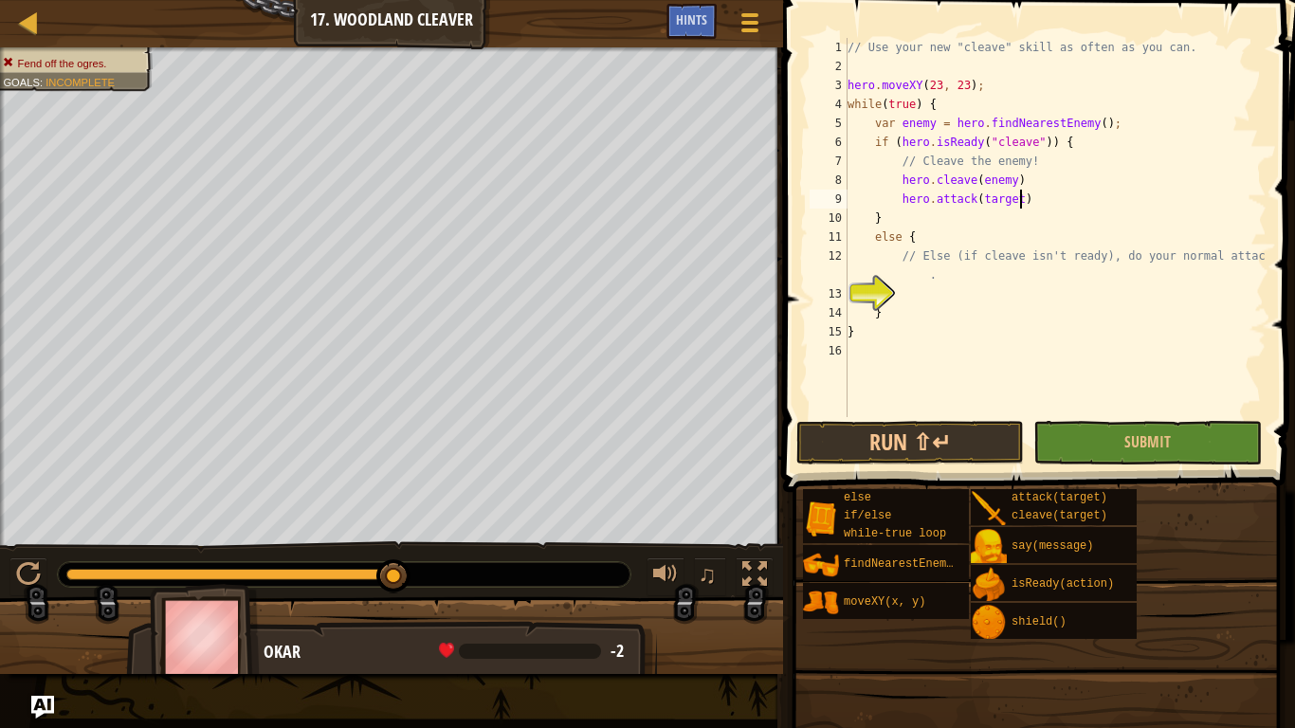
click at [1017, 203] on div "// Use your new "cleave" skill as often as you can. hero . moveXY ( 23 , 23 ) ;…" at bounding box center [1055, 246] width 423 height 417
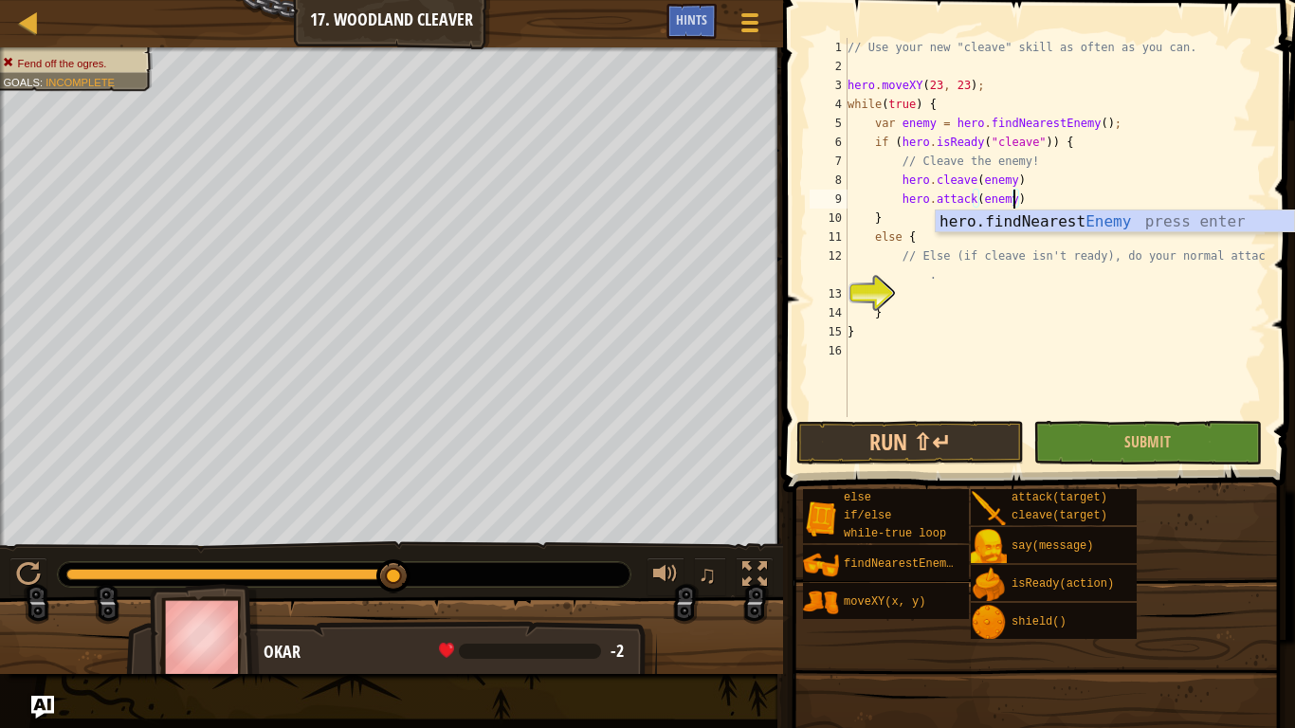
scroll to position [9, 24]
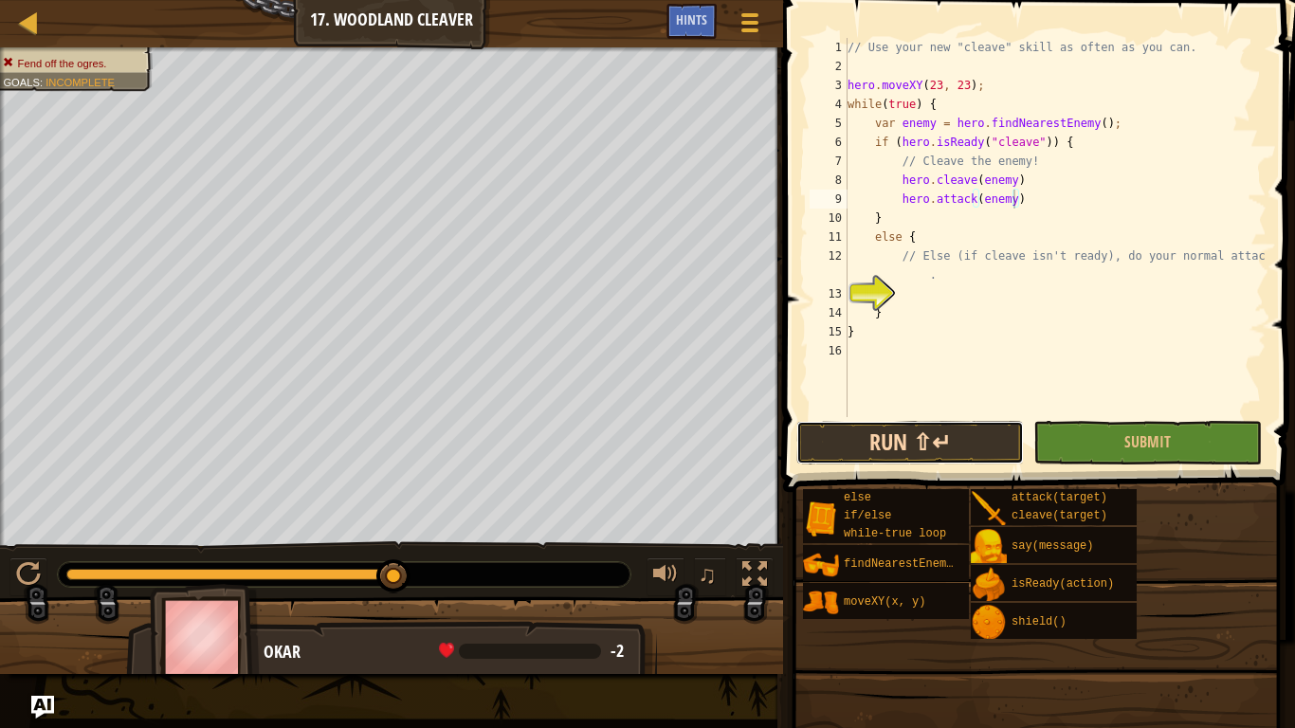
click at [989, 447] on button "Run ⇧↵" at bounding box center [910, 443] width 228 height 44
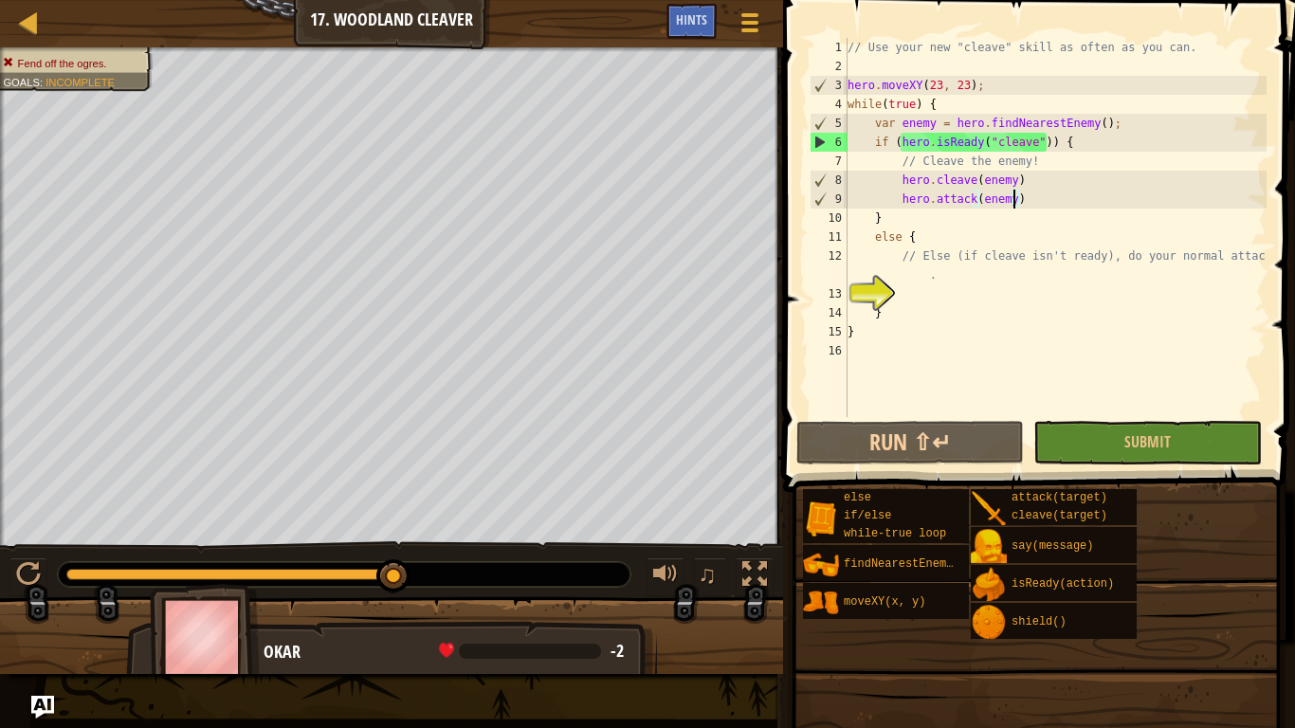
click at [1038, 192] on div "// Use your new "cleave" skill as often as you can. hero . moveXY ( 23 , 23 ) ;…" at bounding box center [1055, 246] width 423 height 417
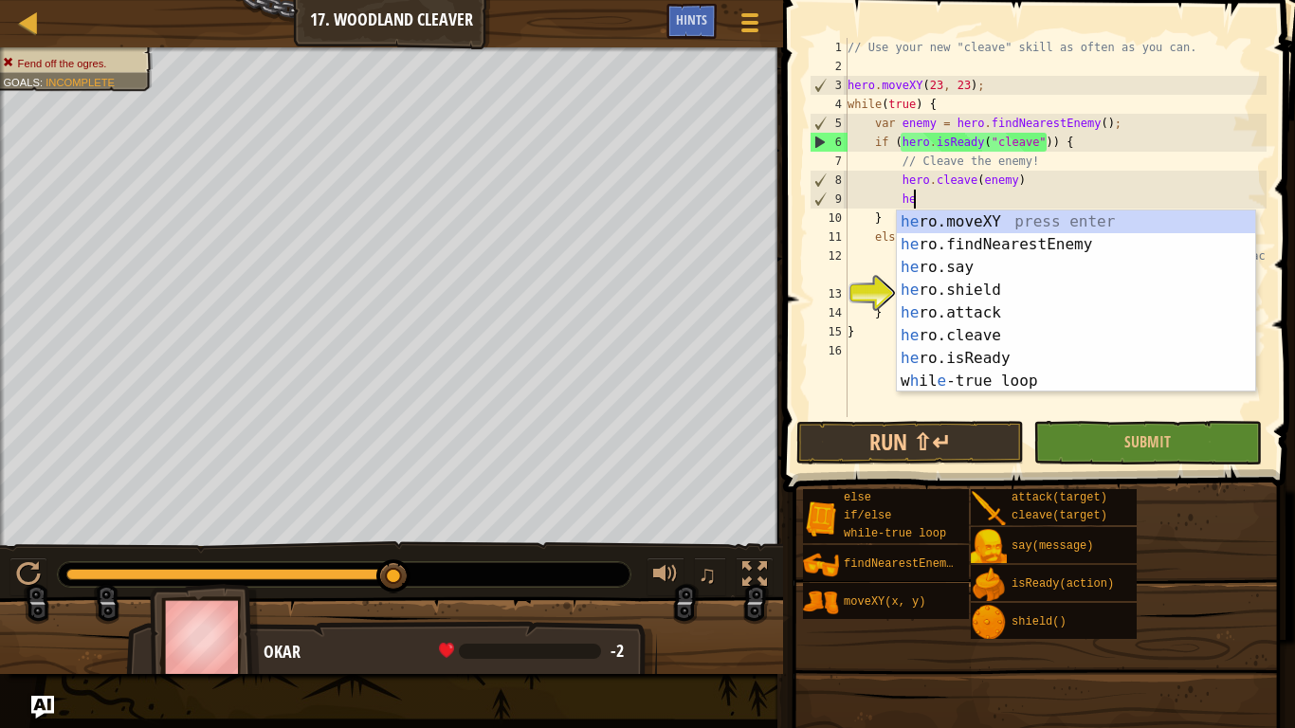
type textarea "h"
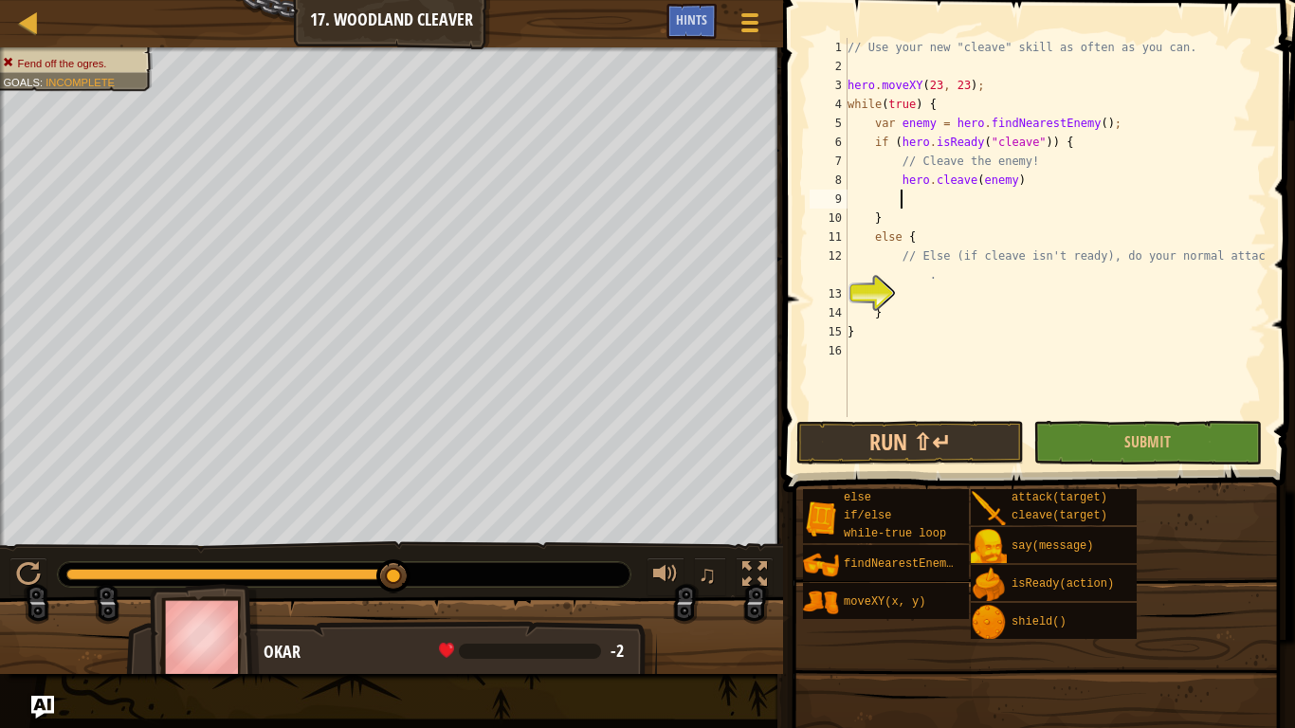
scroll to position [9, 3]
drag, startPoint x: 1023, startPoint y: 187, endPoint x: 893, endPoint y: 182, distance: 130.0
click at [893, 182] on div "// Use your new "cleave" skill as often as you can. hero . moveXY ( 23 , 23 ) ;…" at bounding box center [1055, 246] width 423 height 417
type textarea "hero.cleave(enemy)"
click at [901, 194] on div "// Use your new "cleave" skill as often as you can. hero . moveXY ( 23 , 23 ) ;…" at bounding box center [1055, 246] width 423 height 417
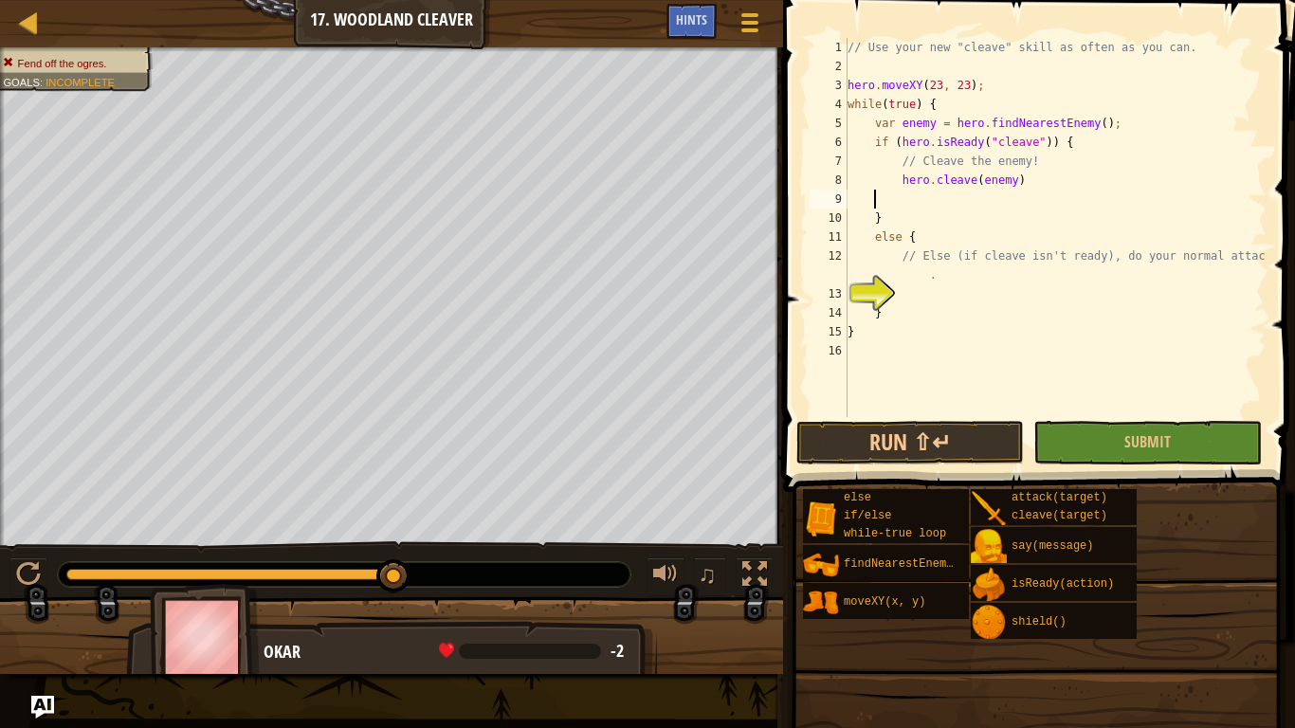
paste textarea "hero.cleave(enemy)"
click at [876, 436] on button "Run ⇧↵" at bounding box center [910, 443] width 228 height 44
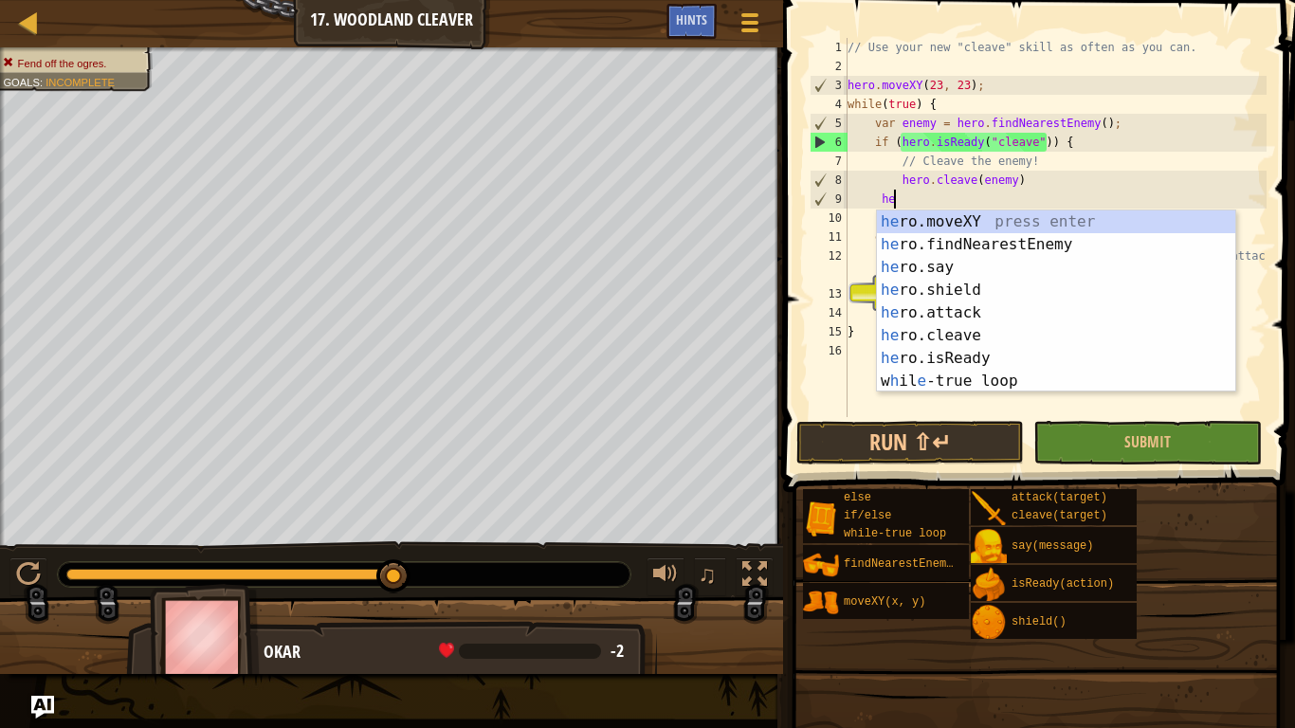
type textarea "h"
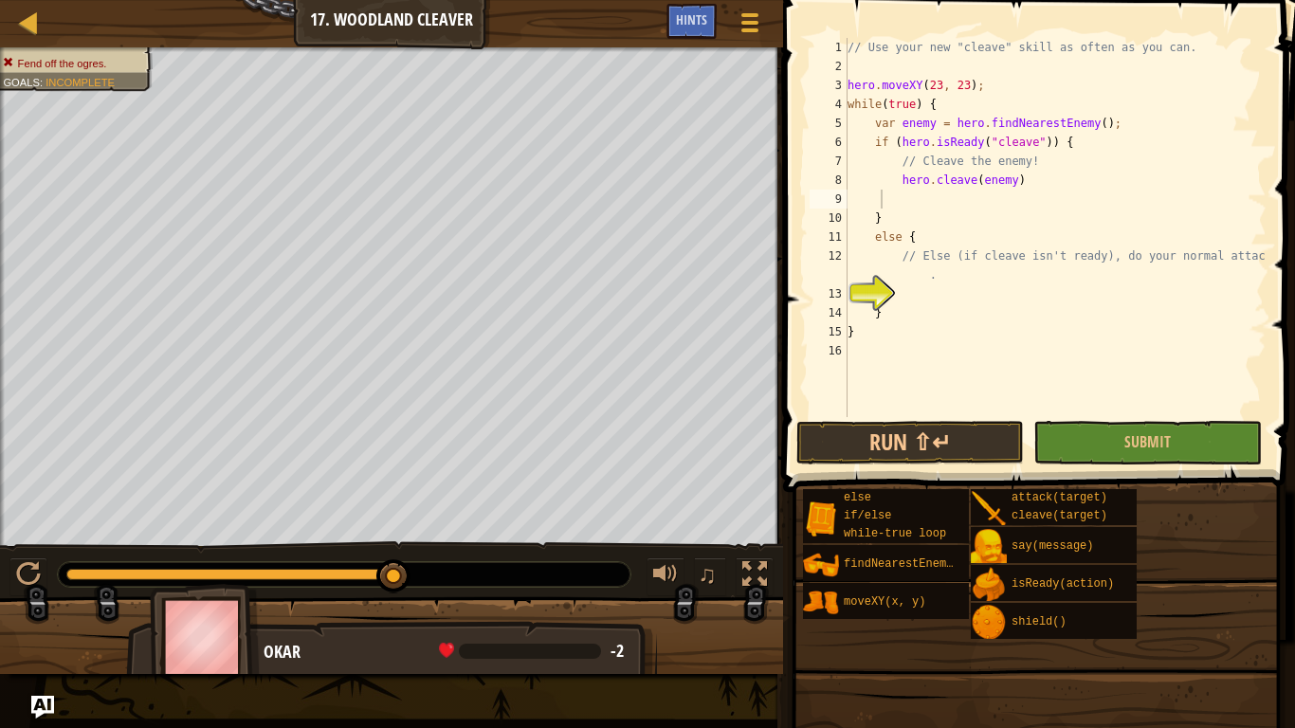
click at [1172, 591] on div "else if/else while-true loop findNearestEnemy() moveXY(x, y) attack(target) cle…" at bounding box center [1042, 564] width 480 height 152
click at [940, 455] on button "Run ⇧↵" at bounding box center [910, 443] width 228 height 44
click at [877, 200] on div "// Use your new "cleave" skill as often as you can. hero . moveXY ( 23 , 23 ) ;…" at bounding box center [1055, 246] width 423 height 417
click at [879, 198] on div "// Use your new "cleave" skill as often as you can. hero . moveXY ( 23 , 23 ) ;…" at bounding box center [1055, 246] width 423 height 417
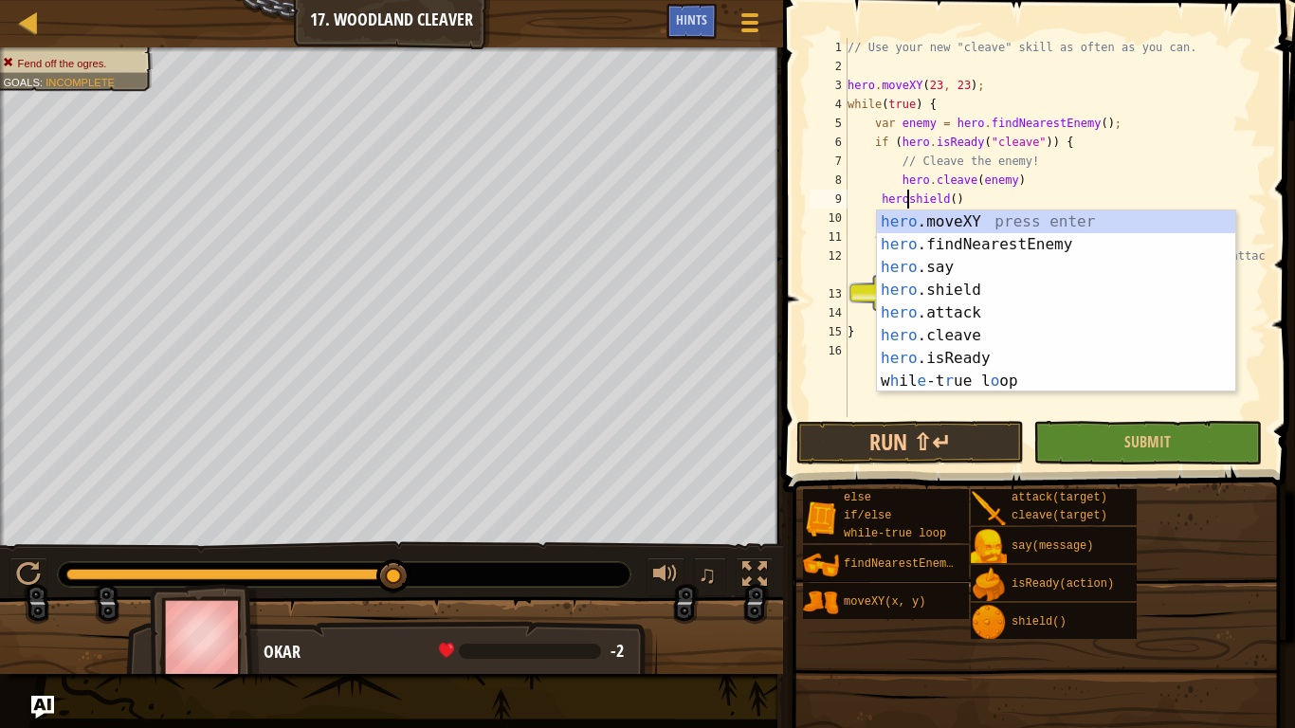
scroll to position [9, 9]
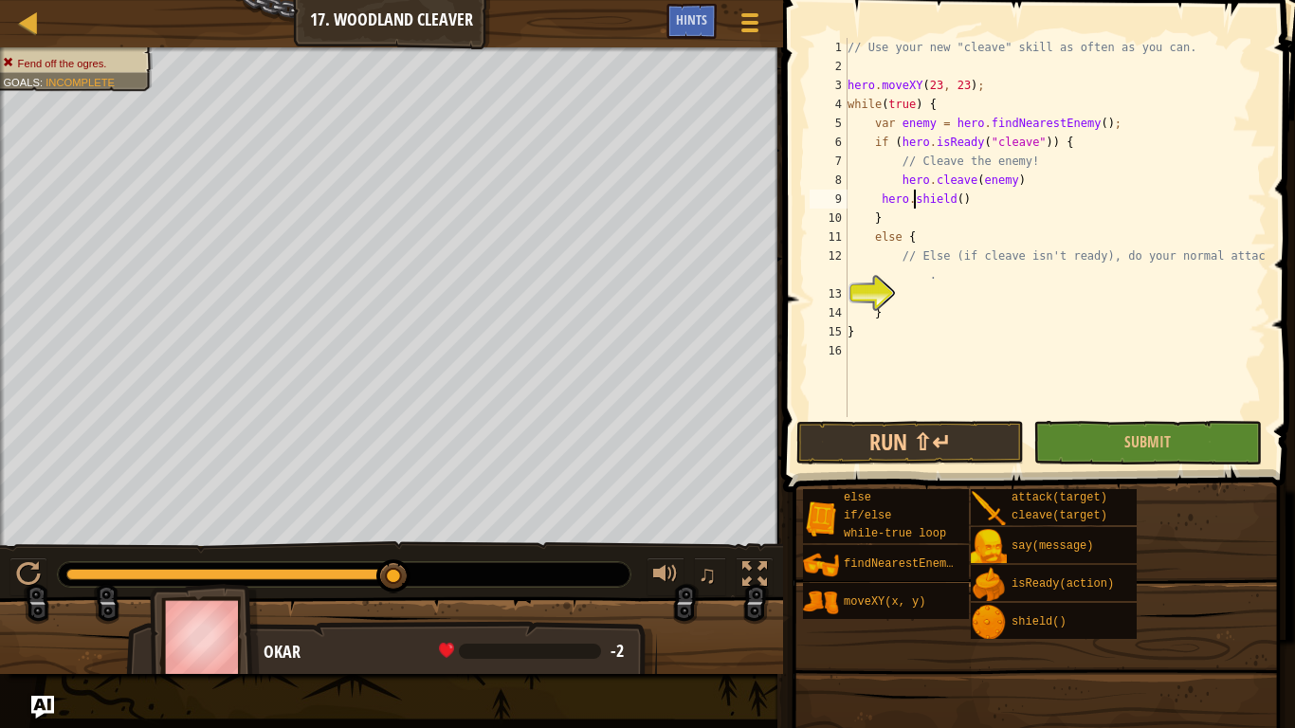
click at [966, 197] on div "// Use your new "cleave" skill as often as you can. hero . moveXY ( 23 , 23 ) ;…" at bounding box center [1055, 246] width 423 height 417
click at [960, 198] on div "// Use your new "cleave" skill as often as you can. hero . moveXY ( 23 , 23 ) ;…" at bounding box center [1055, 246] width 423 height 417
click at [890, 445] on button "Run ⇧↵" at bounding box center [910, 443] width 228 height 44
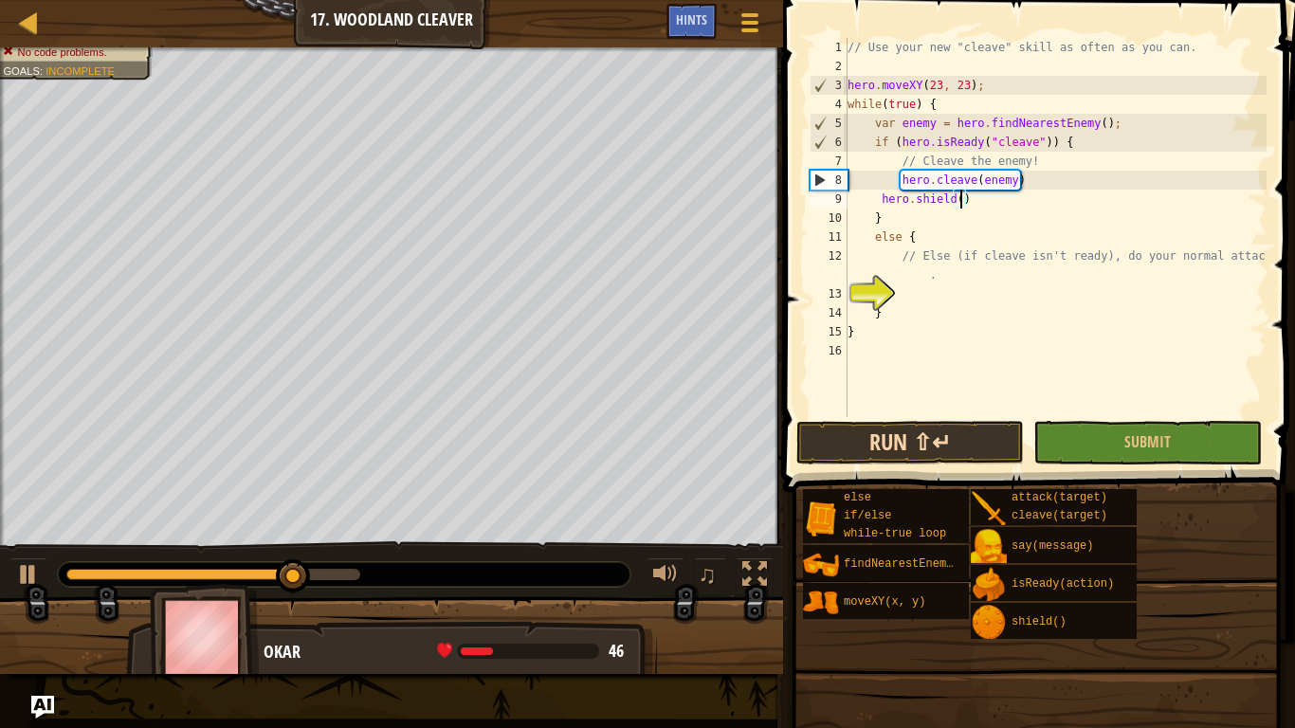
scroll to position [9, 18]
click at [907, 426] on button "Run ⇧↵" at bounding box center [910, 443] width 228 height 44
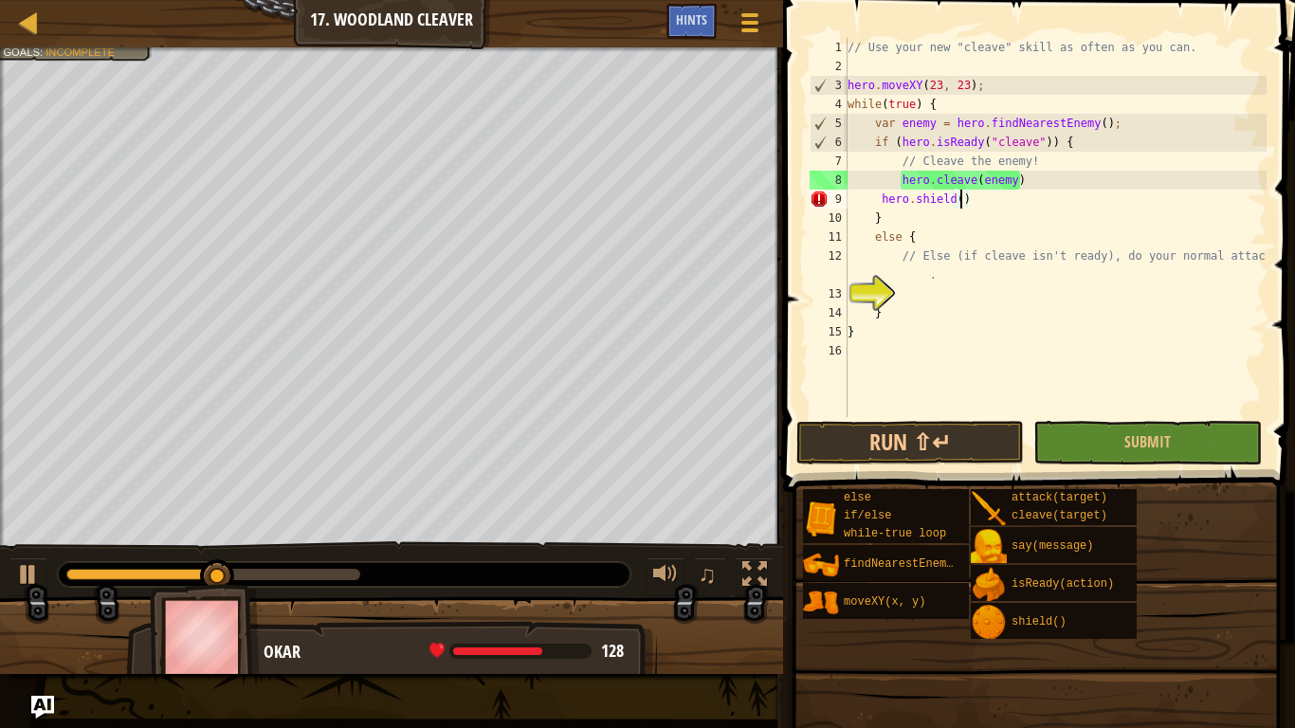
scroll to position [9, 16]
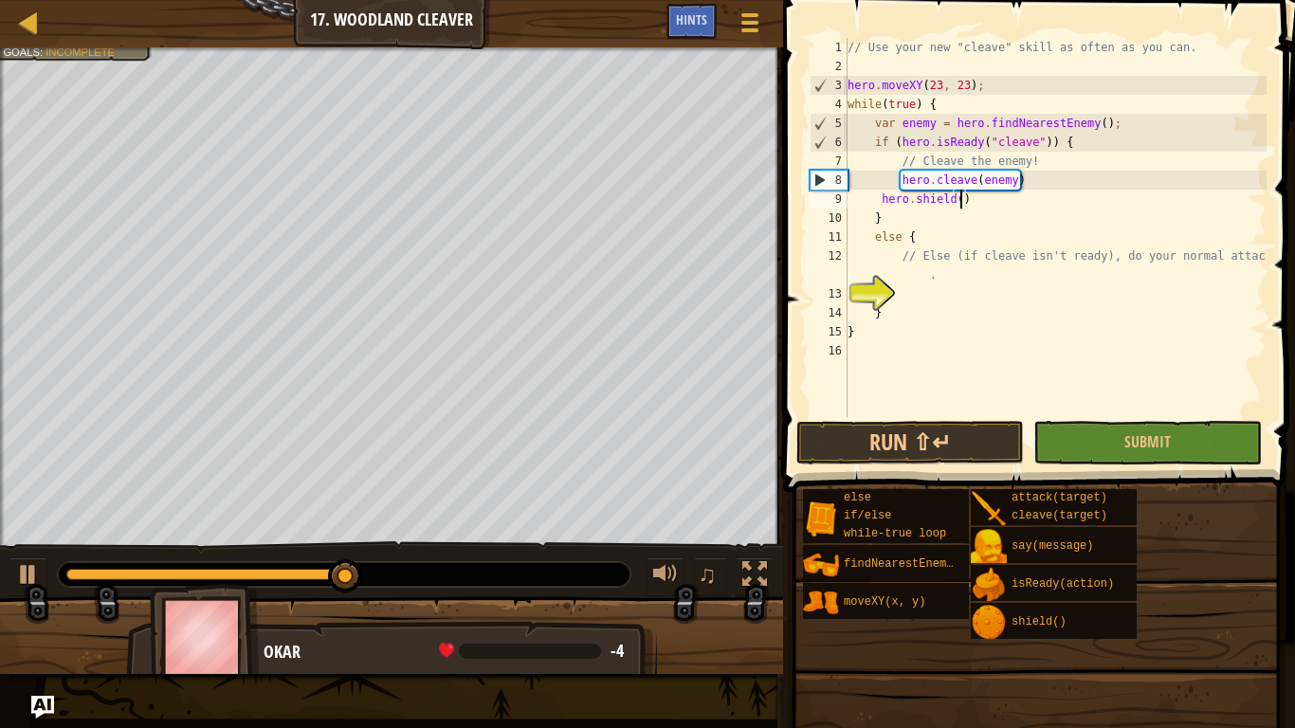
click at [980, 208] on div "// Use your new "cleave" skill as often as you can. hero . moveXY ( 23 , 23 ) ;…" at bounding box center [1055, 246] width 423 height 417
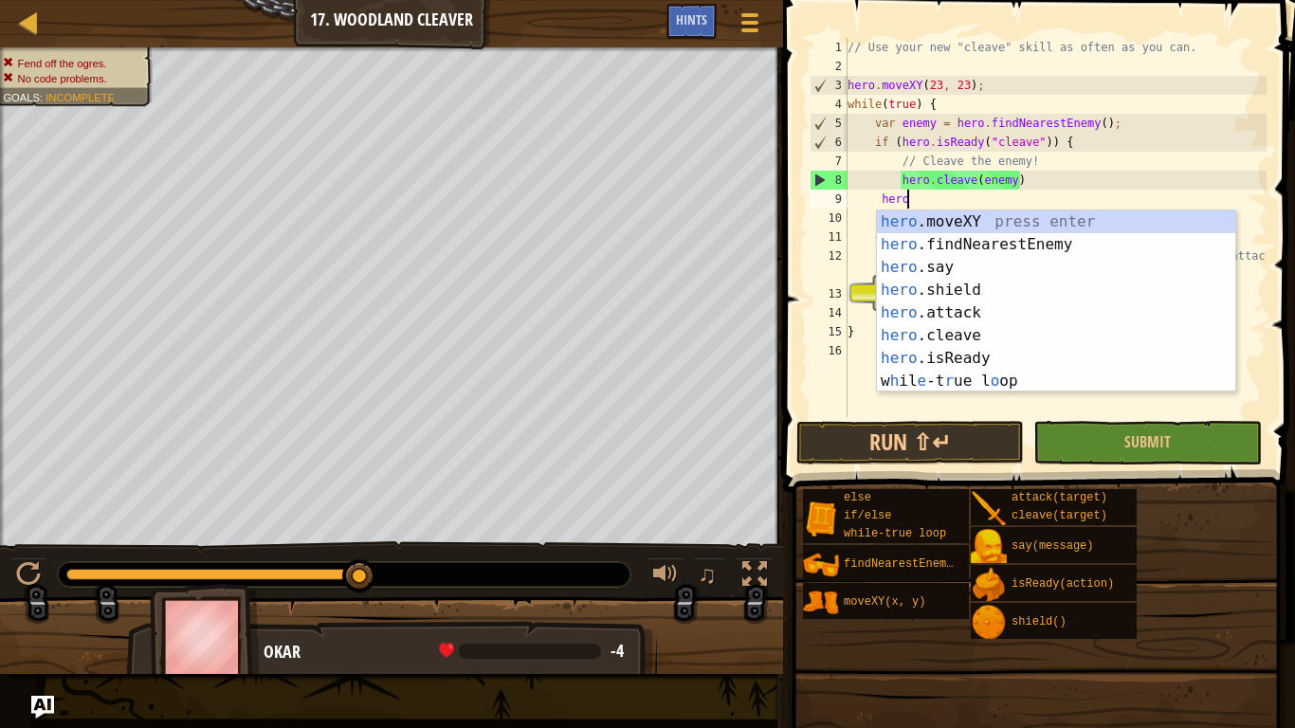
type textarea "h"
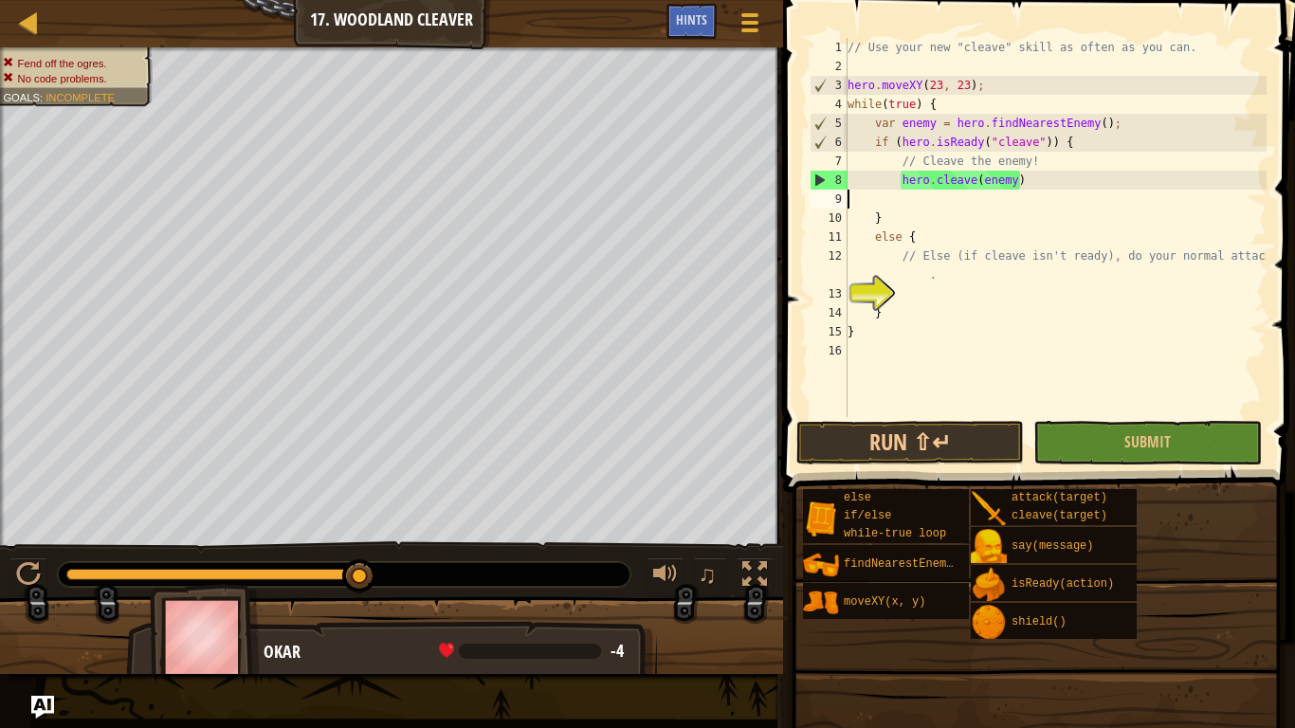
scroll to position [9, 0]
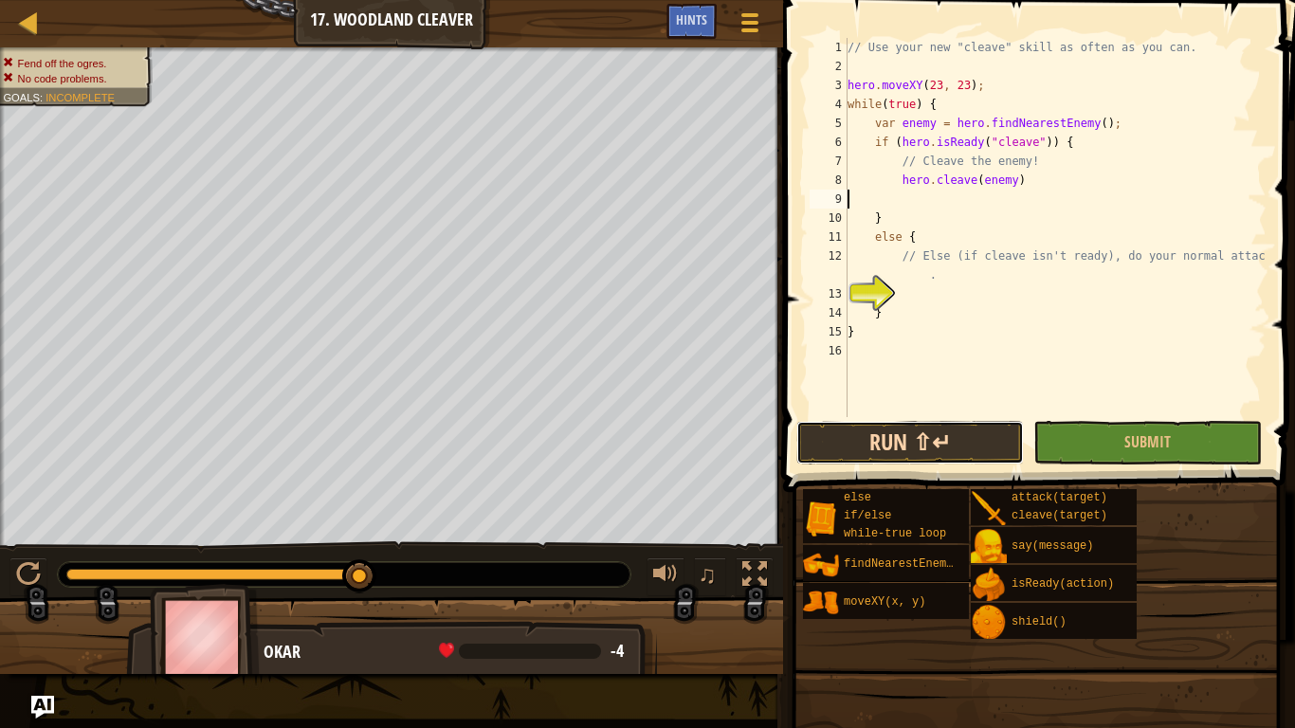
click at [877, 430] on button "Run ⇧↵" at bounding box center [910, 443] width 228 height 44
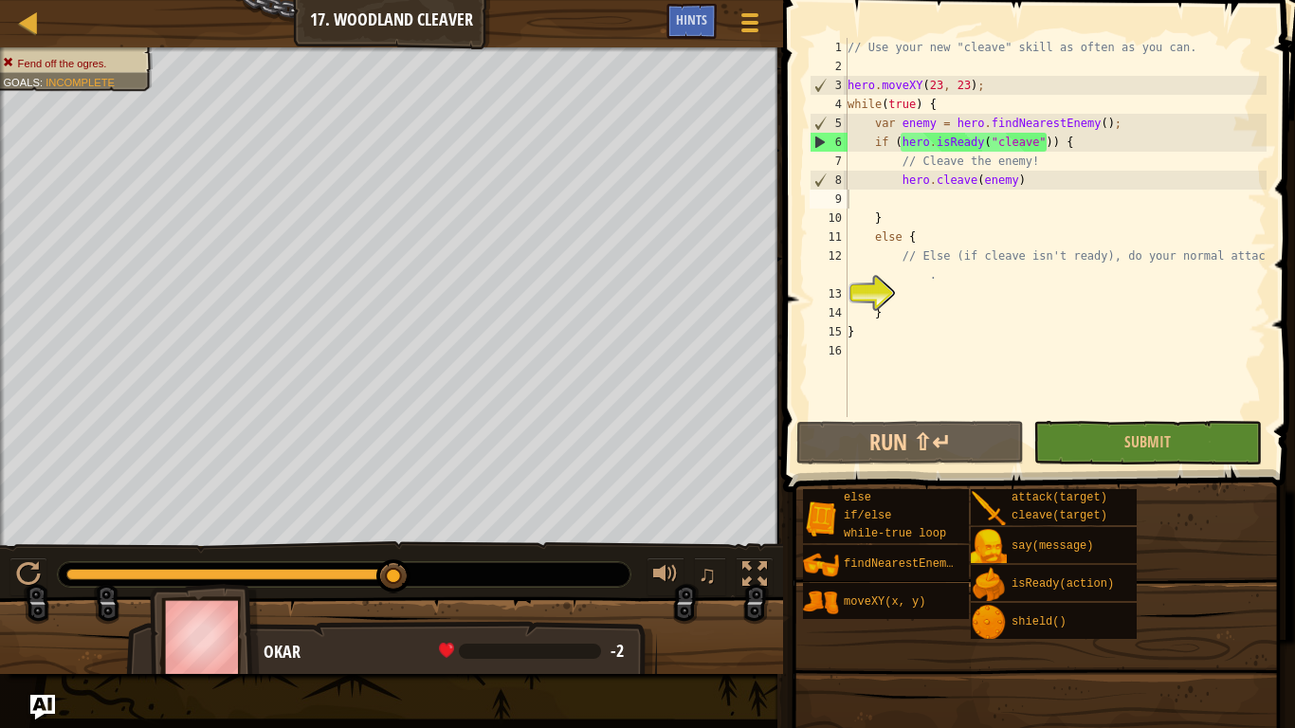
click at [51, 711] on img "Ask AI" at bounding box center [42, 707] width 25 height 25
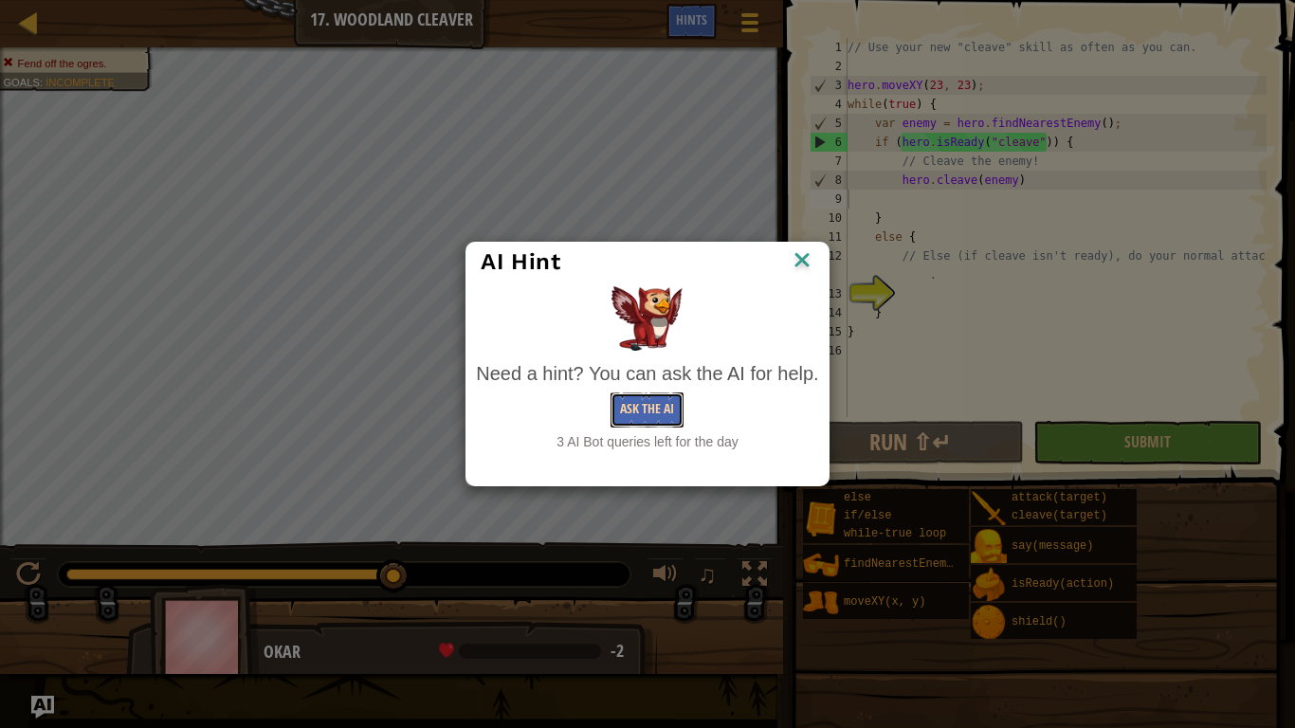
click at [656, 405] on button "Ask the AI" at bounding box center [647, 410] width 73 height 35
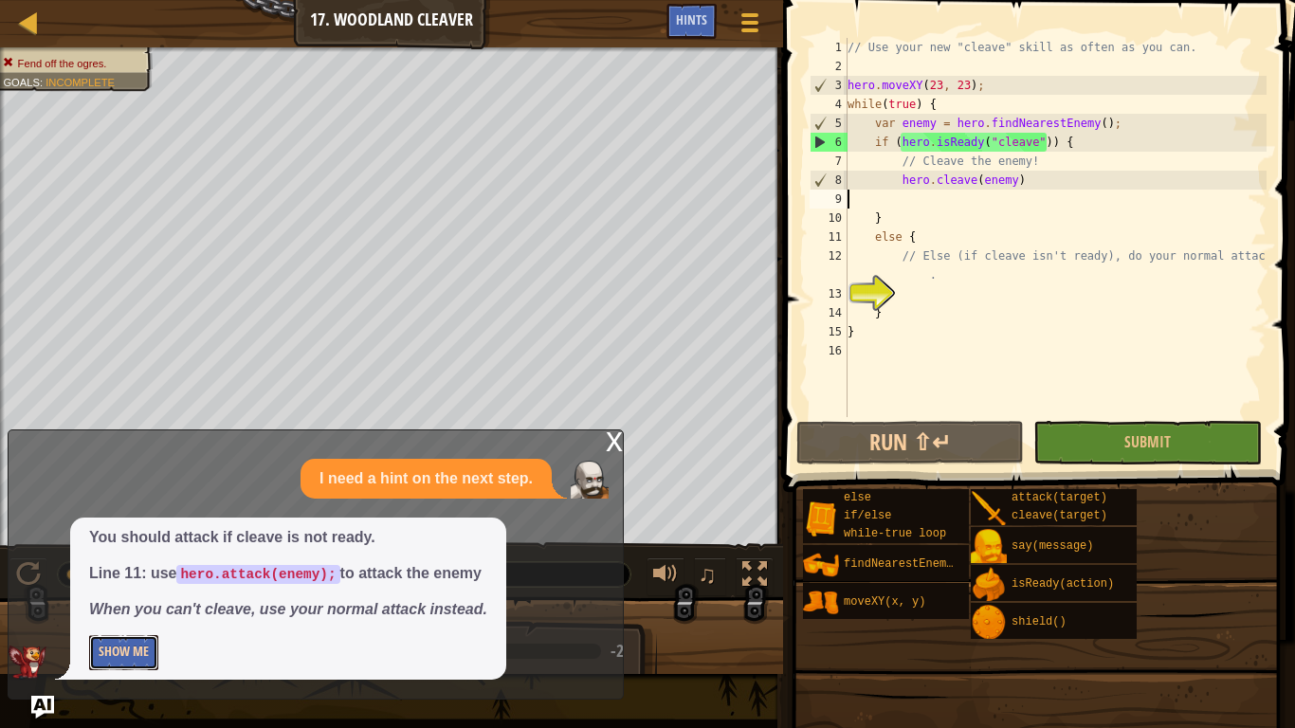
click at [155, 663] on button "Show Me" at bounding box center [123, 652] width 69 height 35
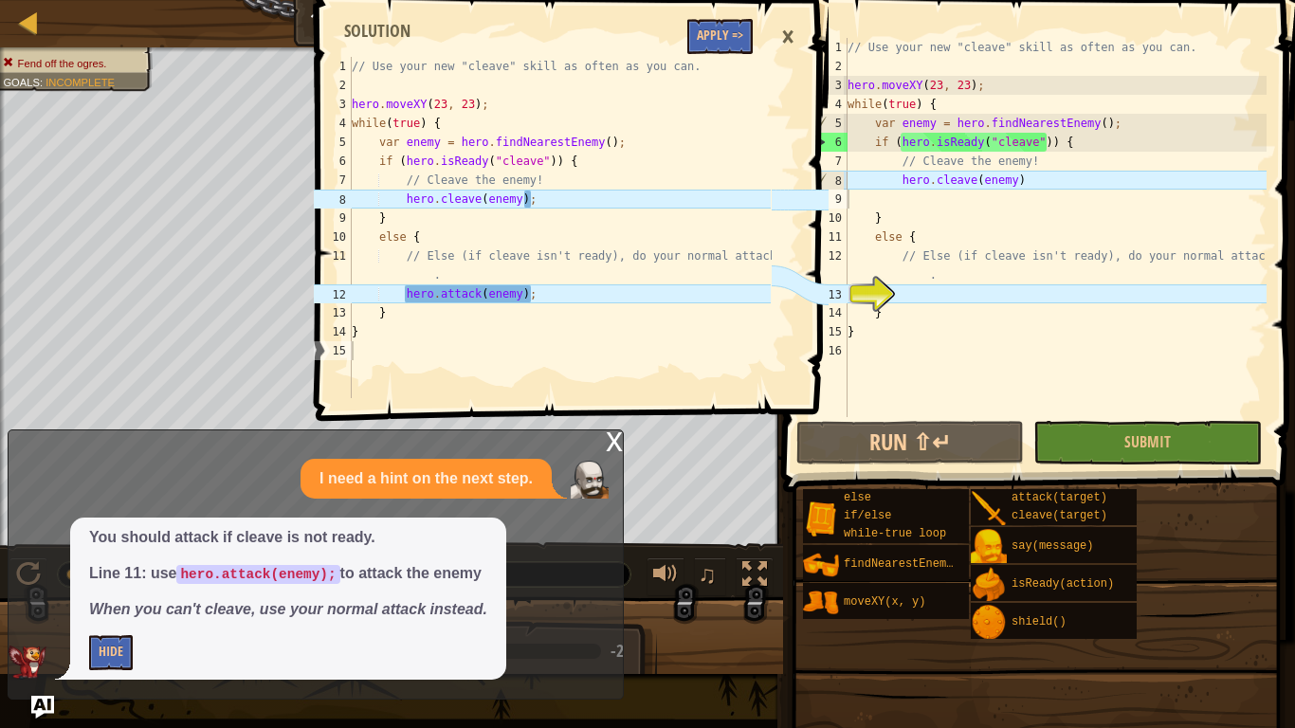
click at [1032, 176] on div "// Use your new "cleave" skill as often as you can. hero . moveXY ( 23 , 23 ) ;…" at bounding box center [1055, 246] width 423 height 417
type textarea "hero.cleave(enemy);"
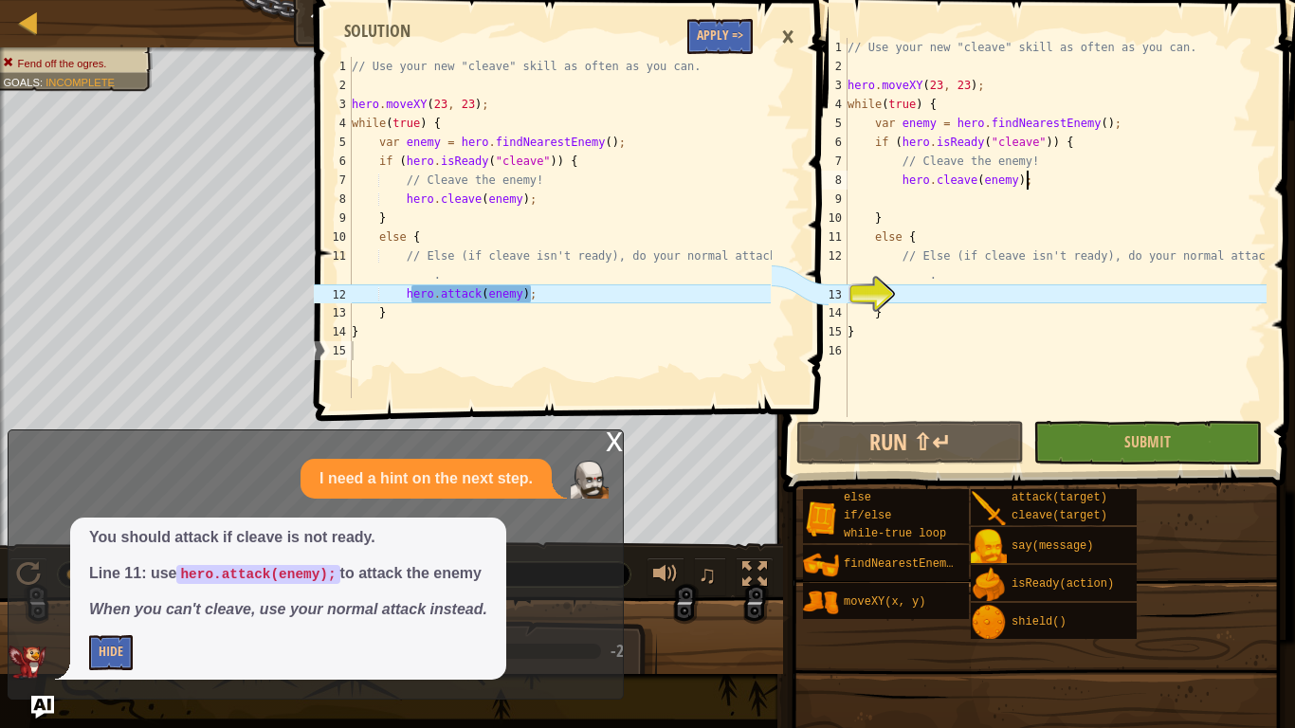
click at [958, 297] on div "// Use your new "cleave" skill as often as you can. hero . moveXY ( 23 , 23 ) ;…" at bounding box center [1055, 246] width 423 height 417
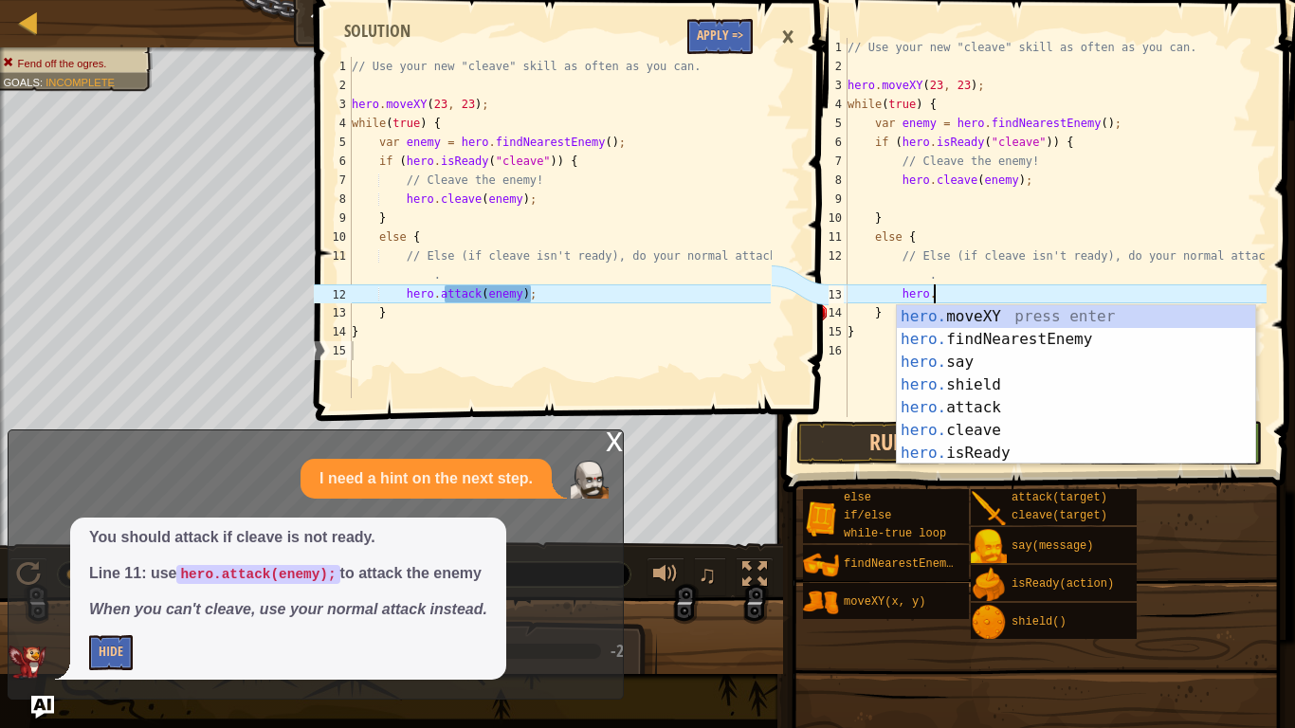
scroll to position [9, 12]
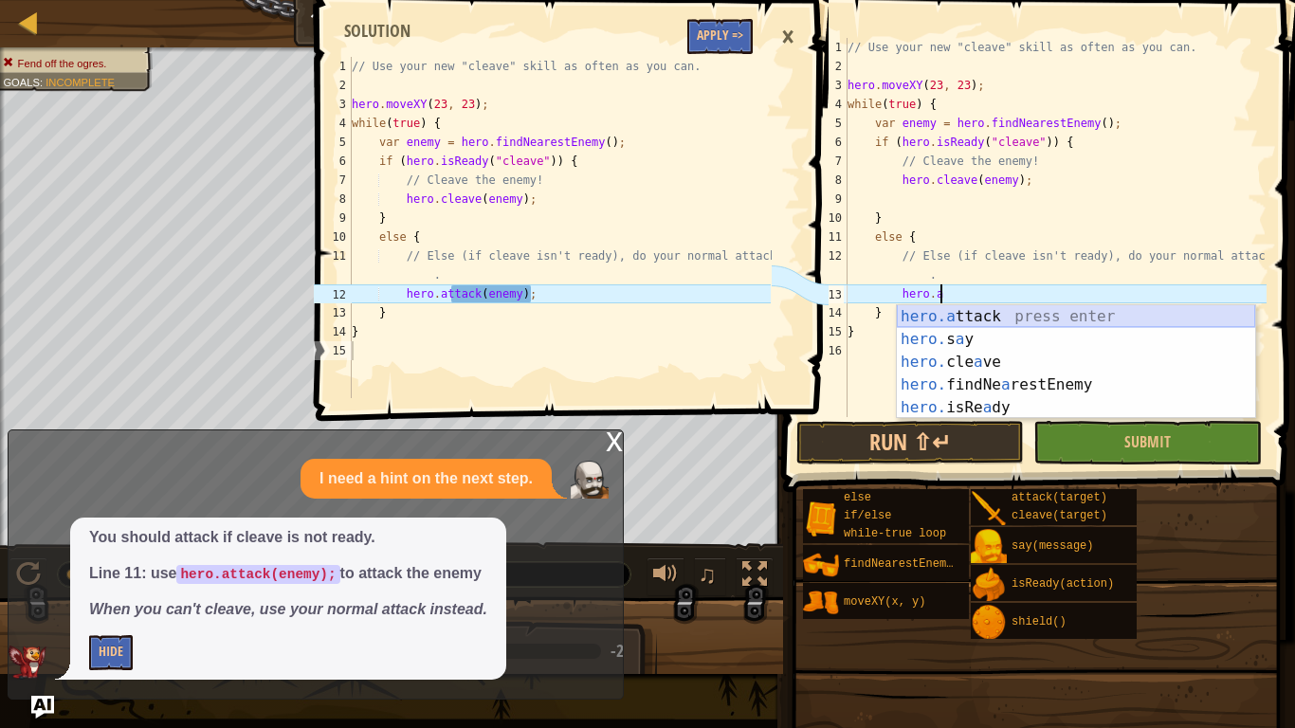
click at [970, 319] on div "hero.a ttack press enter hero. s a y press enter hero. cle a ve press enter her…" at bounding box center [1076, 384] width 358 height 159
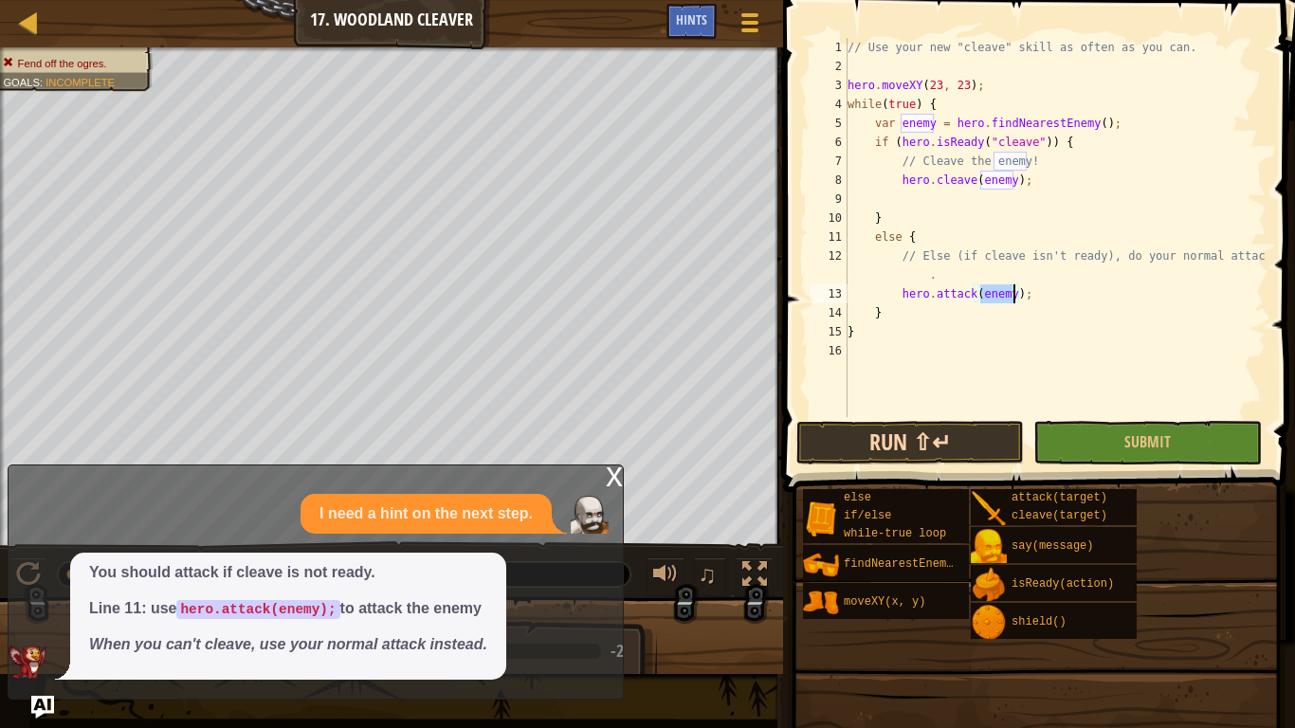
type textarea "hero.attack(enemy);"
click at [900, 439] on button "Run ⇧↵" at bounding box center [910, 443] width 228 height 44
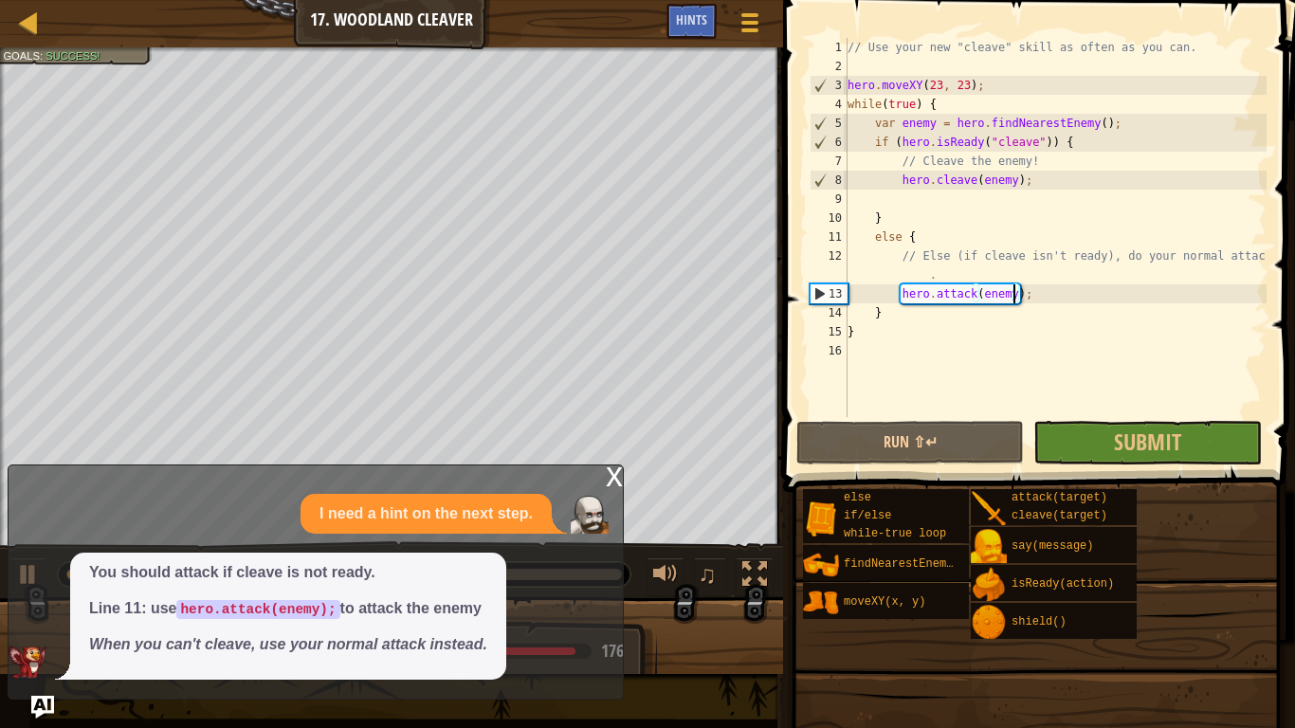
click at [615, 482] on div "x" at bounding box center [614, 475] width 17 height 19
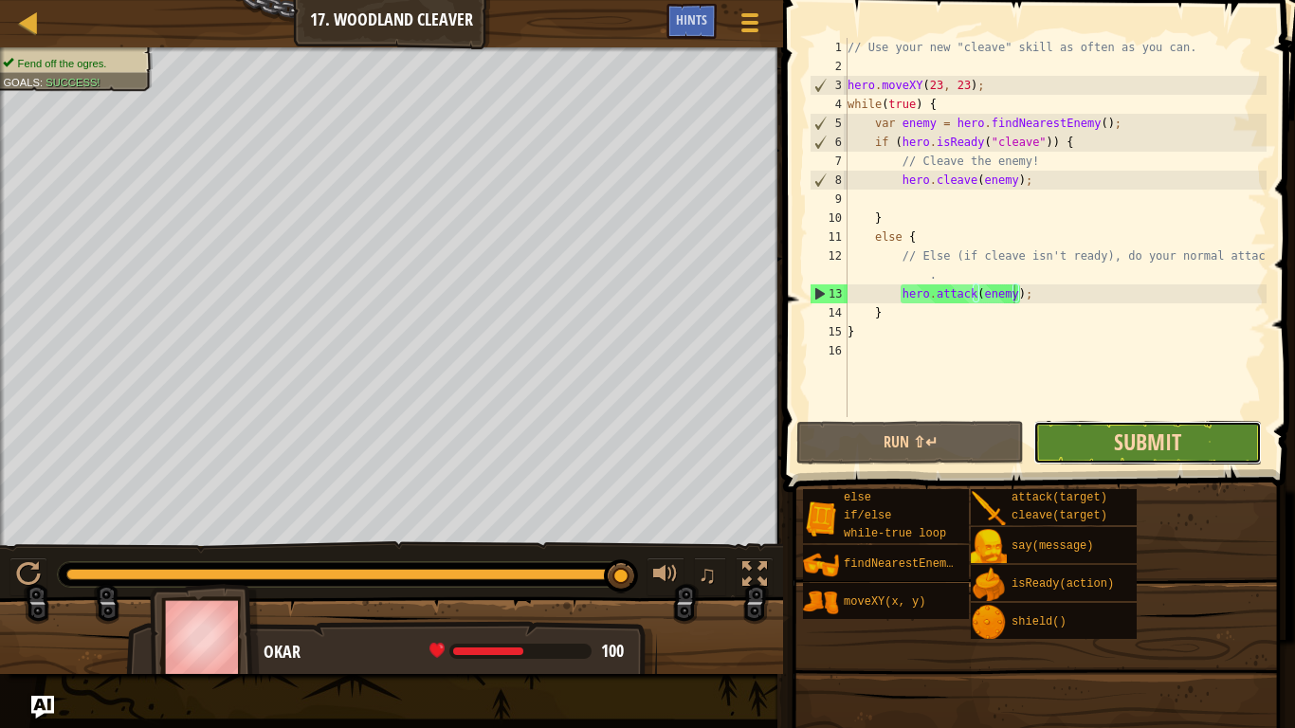
click at [1147, 430] on span "Submit" at bounding box center [1147, 442] width 67 height 30
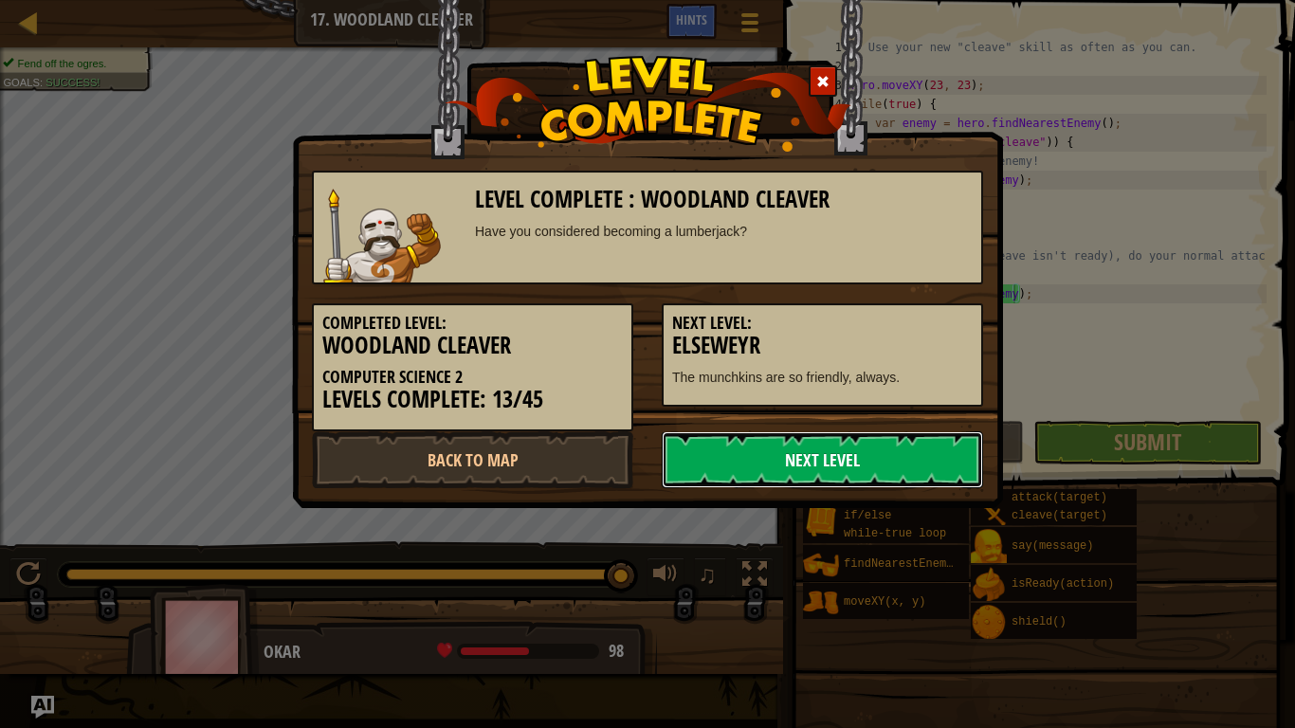
click at [761, 461] on link "Next Level" at bounding box center [822, 459] width 321 height 57
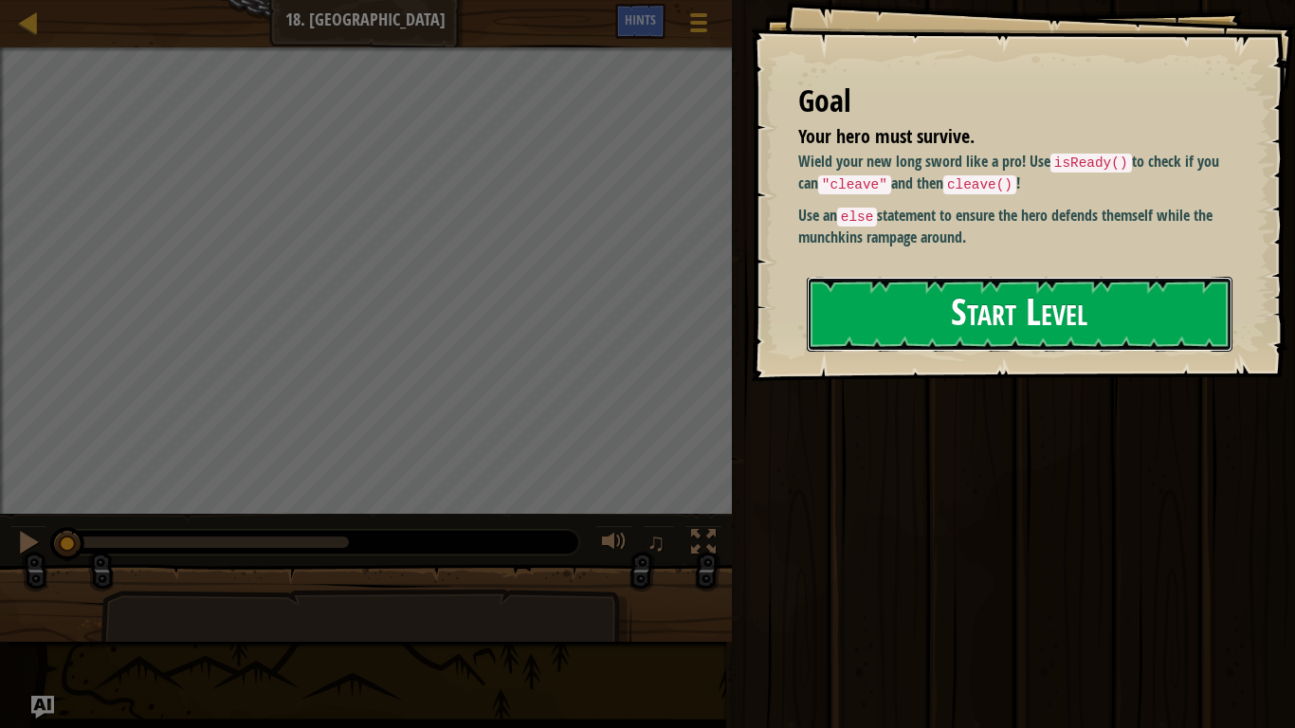
click at [976, 348] on button "Start Level" at bounding box center [1020, 314] width 426 height 75
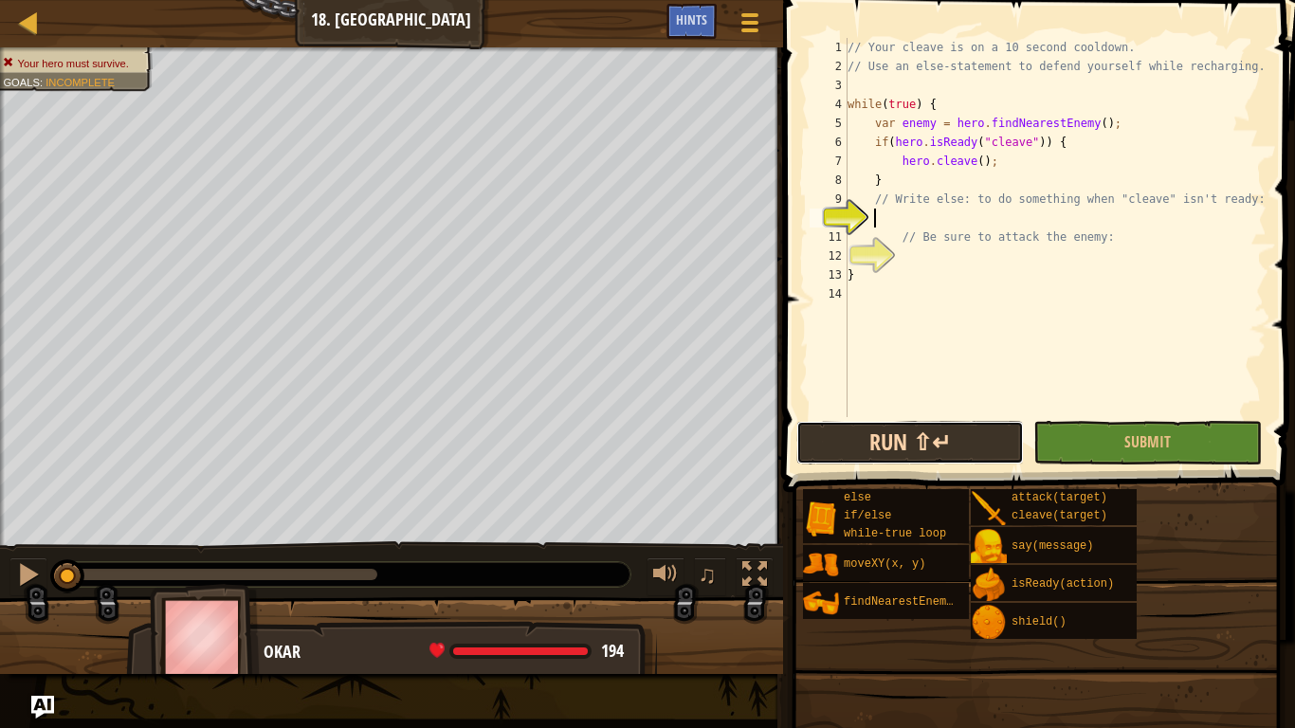
click at [941, 442] on button "Run ⇧↵" at bounding box center [910, 443] width 228 height 44
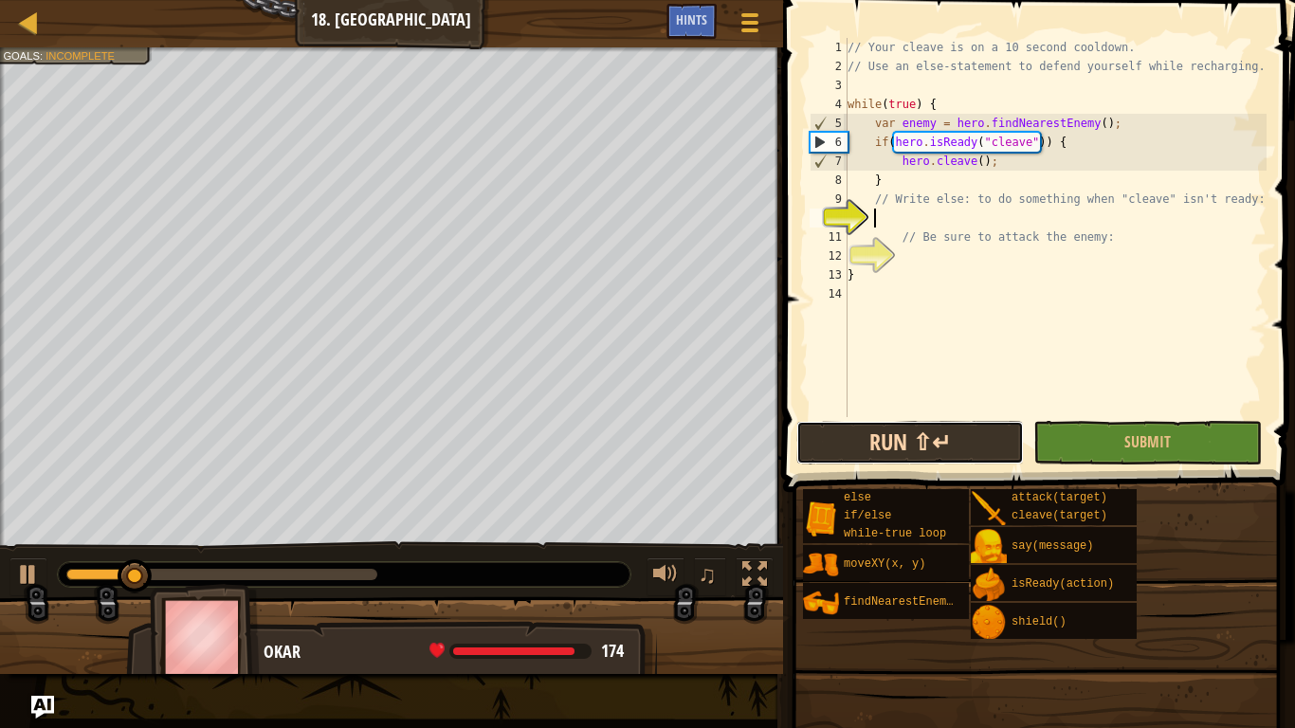
click at [941, 442] on button "Run ⇧↵" at bounding box center [910, 443] width 228 height 44
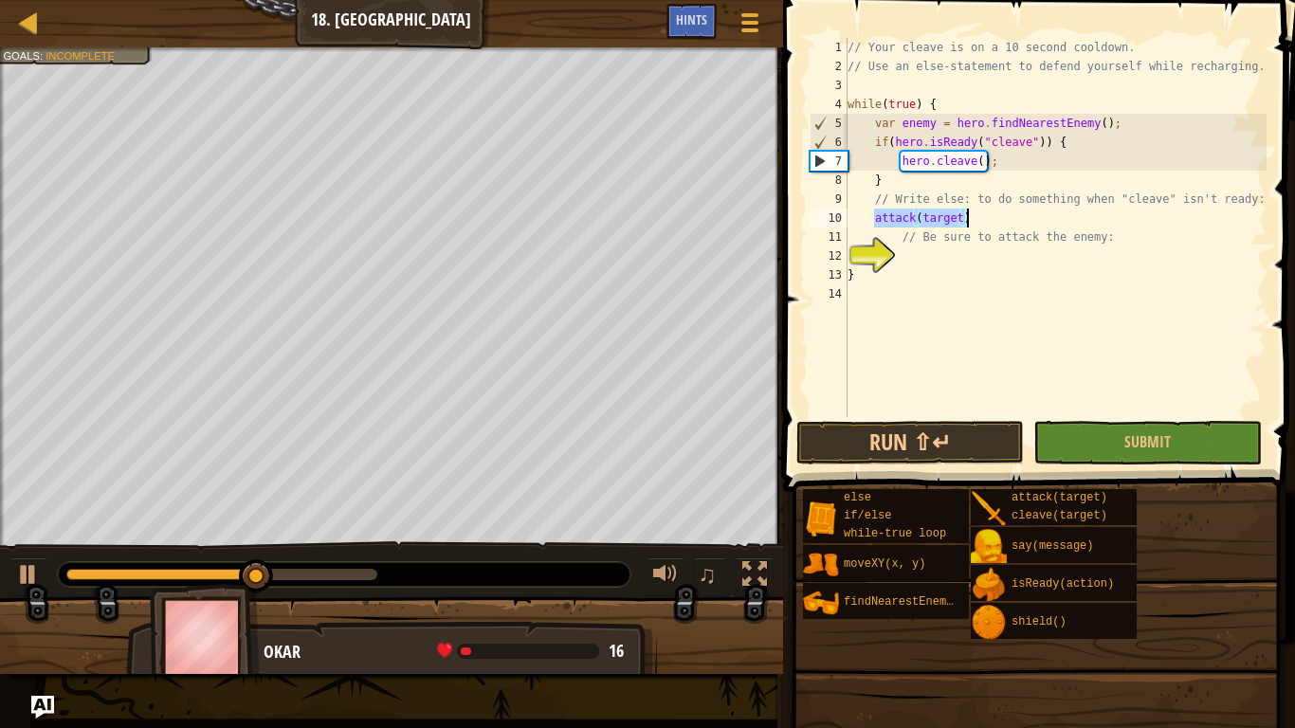
click at [874, 215] on div "// Your cleave is on a 10 second cooldown. // Use an else-statement to defend y…" at bounding box center [1055, 227] width 423 height 379
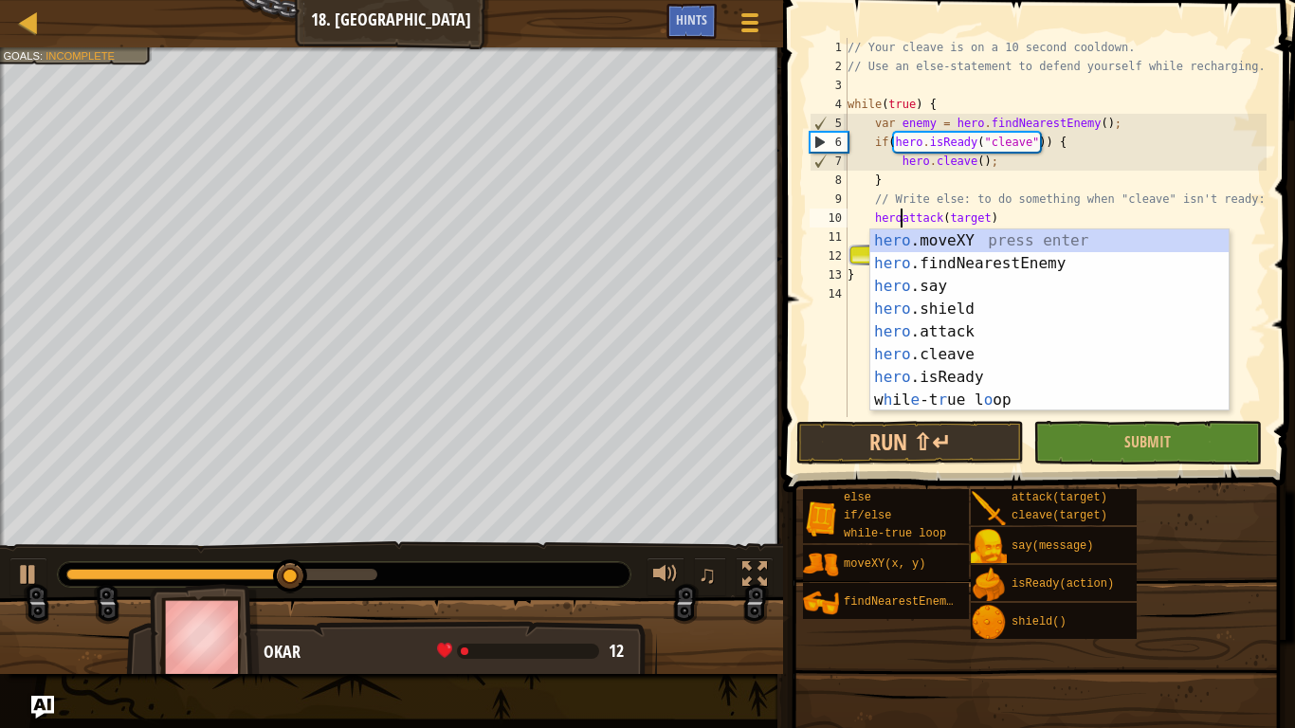
scroll to position [9, 9]
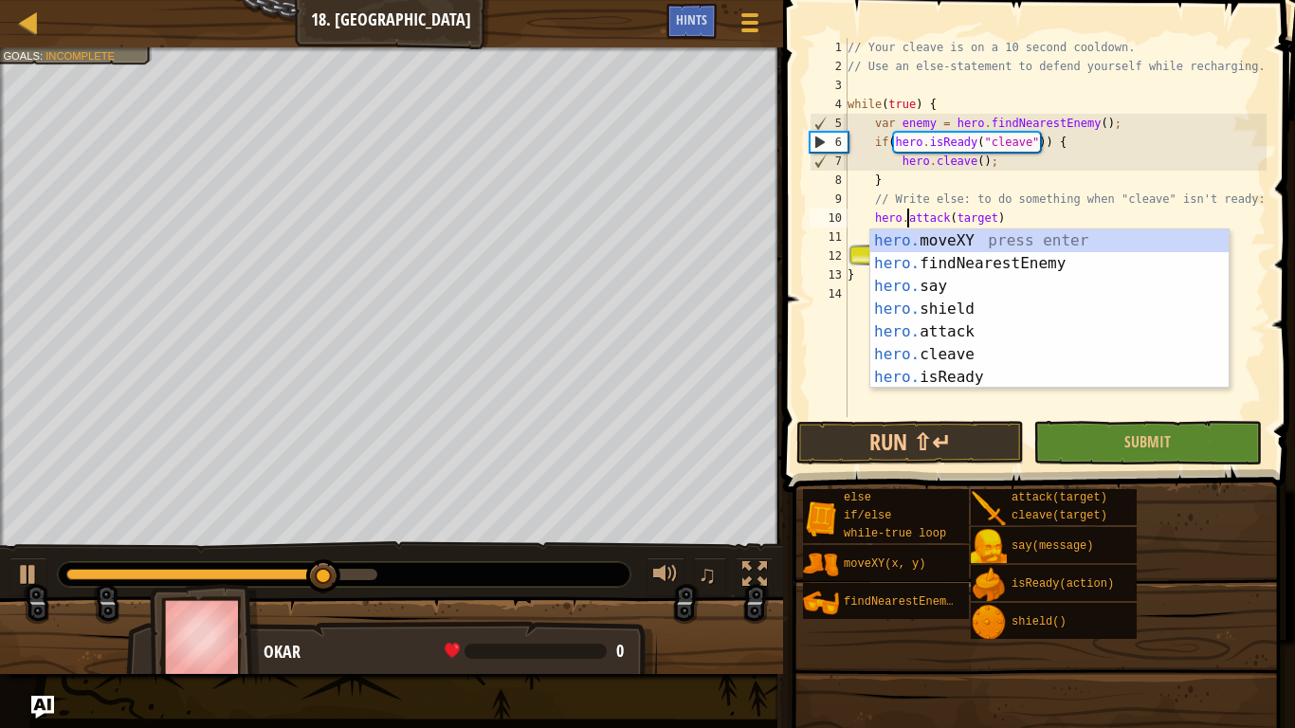
click at [992, 216] on div "// Your cleave is on a 10 second cooldown. // Use an else-statement to defend y…" at bounding box center [1055, 246] width 423 height 417
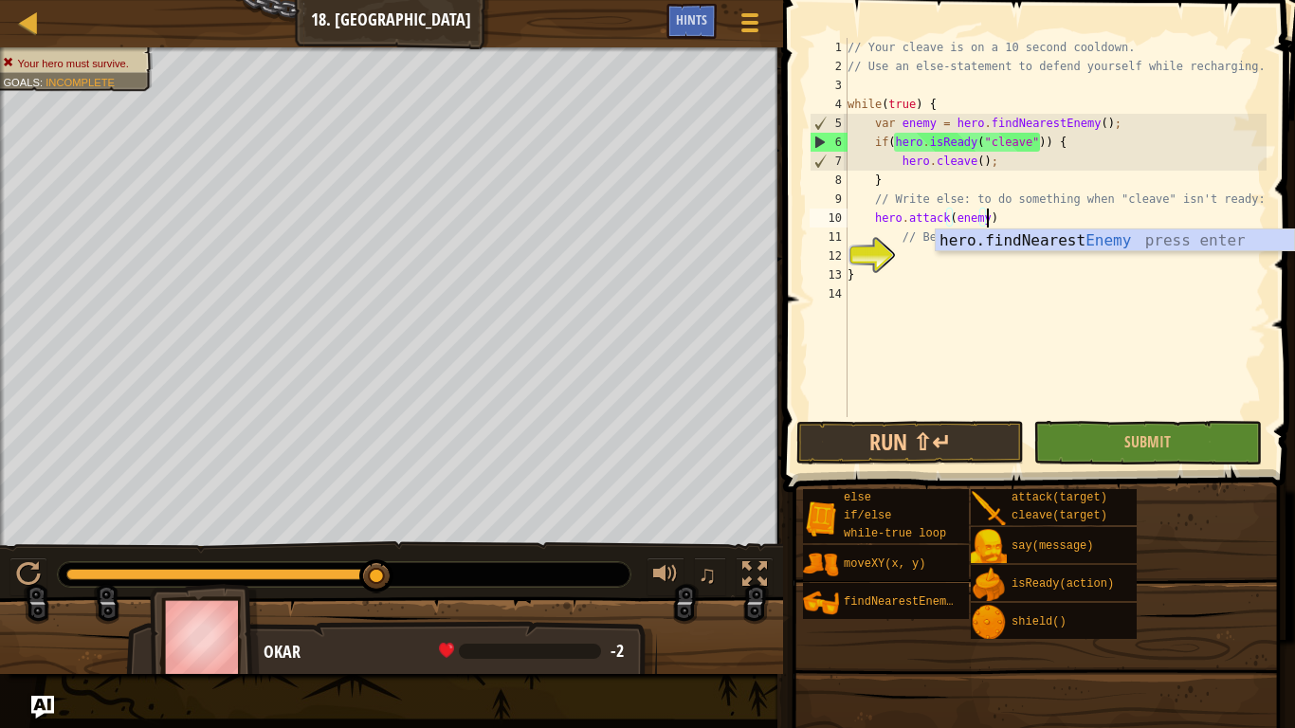
scroll to position [9, 20]
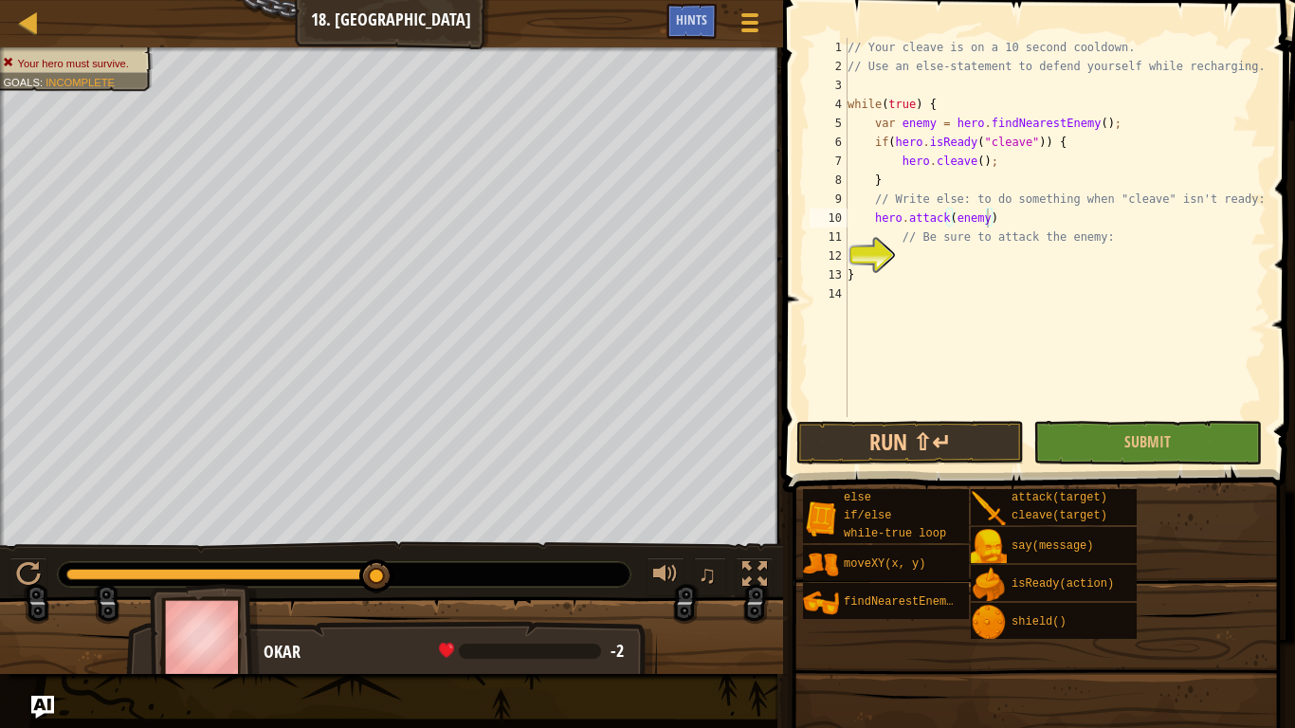
click at [1005, 0] on body "Map Computer Science 2 18. Elseweyr Game Menu Done Hints 1 הההההההההההההההההההה…" at bounding box center [647, 0] width 1295 height 0
click at [1001, 222] on div "// Your cleave is on a 10 second cooldown. // Use an else-statement to defend y…" at bounding box center [1055, 246] width 423 height 417
click at [929, 431] on button "Run ⇧↵" at bounding box center [910, 443] width 228 height 44
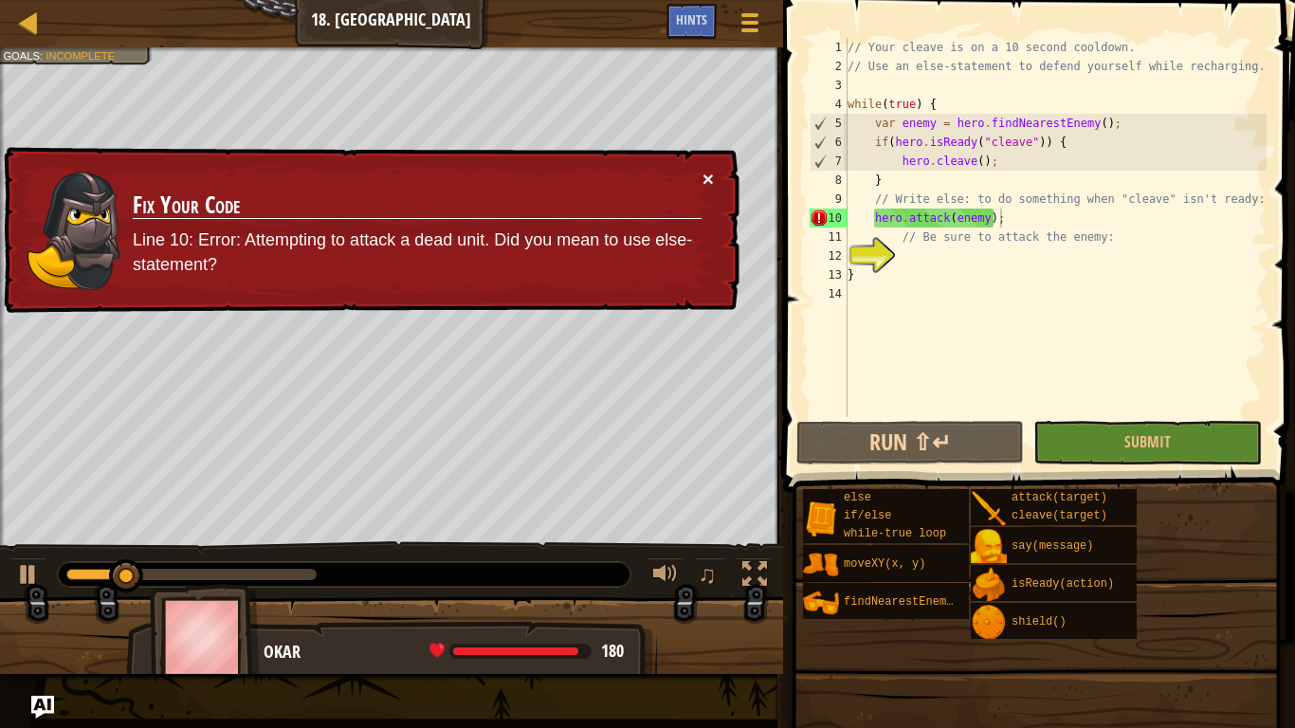
click at [703, 174] on button "×" at bounding box center [708, 179] width 11 height 20
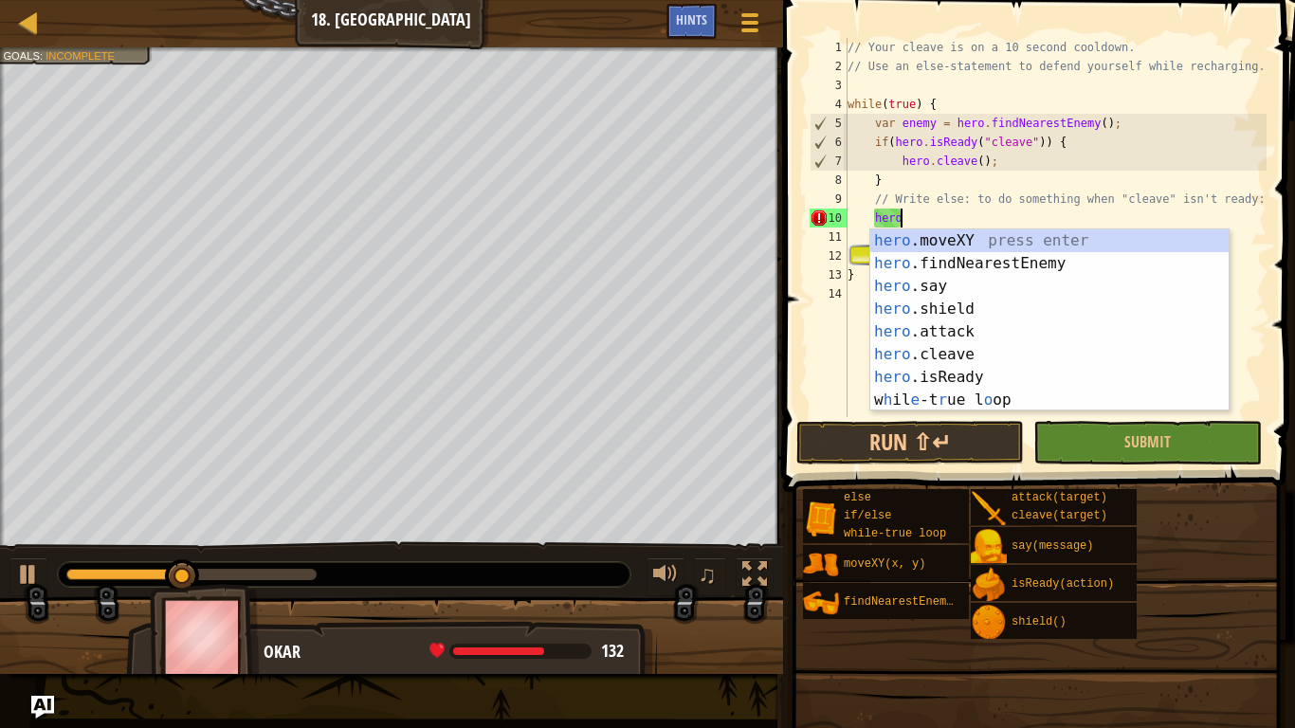
type textarea "h"
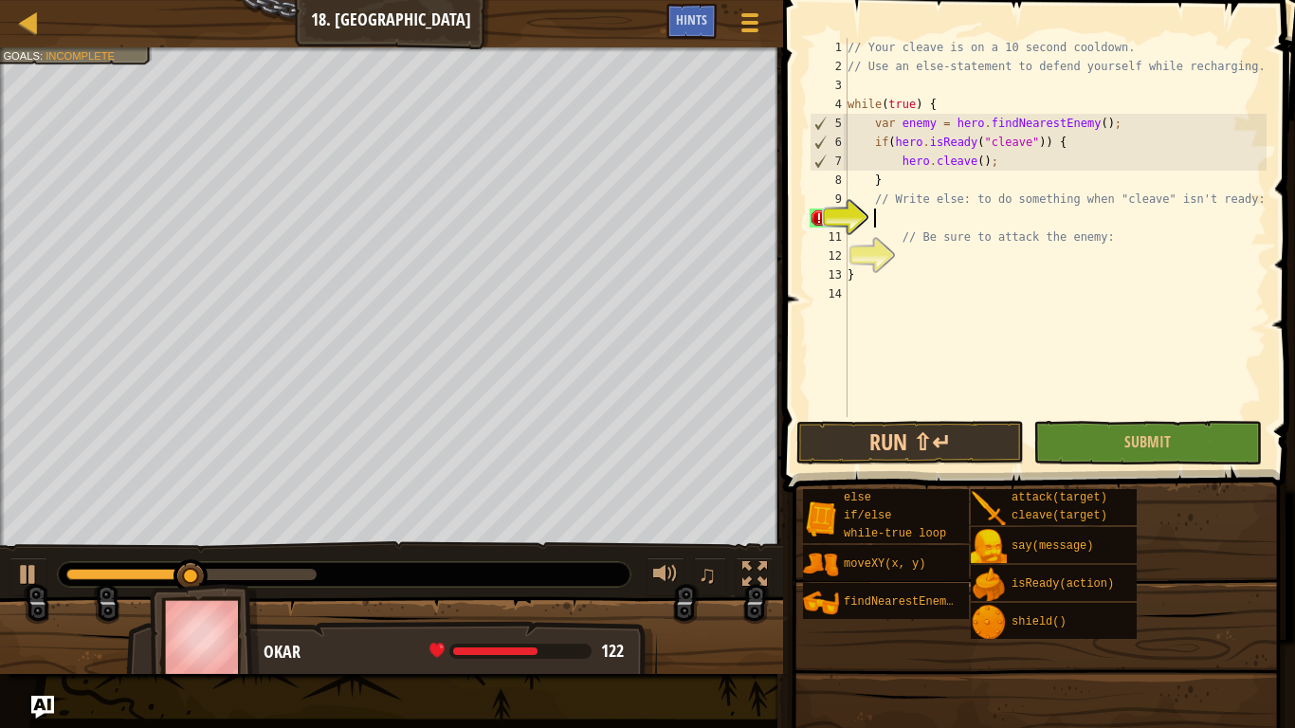
scroll to position [9, 3]
click at [945, 220] on div "// Your cleave is on a 10 second cooldown. // Use an else-statement to defend y…" at bounding box center [1055, 227] width 423 height 379
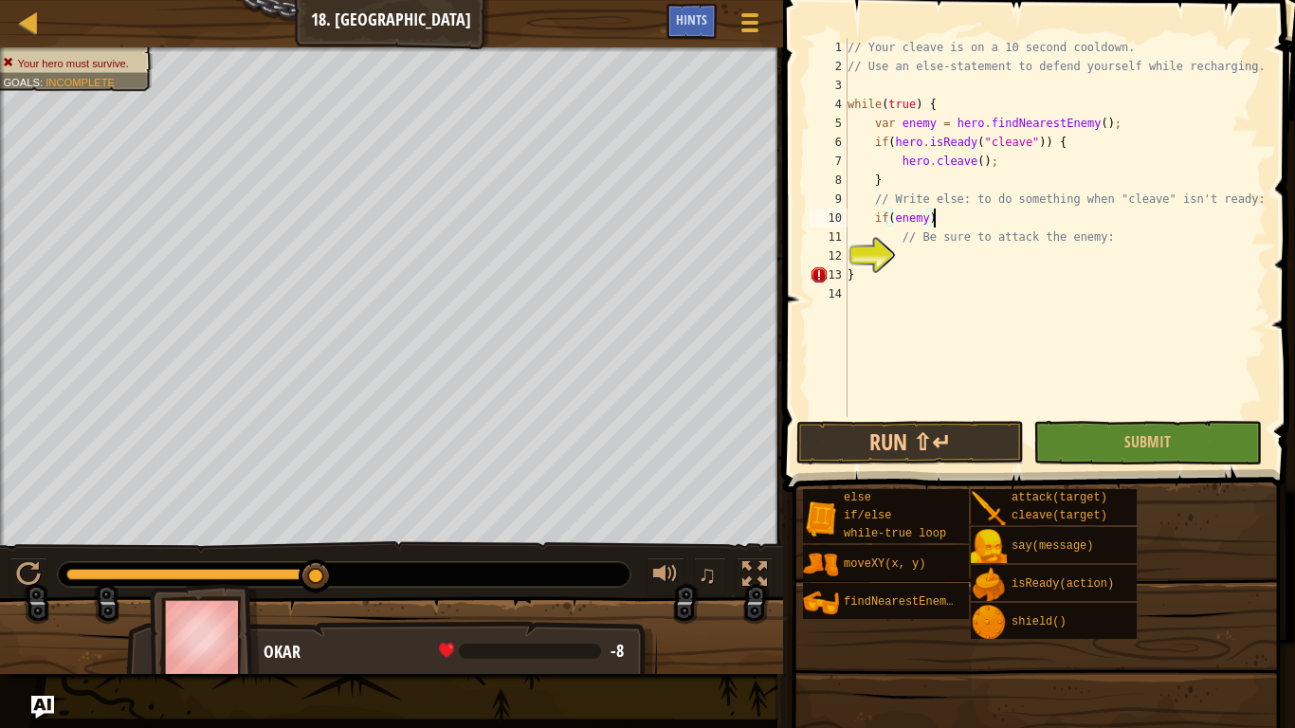
scroll to position [9, 11]
type textarea "if(enemy){"
click at [864, 294] on div "// Your cleave is on a 10 second cooldown. // Use an else-statement to defend y…" at bounding box center [1055, 246] width 423 height 417
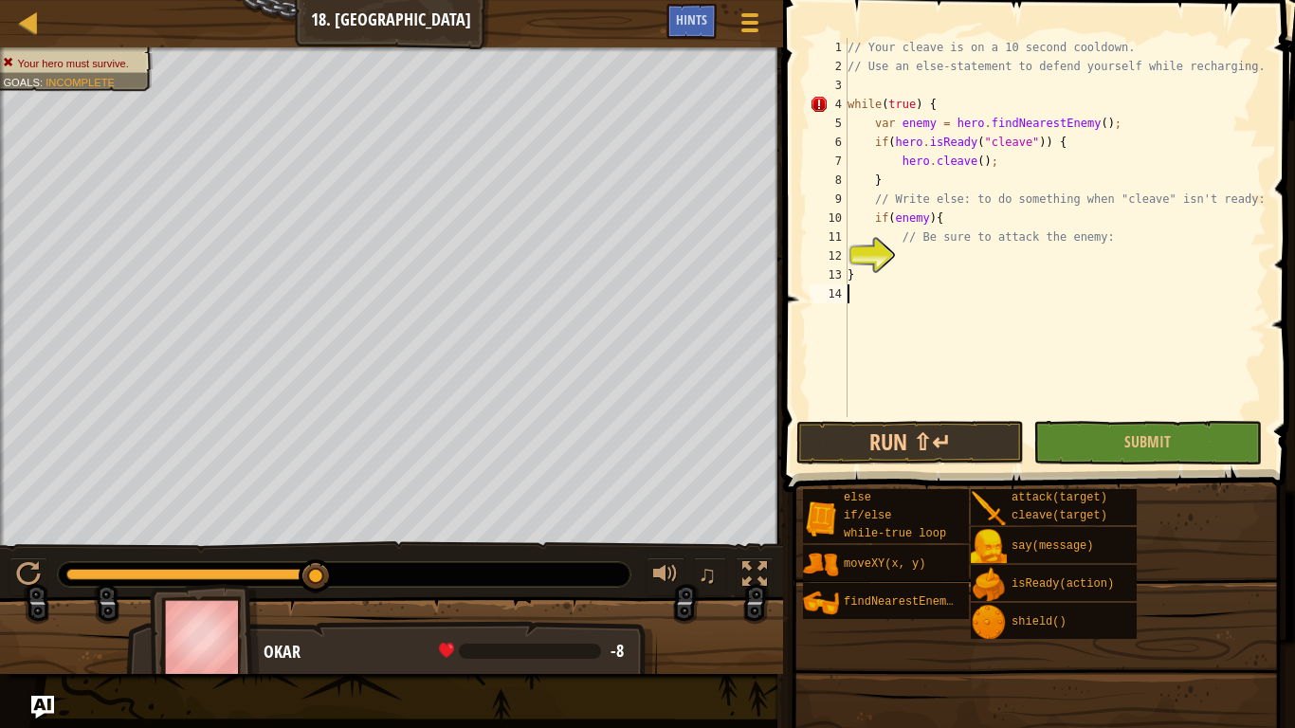
type textarea "}"
click at [921, 259] on div "// Your cleave is on a 10 second cooldown. // Use an else-statement to defend y…" at bounding box center [1055, 246] width 423 height 417
click at [901, 251] on div "// Your cleave is on a 10 second cooldown. // Use an else-statement to defend y…" at bounding box center [1055, 227] width 423 height 379
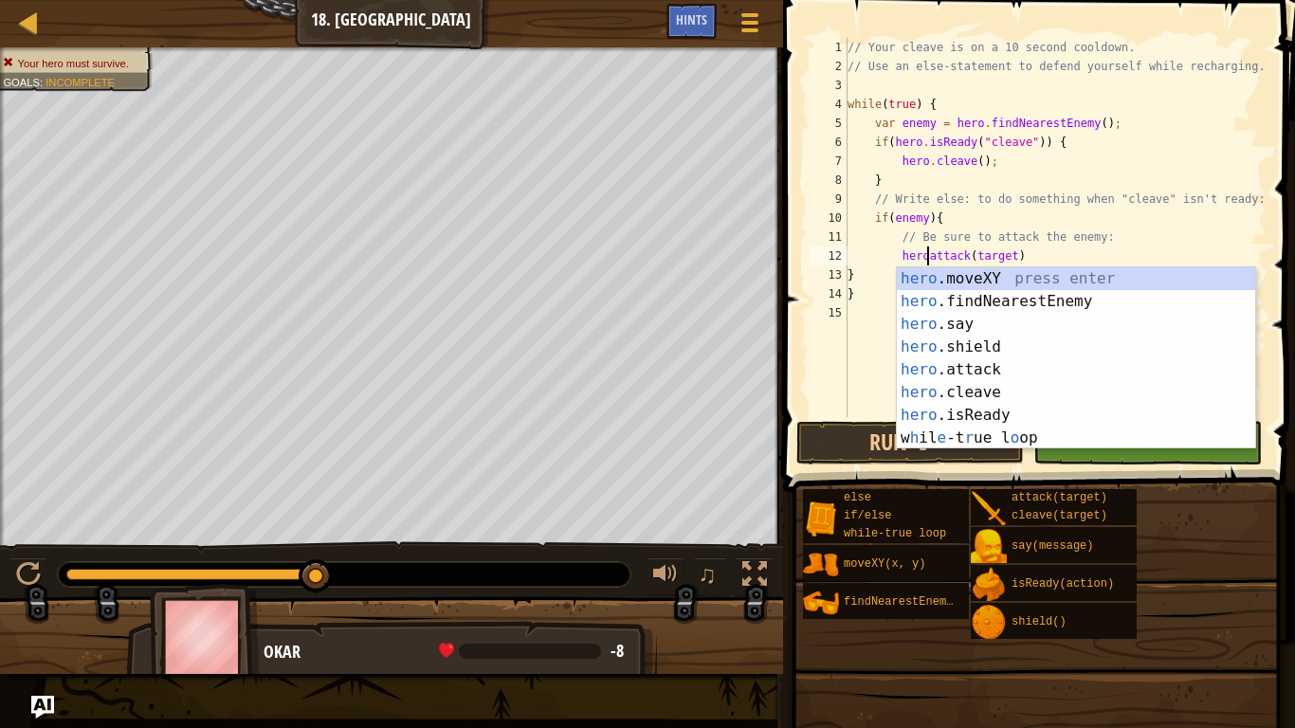
scroll to position [9, 12]
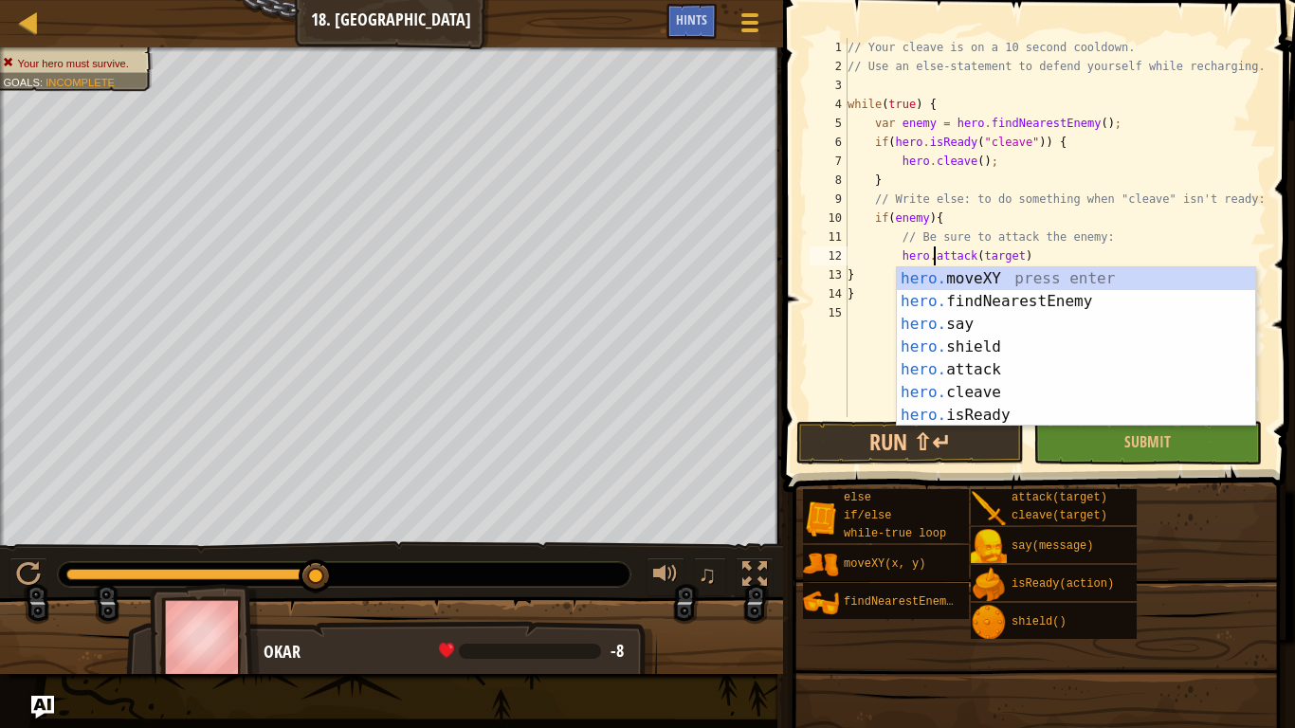
click at [1017, 259] on div "// Your cleave is on a 10 second cooldown. // Use an else-statement to defend y…" at bounding box center [1055, 246] width 423 height 417
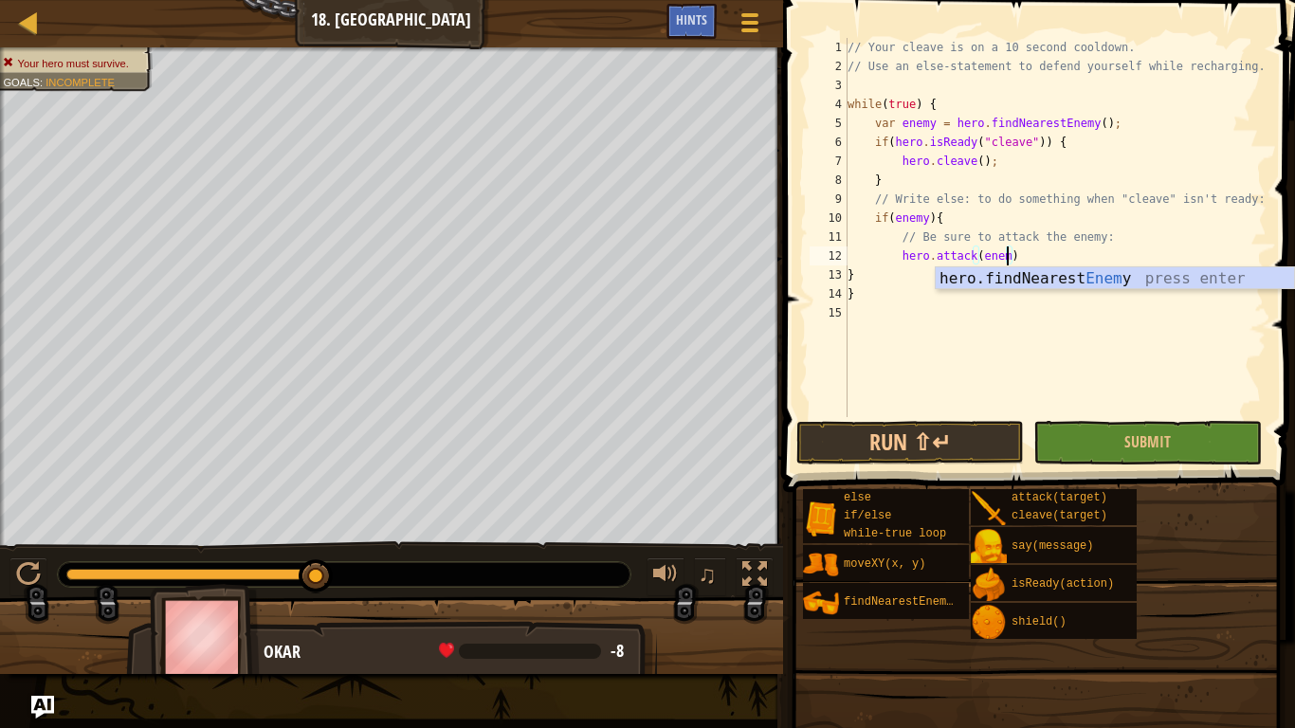
scroll to position [9, 24]
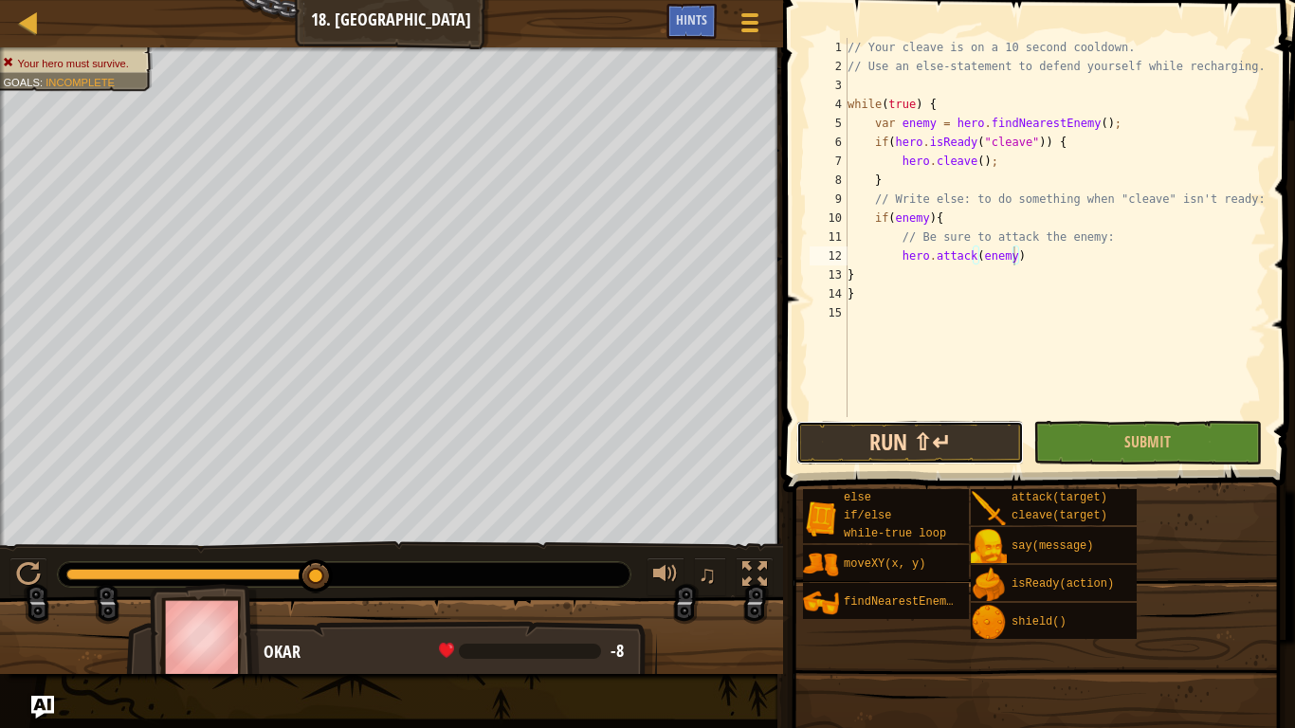
click at [910, 439] on button "Run ⇧↵" at bounding box center [910, 443] width 228 height 44
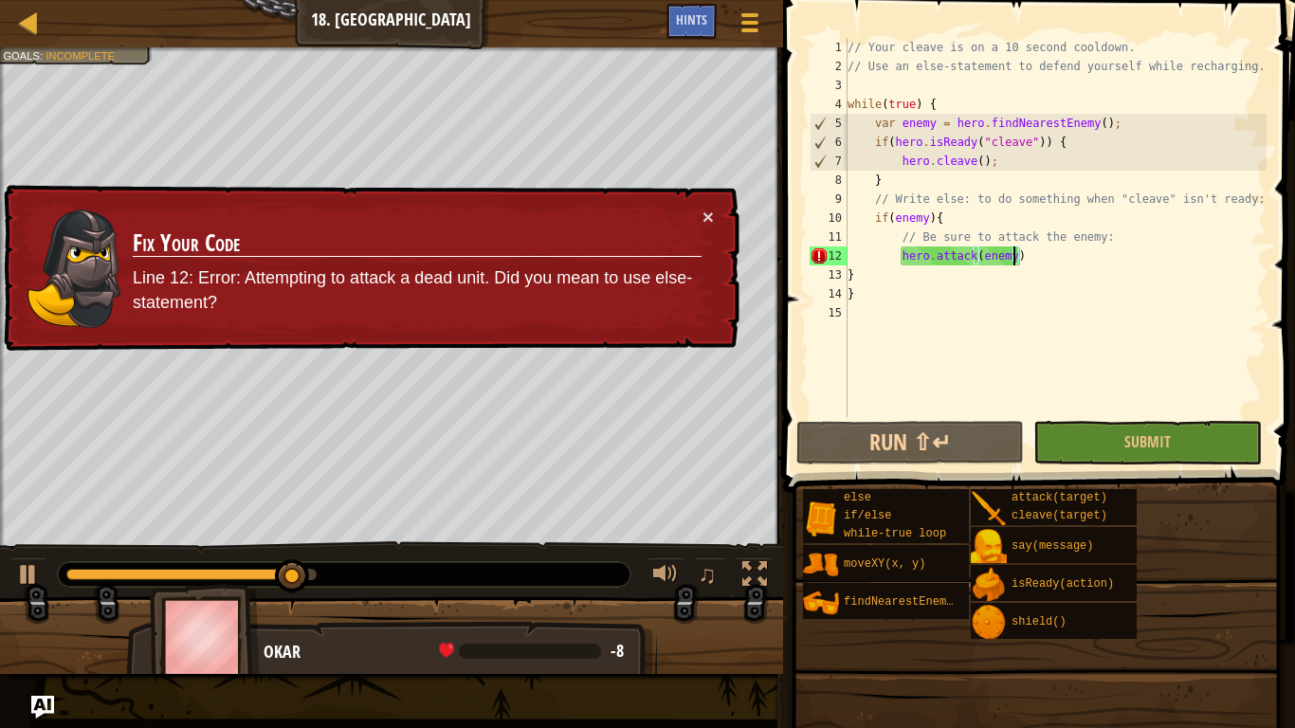
click at [1024, 265] on div "// Your cleave is on a 10 second cooldown. // Use an else-statement to defend y…" at bounding box center [1055, 246] width 423 height 417
click at [1019, 252] on div "// Your cleave is on a 10 second cooldown. // Use an else-statement to defend y…" at bounding box center [1055, 246] width 423 height 417
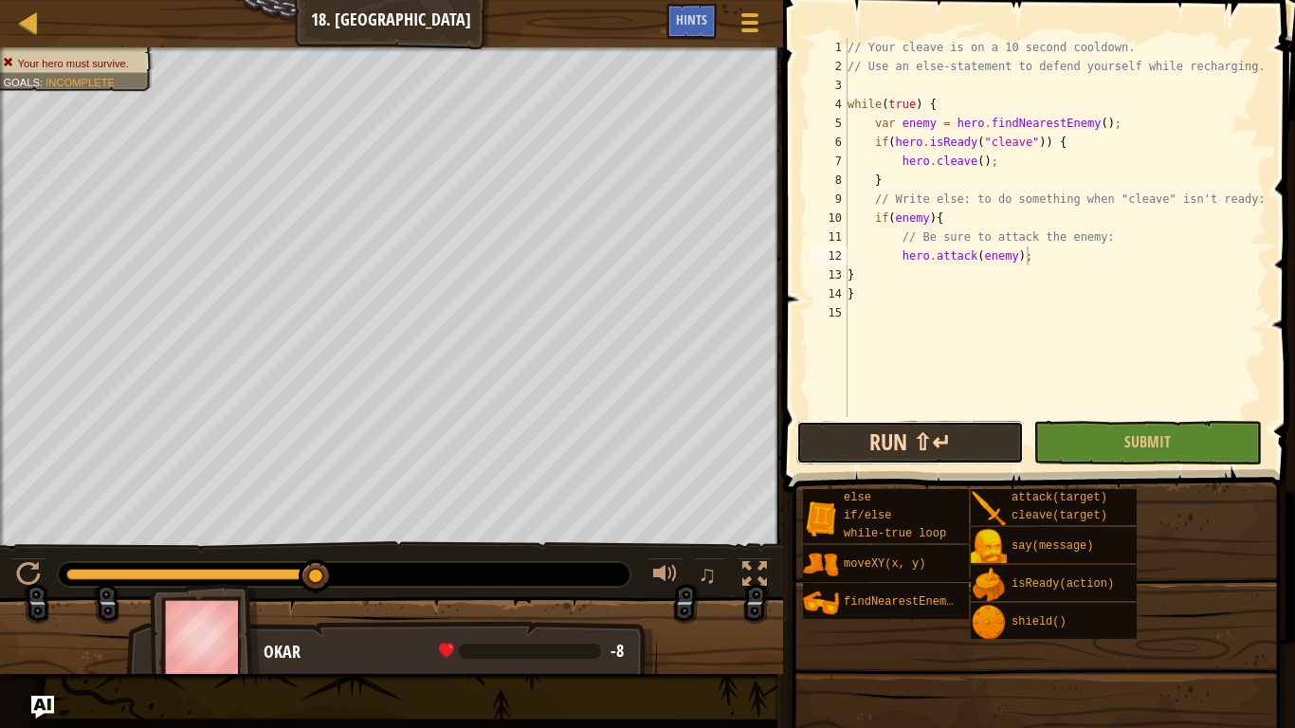
click at [949, 422] on button "Run ⇧↵" at bounding box center [910, 443] width 228 height 44
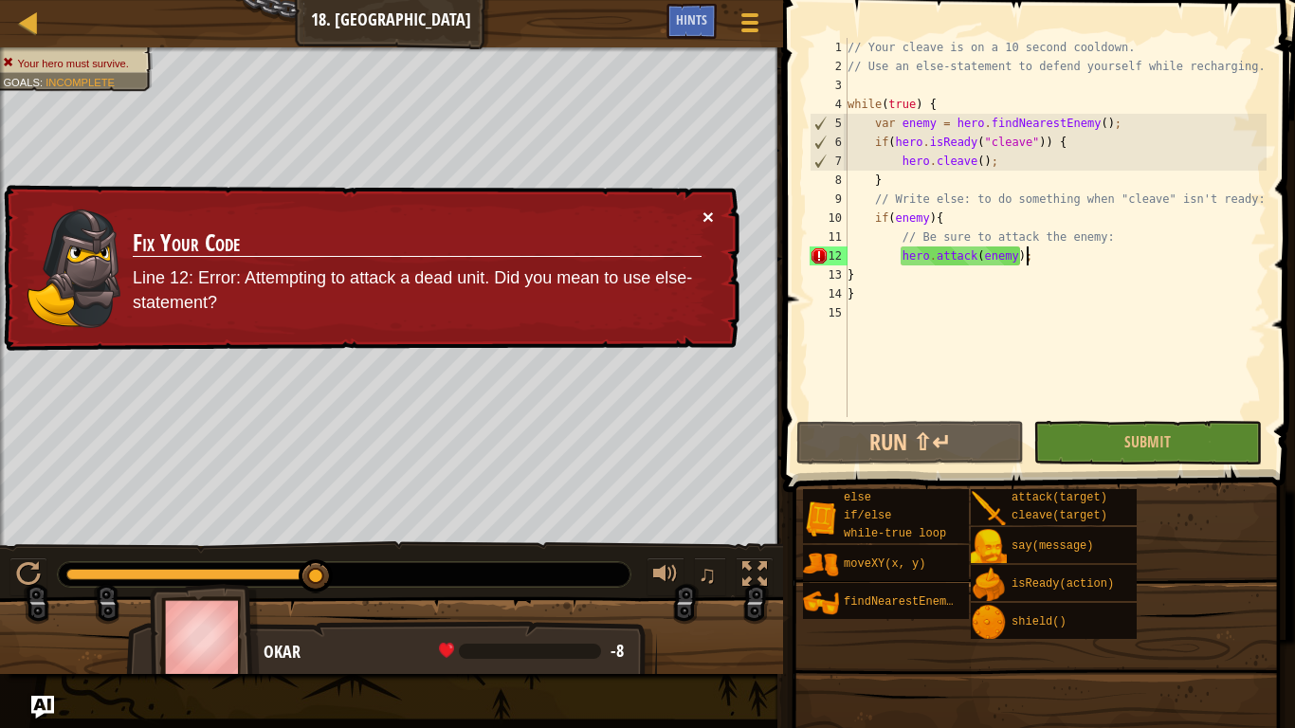
click at [712, 219] on button "×" at bounding box center [708, 217] width 11 height 20
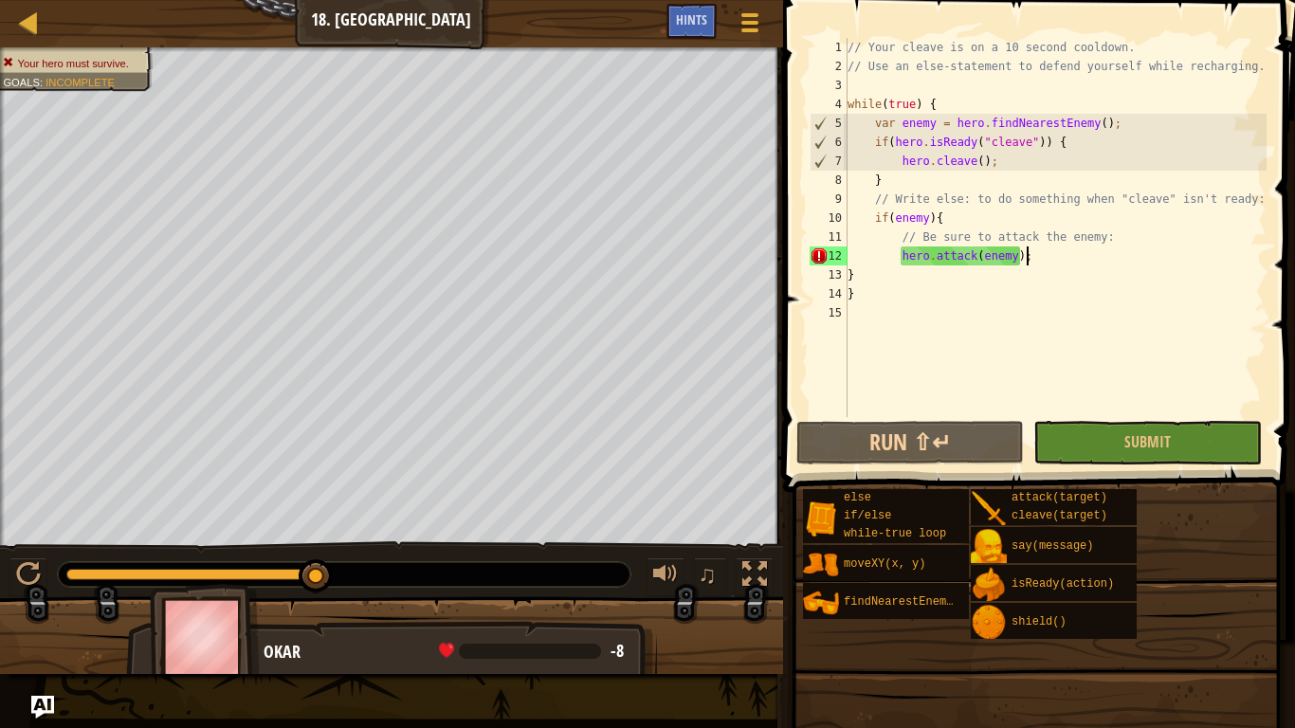
click at [1142, 624] on div "else if/else while-true loop moveXY(x, y) findNearestEnemy() attack(target) cle…" at bounding box center [1042, 564] width 480 height 152
click at [944, 453] on button "Run ⇧↵" at bounding box center [910, 443] width 228 height 44
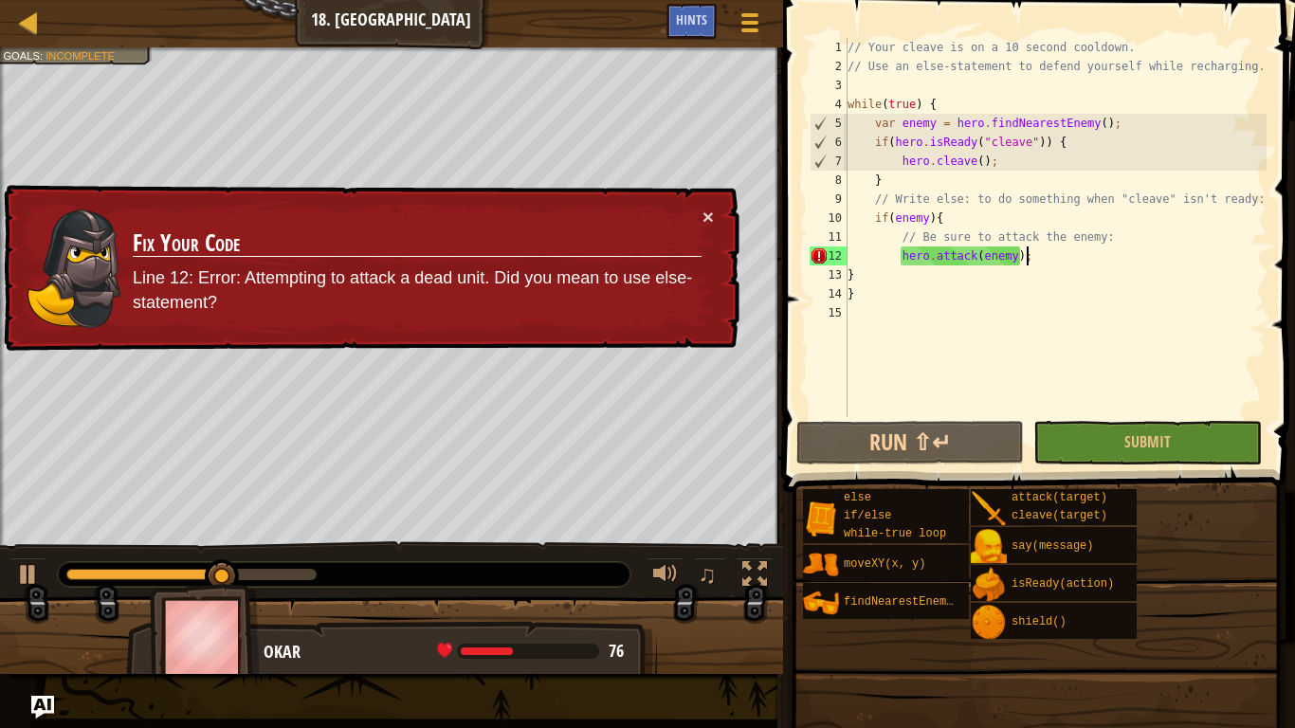
click at [715, 222] on div "× Fix Your Code Line 12: Error: Attempting to attack a dead unit. Did you mean …" at bounding box center [370, 268] width 740 height 167
click at [707, 221] on button "×" at bounding box center [708, 217] width 11 height 20
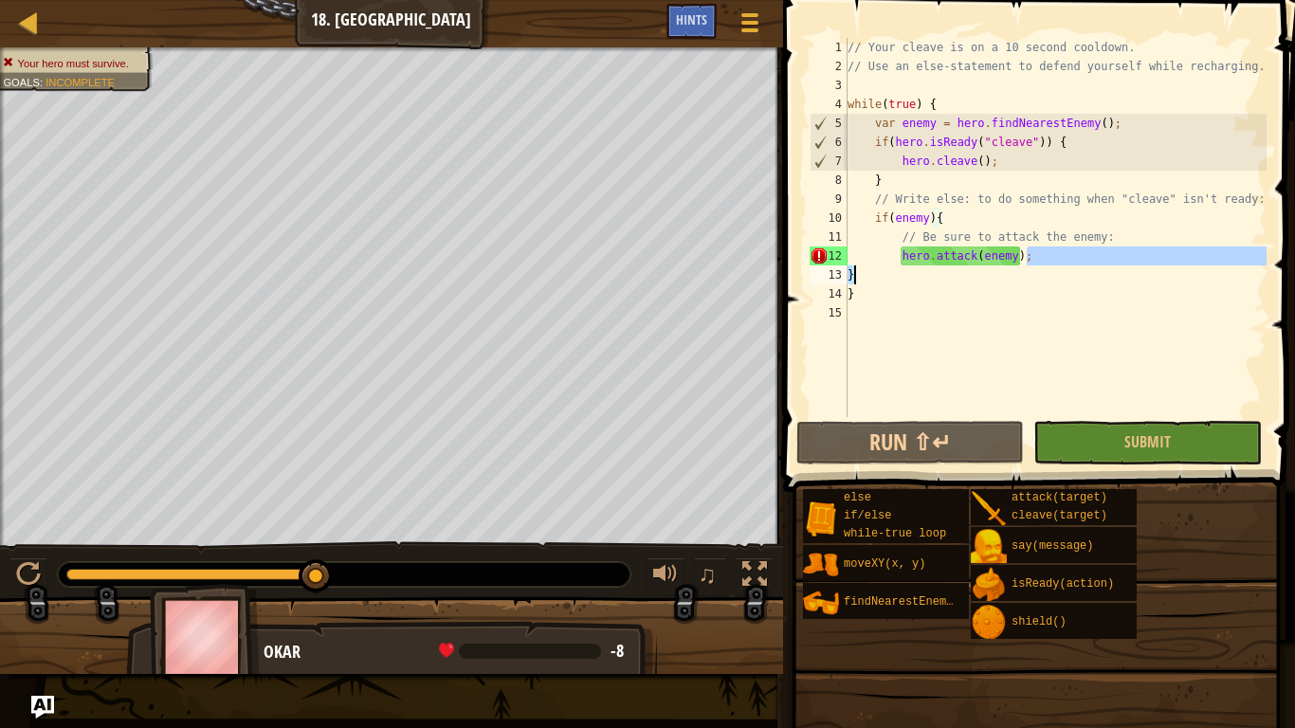
drag, startPoint x: 1083, startPoint y: 256, endPoint x: 1022, endPoint y: 266, distance: 61.6
click at [1022, 266] on div "// Your cleave is on a 10 second cooldown. // Use an else-statement to defend y…" at bounding box center [1055, 246] width 423 height 417
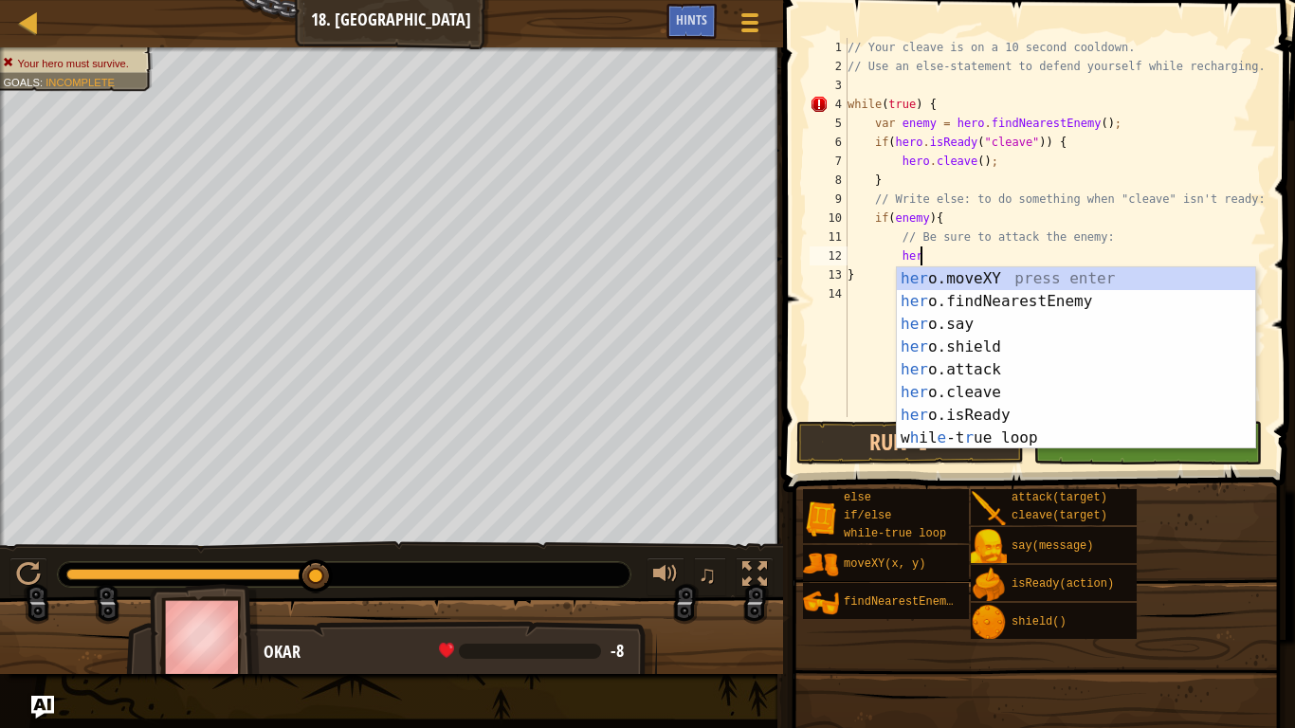
type textarea "h"
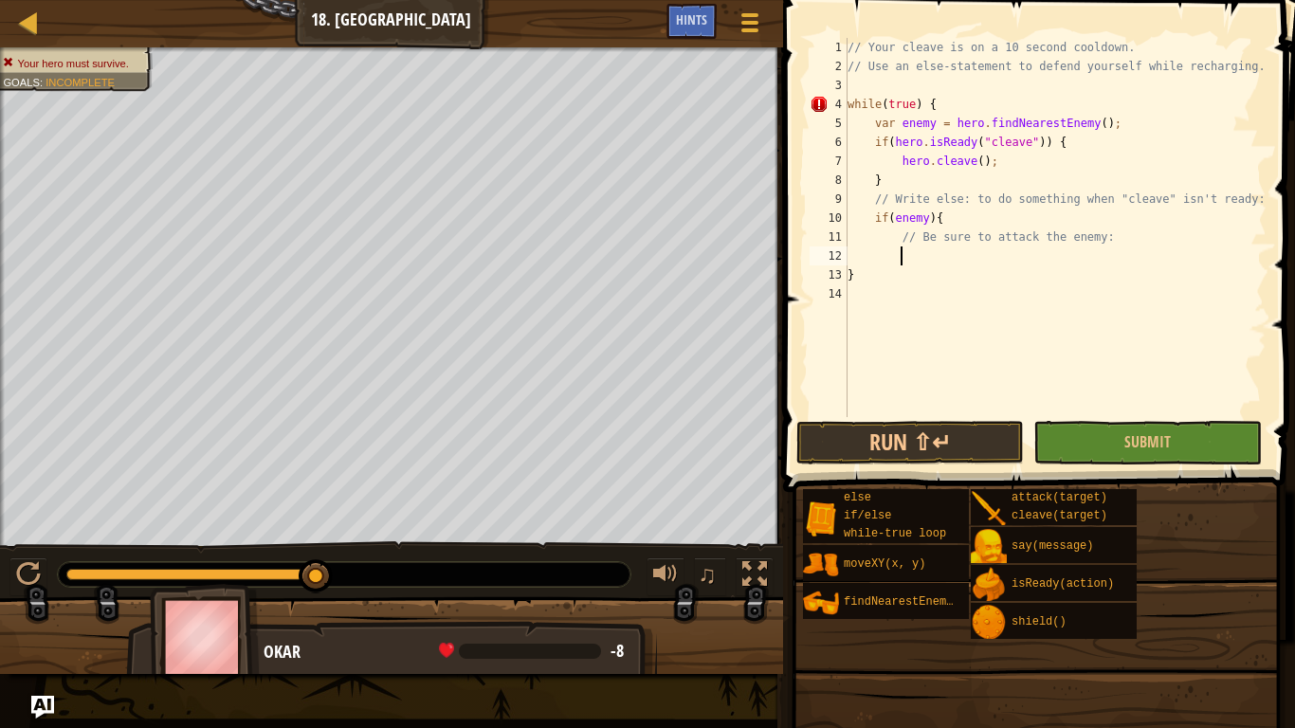
scroll to position [9, 7]
click at [860, 290] on div "// Your cleave is on a 10 second cooldown. // Use an else-statement to defend y…" at bounding box center [1055, 246] width 423 height 417
type textarea "}"
click at [916, 264] on div "// Your cleave is on a 10 second cooldown. // Use an else-statement to defend y…" at bounding box center [1055, 246] width 423 height 417
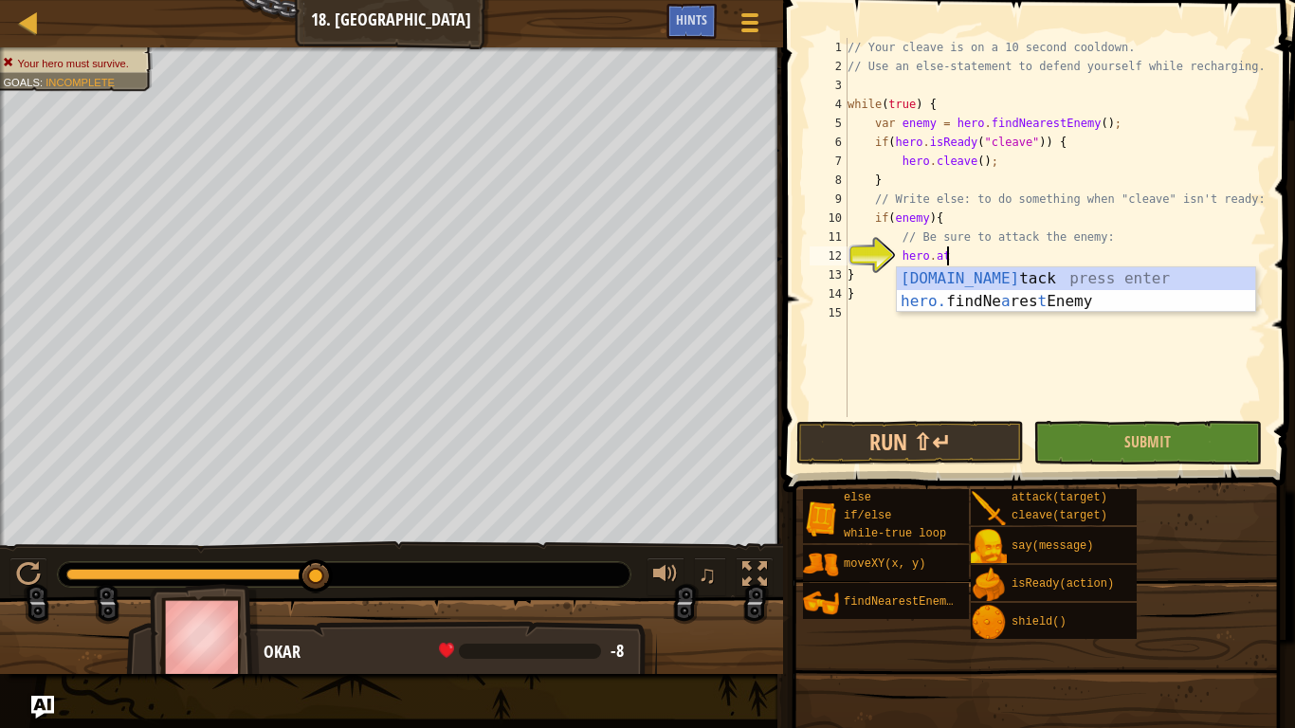
scroll to position [9, 14]
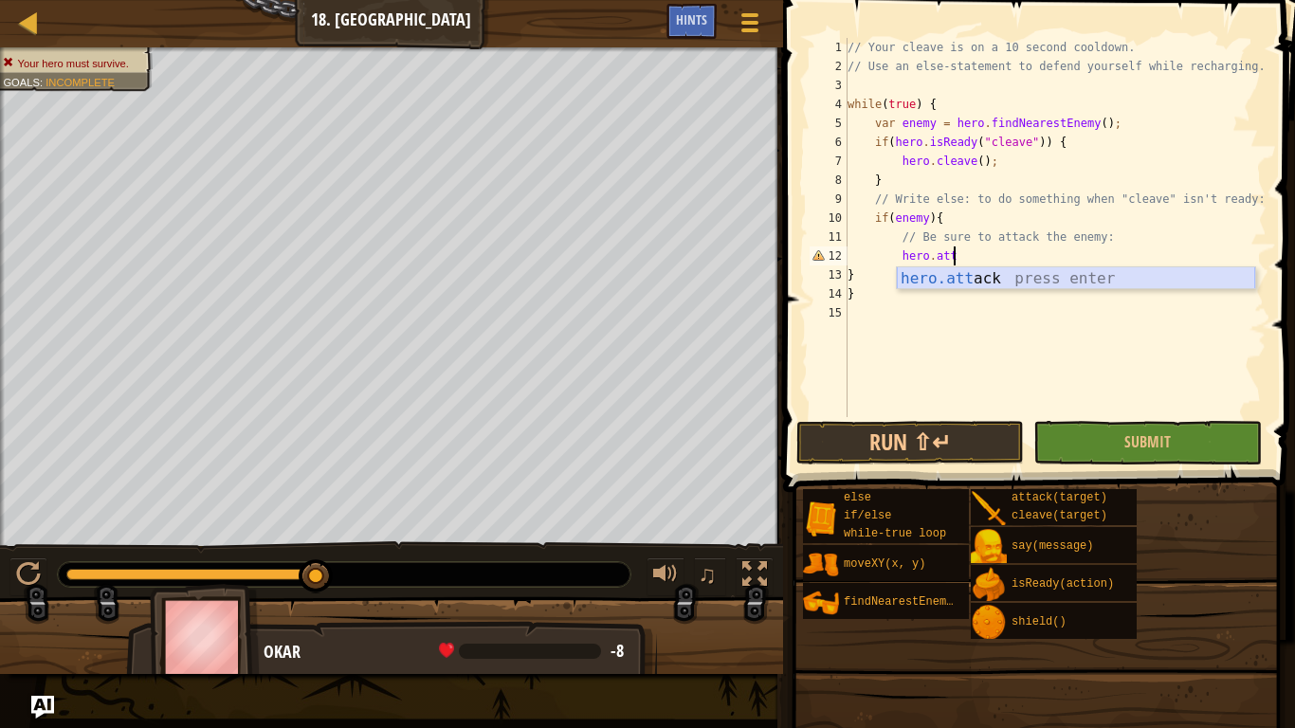
click at [932, 271] on div "hero.att ack press enter" at bounding box center [1076, 301] width 358 height 68
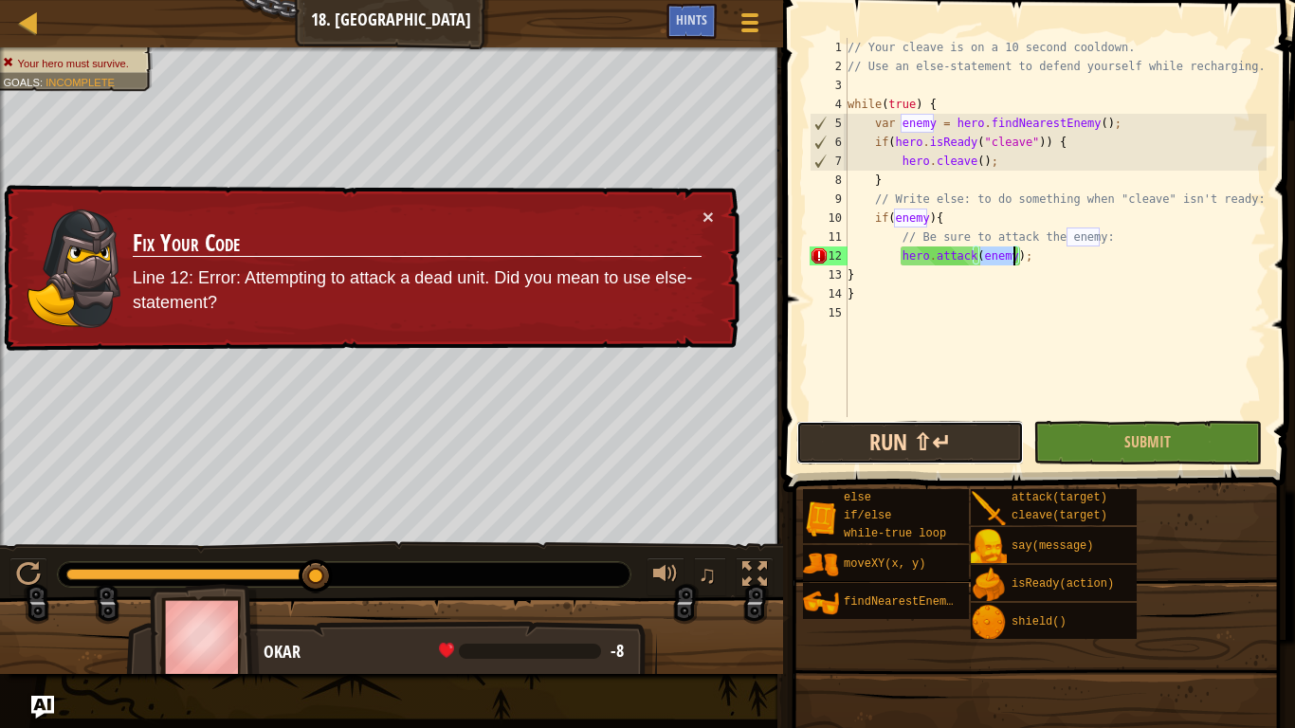
click at [921, 455] on button "Run ⇧↵" at bounding box center [910, 443] width 228 height 44
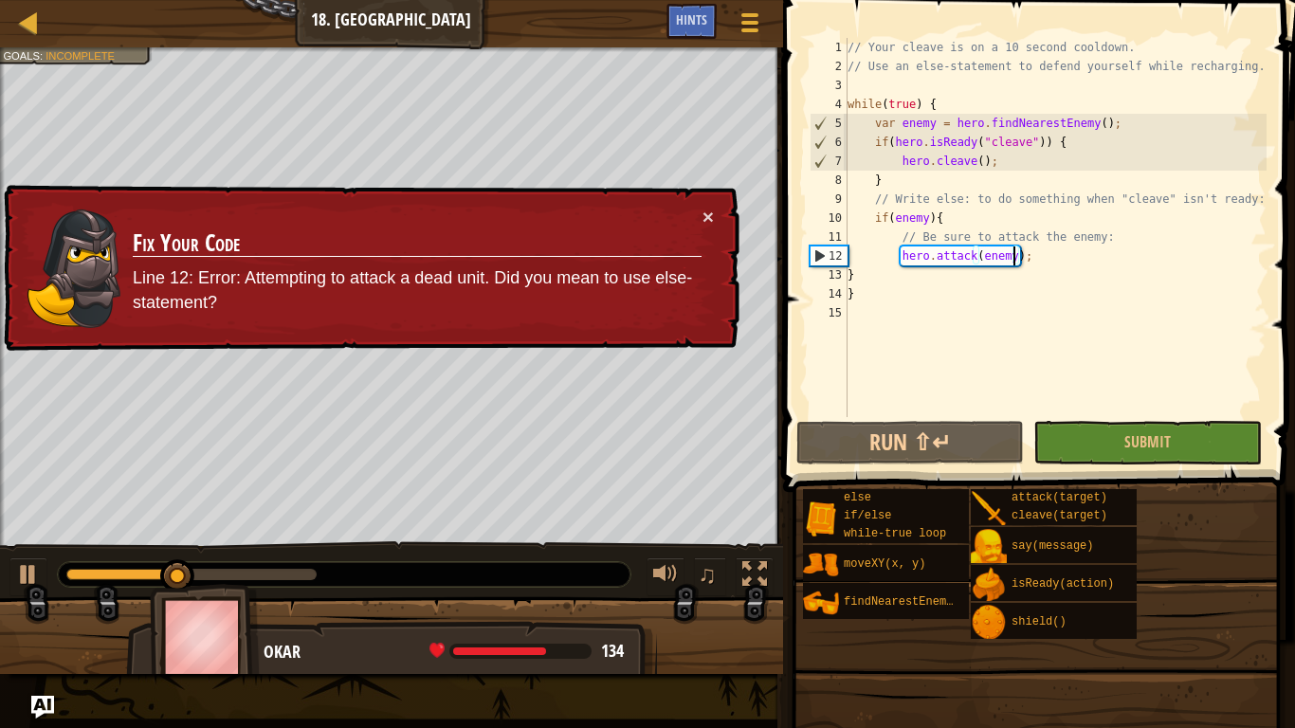
click at [1049, 262] on div "// Your cleave is on a 10 second cooldown. // Use an else-statement to defend y…" at bounding box center [1055, 246] width 423 height 417
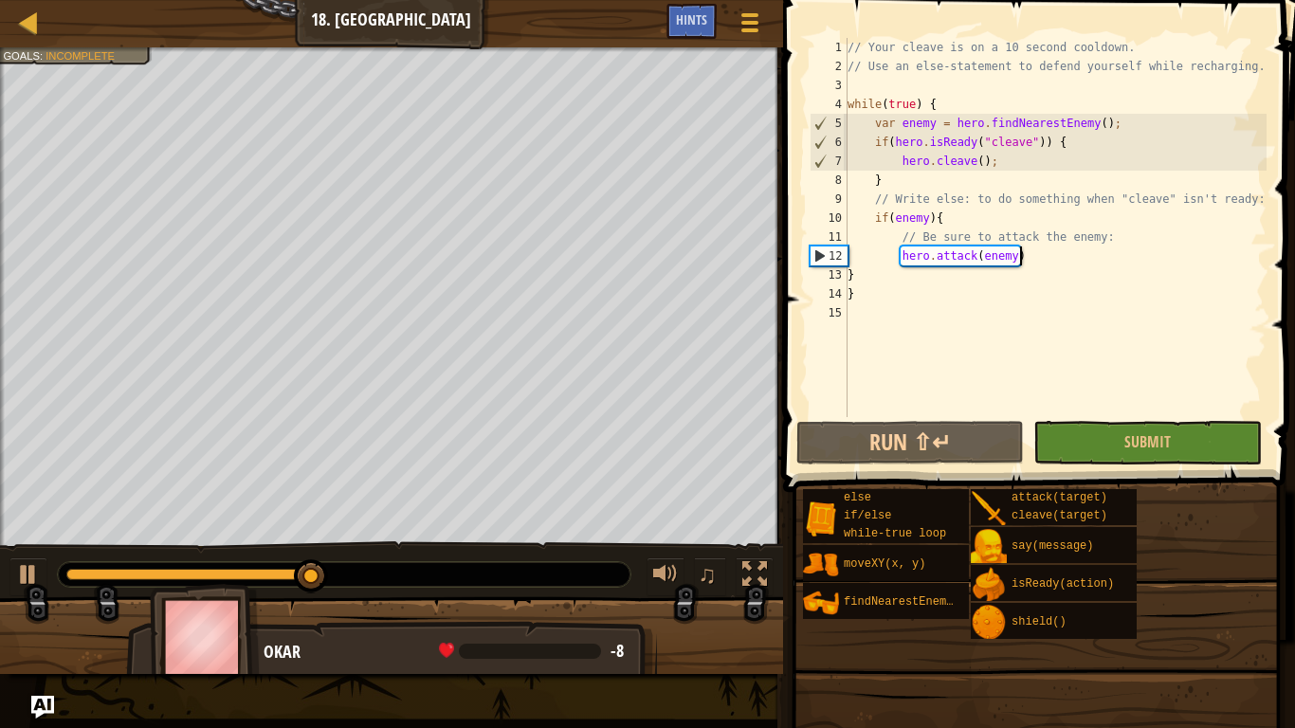
scroll to position [9, 24]
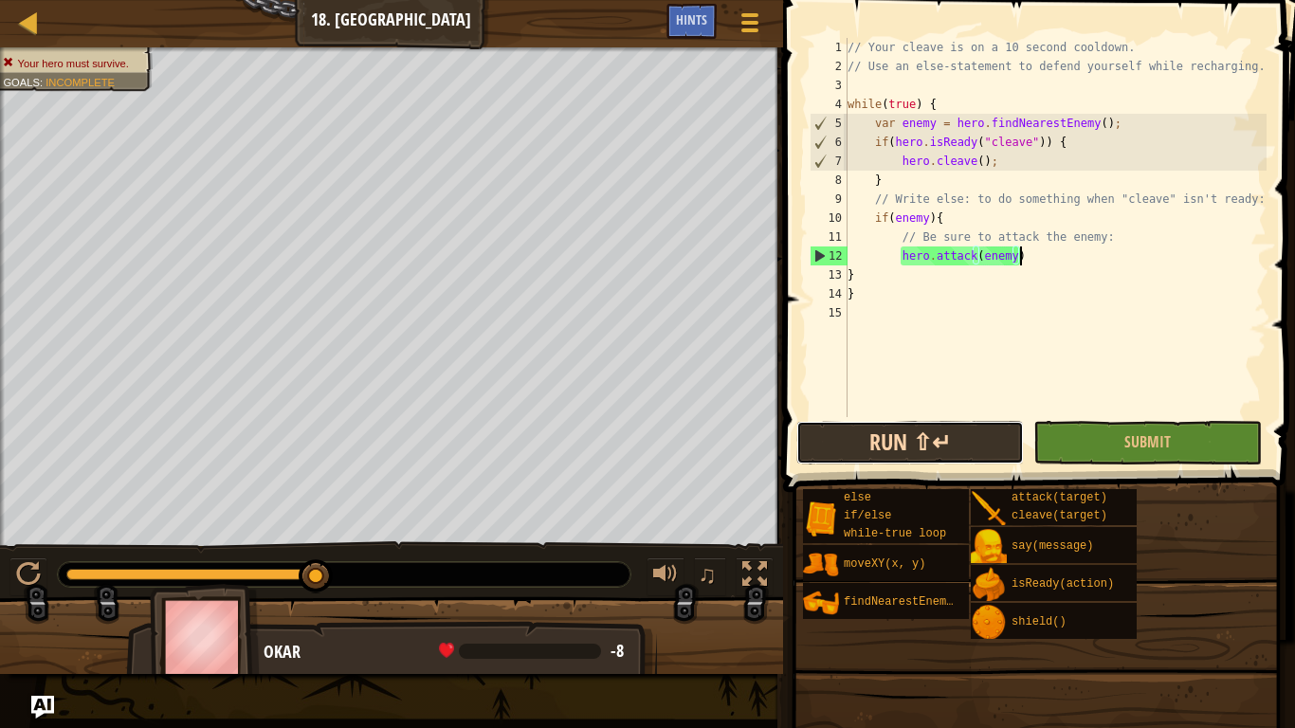
click at [897, 462] on button "Run ⇧↵" at bounding box center [910, 443] width 228 height 44
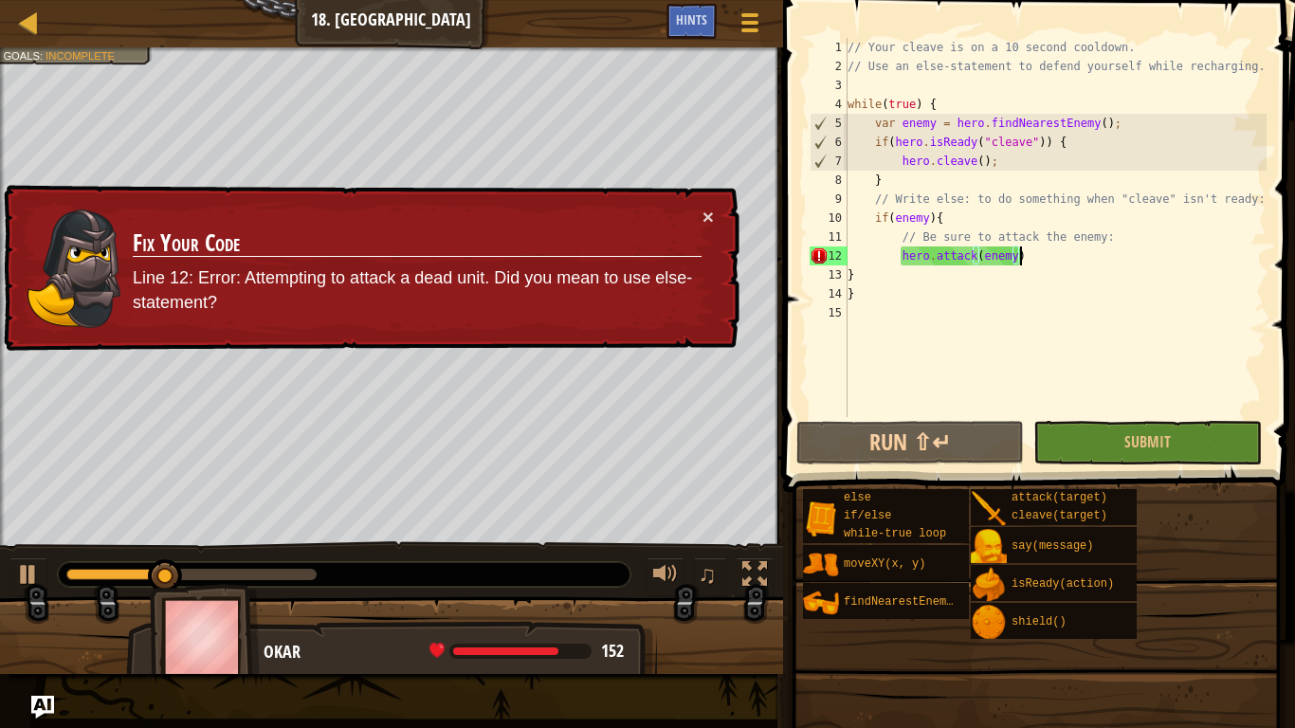
click at [699, 214] on td "Fix Your Code Line 12: Error: Attempting to attack a dead unit. Did you mean to…" at bounding box center [417, 268] width 571 height 123
click at [703, 216] on button "×" at bounding box center [708, 217] width 11 height 20
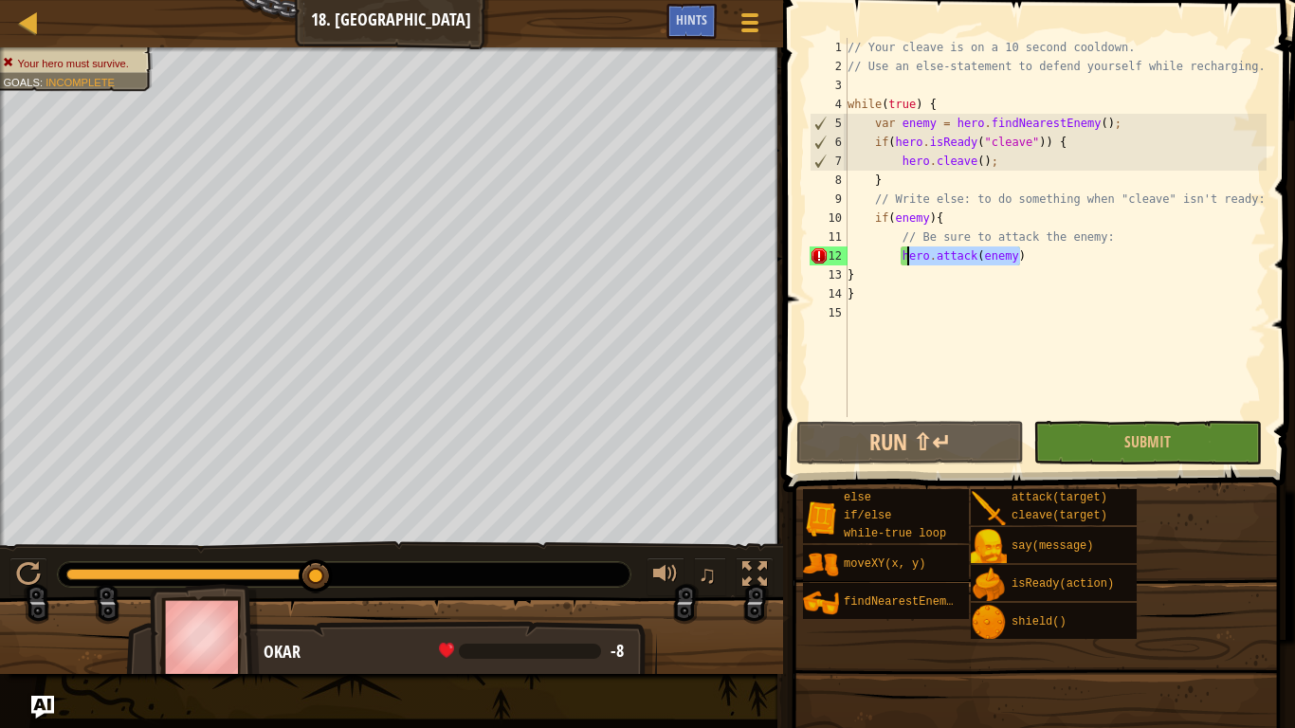
drag, startPoint x: 1057, startPoint y: 261, endPoint x: 906, endPoint y: 256, distance: 150.8
click at [906, 256] on div "// Your cleave is on a 10 second cooldown. // Use an else-statement to defend y…" at bounding box center [1055, 246] width 423 height 417
type textarea "h"
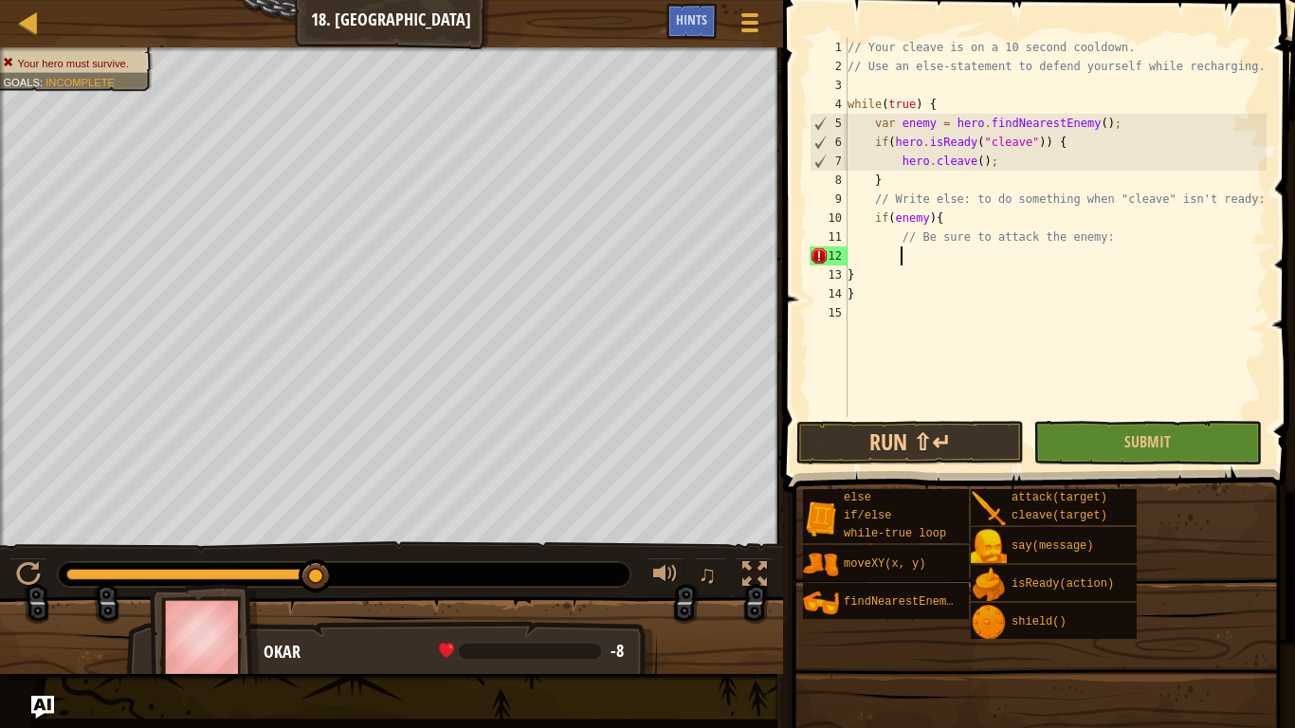
scroll to position [9, 7]
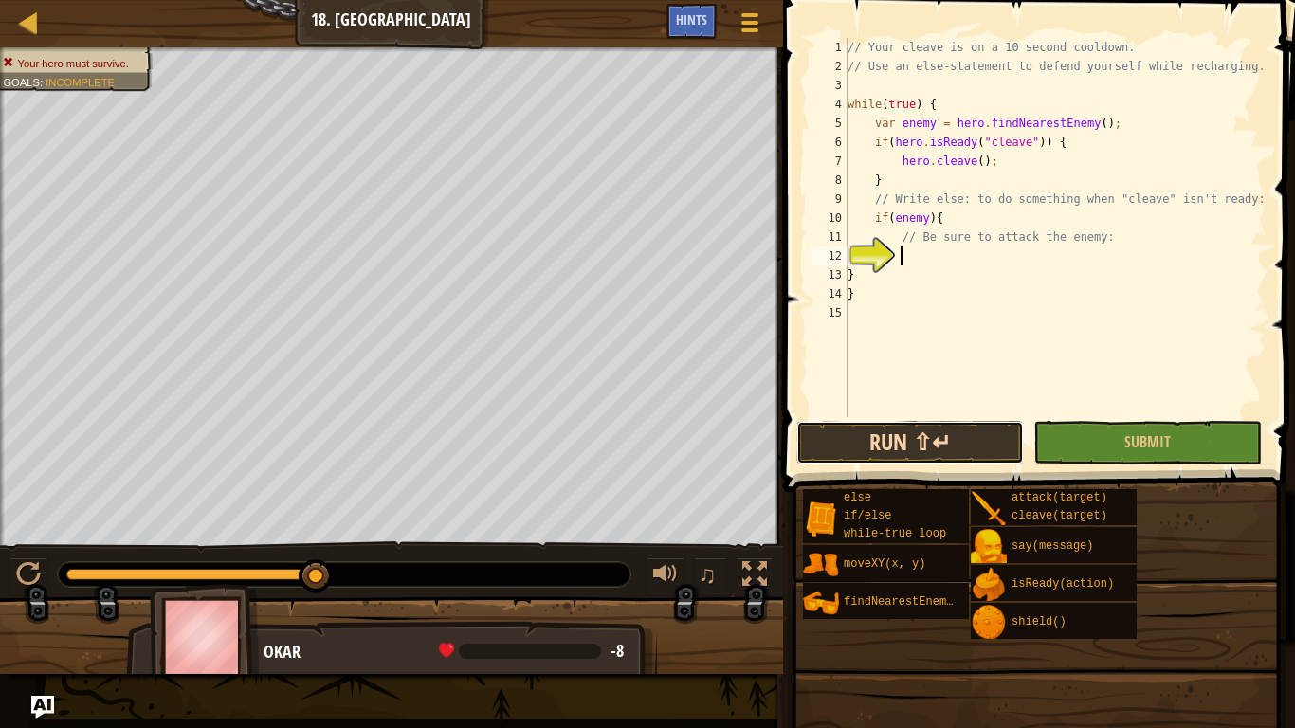
click at [882, 459] on button "Run ⇧↵" at bounding box center [910, 443] width 228 height 44
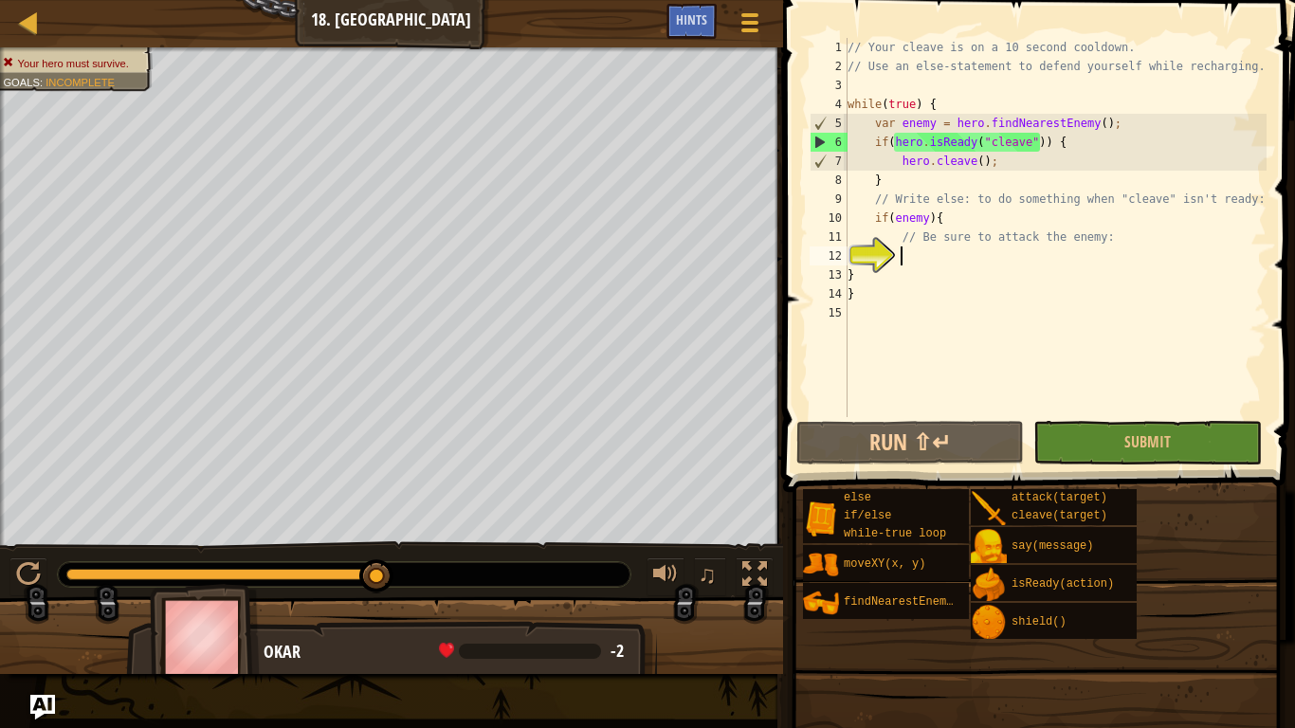
click at [50, 715] on img "Ask AI" at bounding box center [42, 707] width 25 height 25
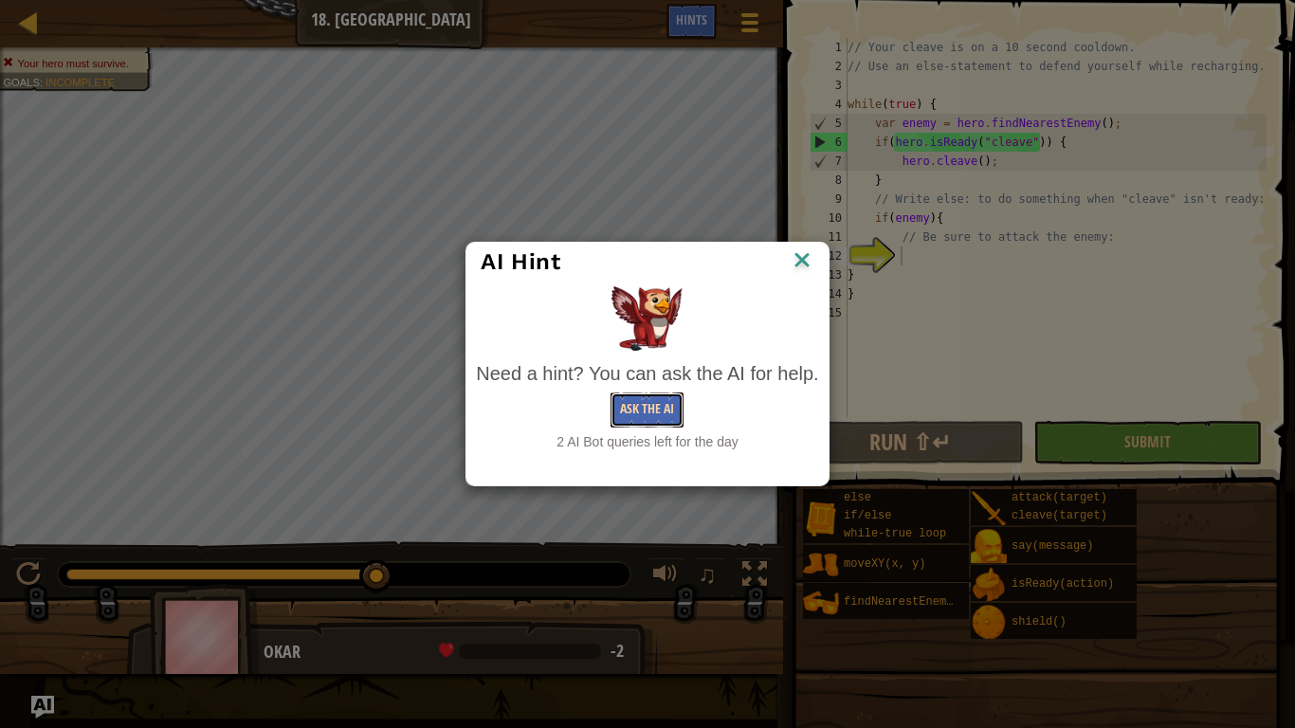
click at [652, 409] on button "Ask the AI" at bounding box center [647, 410] width 73 height 35
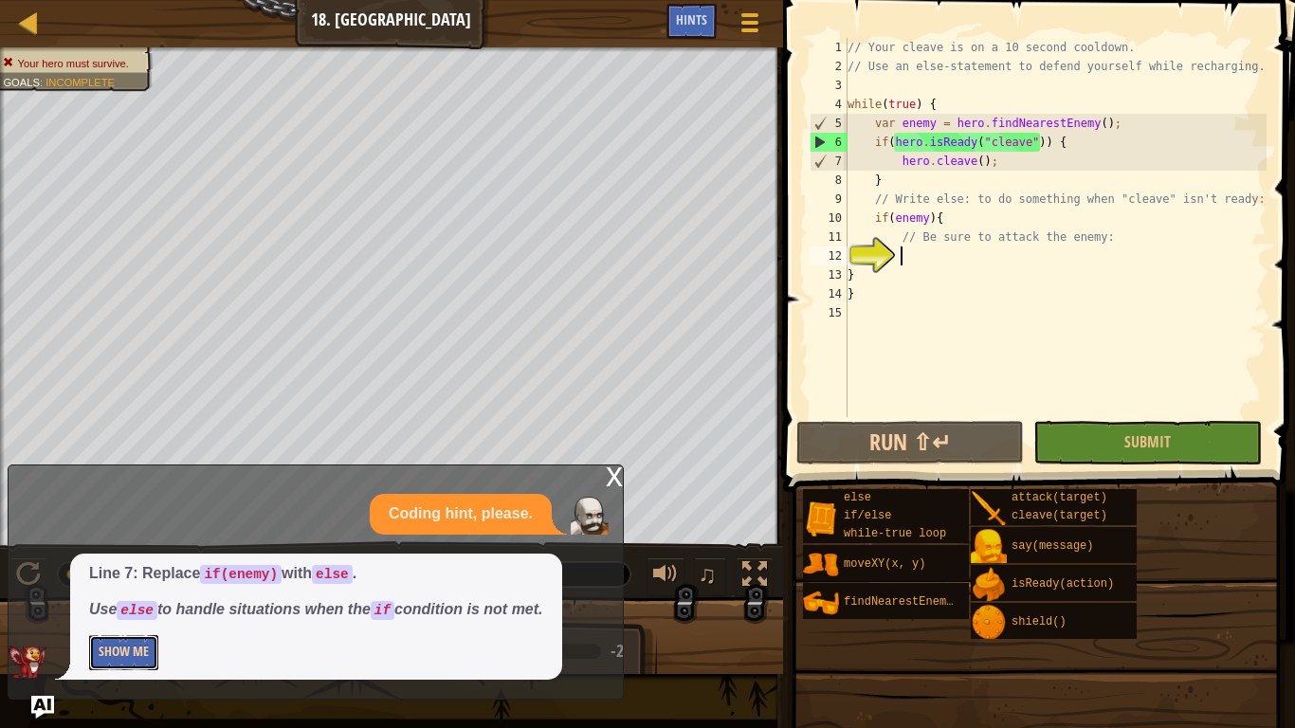
click at [152, 648] on button "Show Me" at bounding box center [123, 652] width 69 height 35
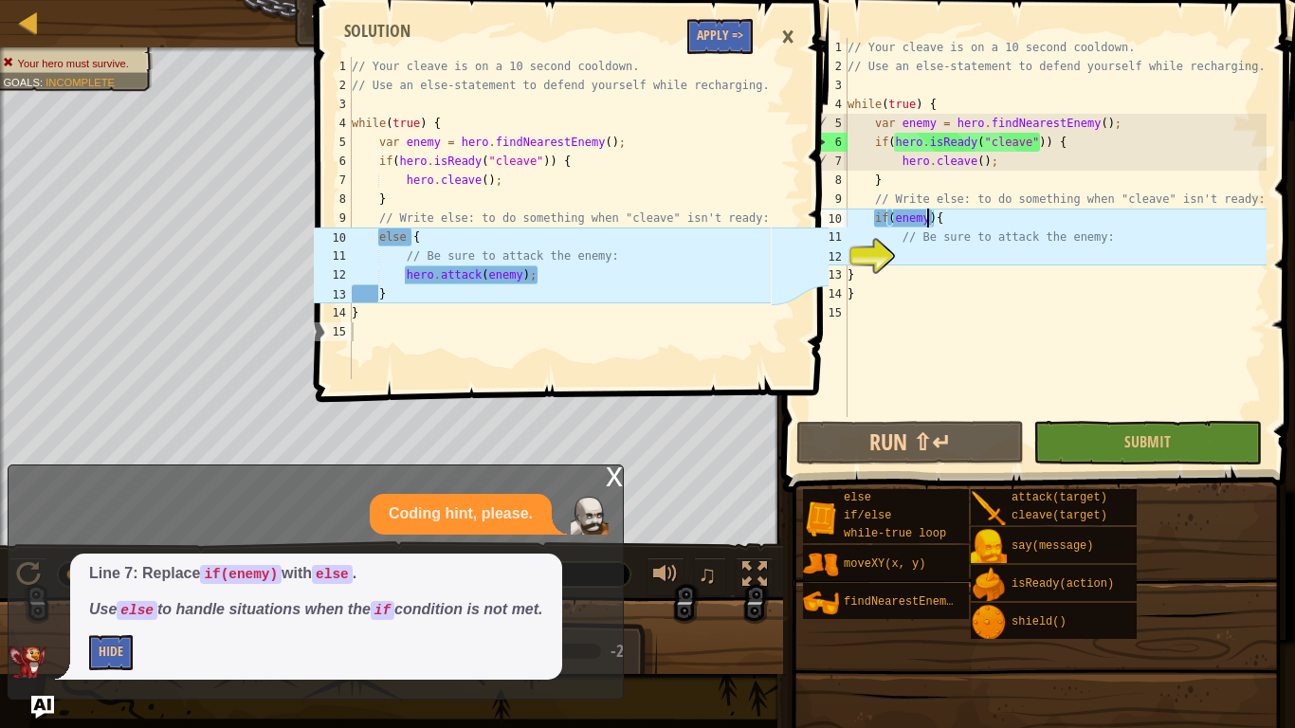
click at [930, 219] on div "// Your cleave is on a 10 second cooldown. // Use an else-statement to defend y…" at bounding box center [1055, 246] width 423 height 417
click at [930, 220] on div "// Your cleave is on a 10 second cooldown. // Use an else-statement to defend y…" at bounding box center [1055, 246] width 423 height 417
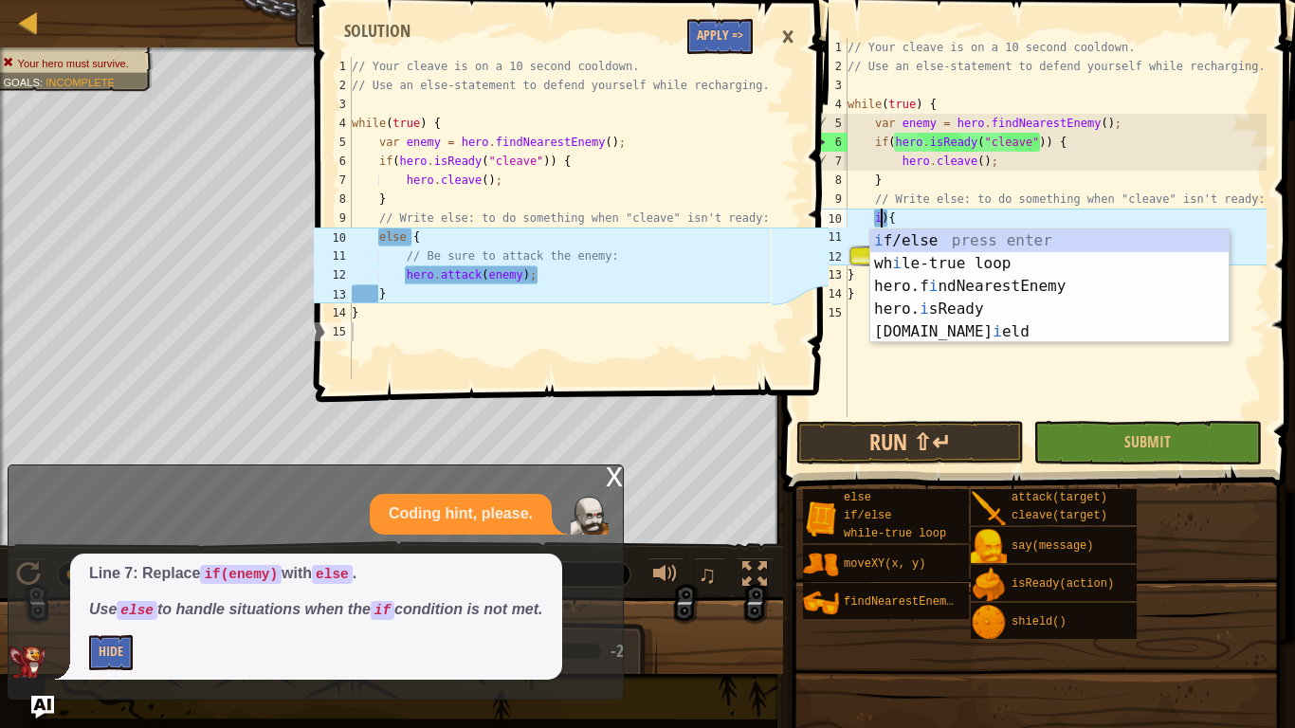
scroll to position [9, 5]
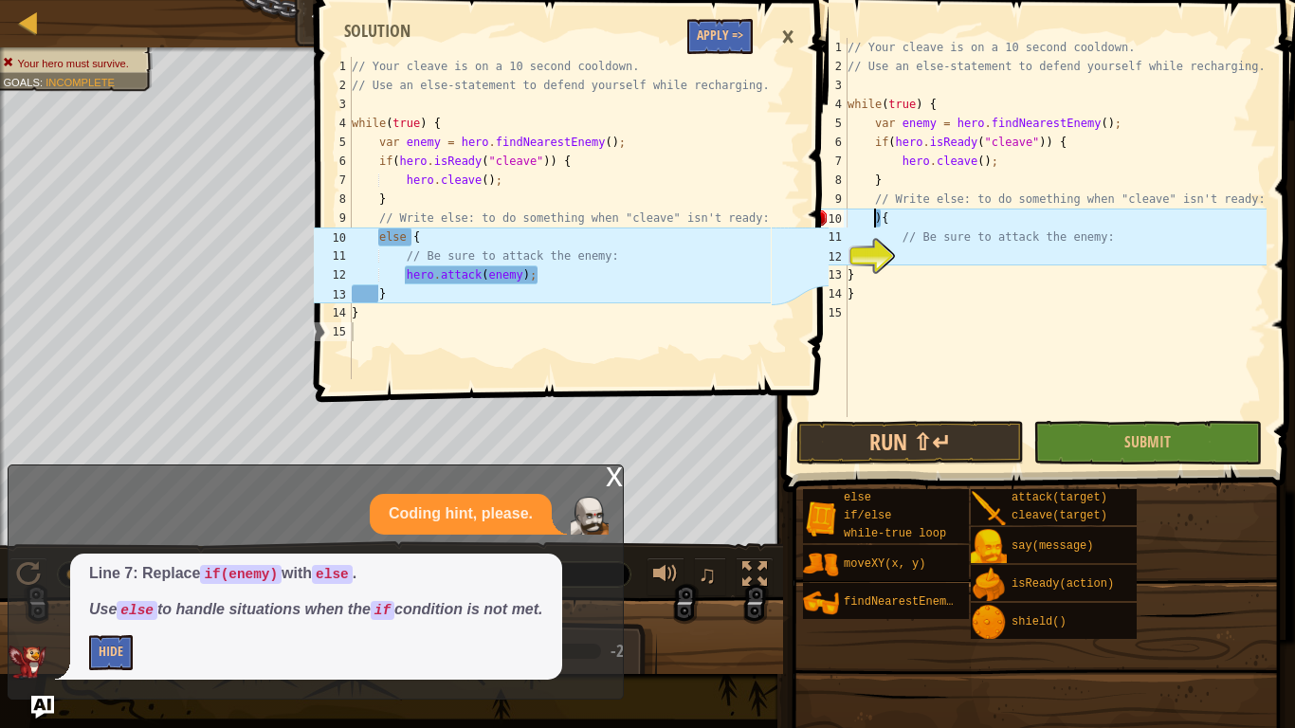
click at [877, 217] on div "// Your cleave is on a 10 second cooldown. // Use an else-statement to defend y…" at bounding box center [1055, 246] width 423 height 417
click at [880, 218] on div "// Your cleave is on a 10 second cooldown. // Use an else-statement to defend y…" at bounding box center [1055, 246] width 423 height 417
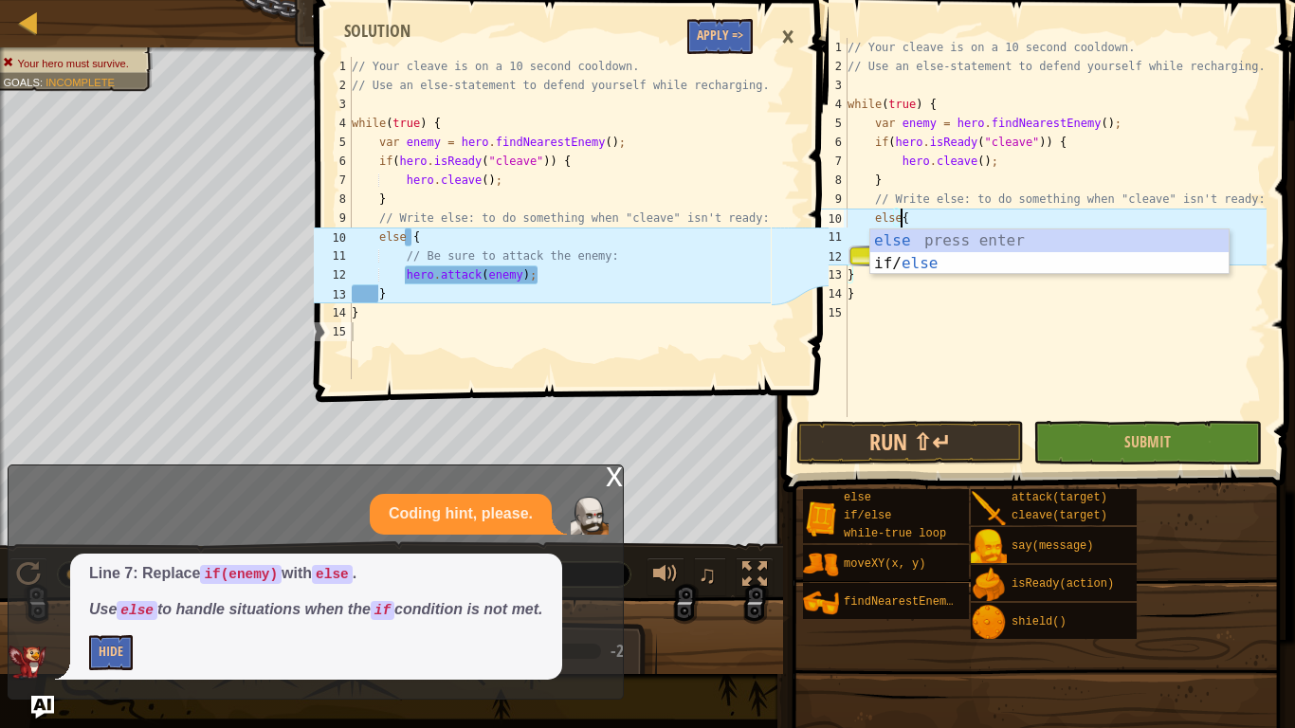
scroll to position [9, 8]
type textarea "else {"
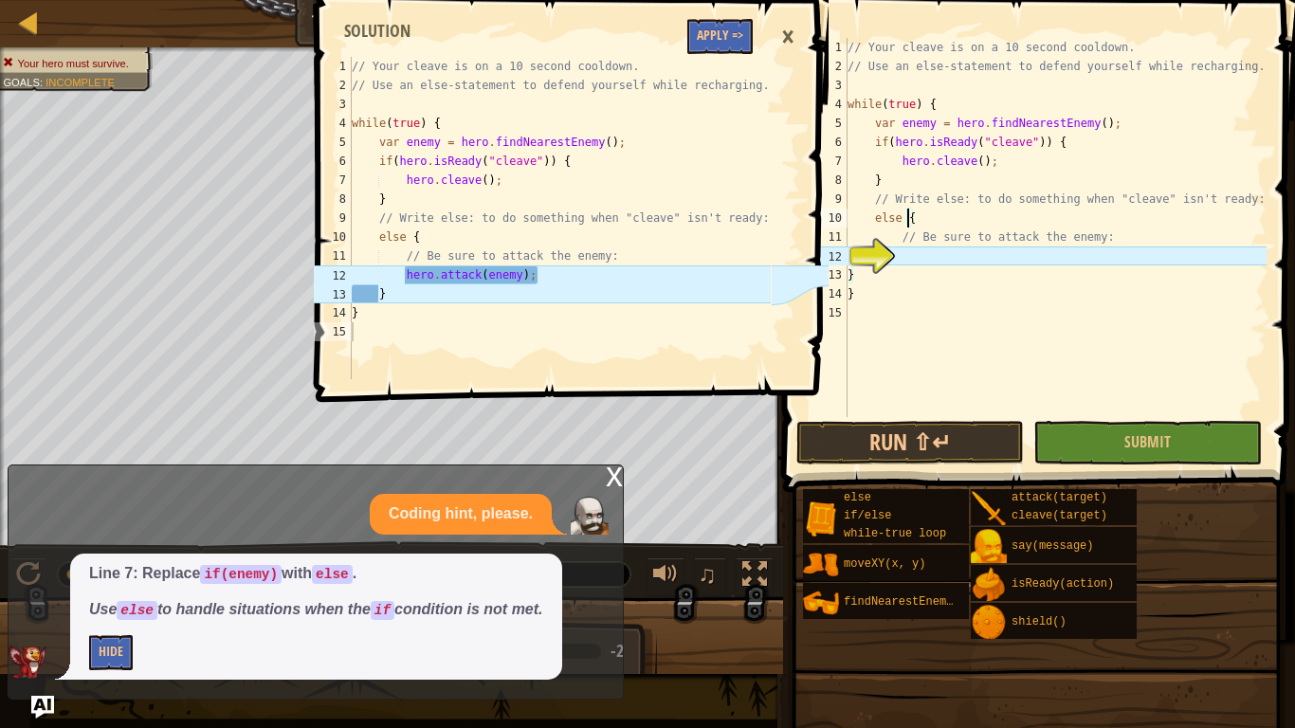
click at [953, 260] on div "// Your cleave is on a 10 second cooldown. // Use an else-statement to defend y…" at bounding box center [1055, 246] width 423 height 417
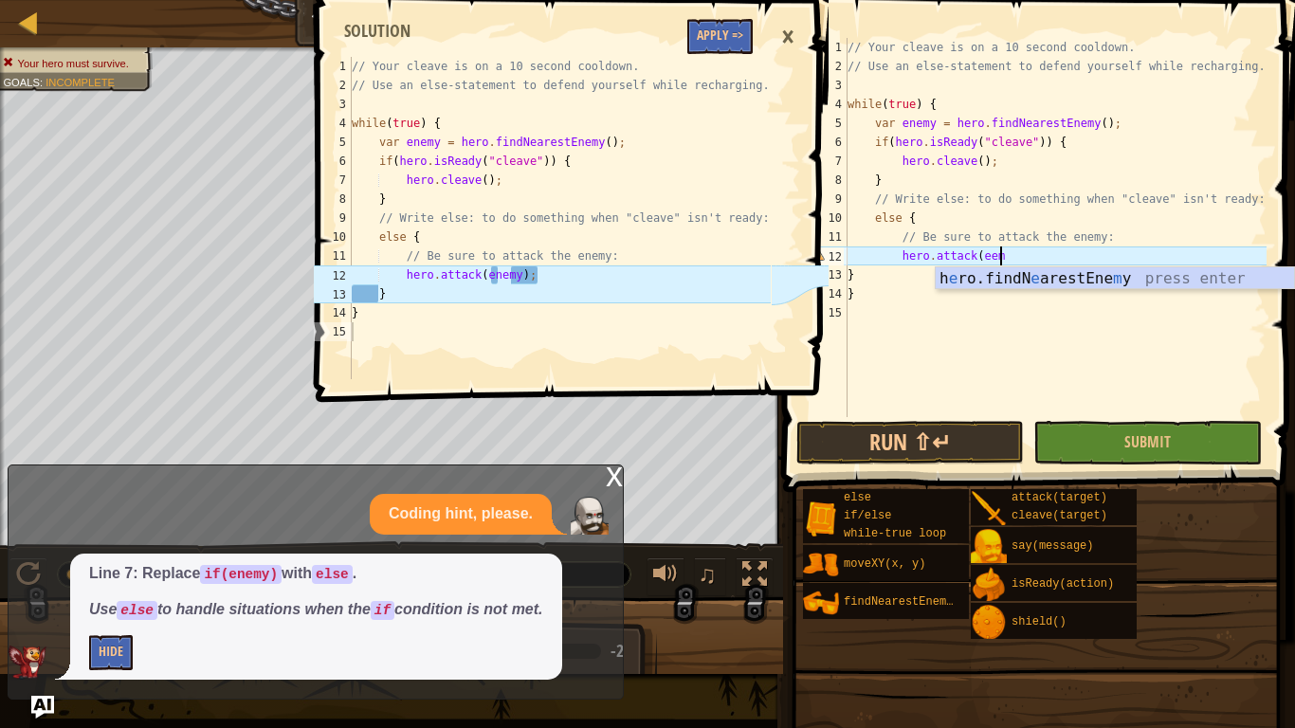
scroll to position [9, 22]
click at [991, 254] on div "// Your cleave is on a 10 second cooldown. // Use an else-statement to defend y…" at bounding box center [1055, 246] width 423 height 417
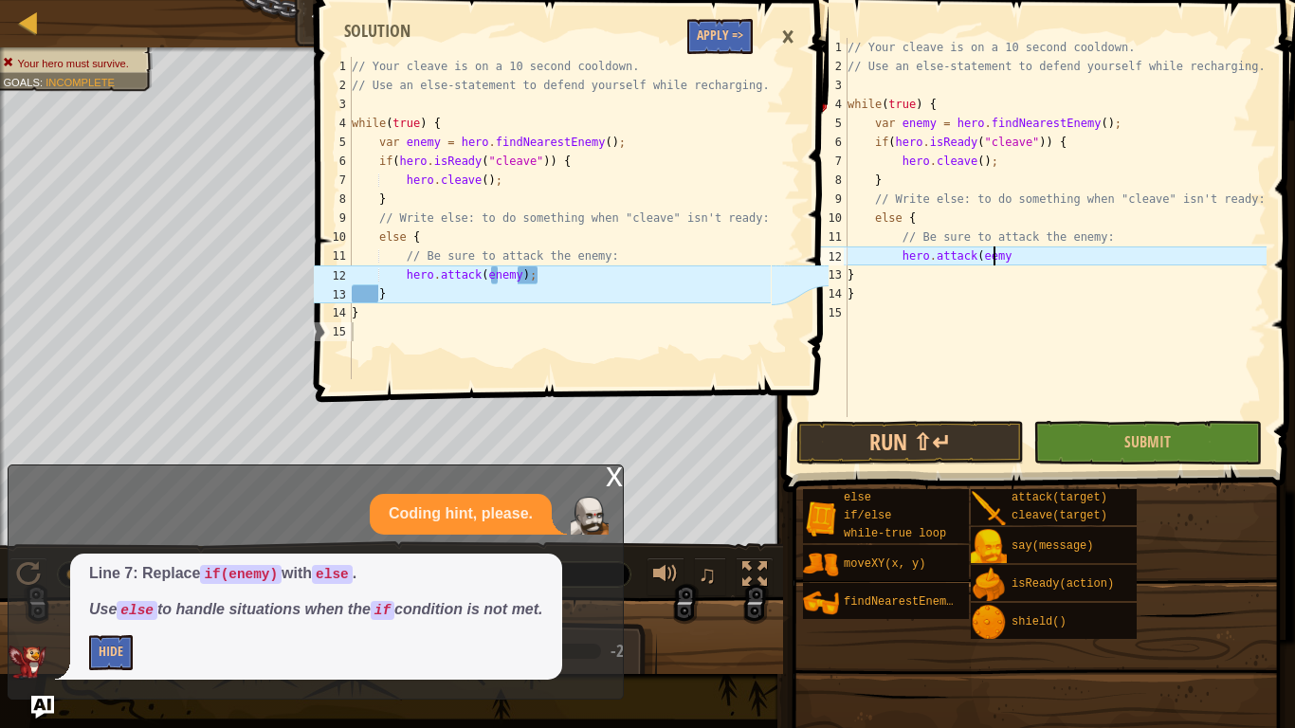
scroll to position [9, 21]
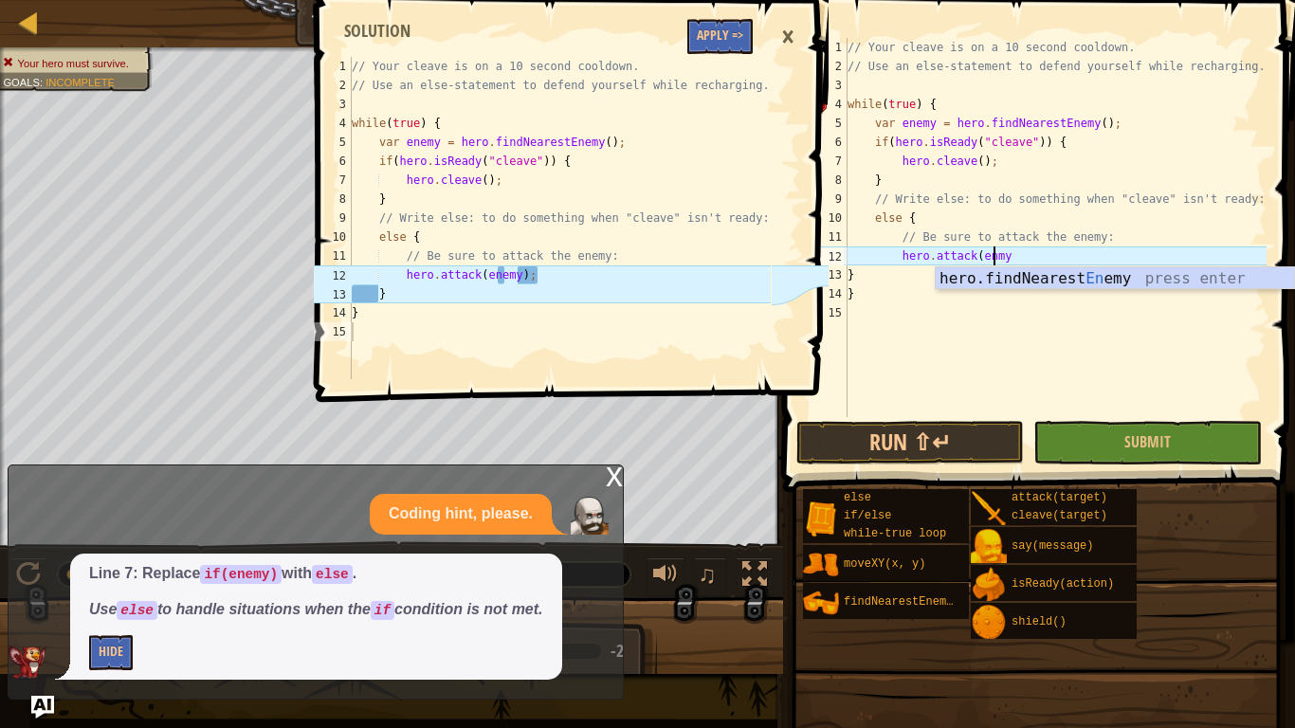
click at [997, 256] on div "// Your cleave is on a 10 second cooldown. // Use an else-statement to defend y…" at bounding box center [1055, 246] width 423 height 417
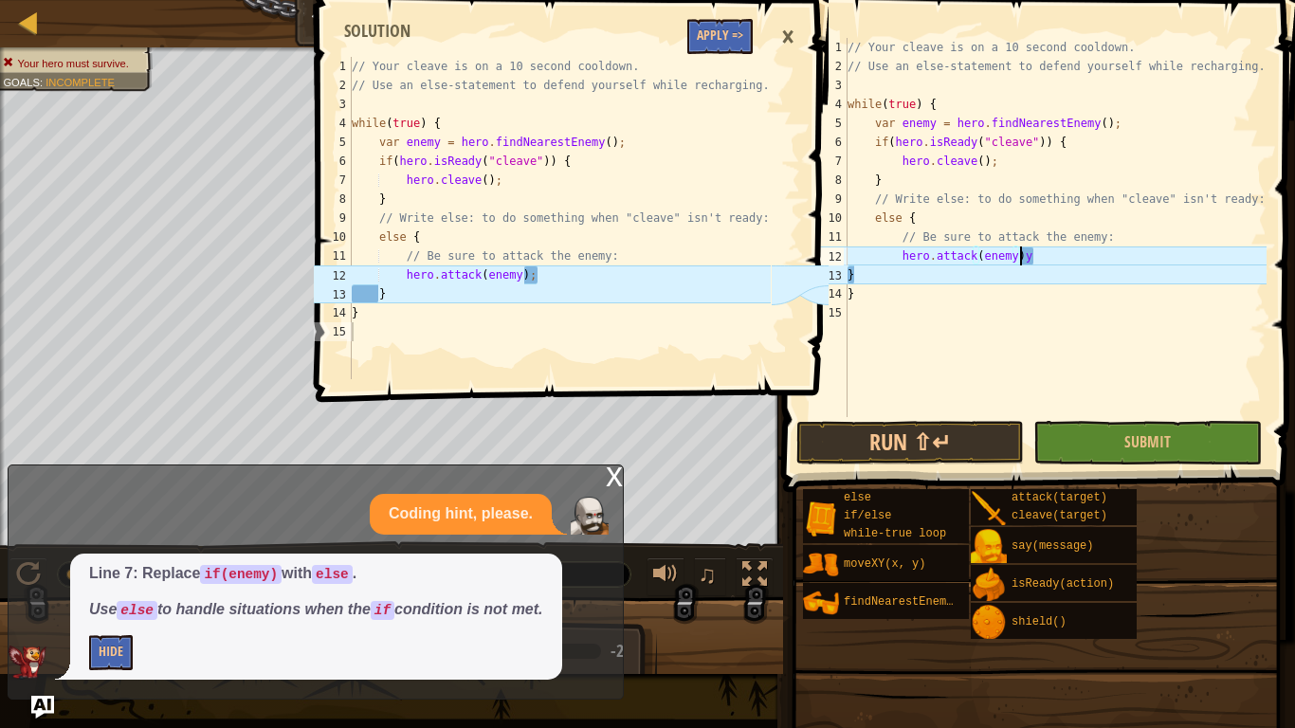
click at [1047, 256] on div "// Your cleave is on a 10 second cooldown. // Use an else-statement to defend y…" at bounding box center [1055, 246] width 423 height 417
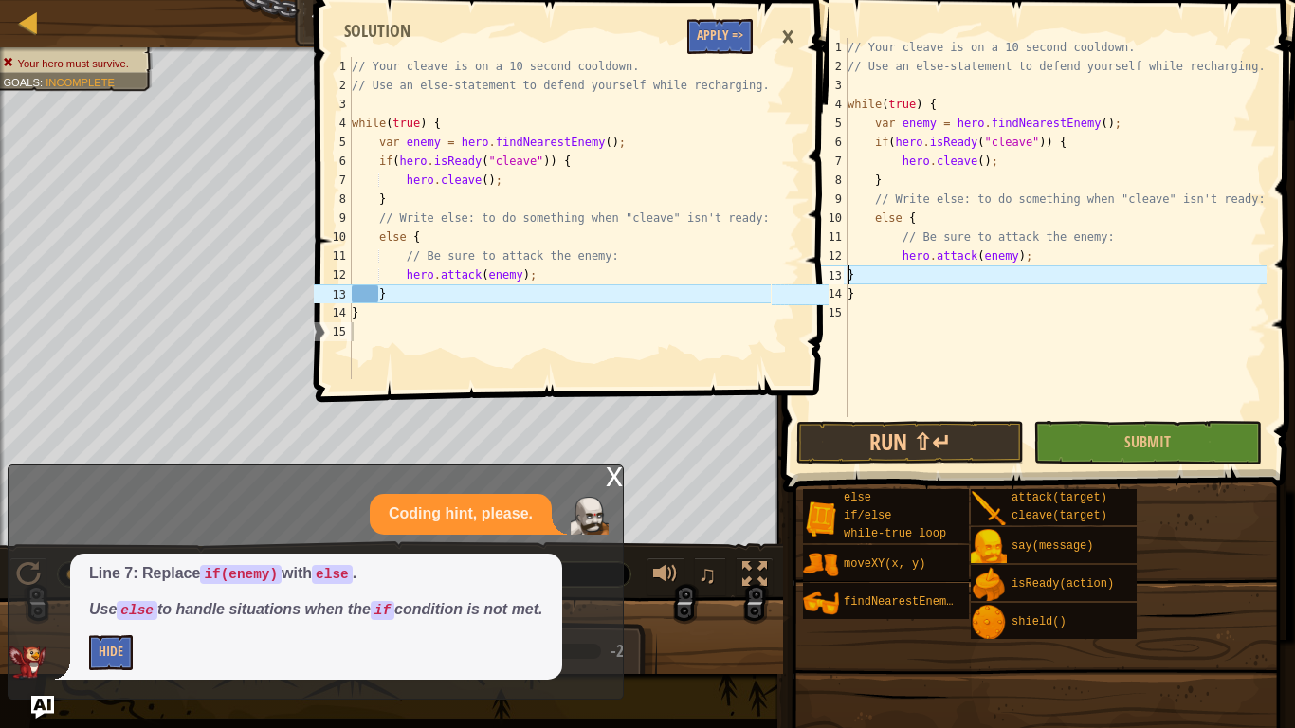
click at [849, 276] on div "// Your cleave is on a 10 second cooldown. // Use an else-statement to defend y…" at bounding box center [1055, 246] width 423 height 417
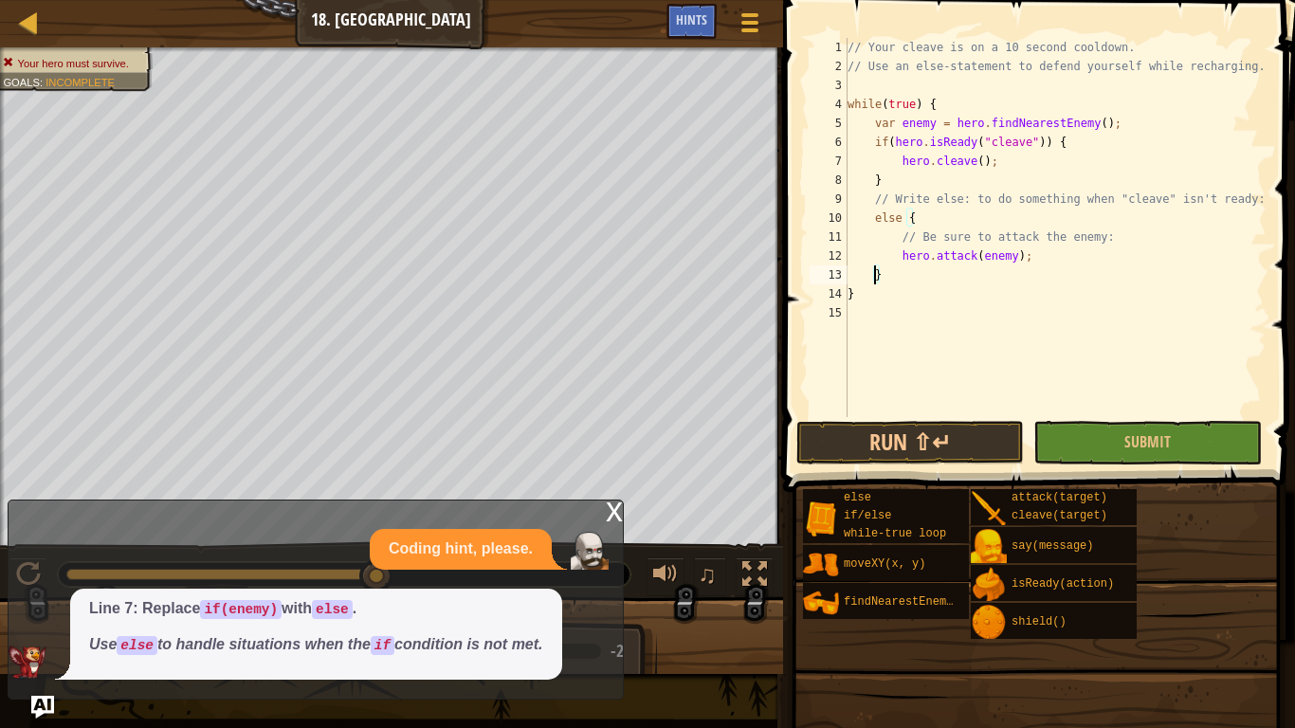
type textarea "}"
click at [604, 516] on div "x Coding hint, please. Line 7: Replace if(enemy) with else . Use else to handle…" at bounding box center [316, 600] width 616 height 200
click at [607, 516] on div "x" at bounding box center [614, 510] width 17 height 19
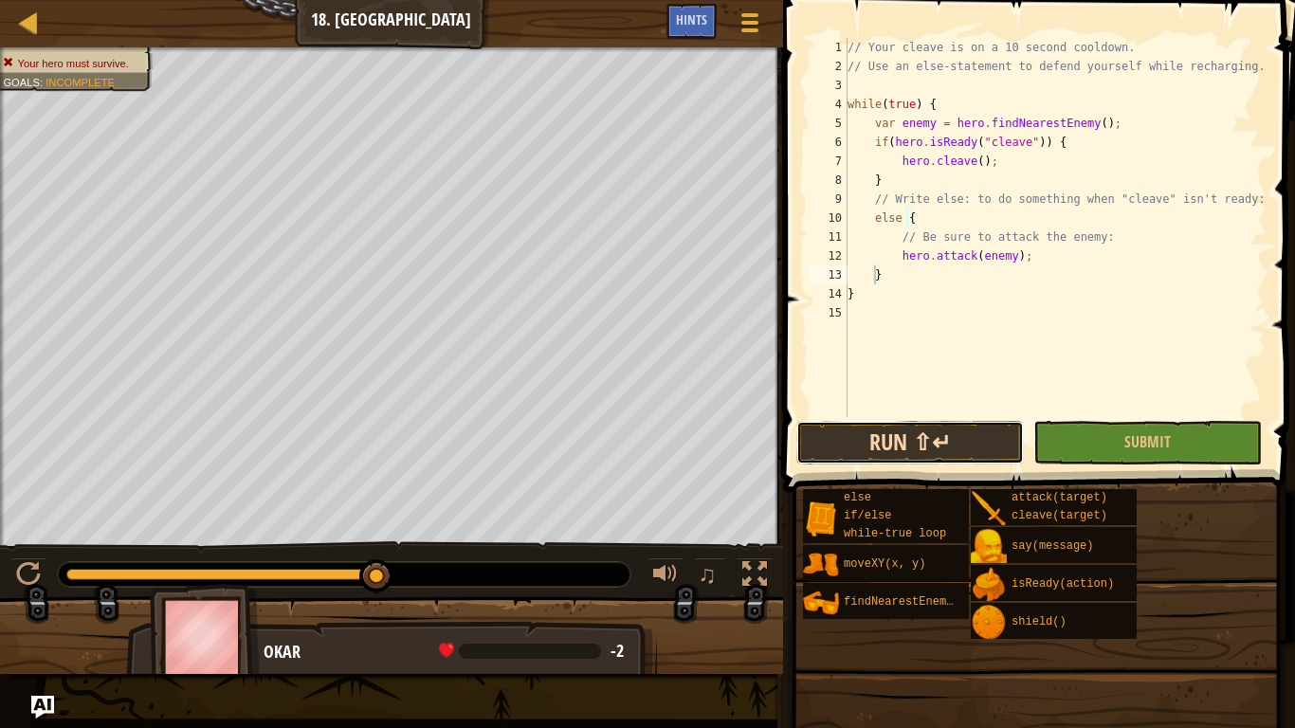
click at [842, 442] on button "Run ⇧↵" at bounding box center [910, 443] width 228 height 44
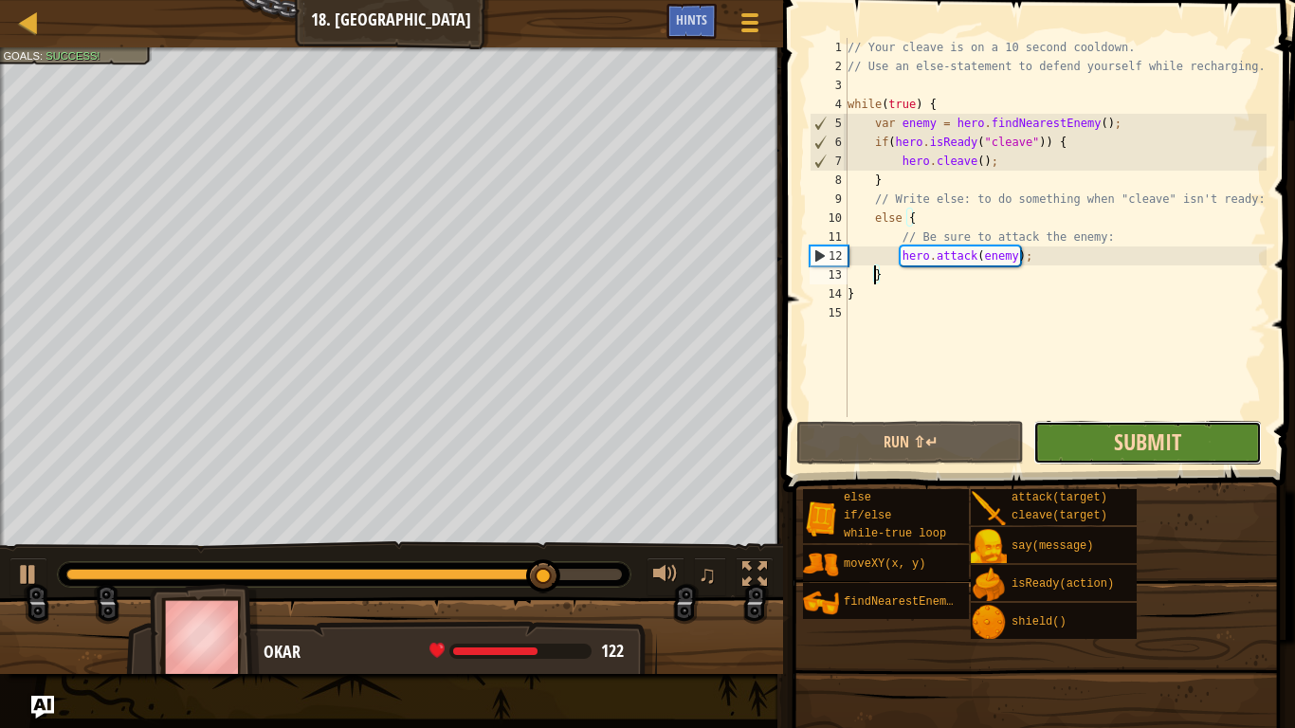
click at [1115, 443] on span "Submit" at bounding box center [1147, 442] width 67 height 30
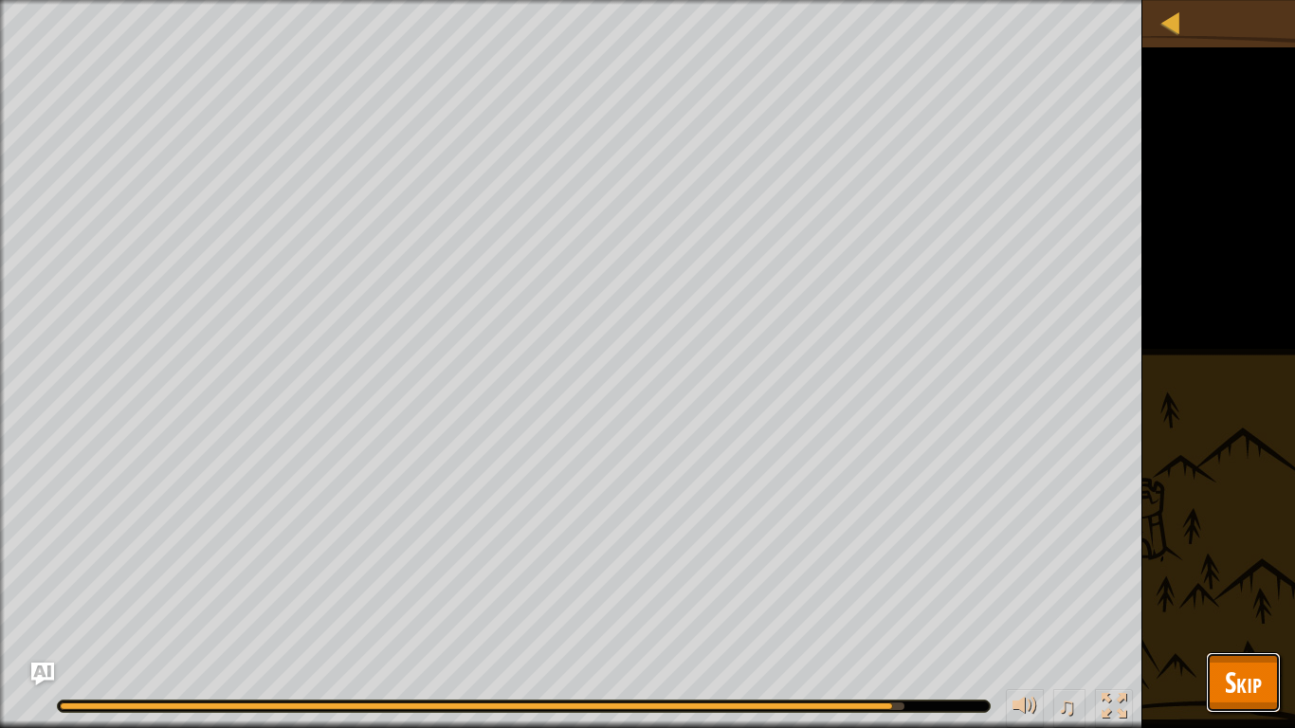
click at [1247, 669] on span "Skip" at bounding box center [1243, 682] width 37 height 39
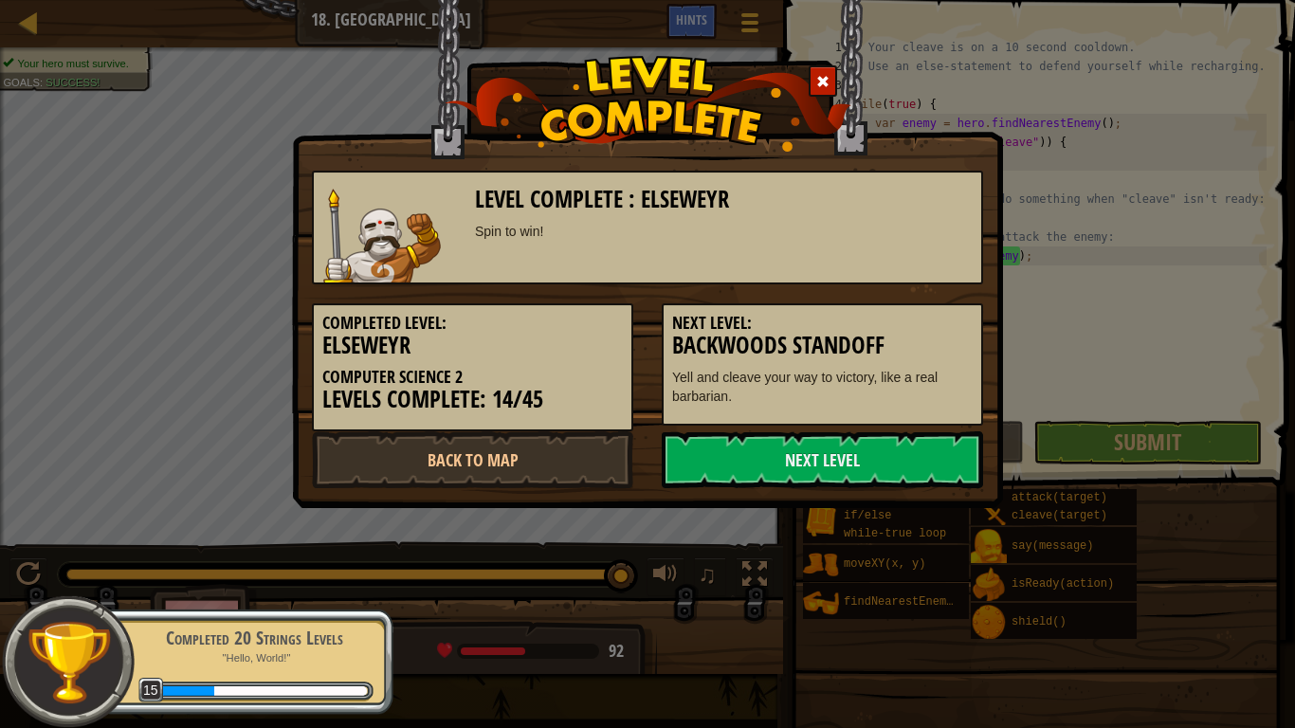
click at [858, 429] on div "Completed Level: Elseweyr Computer Science 2 Levels Complete: 14/45 Next Level:…" at bounding box center [648, 357] width 700 height 147
click at [901, 450] on link "Next Level" at bounding box center [822, 459] width 321 height 57
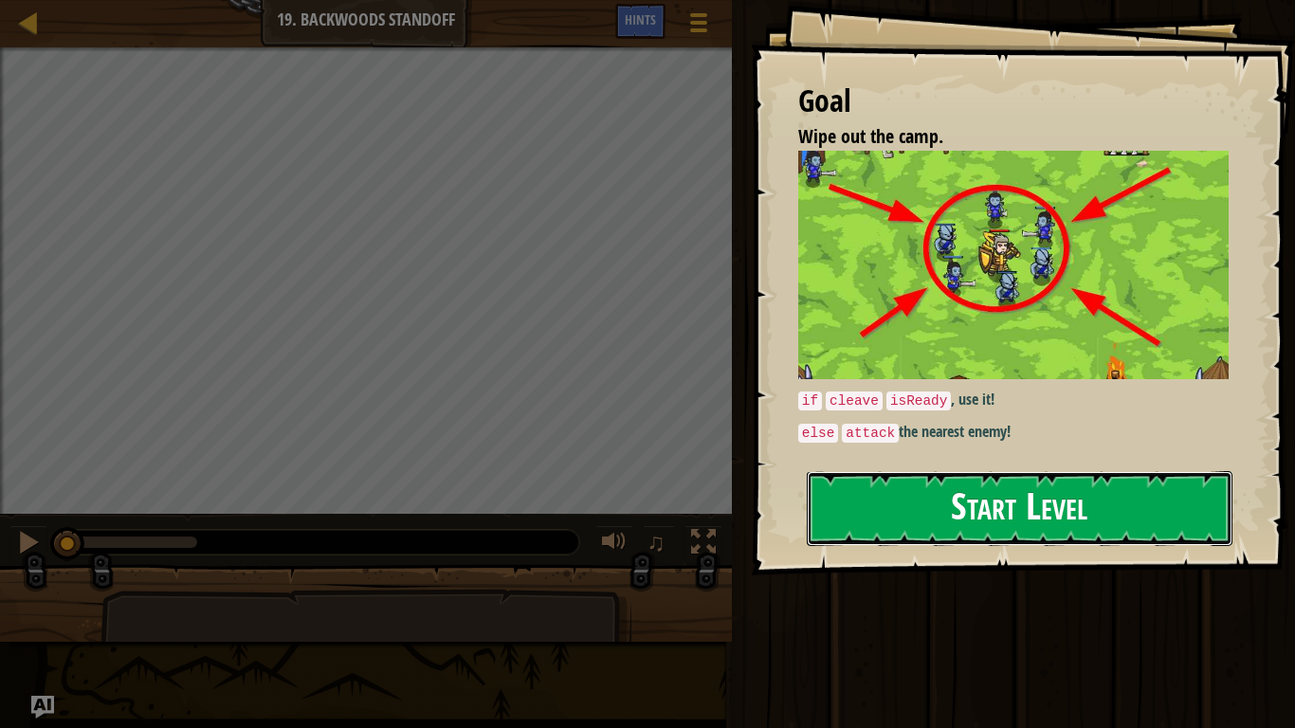
click at [912, 482] on button "Start Level" at bounding box center [1020, 508] width 426 height 75
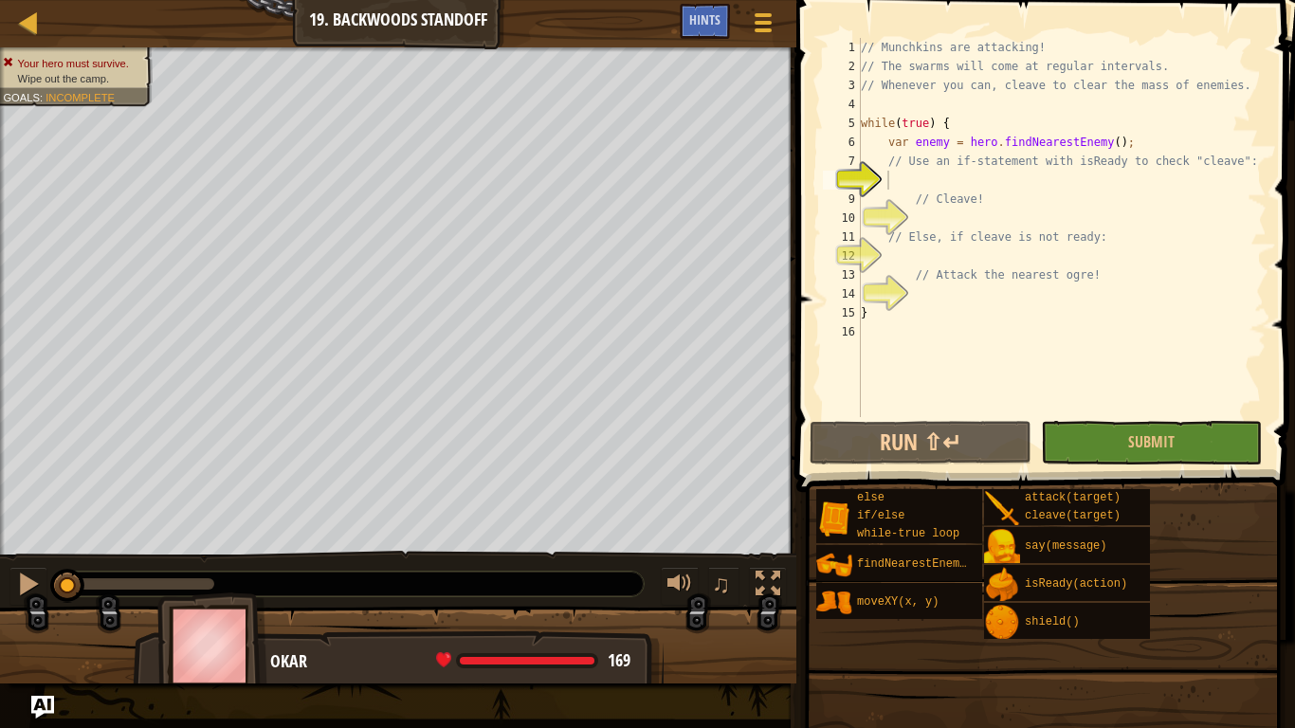
click at [980, 164] on div "// Munchkins are attacking! // The swarms will come at regular intervals. // Wh…" at bounding box center [1062, 246] width 410 height 417
type textarea "// Use an if-statement with isReady to check "cleave":"
click at [965, 103] on div "// Munchkins are attacking! // The swarms will come at regular intervals. // Wh…" at bounding box center [1062, 246] width 410 height 417
type textarea "while(true) {"
